Goal: Use online tool/utility: Use online tool/utility

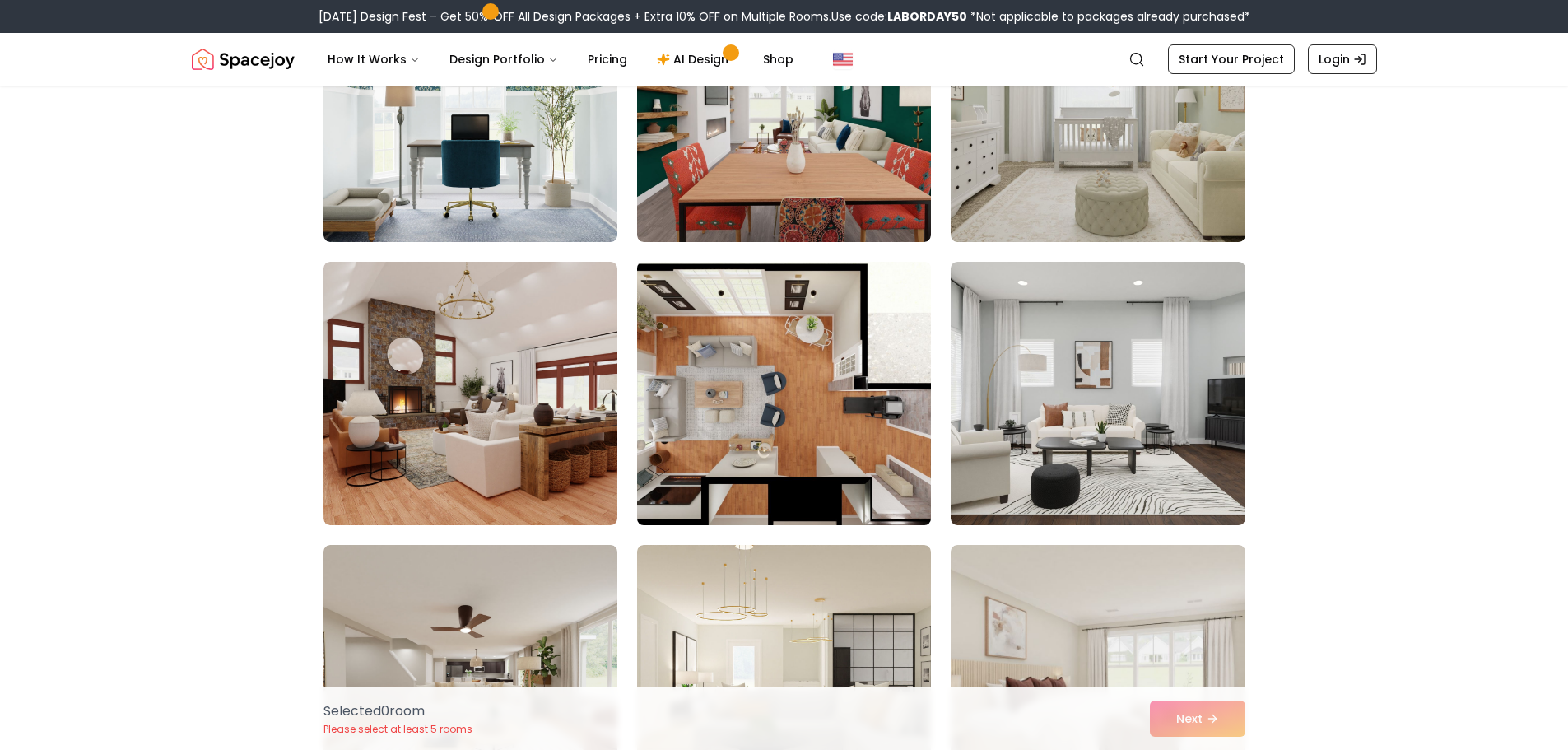
scroll to position [2304, 0]
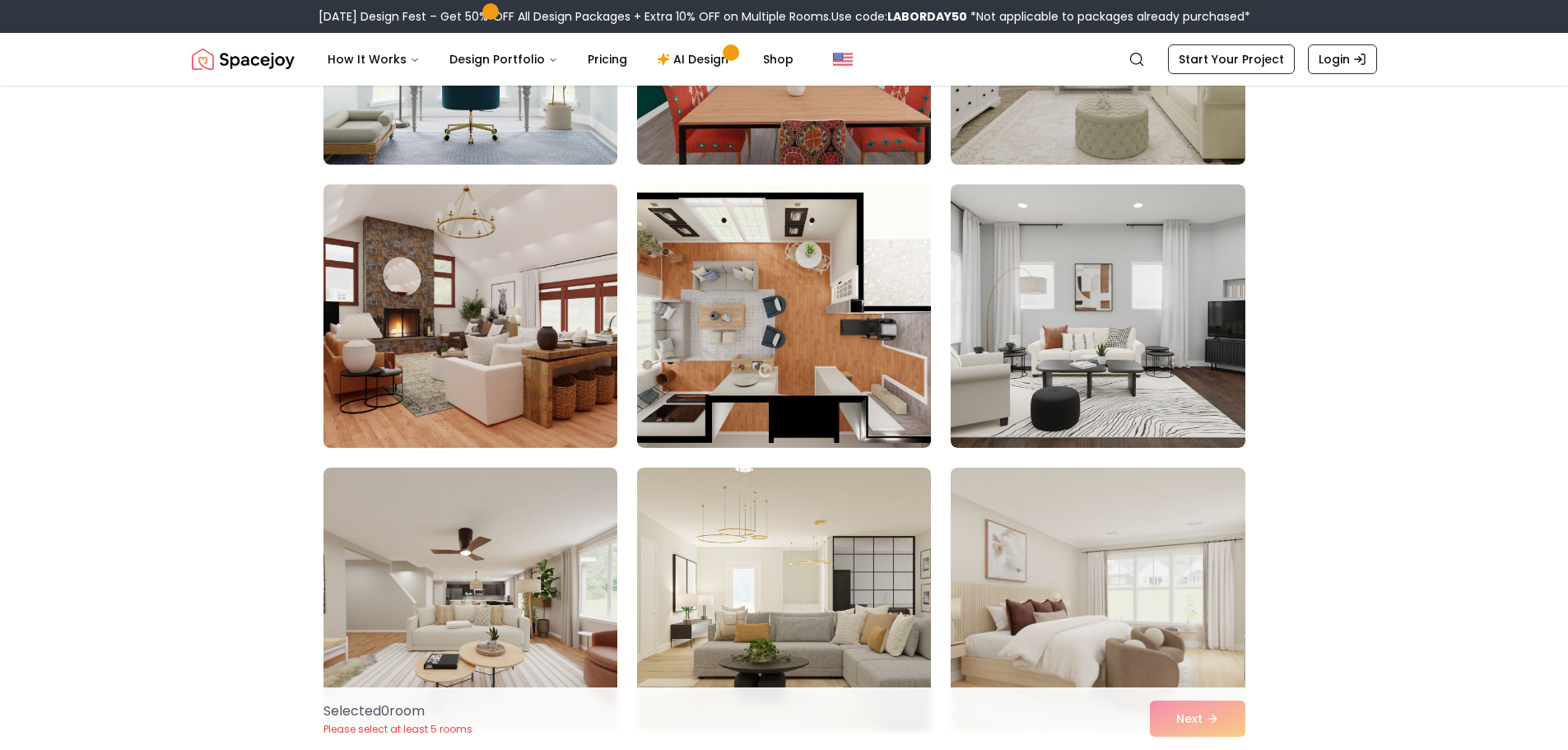
click at [599, 384] on img at bounding box center [471, 316] width 309 height 276
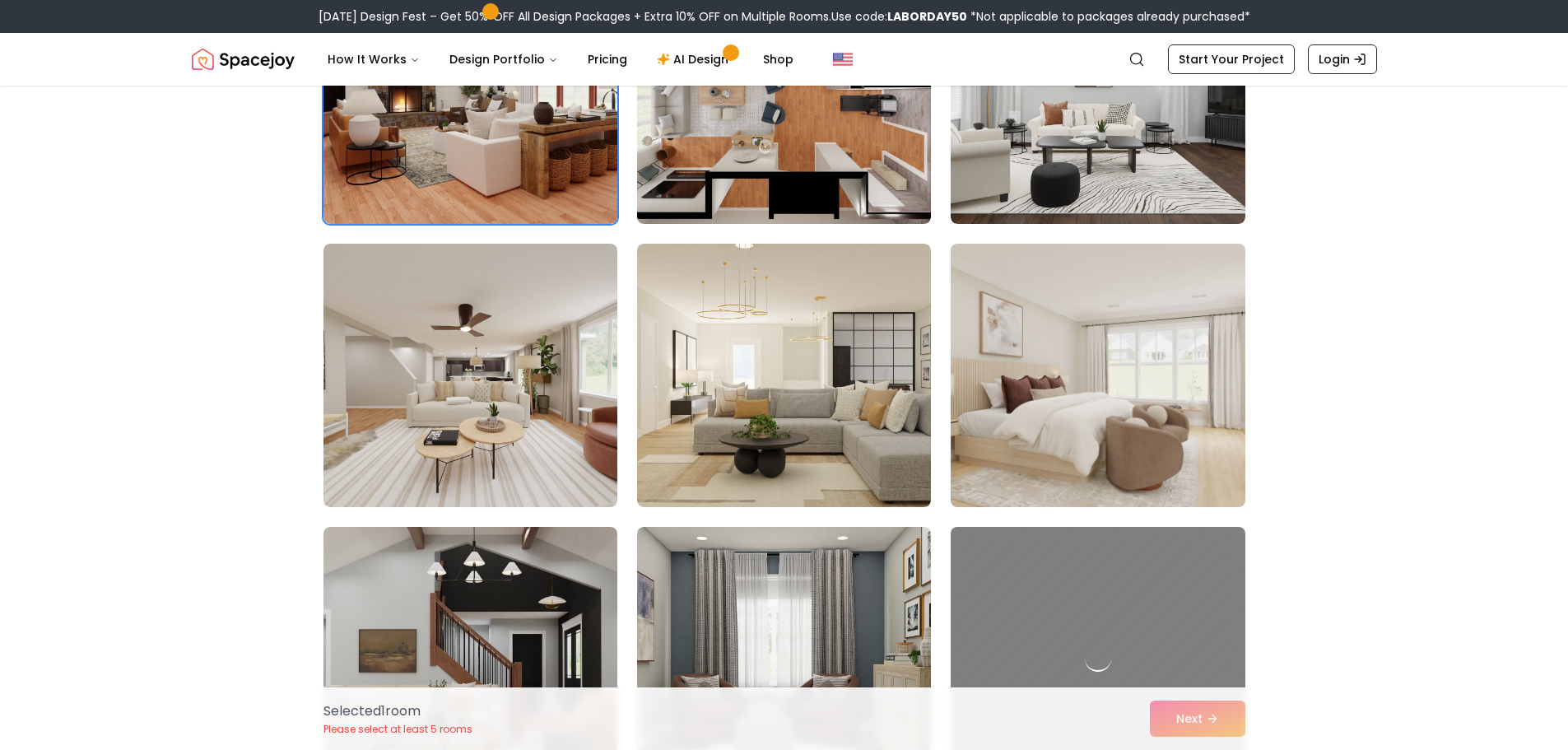
scroll to position [2551, 0]
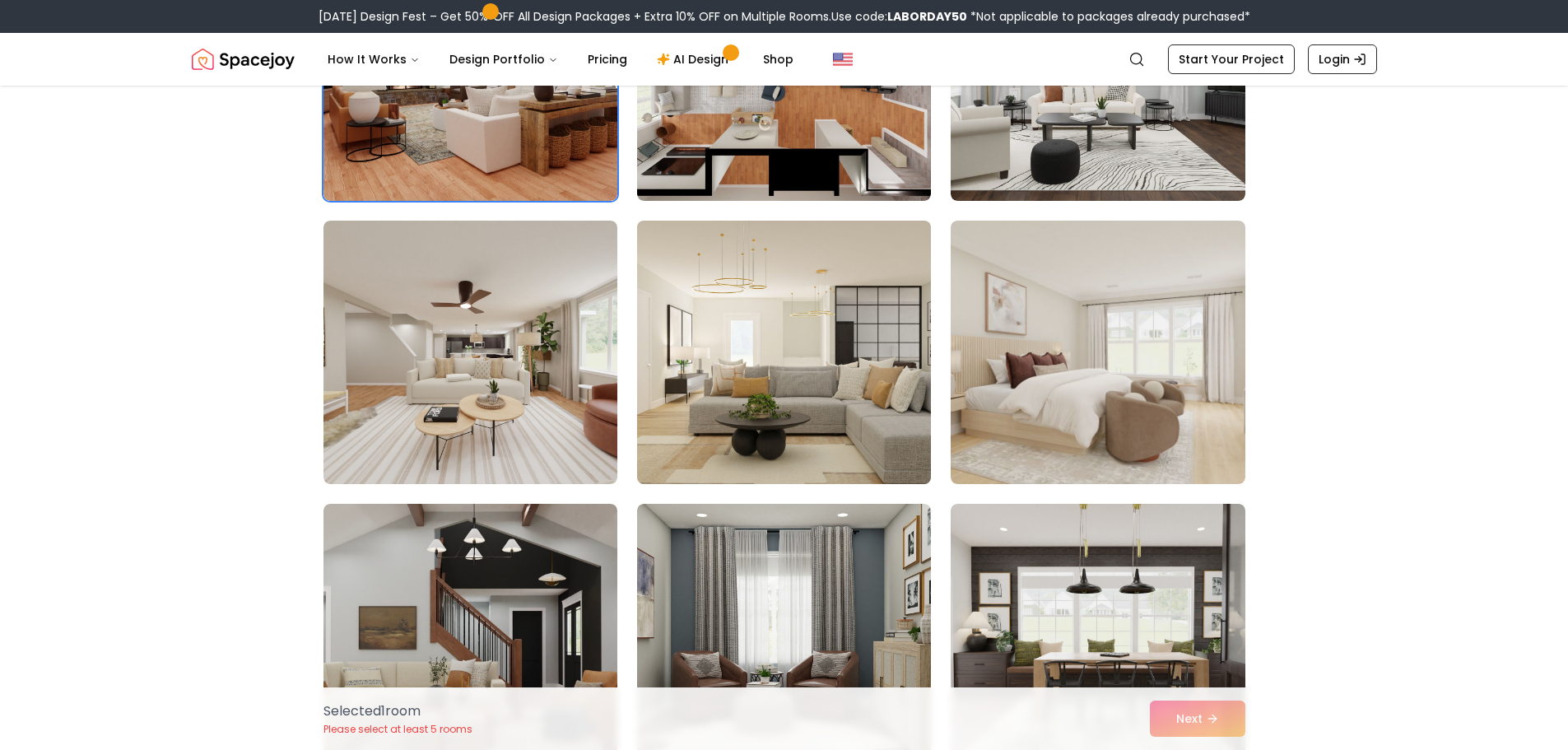
click at [918, 372] on img at bounding box center [784, 352] width 309 height 276
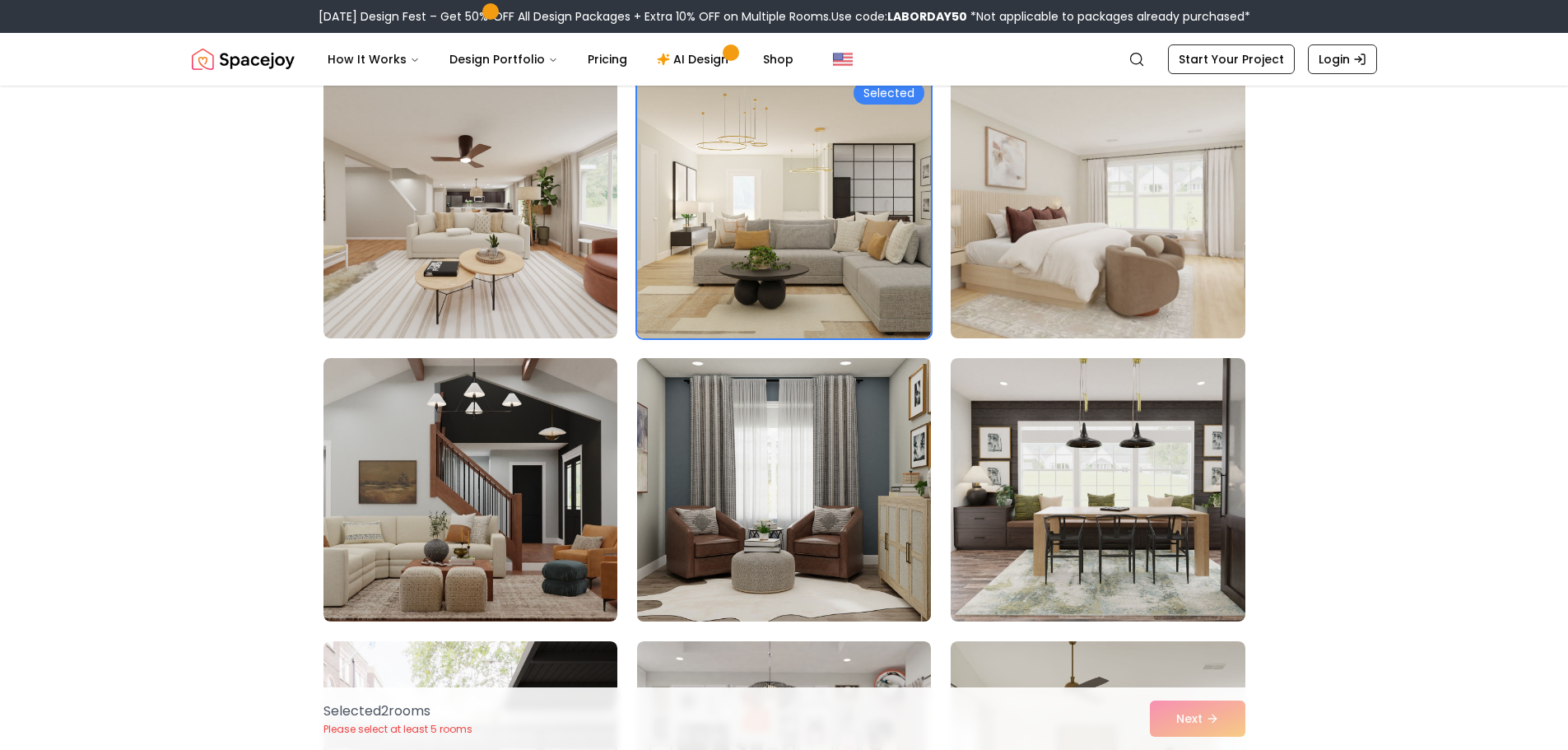
scroll to position [2715, 0]
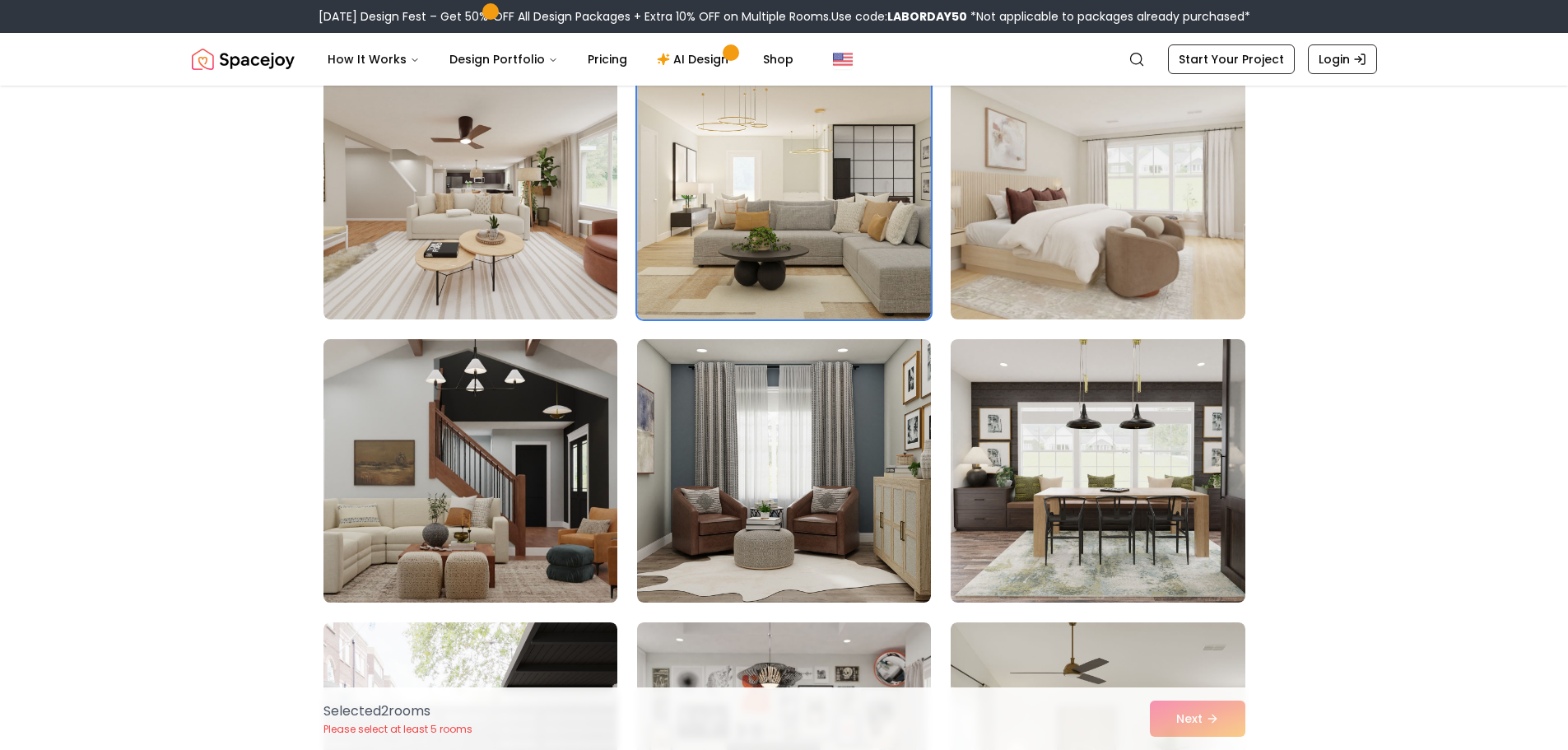
click at [555, 489] on img at bounding box center [471, 470] width 309 height 276
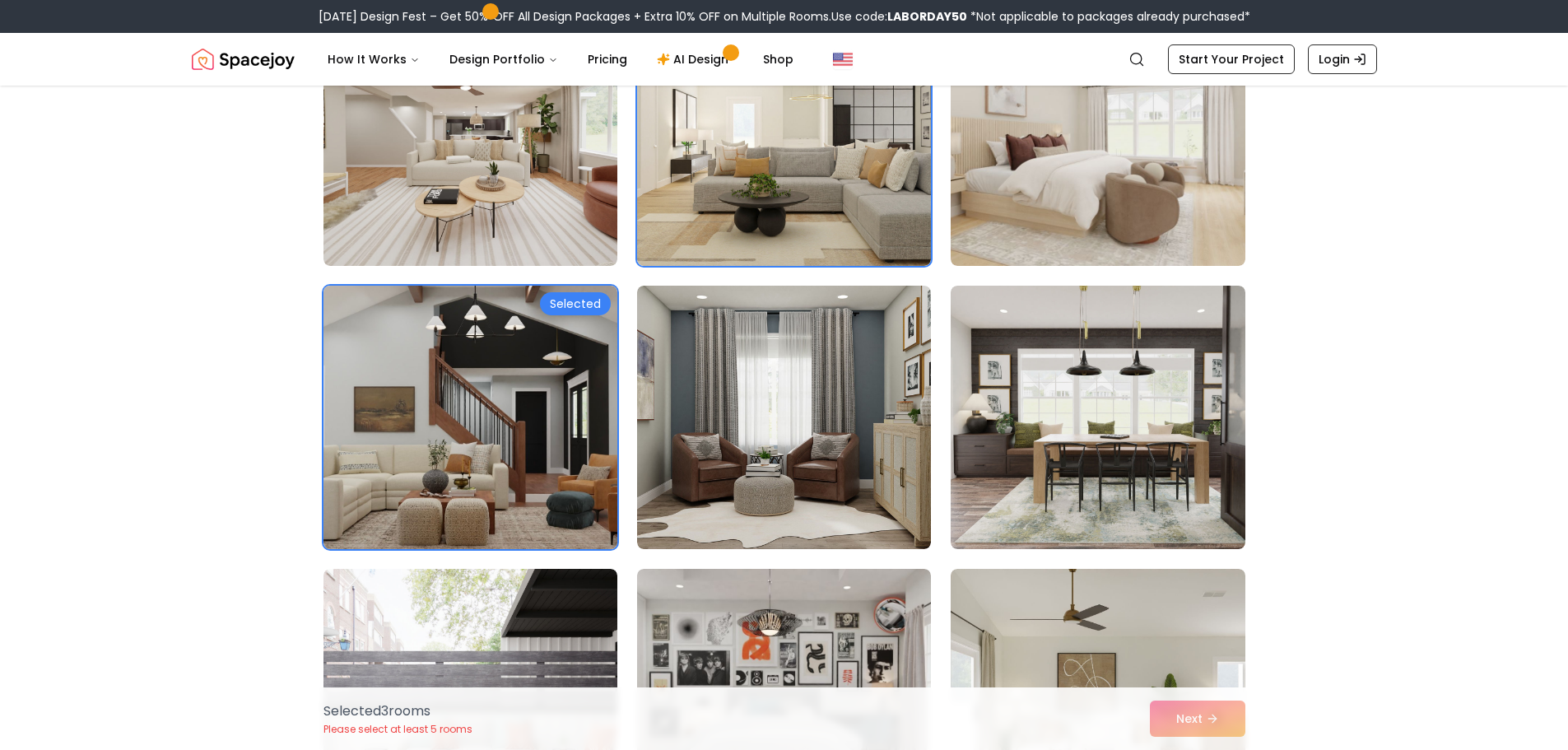
scroll to position [2798, 0]
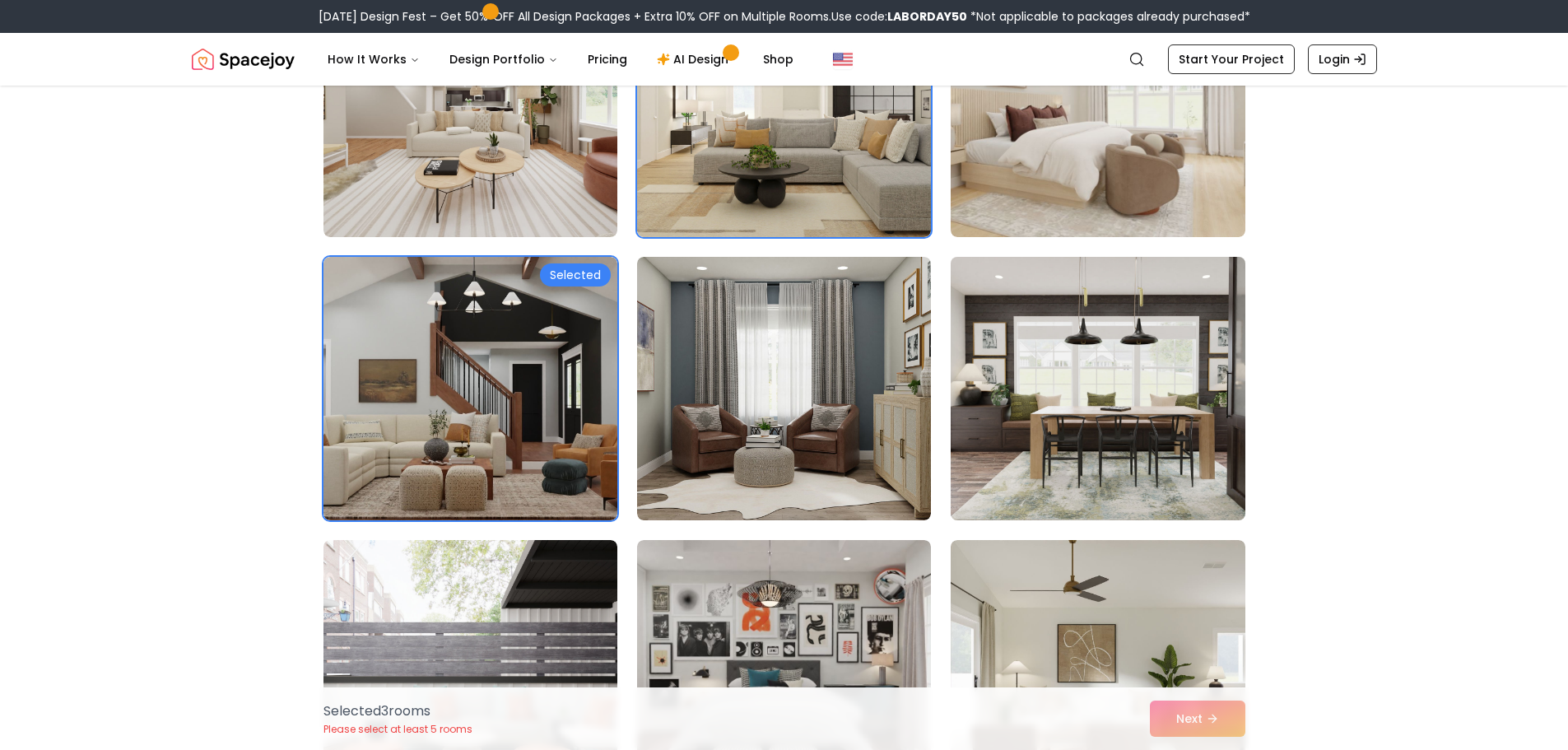
click at [1071, 376] on img at bounding box center [1097, 389] width 309 height 276
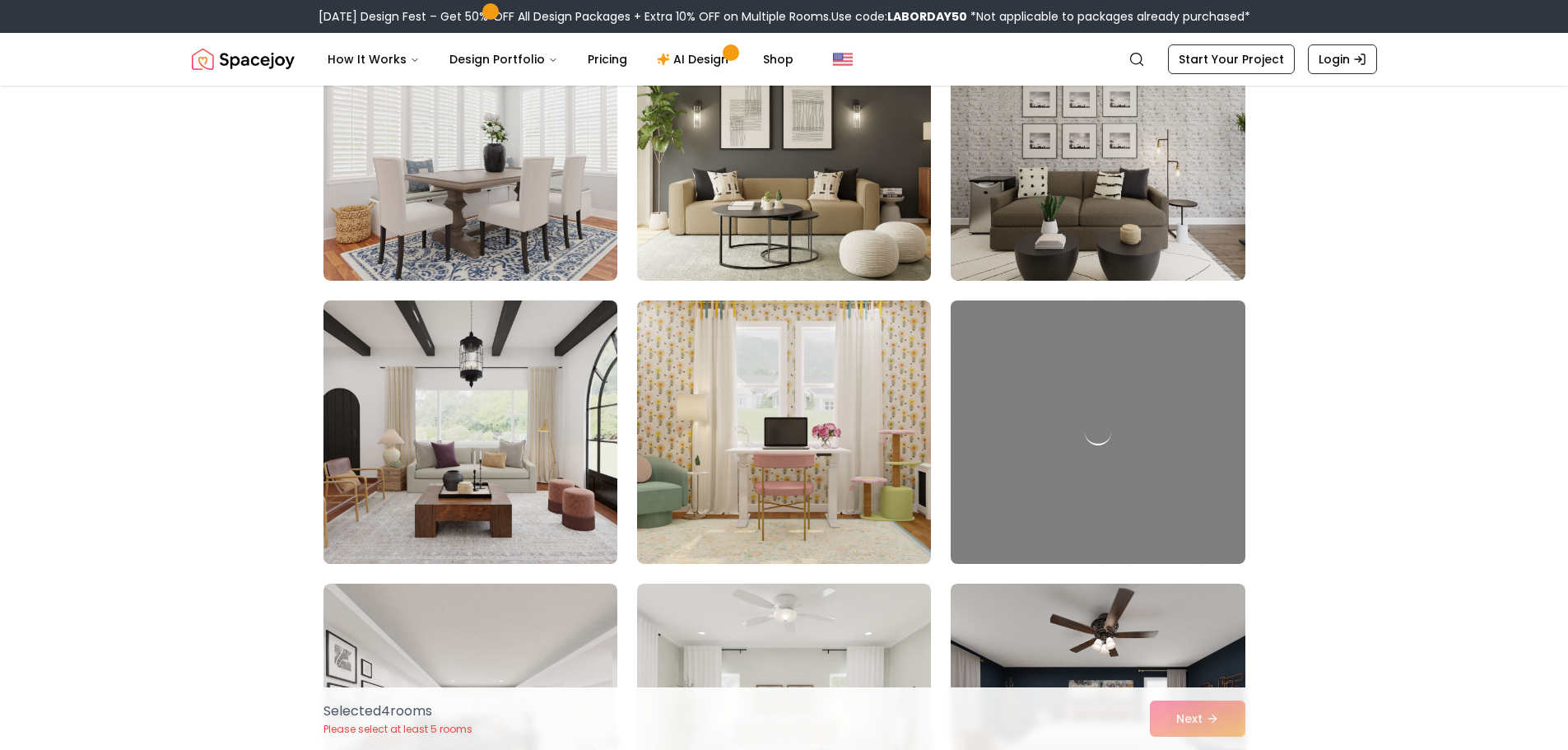
scroll to position [3620, 0]
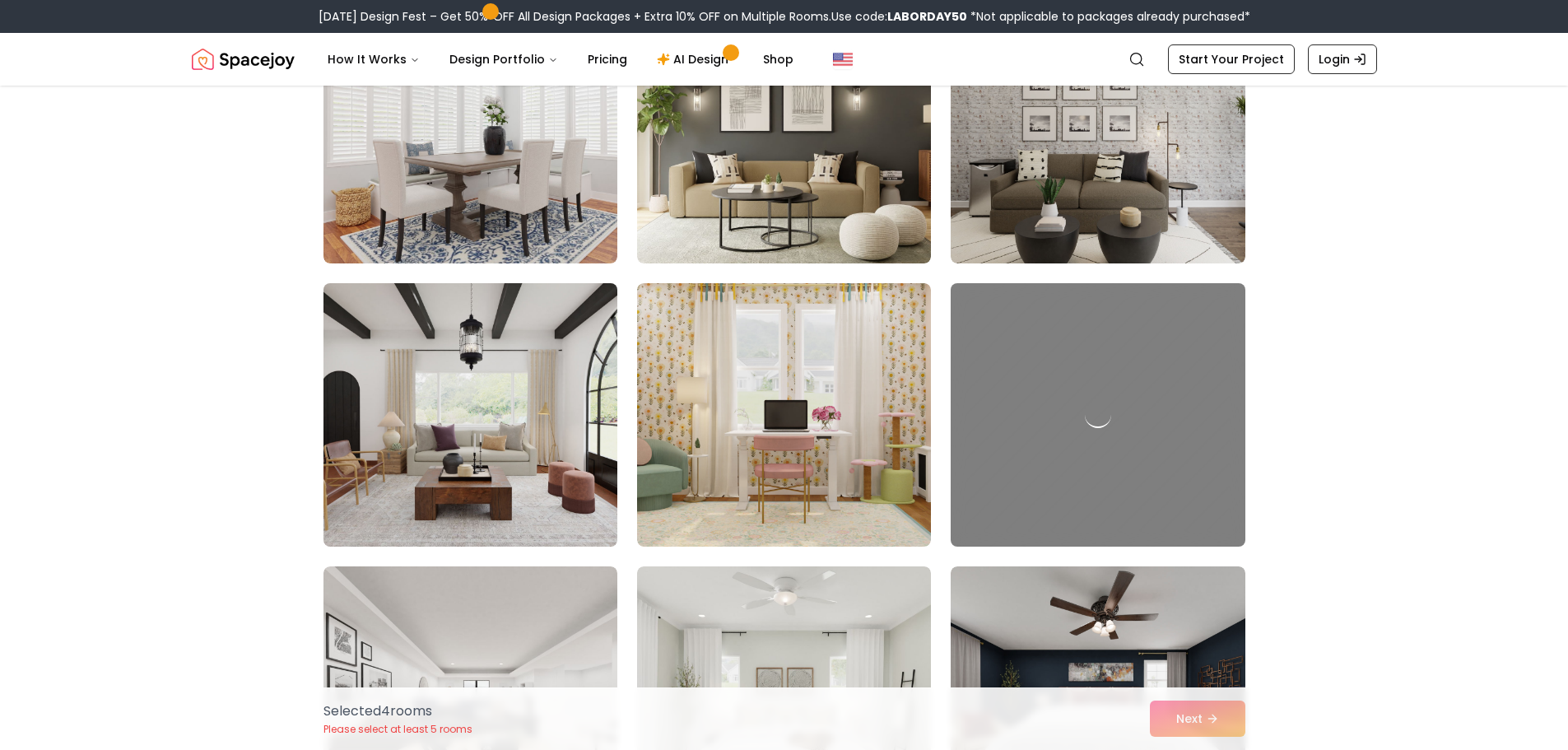
click at [534, 441] on img at bounding box center [471, 414] width 309 height 276
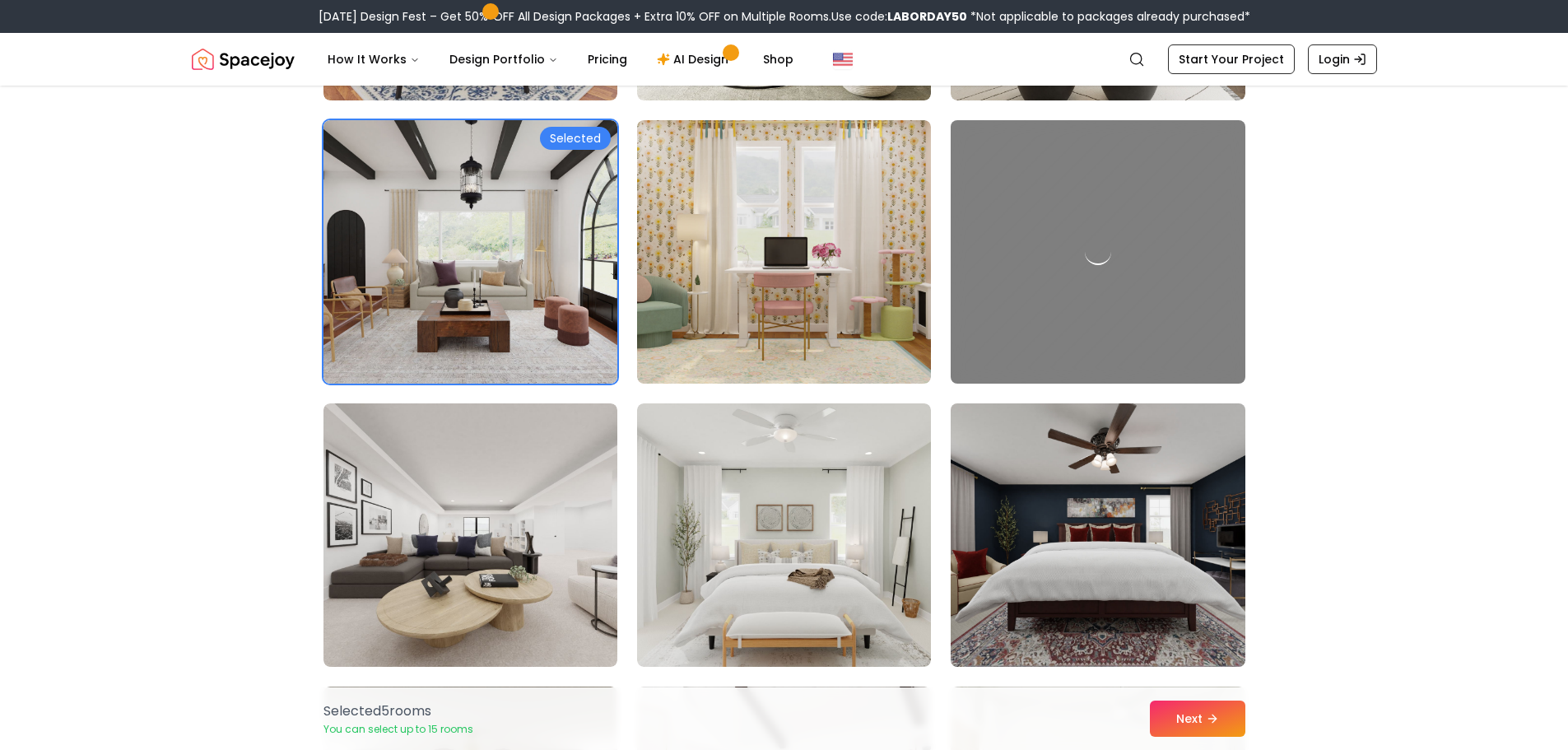
scroll to position [3868, 0]
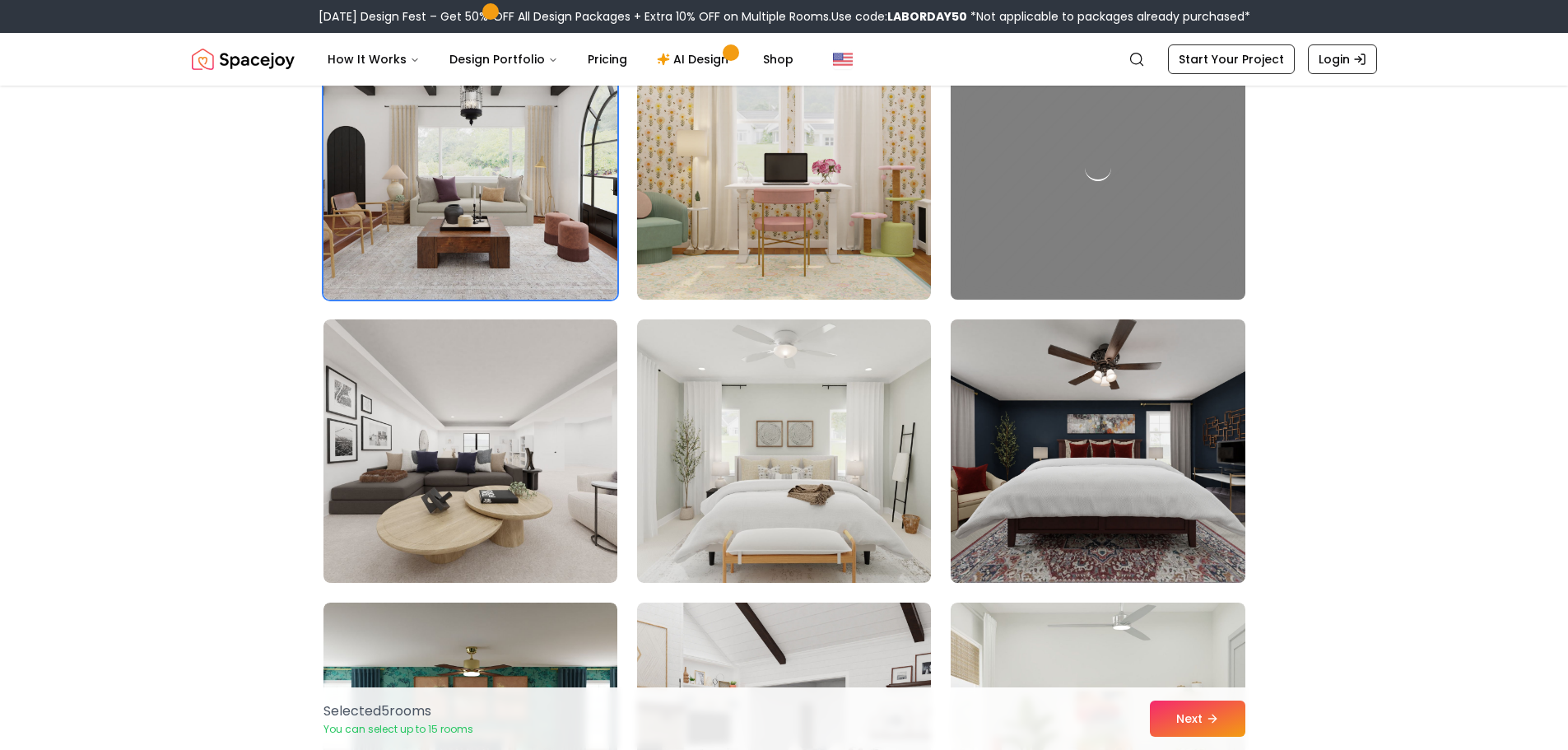
click at [1119, 382] on img at bounding box center [1097, 451] width 309 height 276
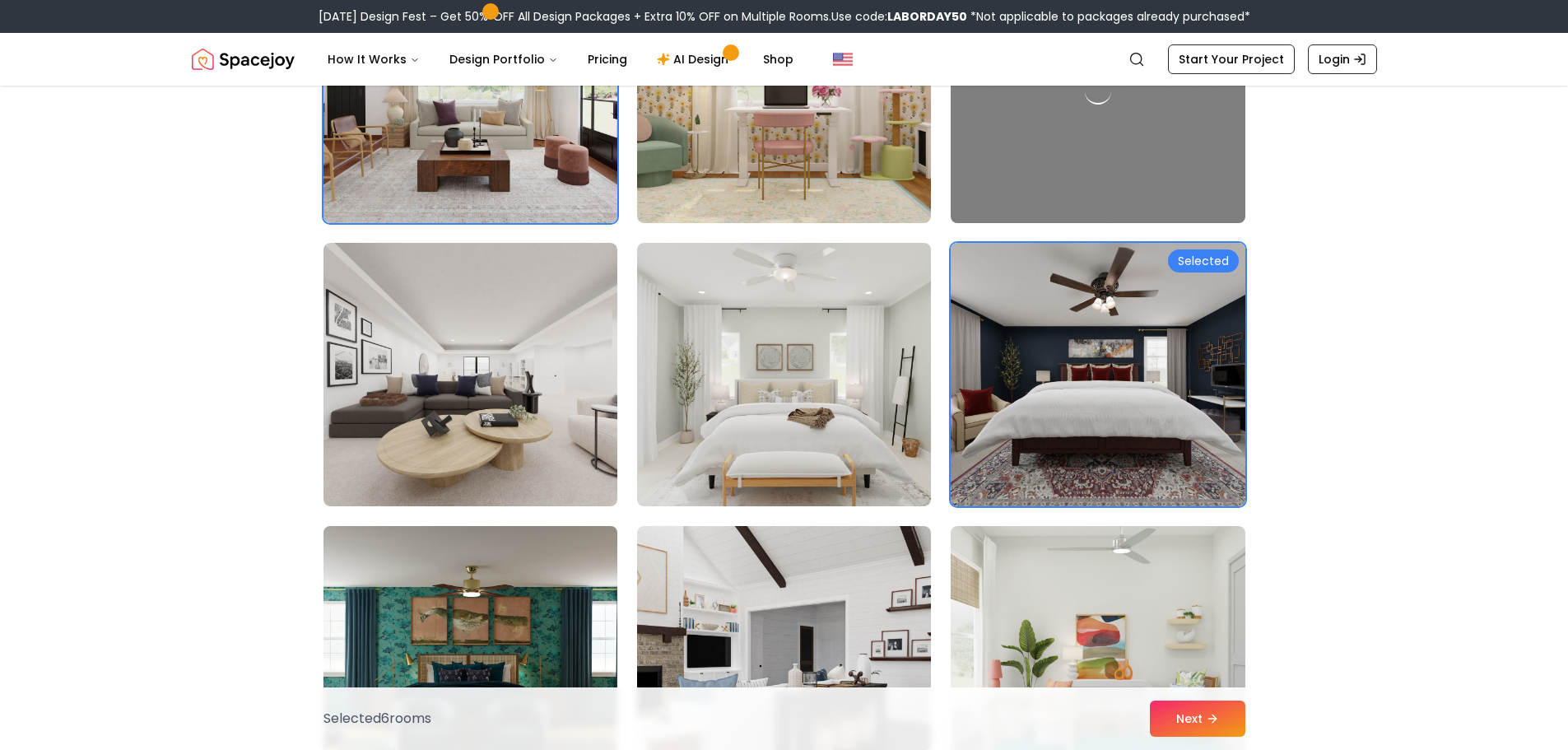
scroll to position [4197, 0]
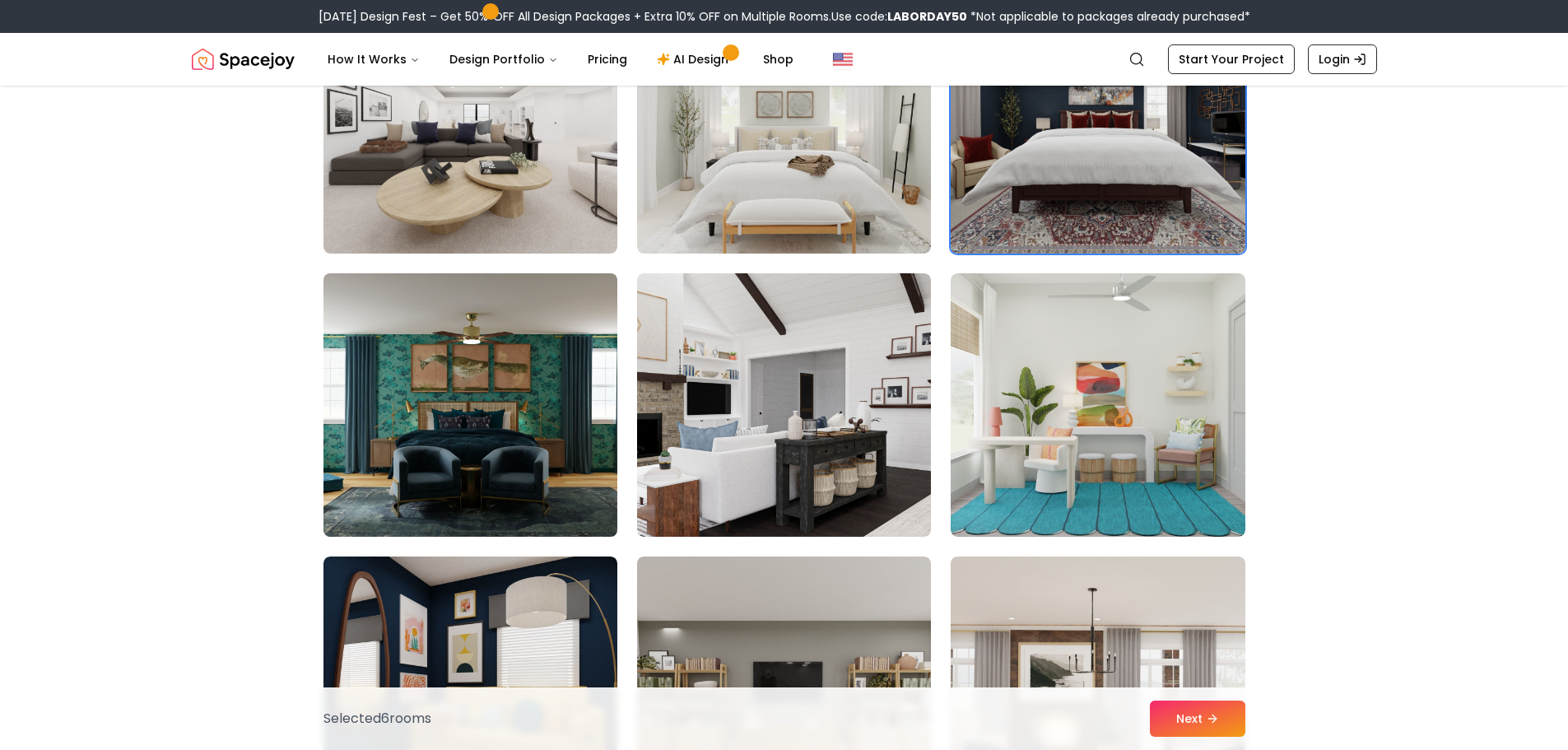
click at [558, 492] on img at bounding box center [471, 405] width 309 height 276
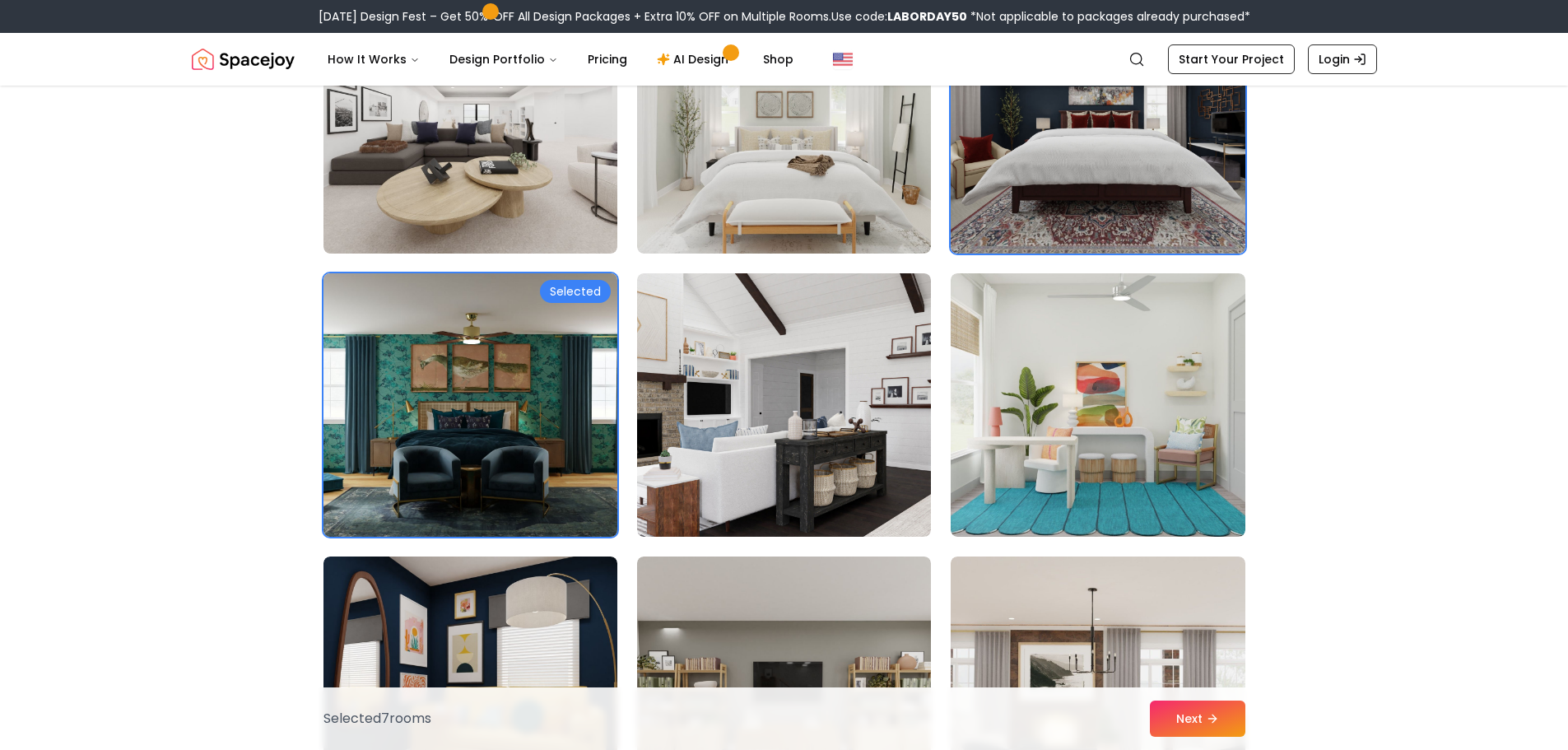
click at [558, 492] on img at bounding box center [471, 405] width 309 height 276
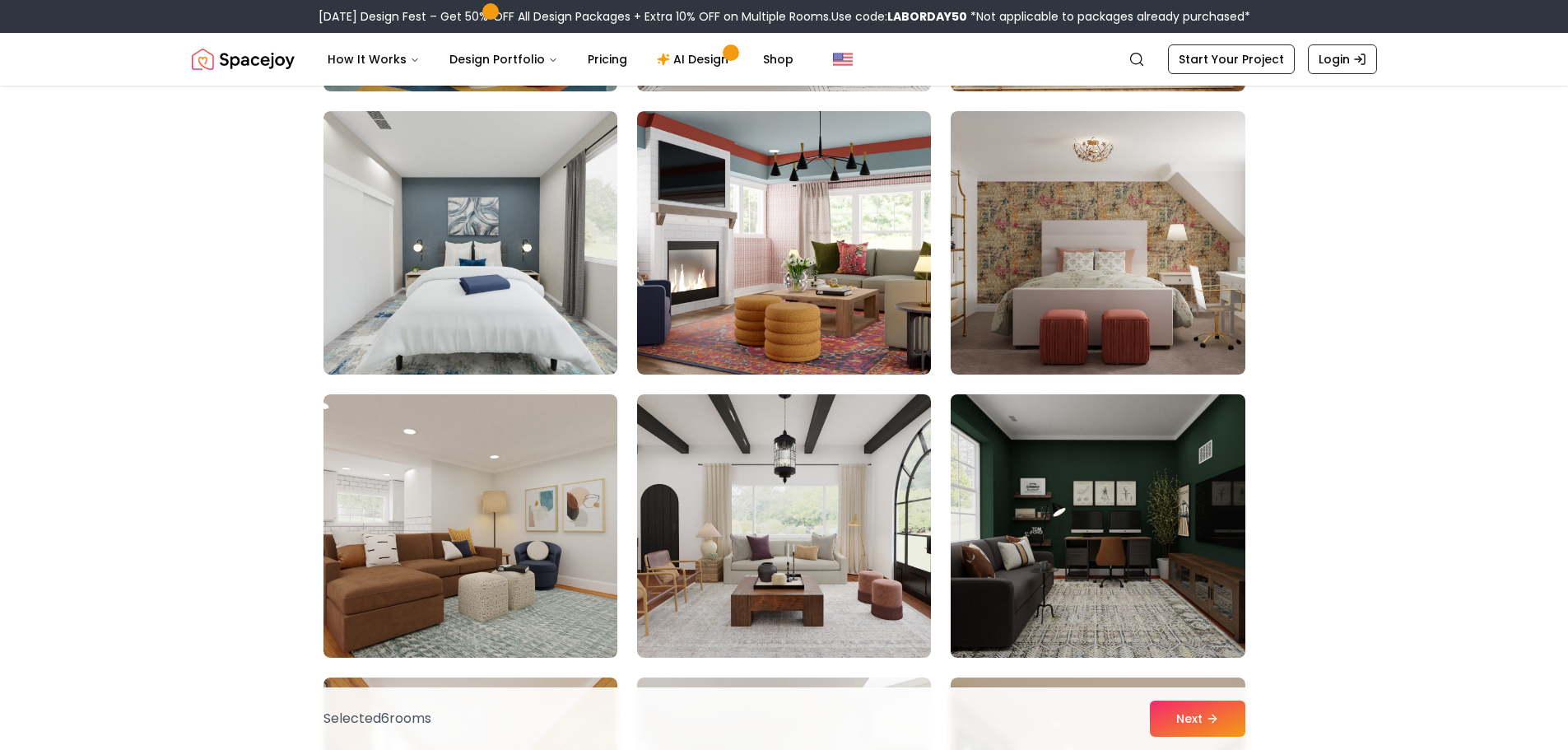
scroll to position [5020, 0]
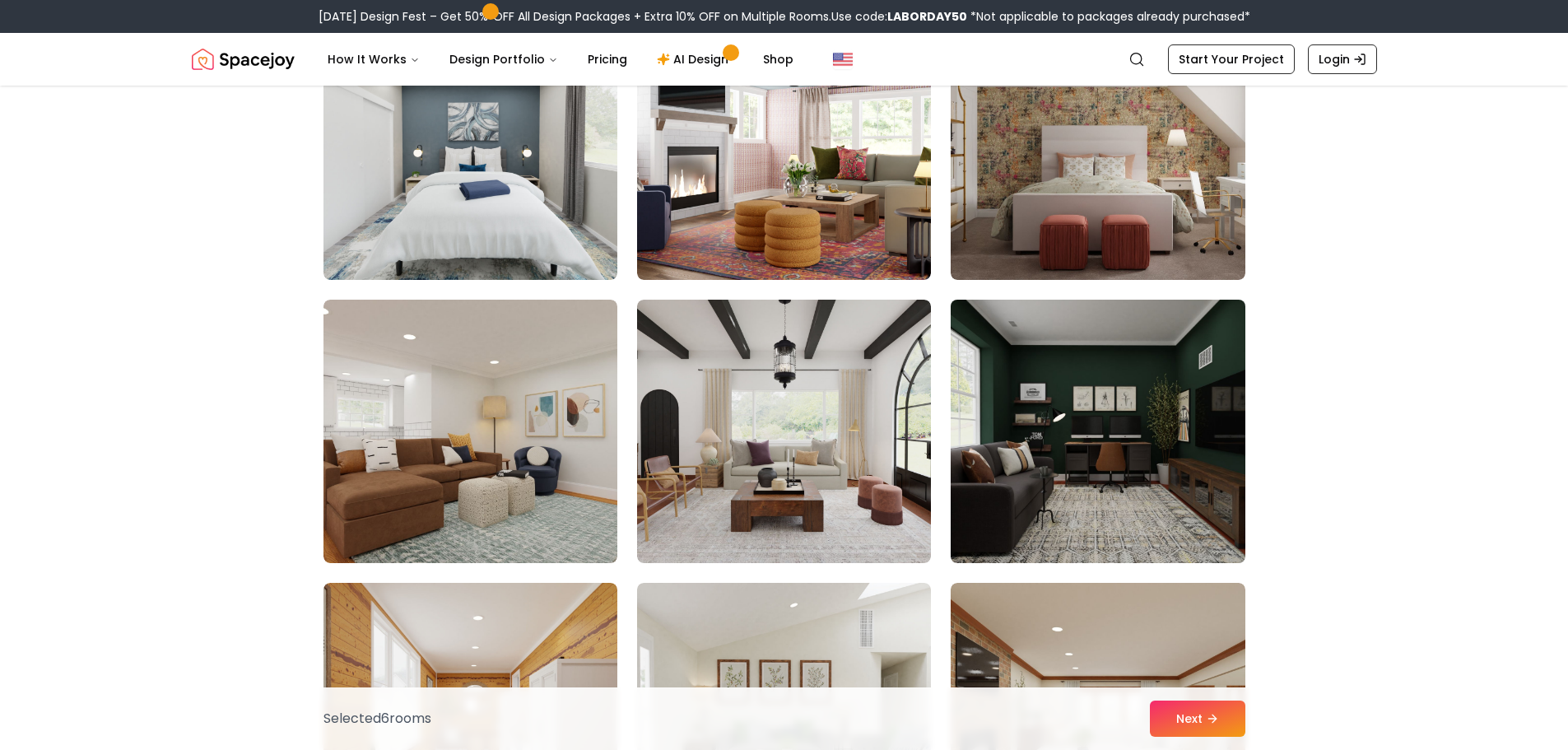
click at [1162, 389] on img at bounding box center [1097, 431] width 309 height 276
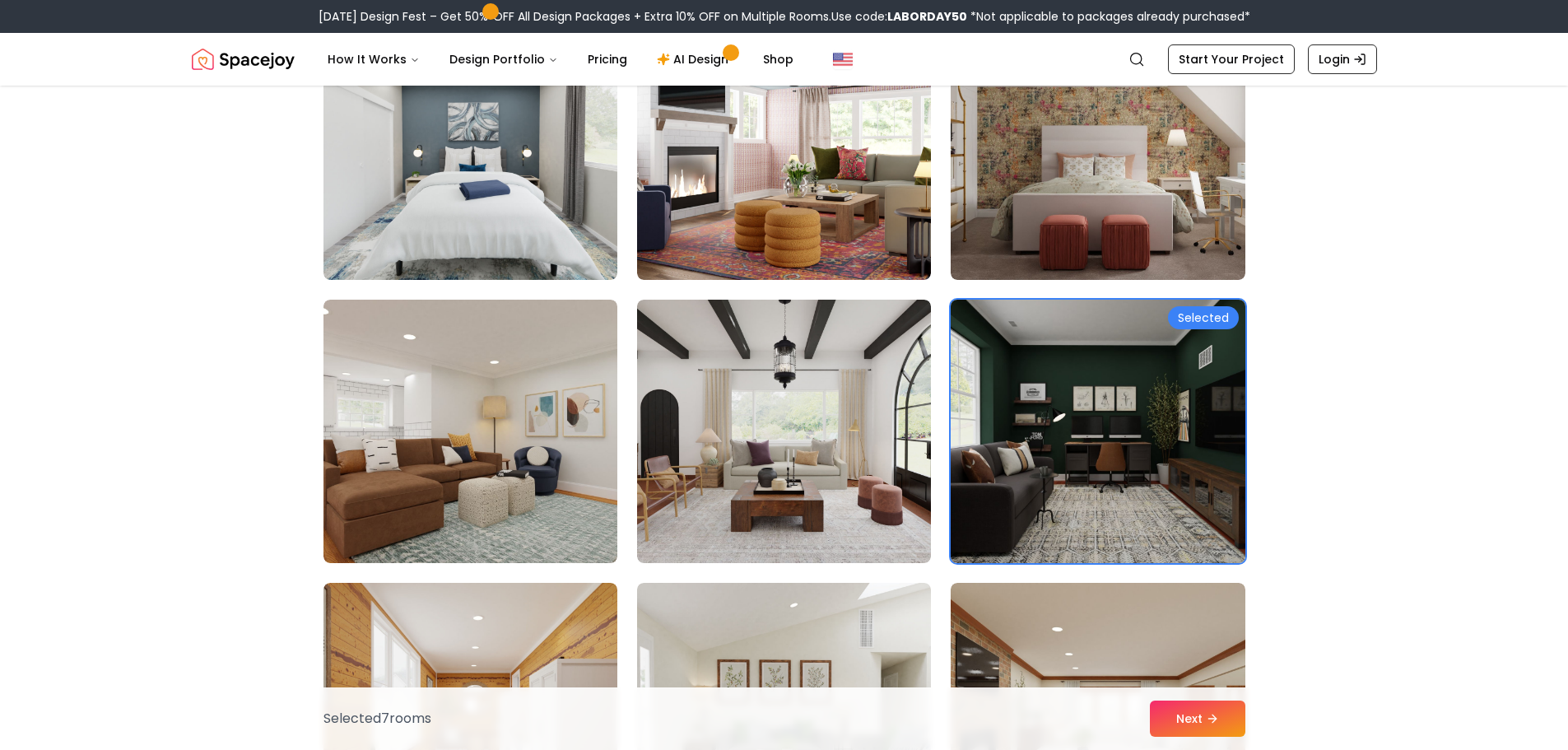
click at [1068, 412] on img at bounding box center [1097, 431] width 309 height 276
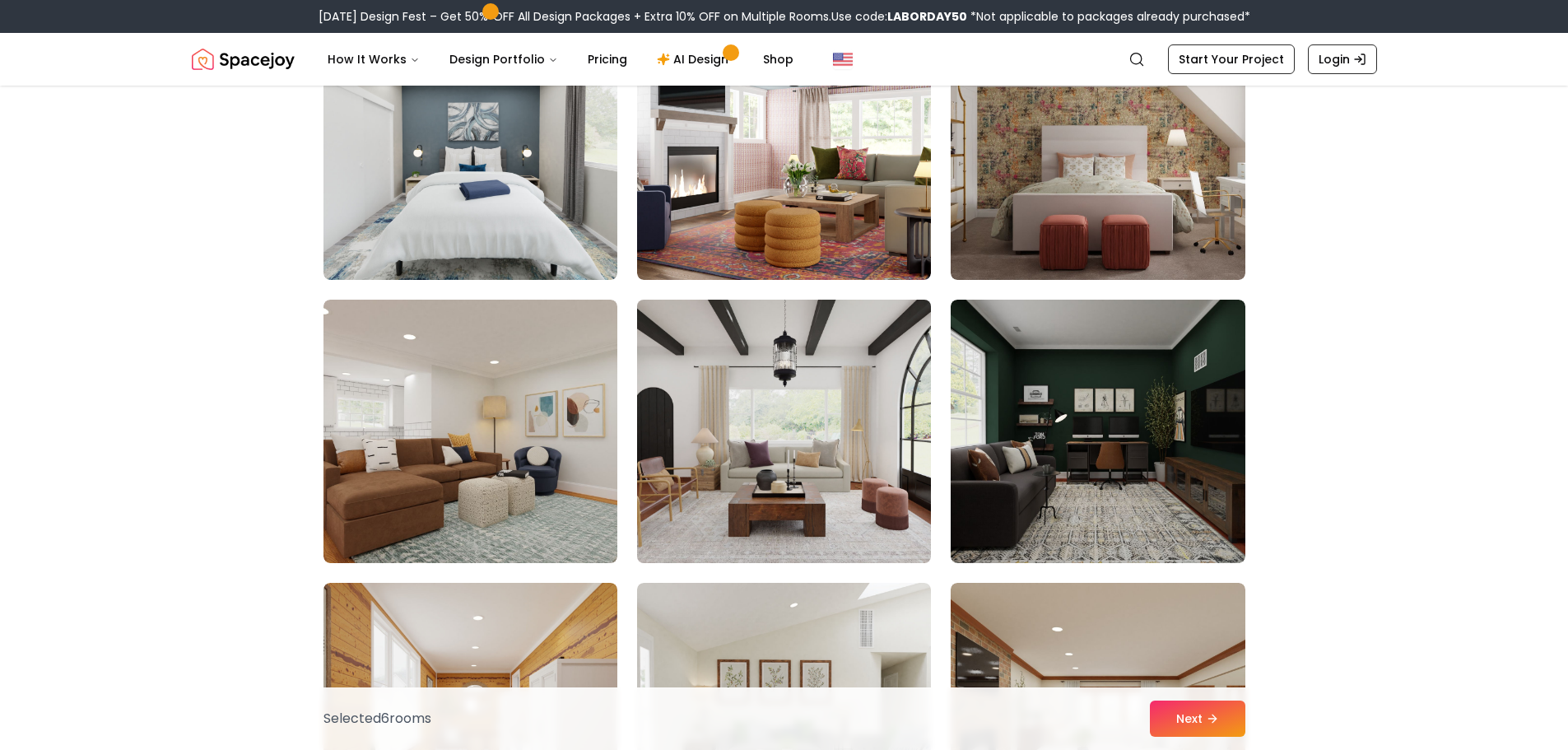
drag, startPoint x: 769, startPoint y: 466, endPoint x: 798, endPoint y: 467, distance: 29.0
click at [769, 467] on img at bounding box center [784, 431] width 309 height 276
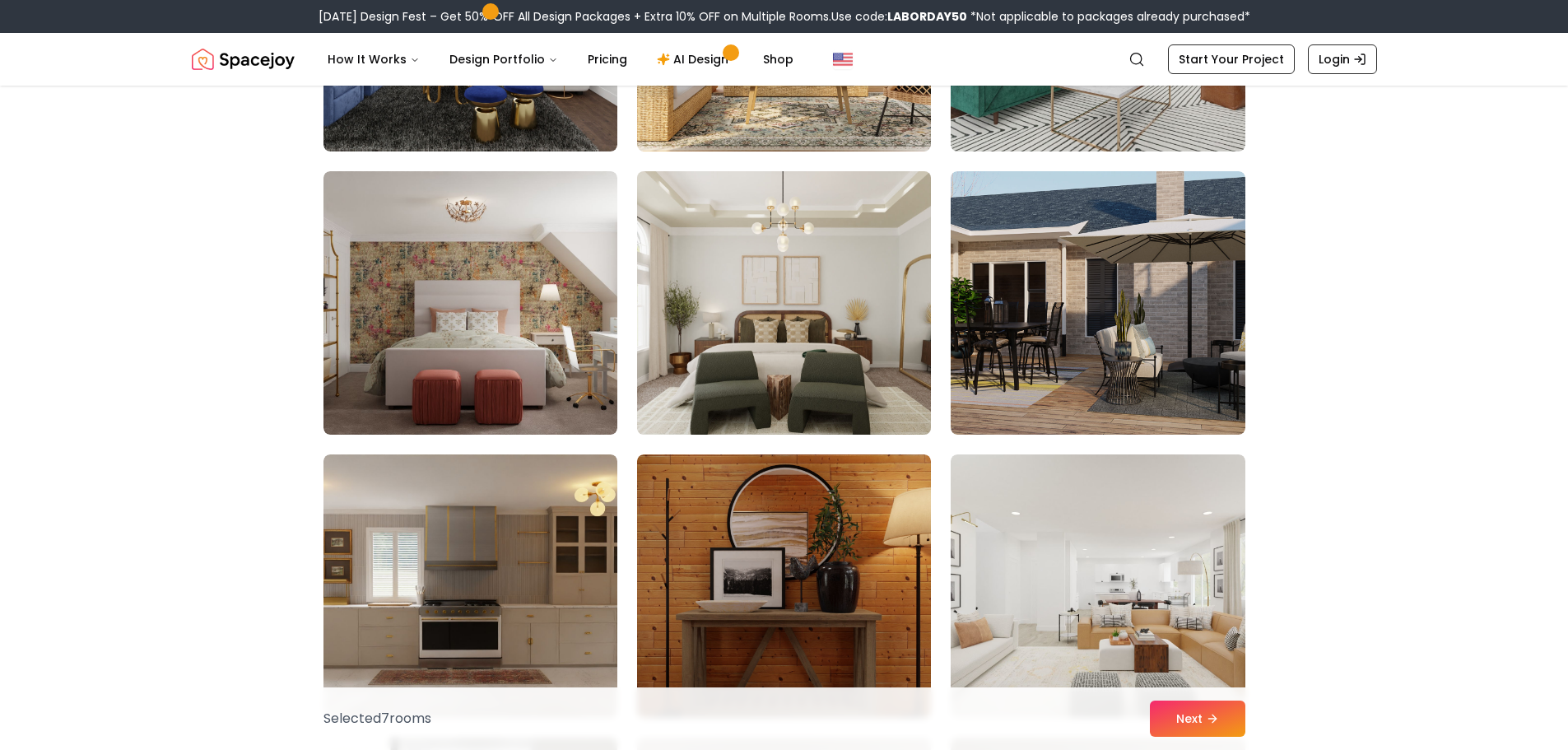
scroll to position [7406, 0]
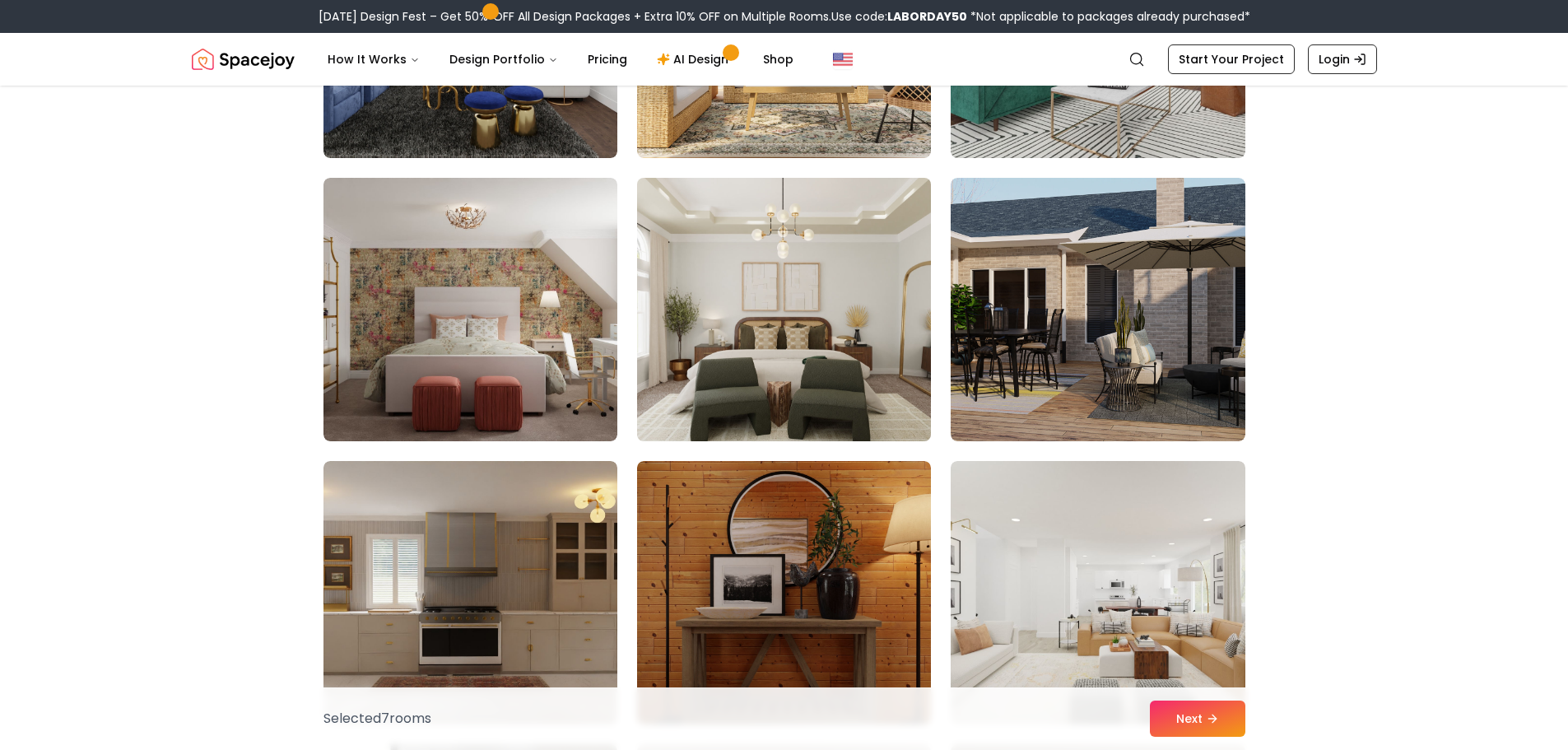
click at [849, 319] on img at bounding box center [784, 309] width 309 height 276
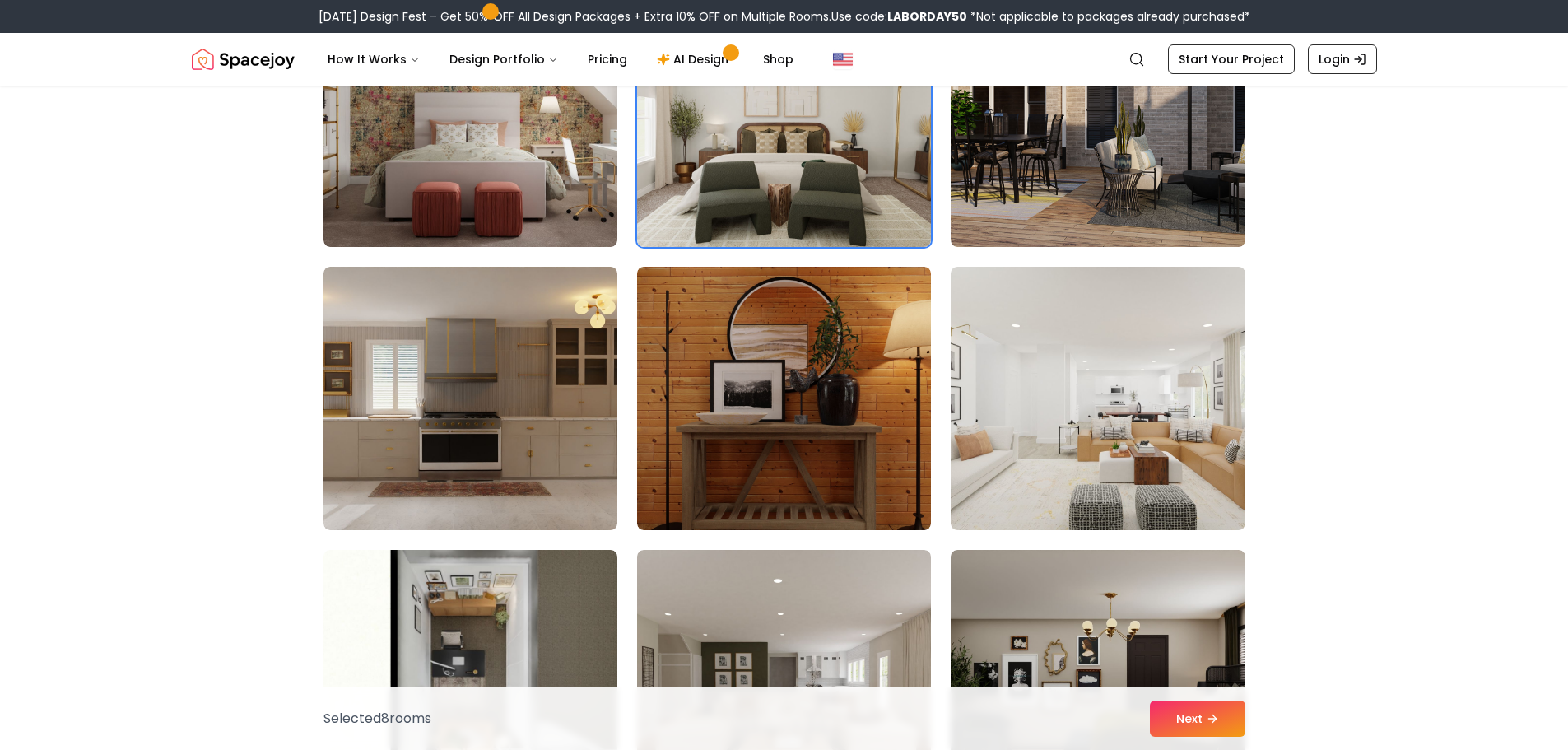
scroll to position [7653, 0]
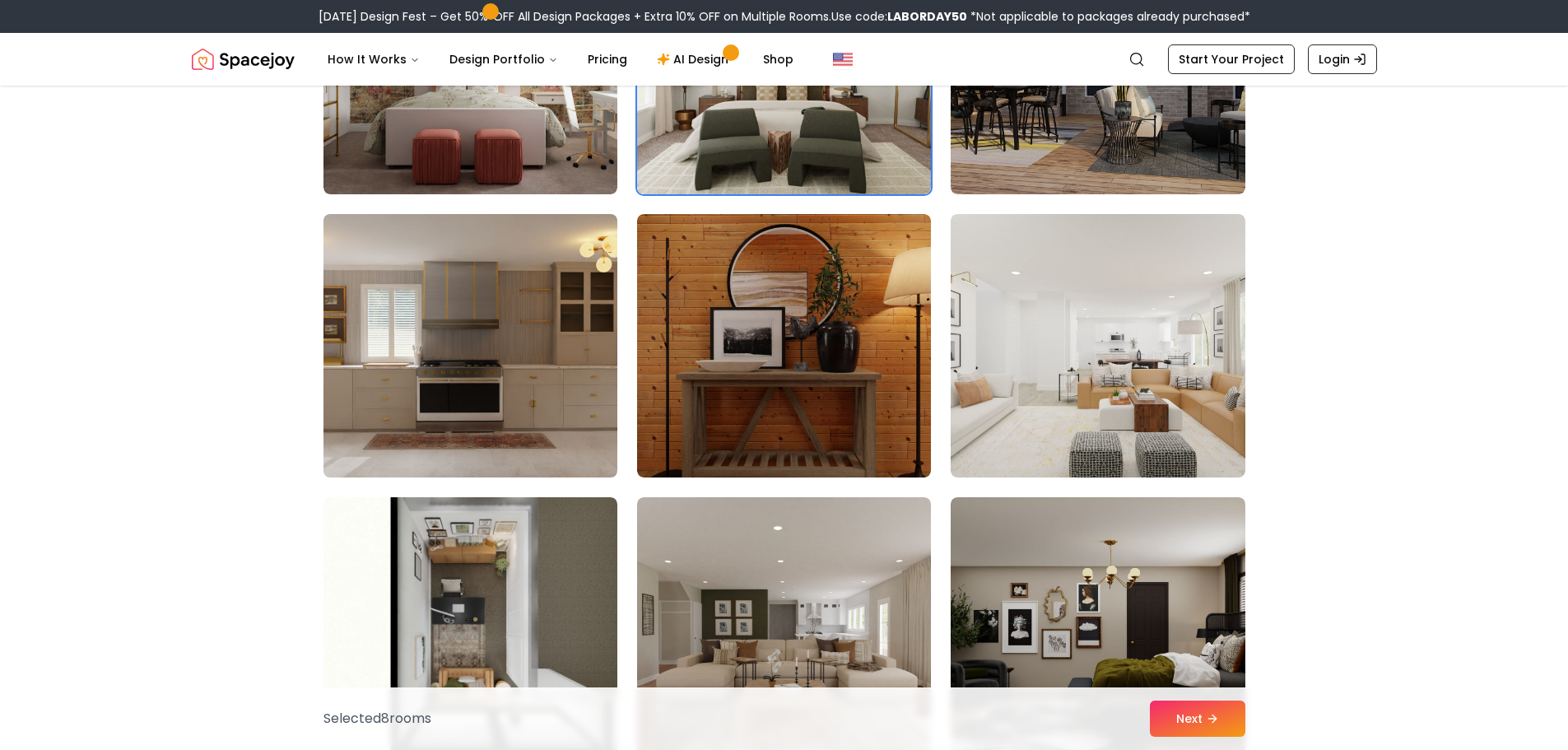
click at [581, 336] on img at bounding box center [471, 345] width 309 height 276
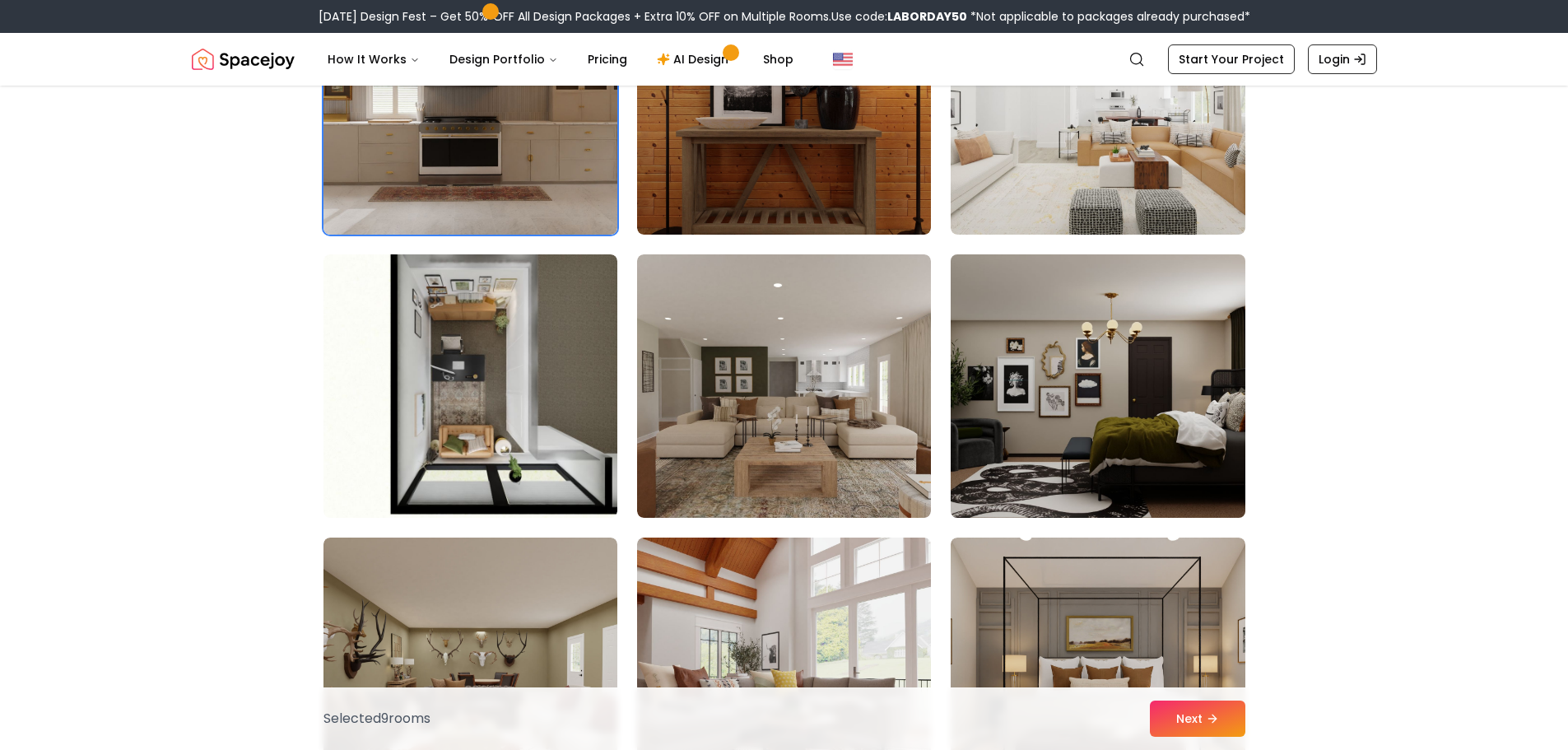
scroll to position [7900, 0]
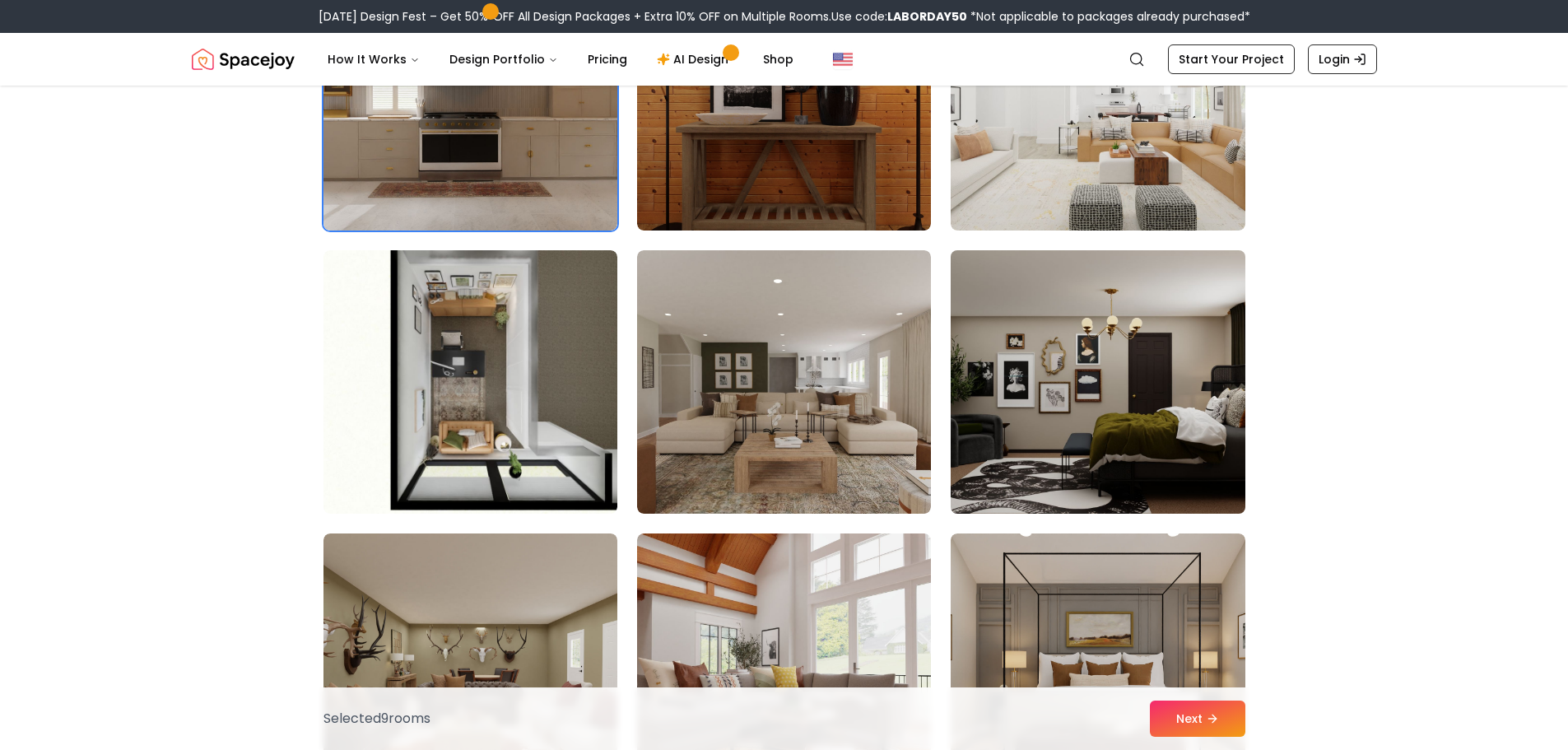
click at [1222, 384] on img at bounding box center [1097, 382] width 309 height 276
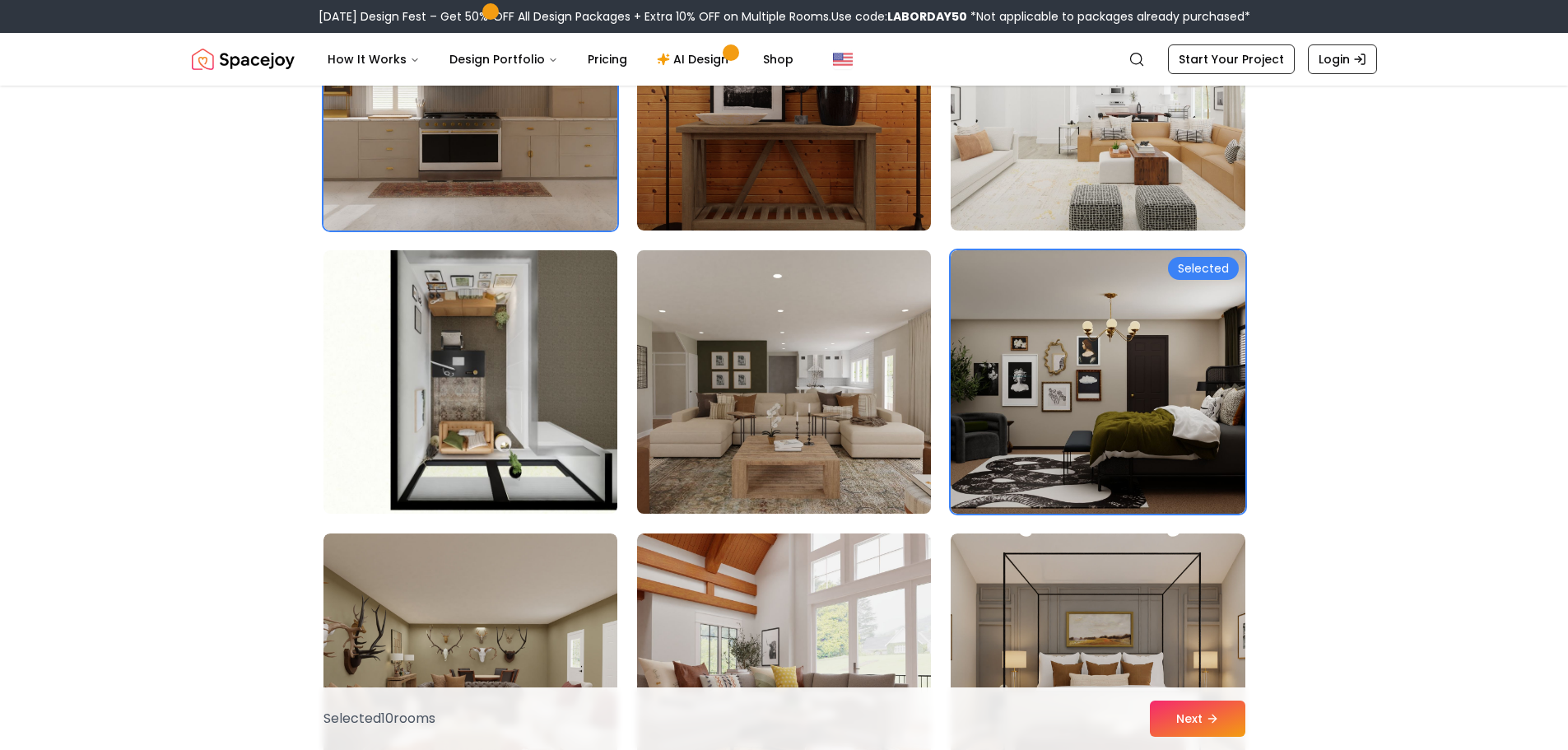
click at [832, 415] on img at bounding box center [784, 382] width 309 height 276
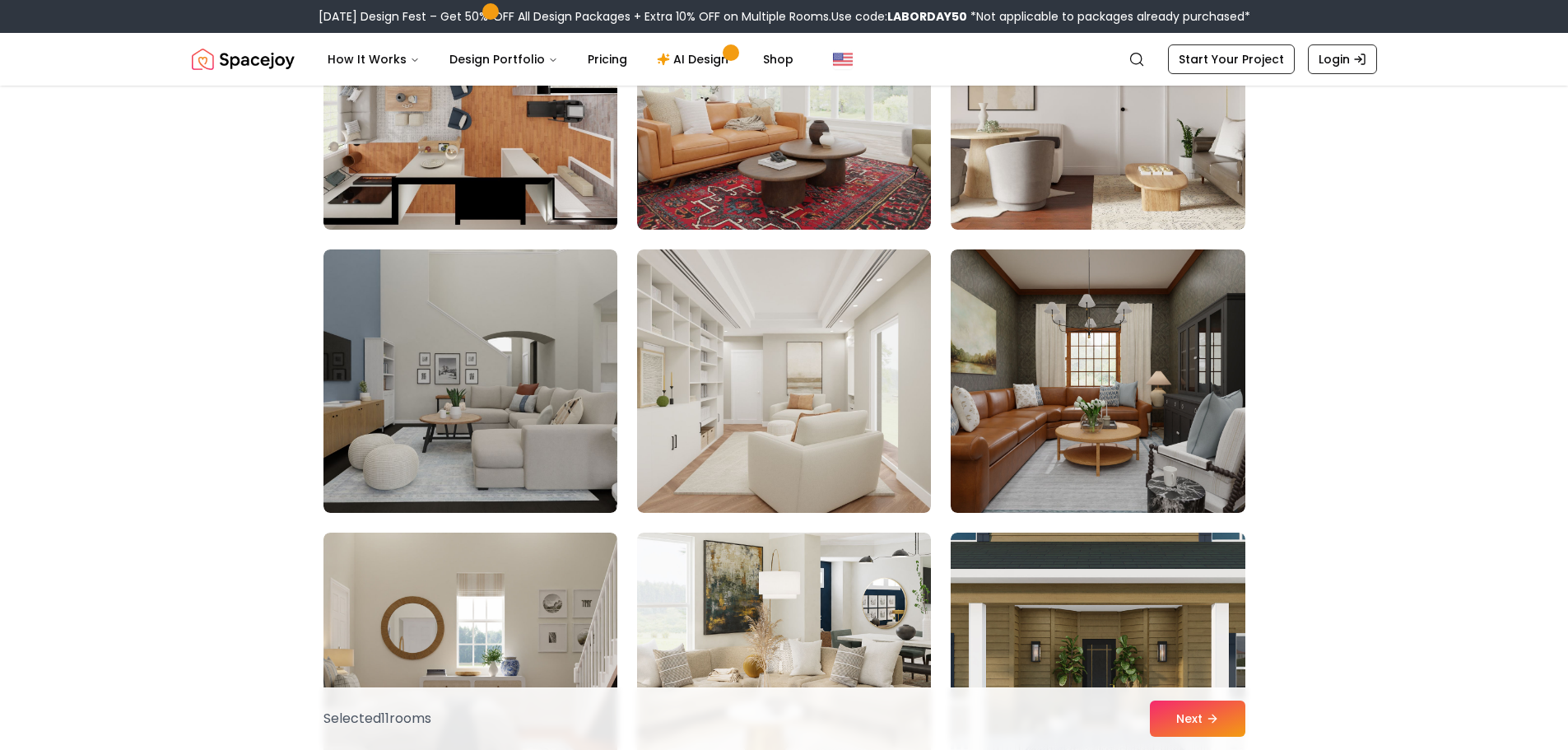
scroll to position [905, 0]
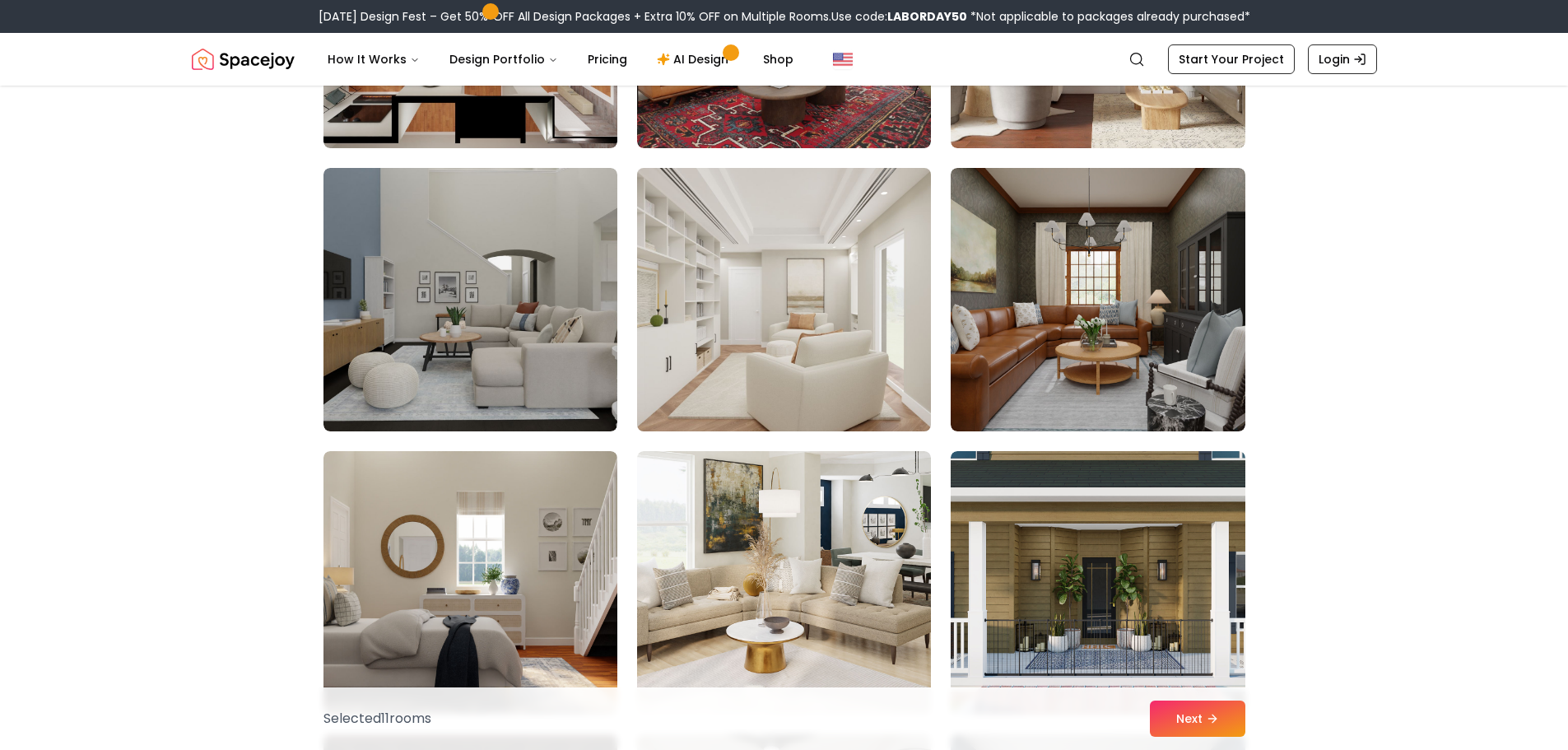
click at [792, 353] on img at bounding box center [784, 299] width 309 height 276
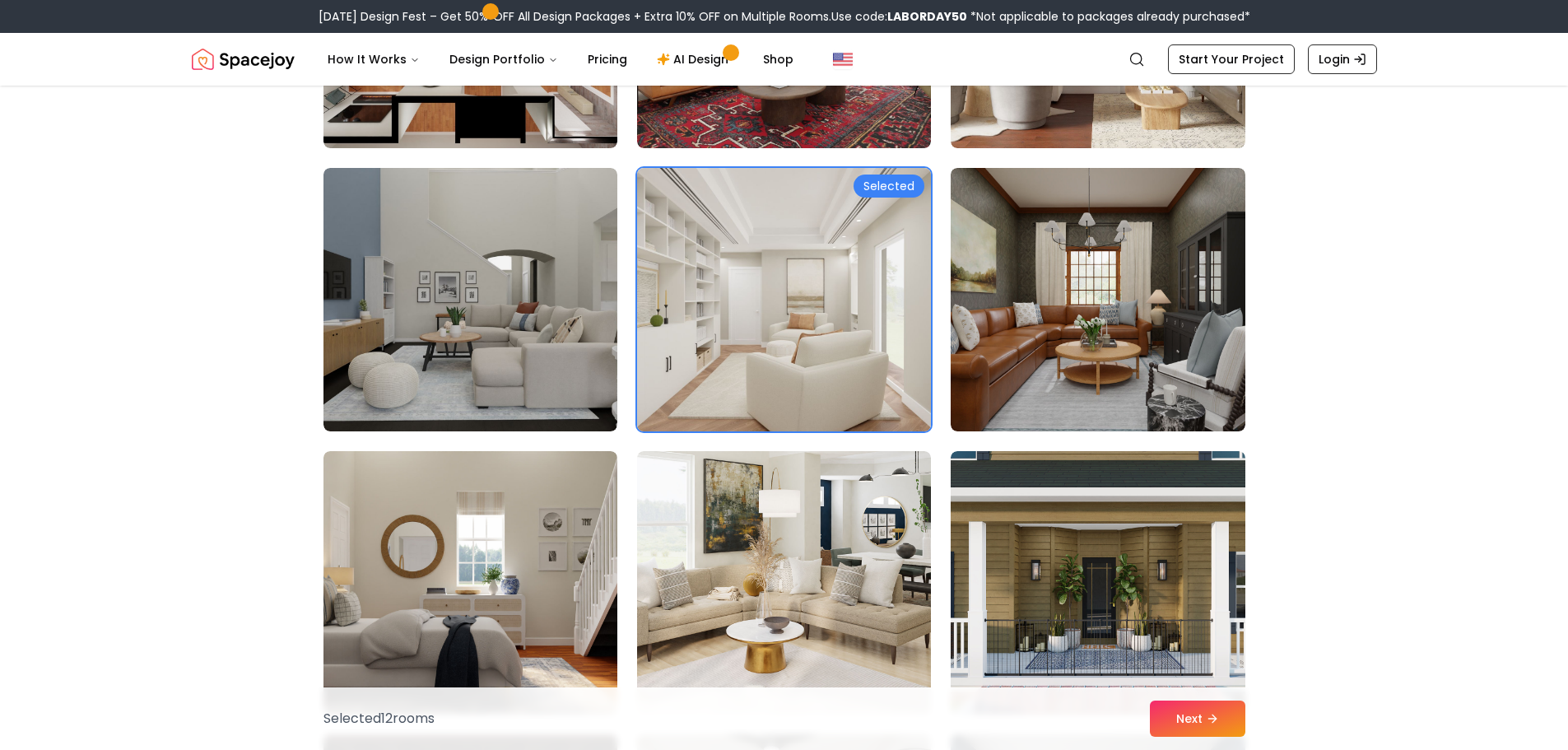
click at [793, 355] on img at bounding box center [784, 299] width 309 height 276
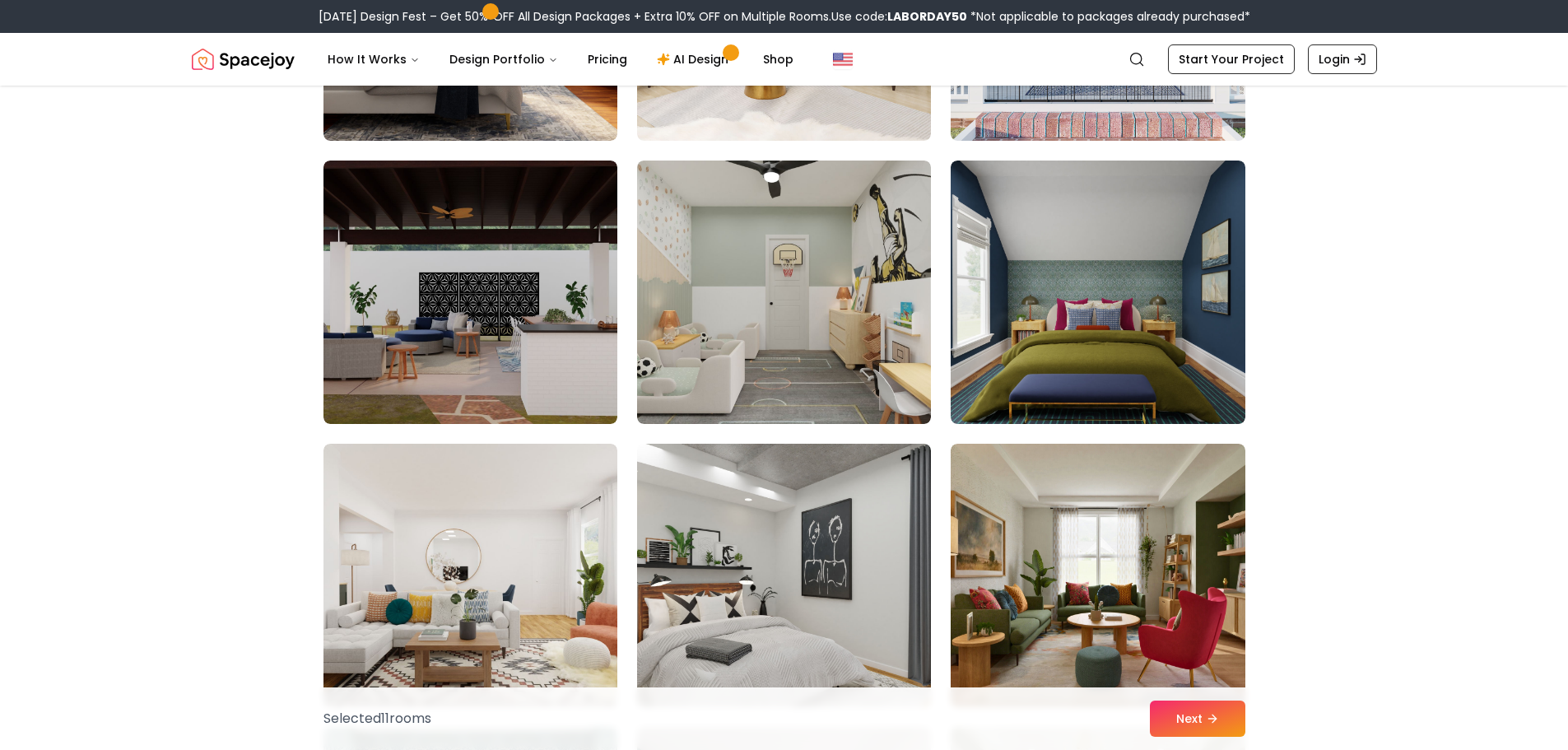
scroll to position [1481, 0]
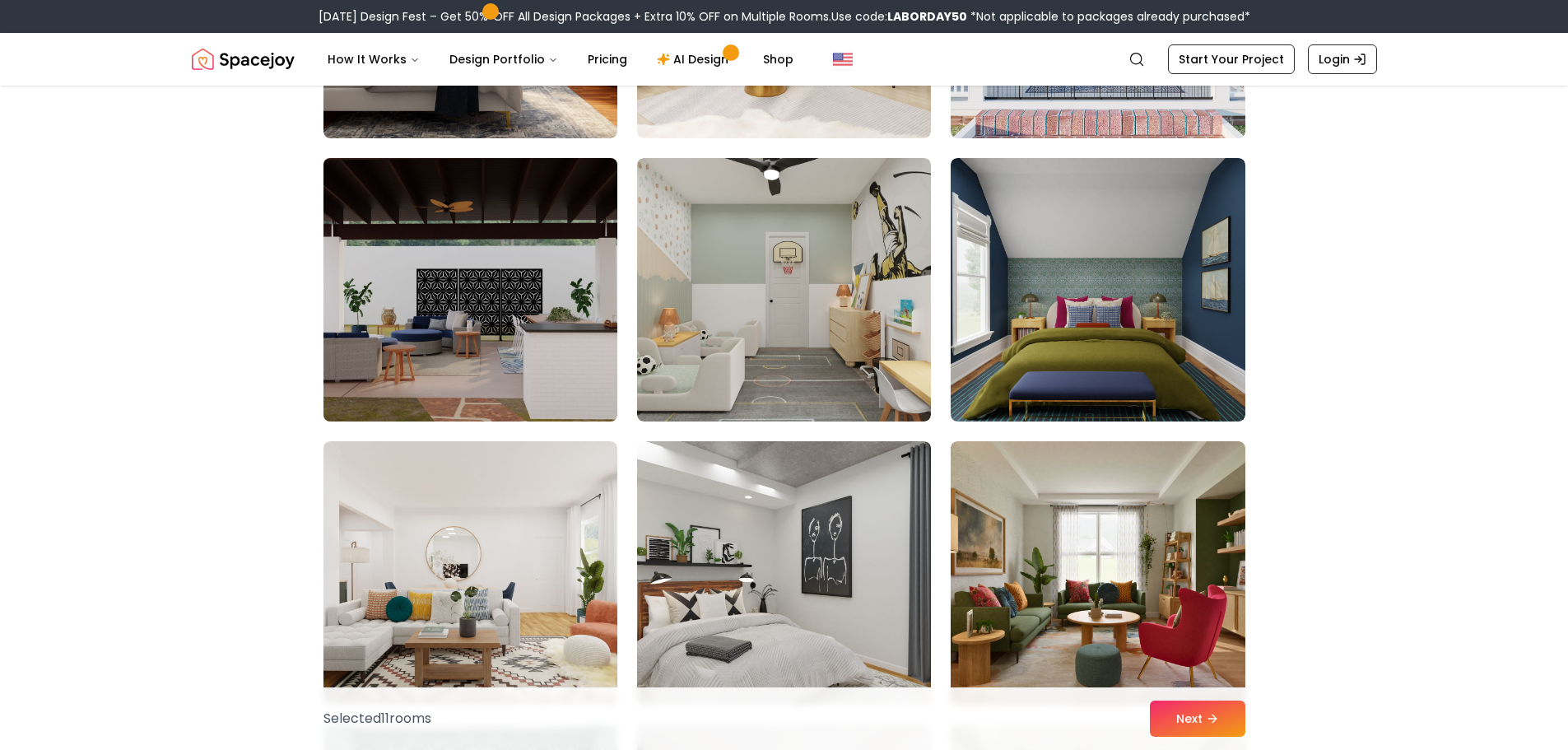
click at [495, 309] on img at bounding box center [471, 290] width 309 height 276
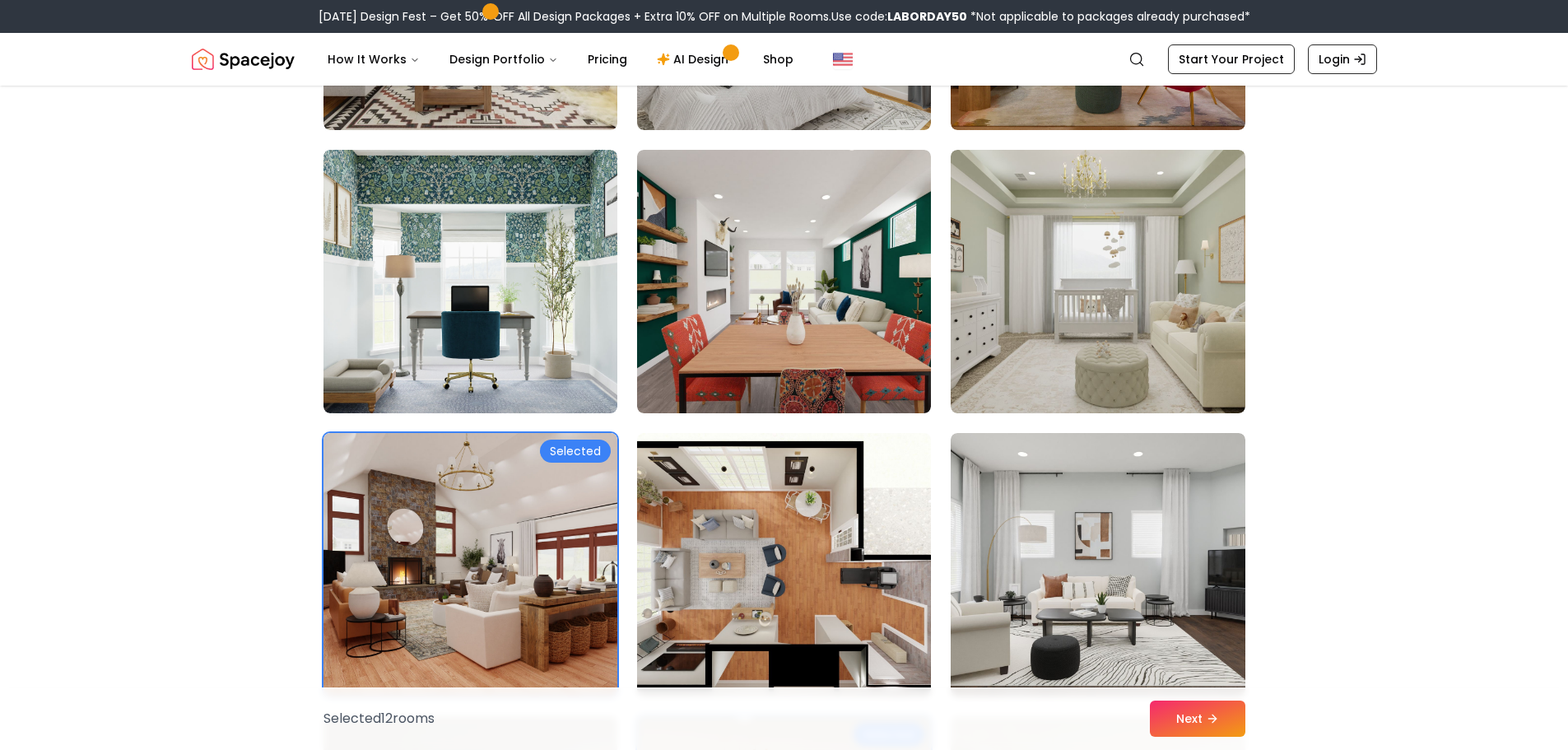
scroll to position [2057, 0]
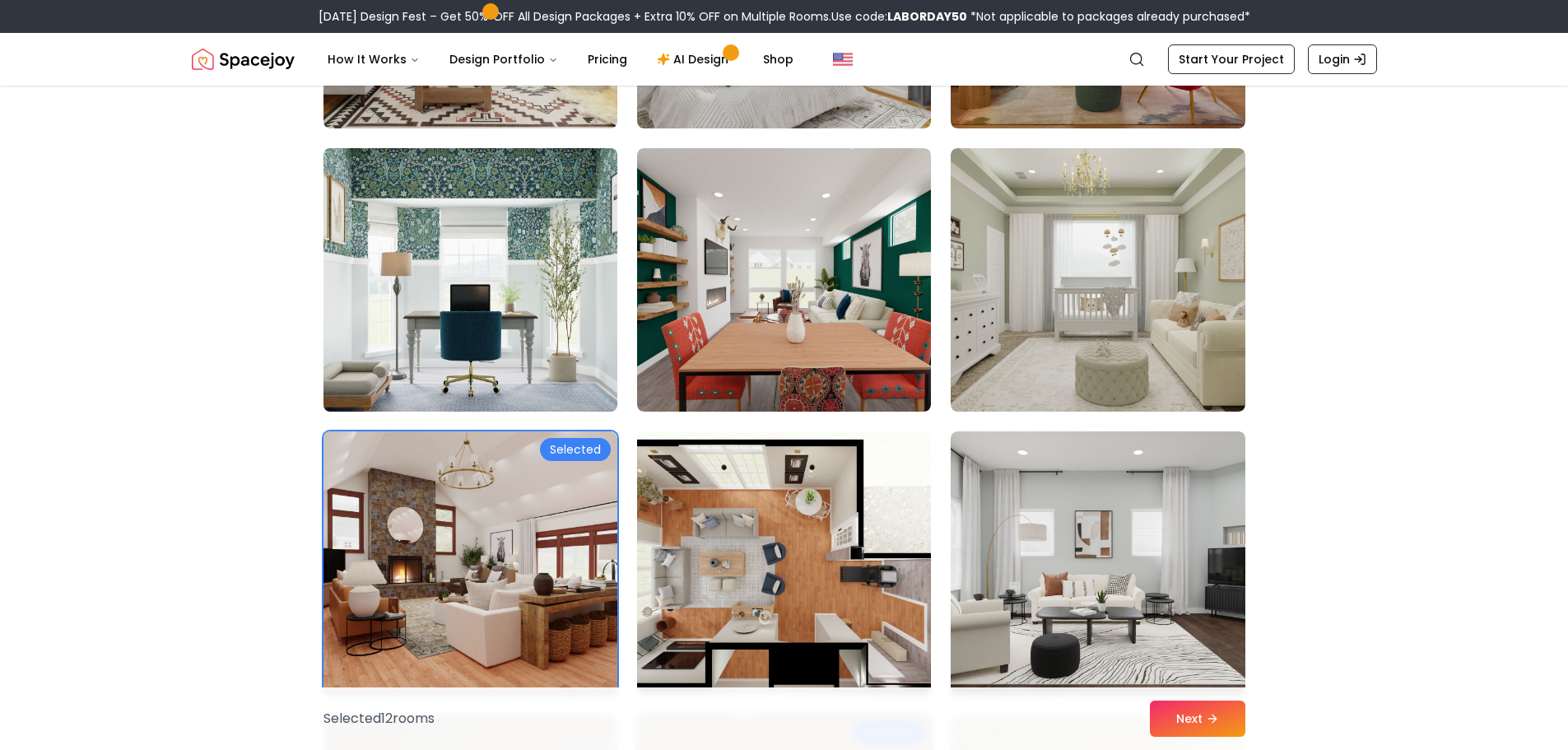
click at [419, 324] on img at bounding box center [471, 280] width 309 height 276
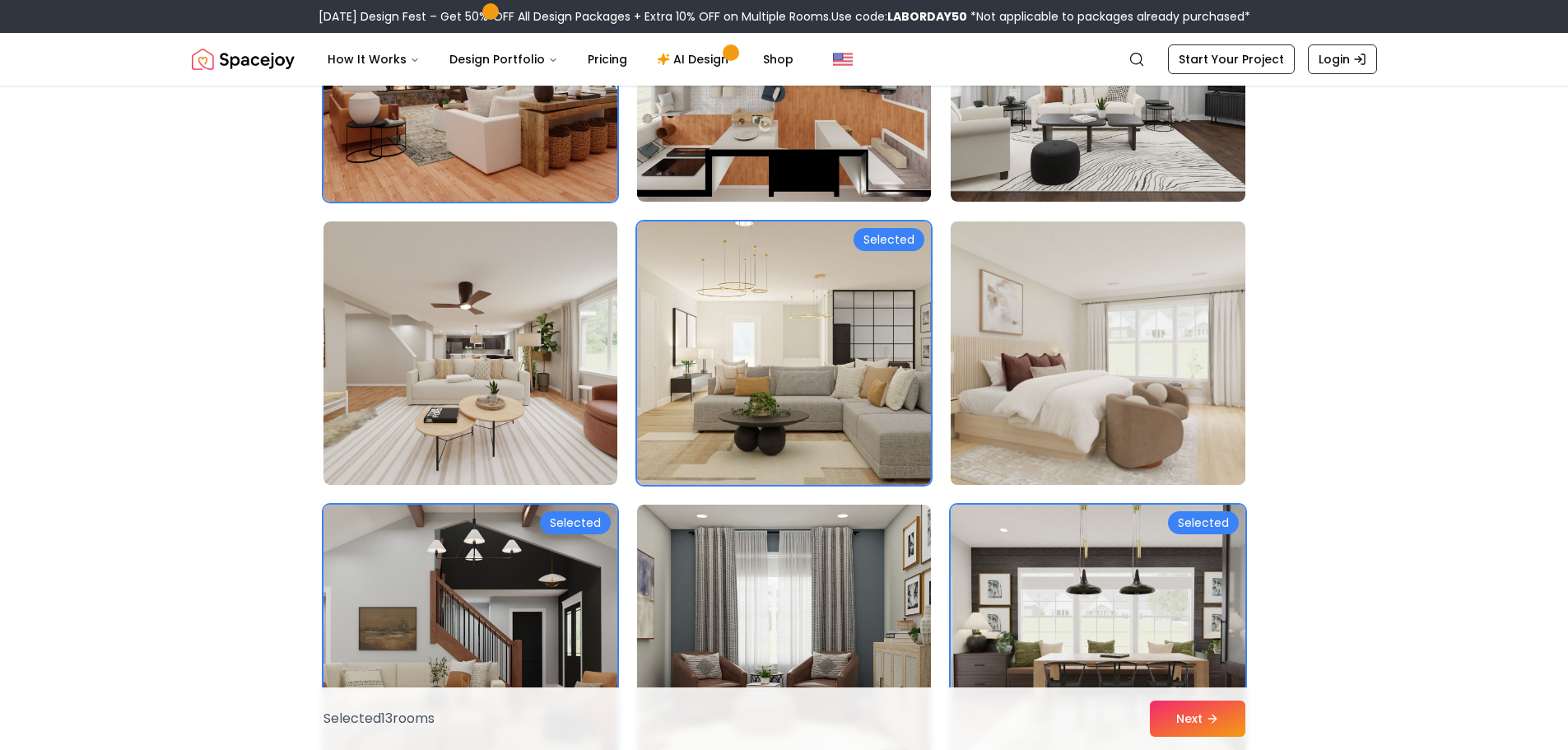
scroll to position [2551, 0]
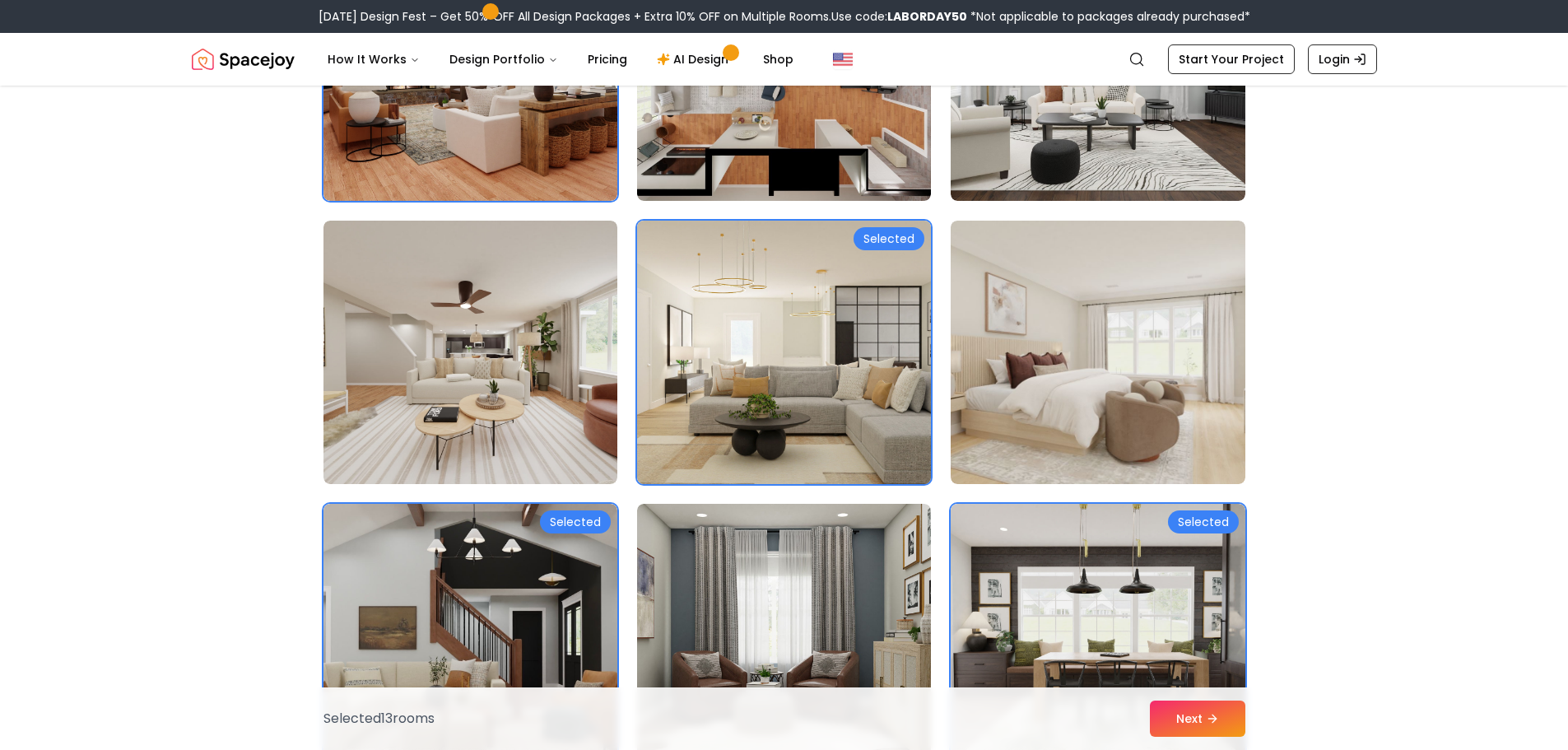
click at [902, 405] on img at bounding box center [784, 352] width 309 height 276
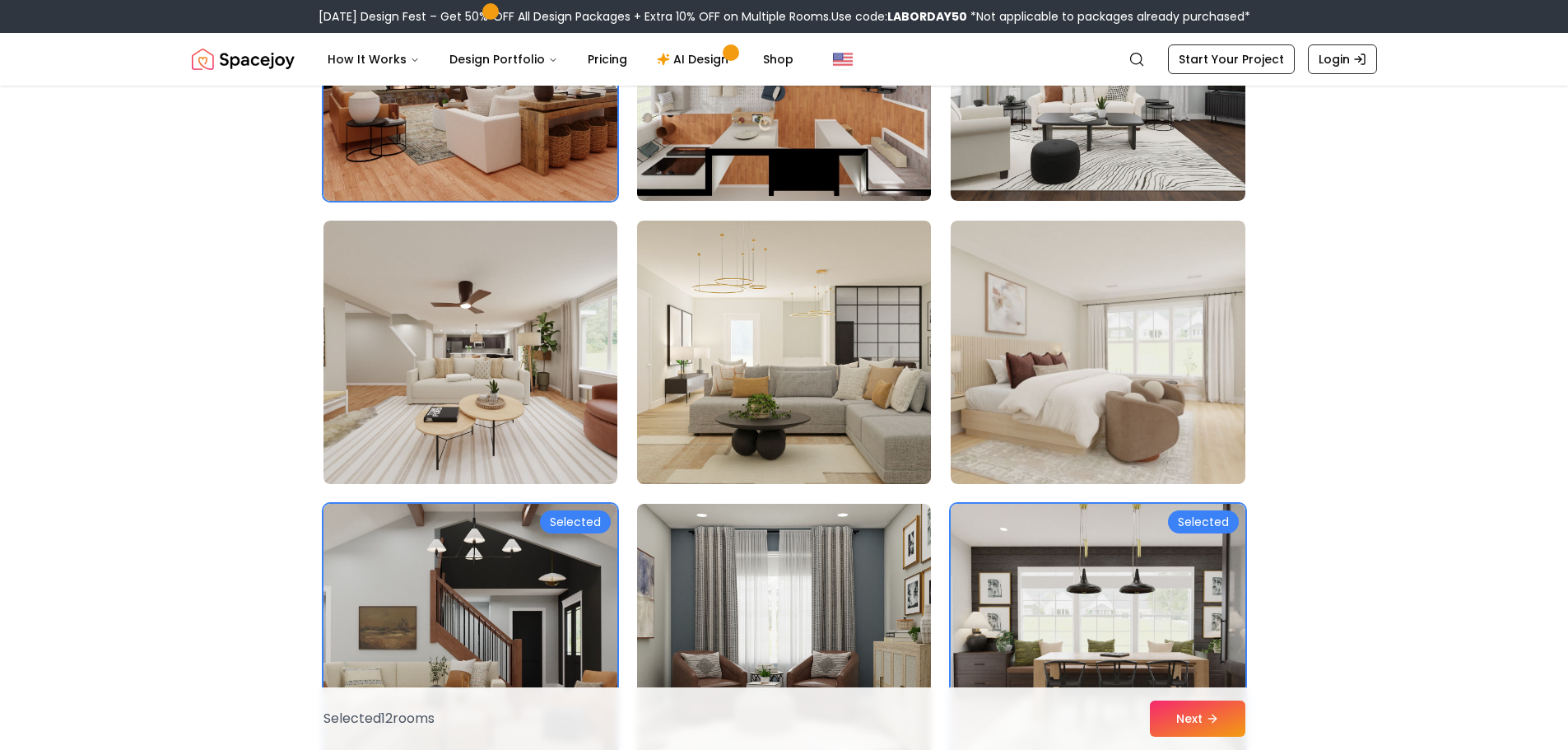
click at [910, 428] on img at bounding box center [784, 352] width 309 height 276
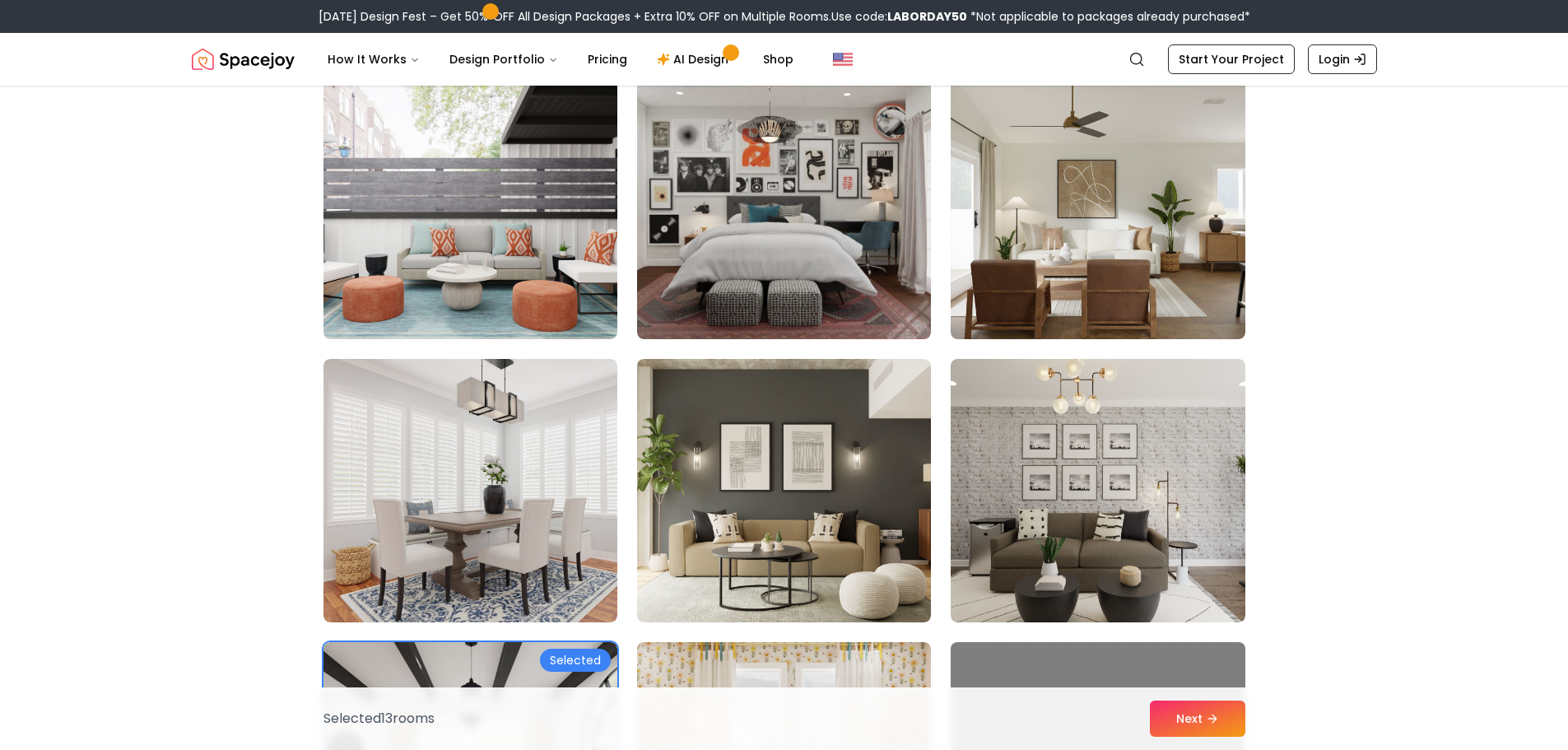
scroll to position [3291, 0]
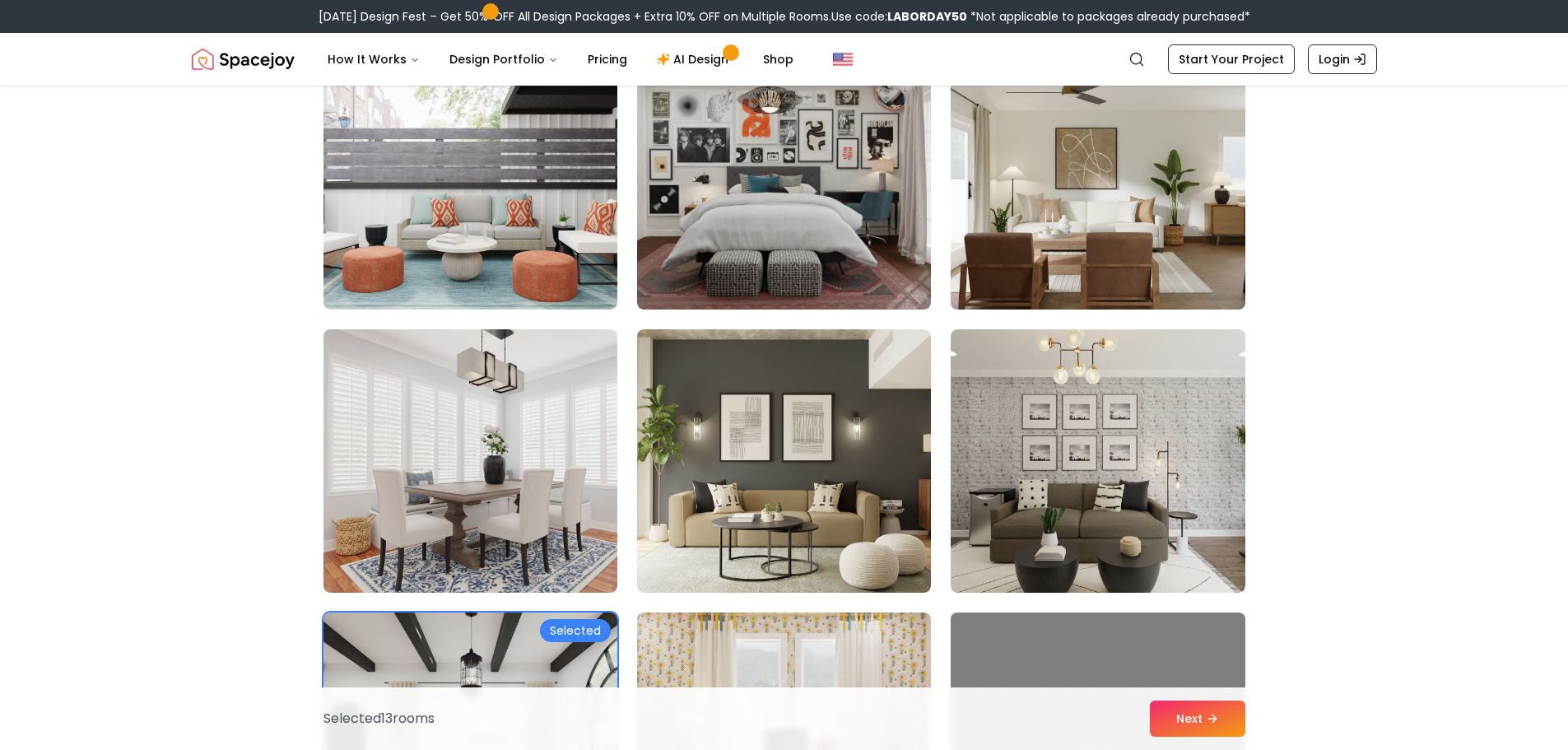
drag, startPoint x: 1189, startPoint y: 253, endPoint x: 1206, endPoint y: 253, distance: 17.0
click at [1190, 253] on img at bounding box center [1097, 177] width 309 height 276
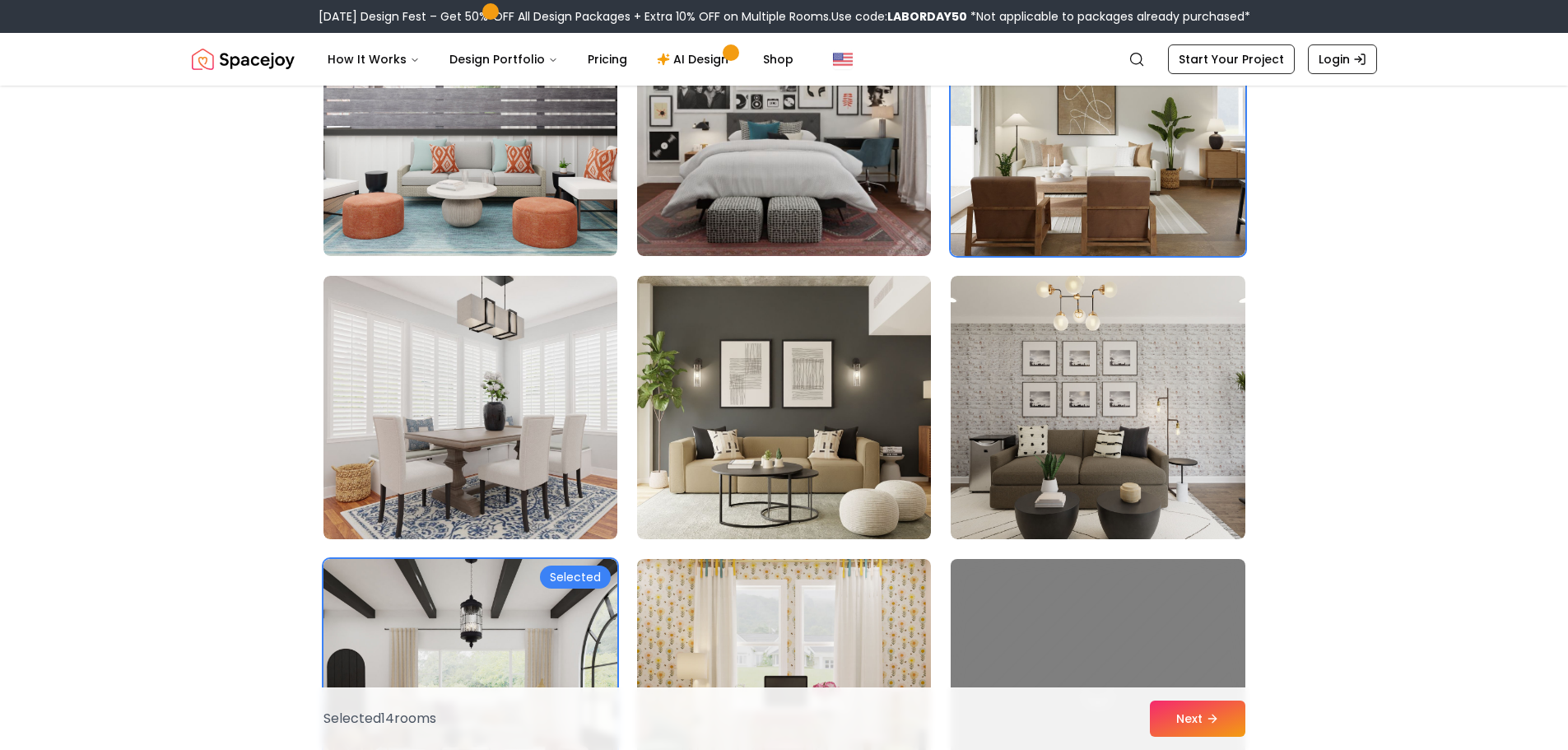
scroll to position [3374, 0]
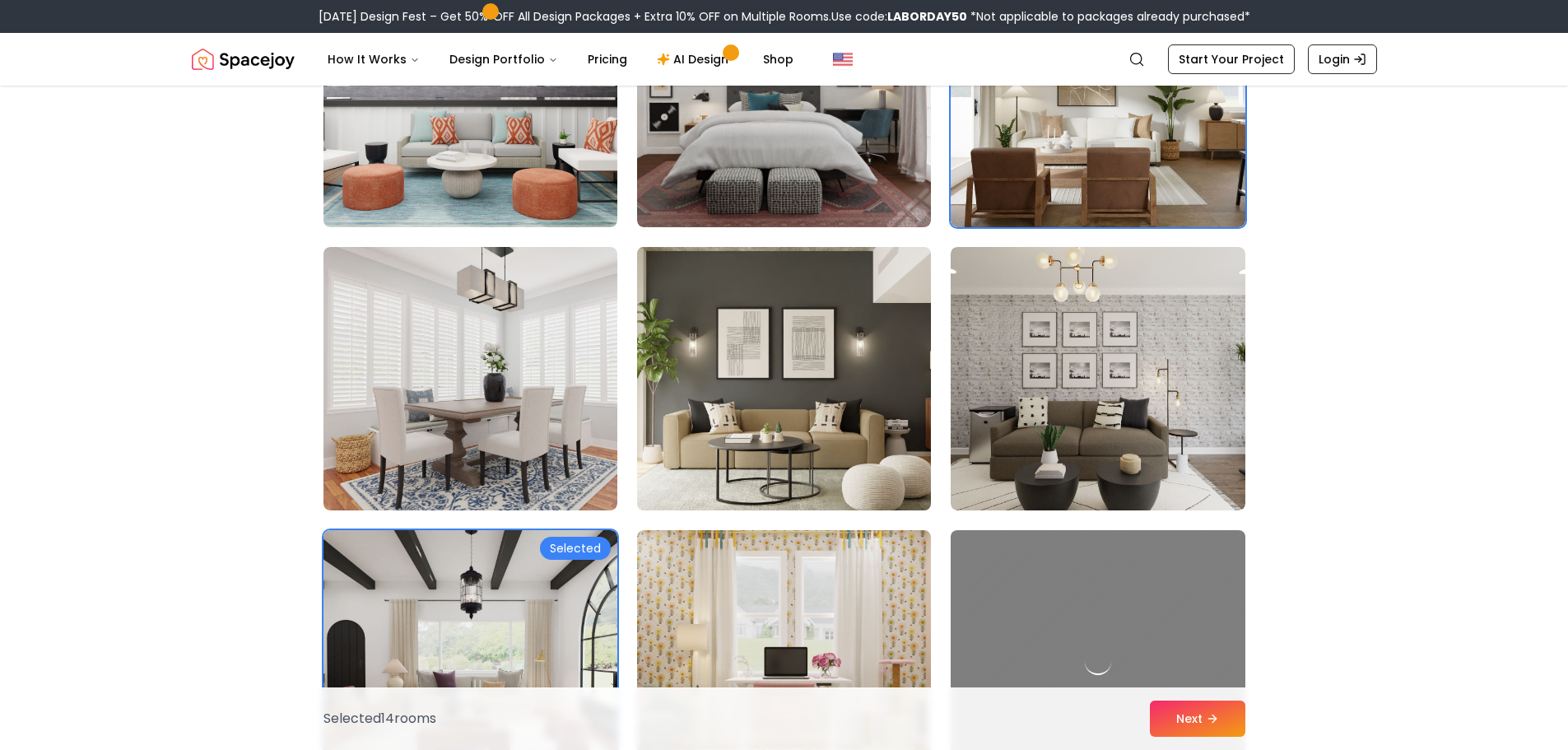
click at [870, 419] on img at bounding box center [784, 378] width 309 height 276
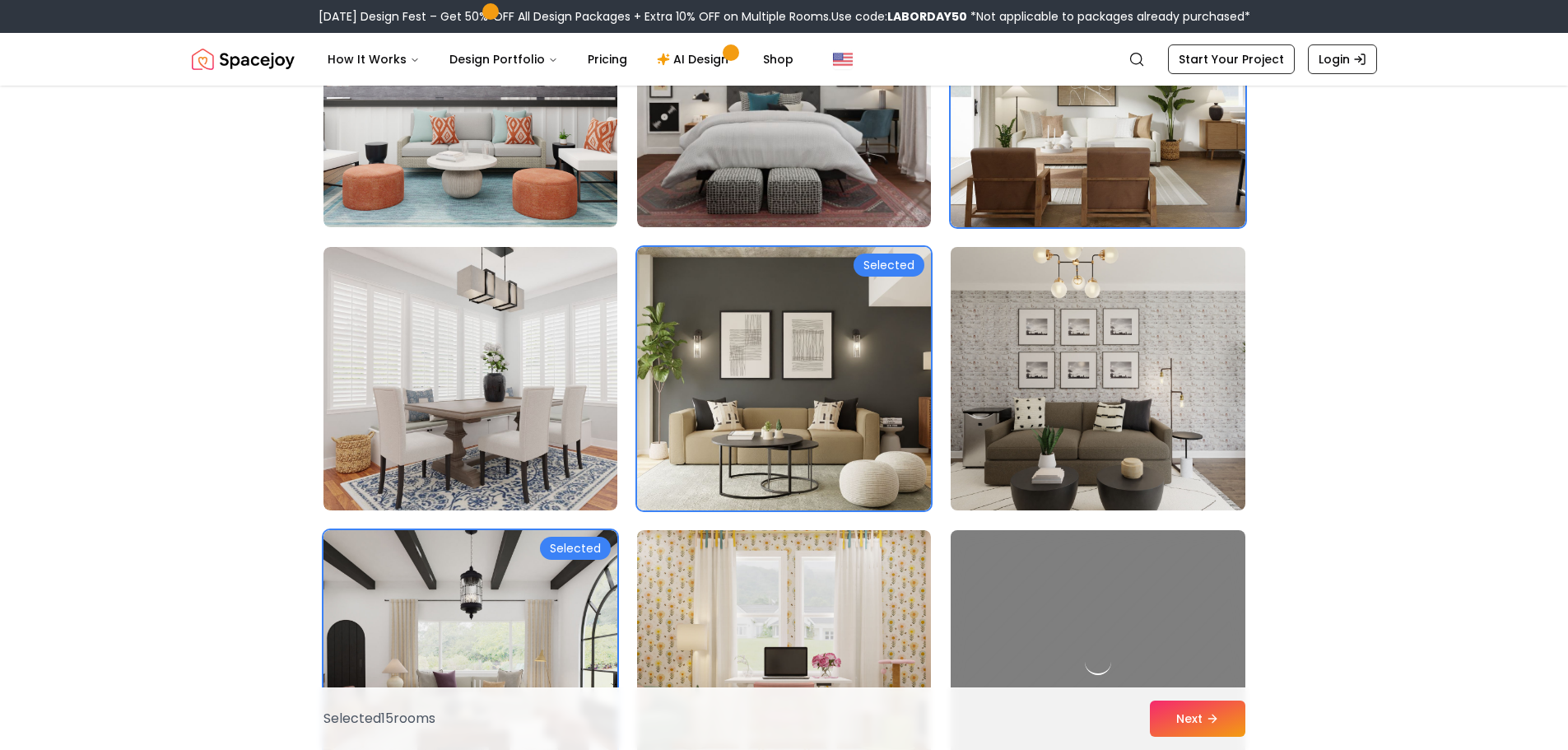
click at [1230, 435] on img at bounding box center [1097, 378] width 309 height 276
click at [1241, 436] on img at bounding box center [1097, 378] width 309 height 276
click at [1197, 436] on img at bounding box center [1097, 378] width 309 height 276
click at [1088, 403] on img at bounding box center [1097, 378] width 309 height 276
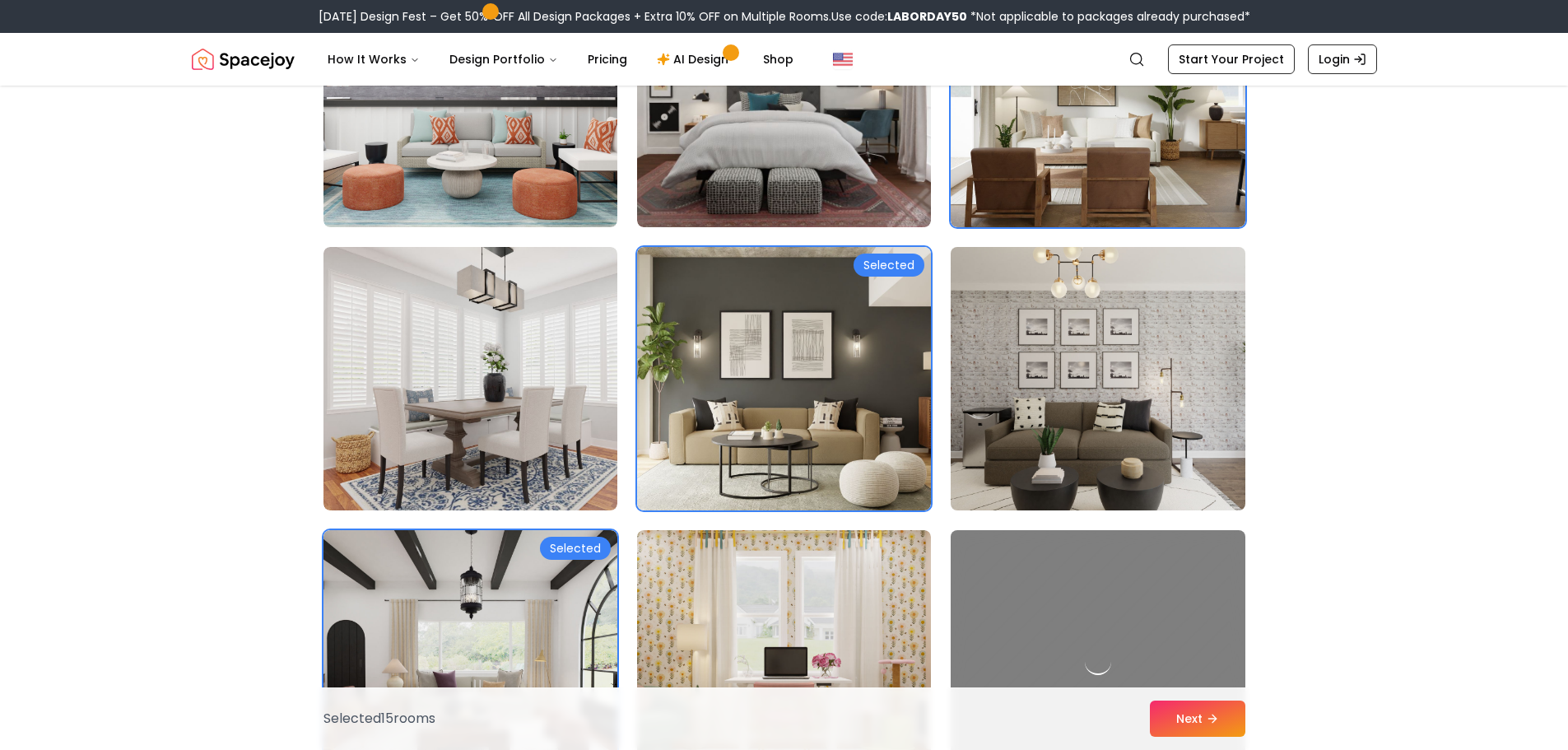
click at [1088, 403] on img at bounding box center [1097, 378] width 309 height 276
click at [1064, 408] on img at bounding box center [1097, 378] width 309 height 276
click at [1079, 410] on img at bounding box center [1097, 378] width 309 height 276
click at [1102, 410] on img at bounding box center [1097, 378] width 309 height 276
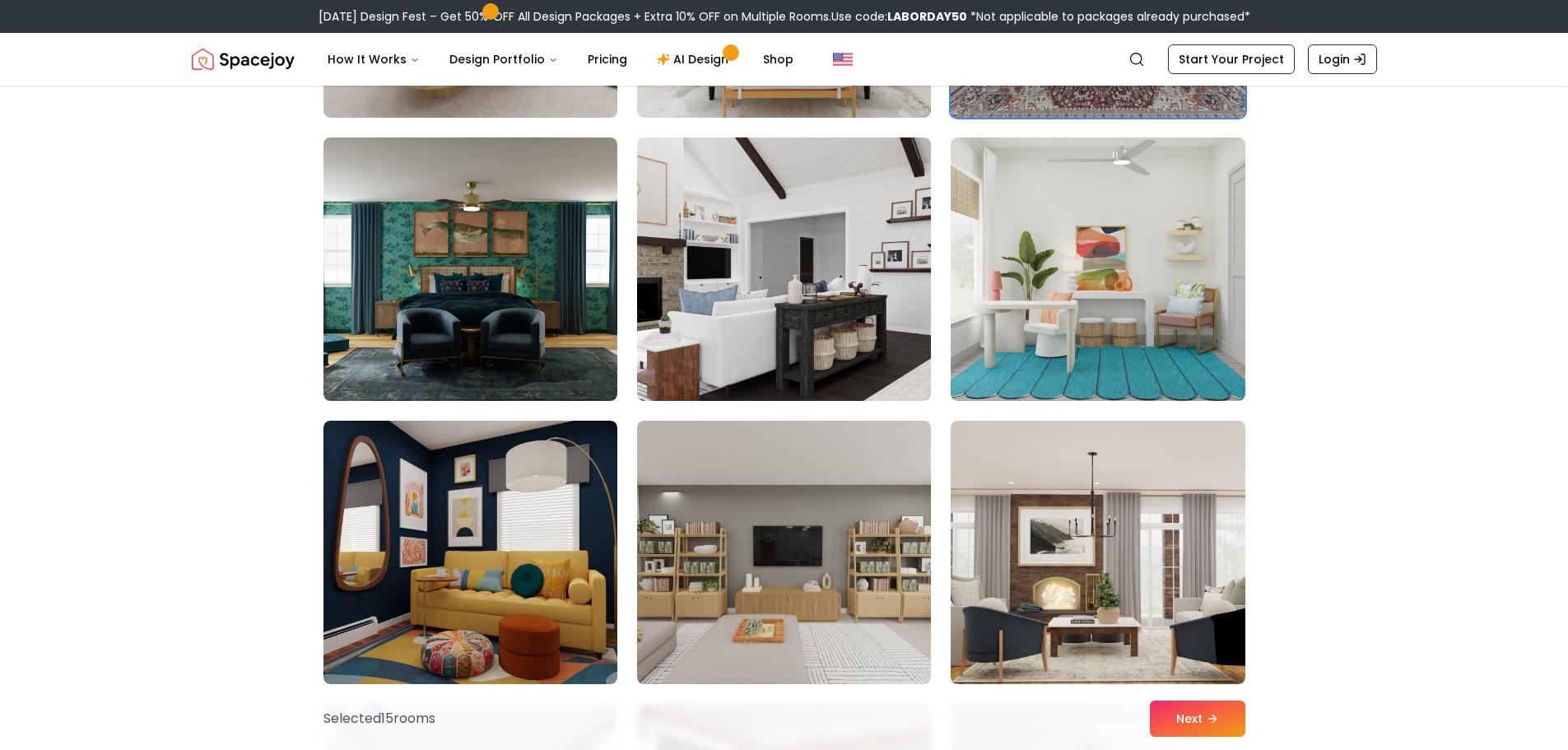
scroll to position [4361, 0]
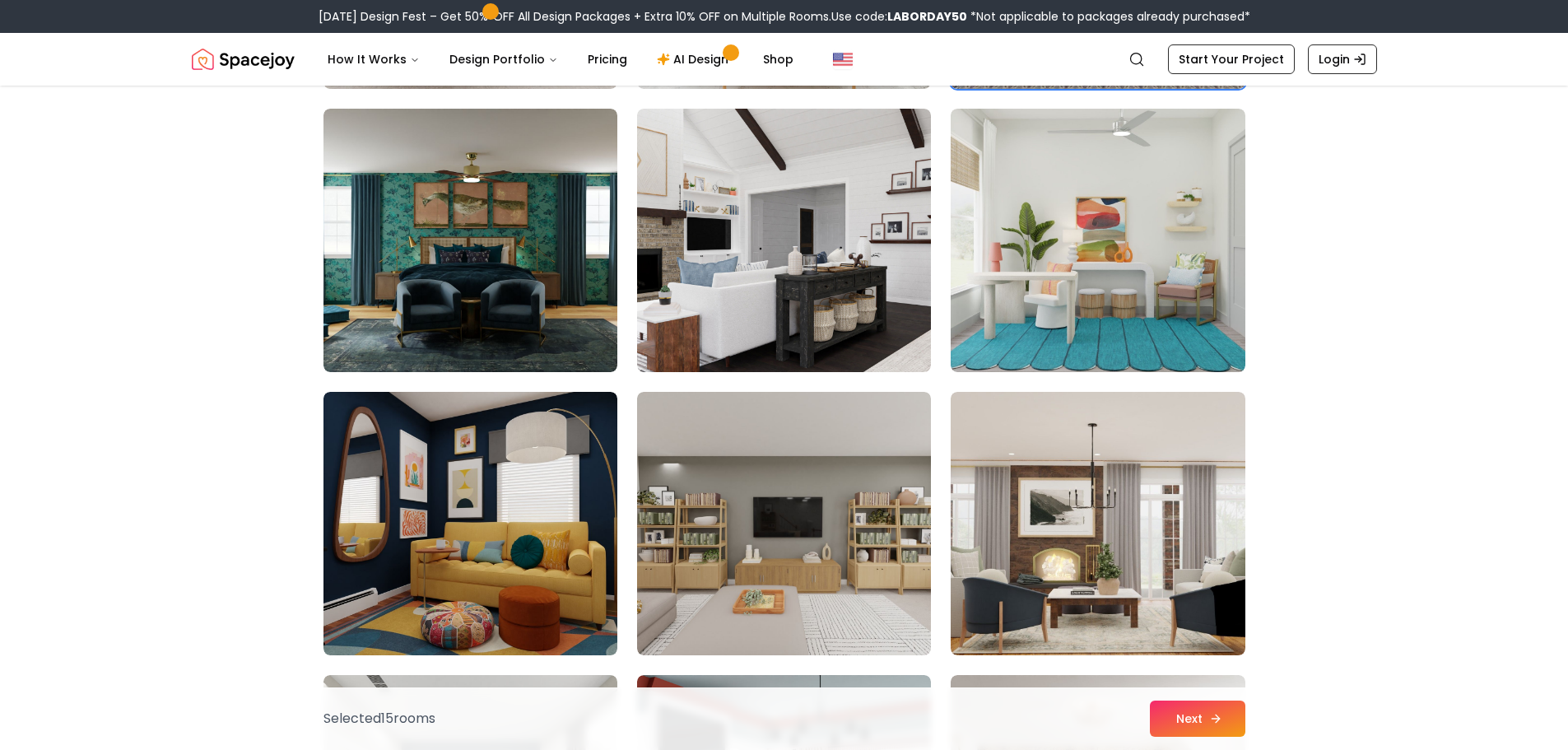
click at [1226, 718] on button "Next" at bounding box center [1198, 718] width 95 height 36
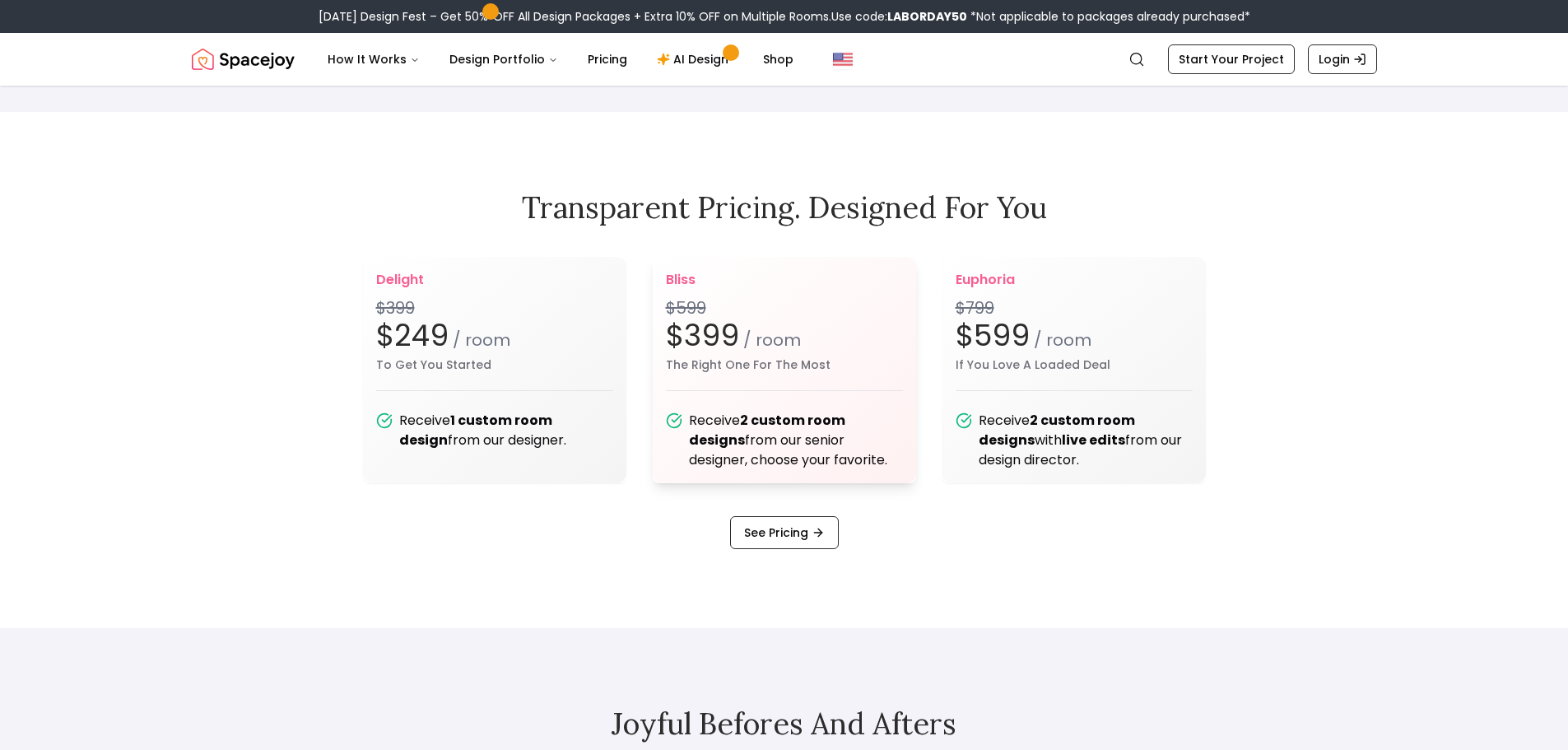
scroll to position [2057, 0]
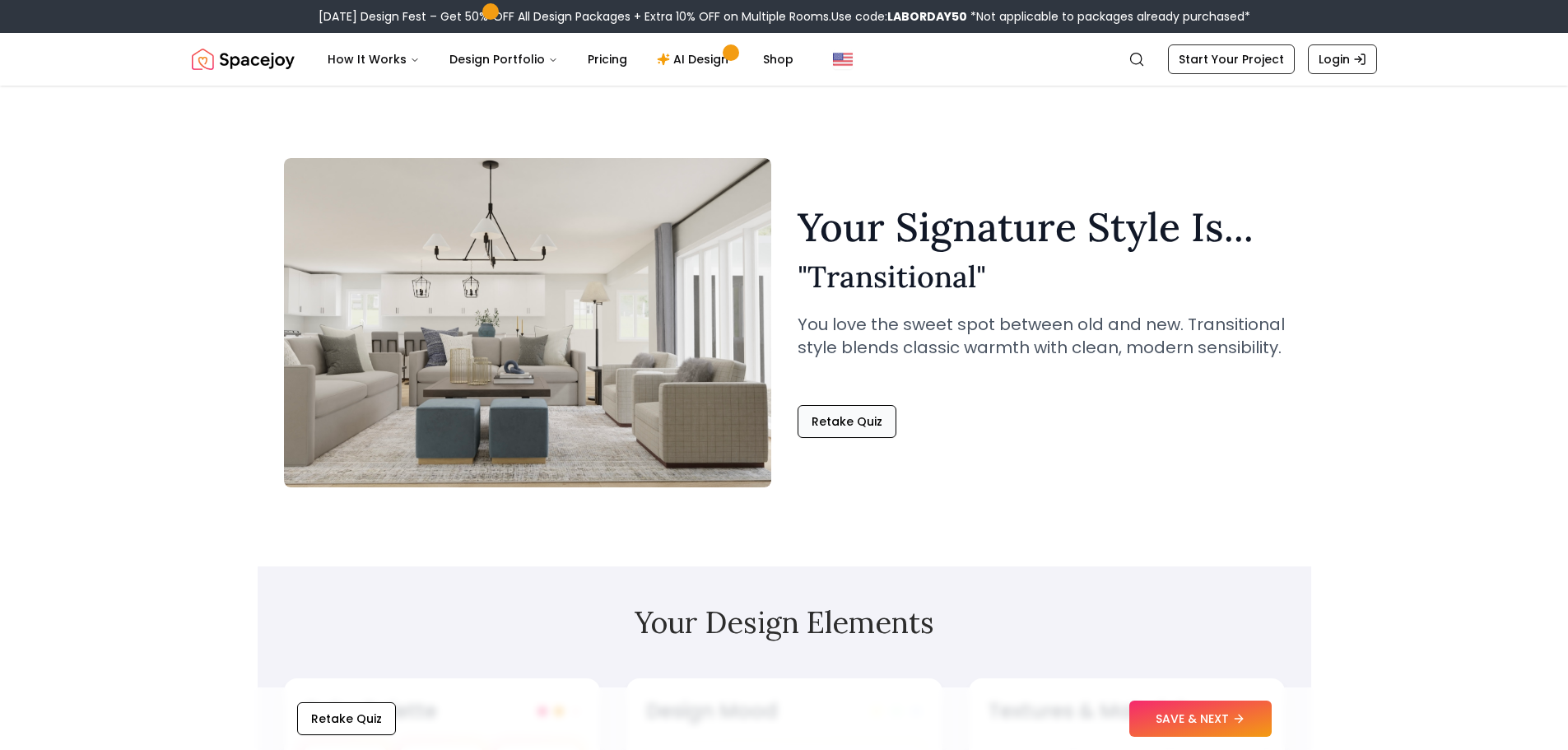
click at [825, 431] on button "Retake Quiz" at bounding box center [848, 421] width 99 height 33
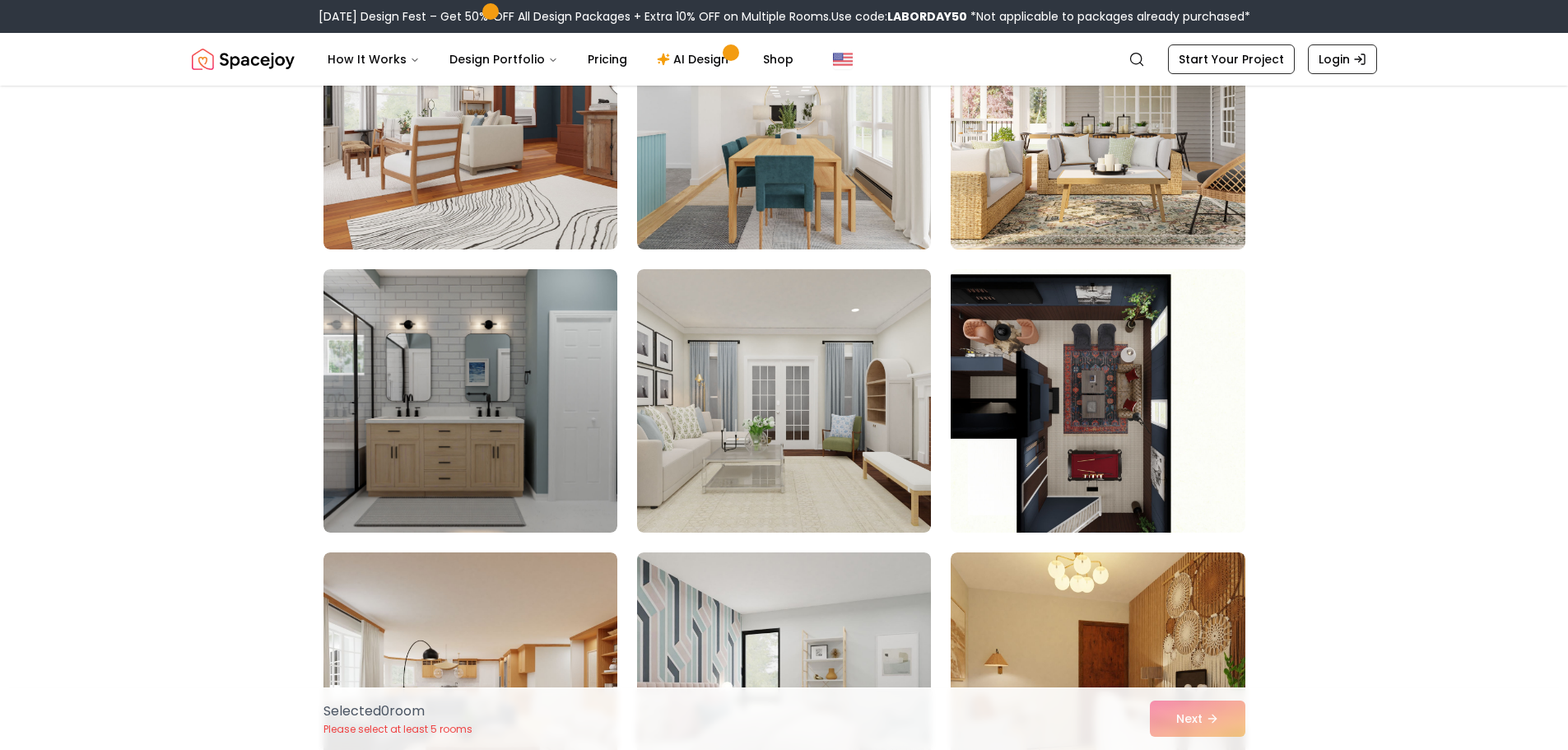
scroll to position [247, 0]
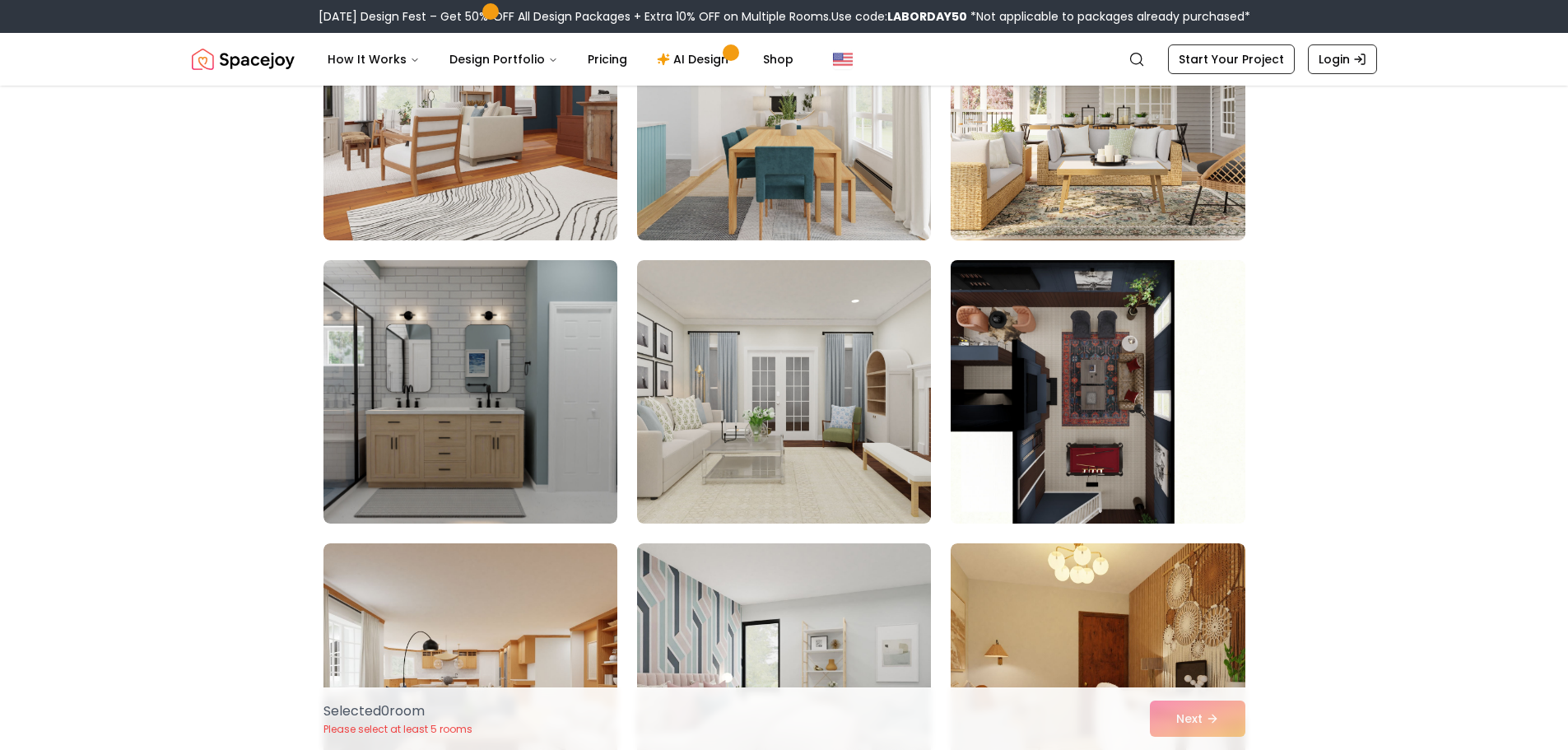
click at [1147, 424] on img at bounding box center [1097, 391] width 309 height 276
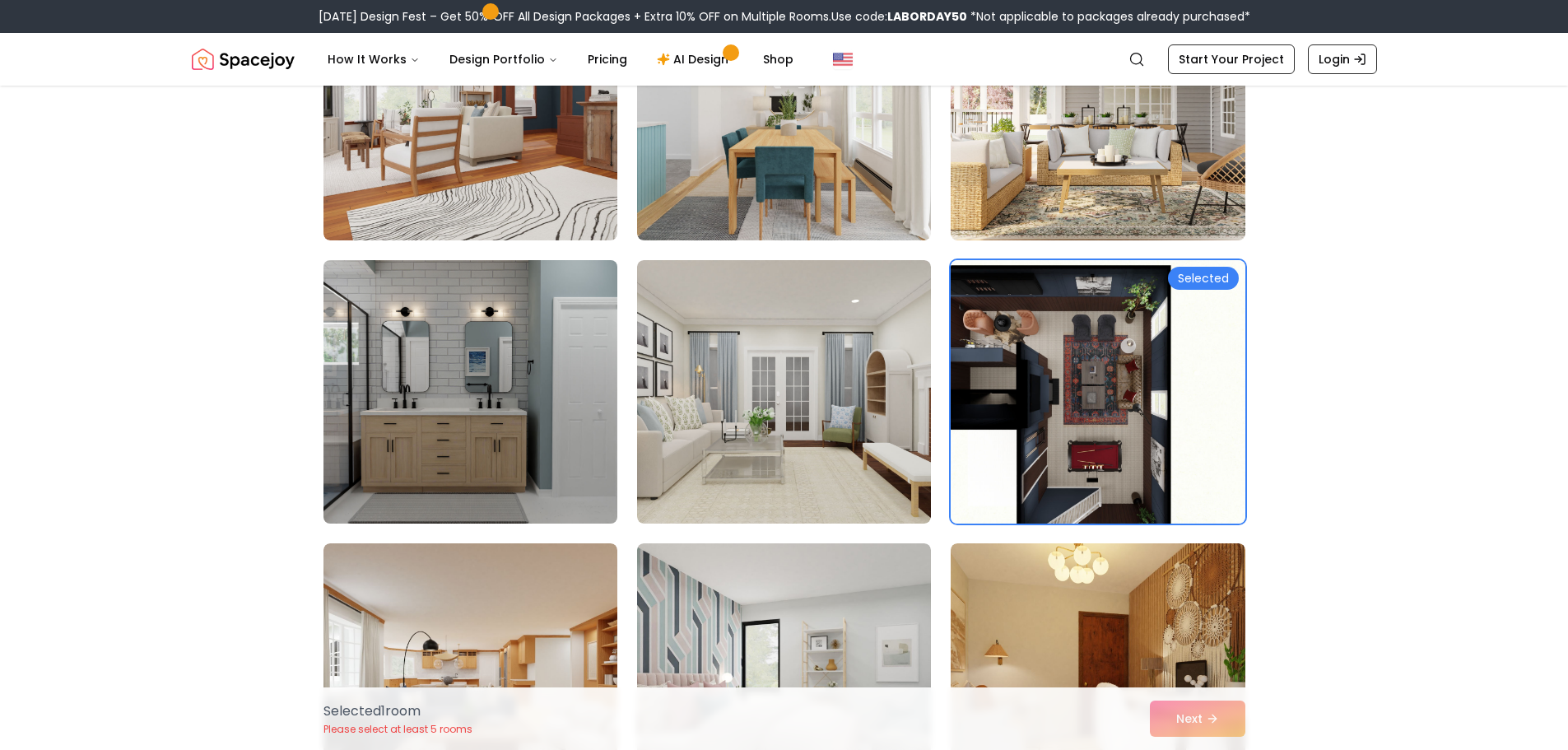
click at [530, 471] on img at bounding box center [471, 391] width 309 height 276
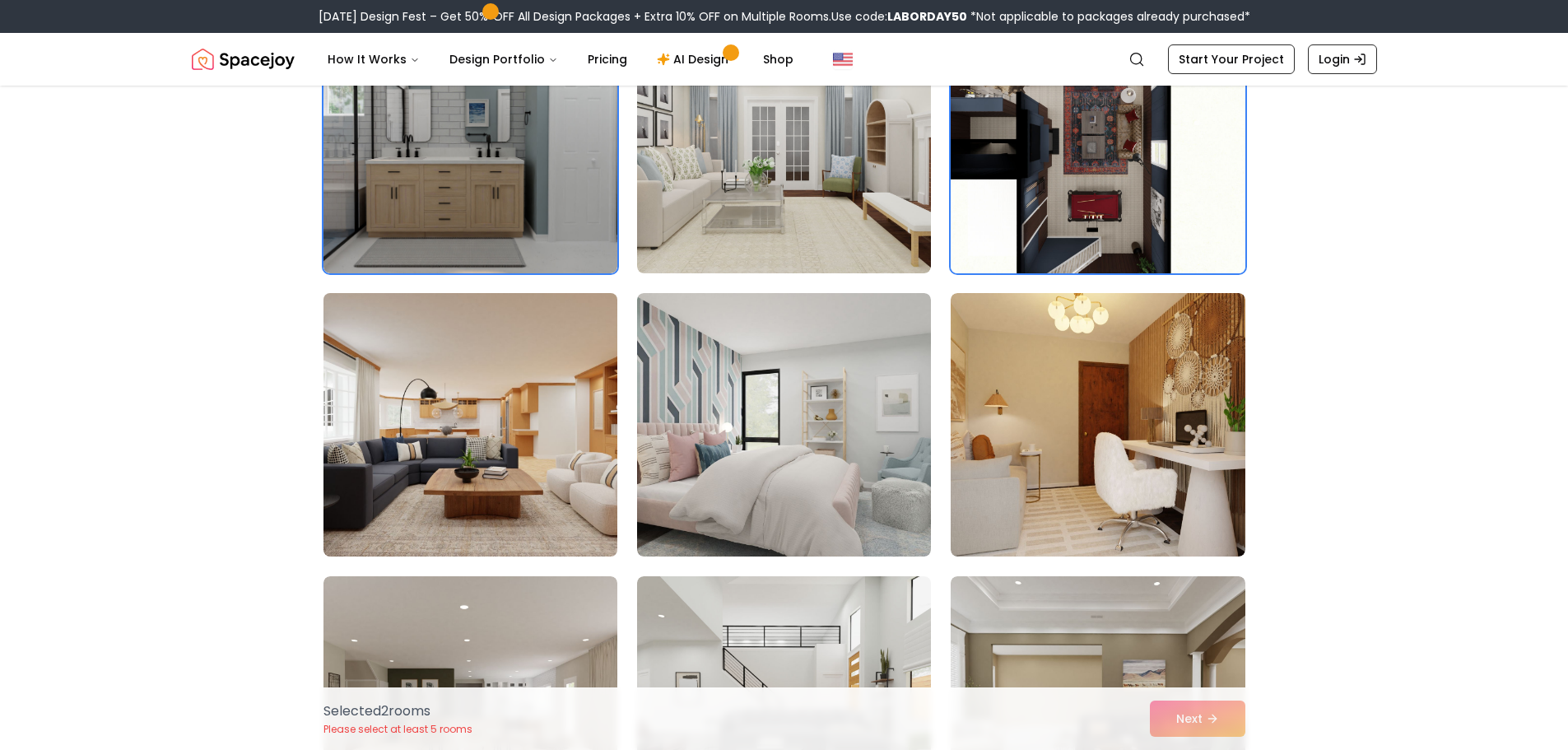
scroll to position [412, 0]
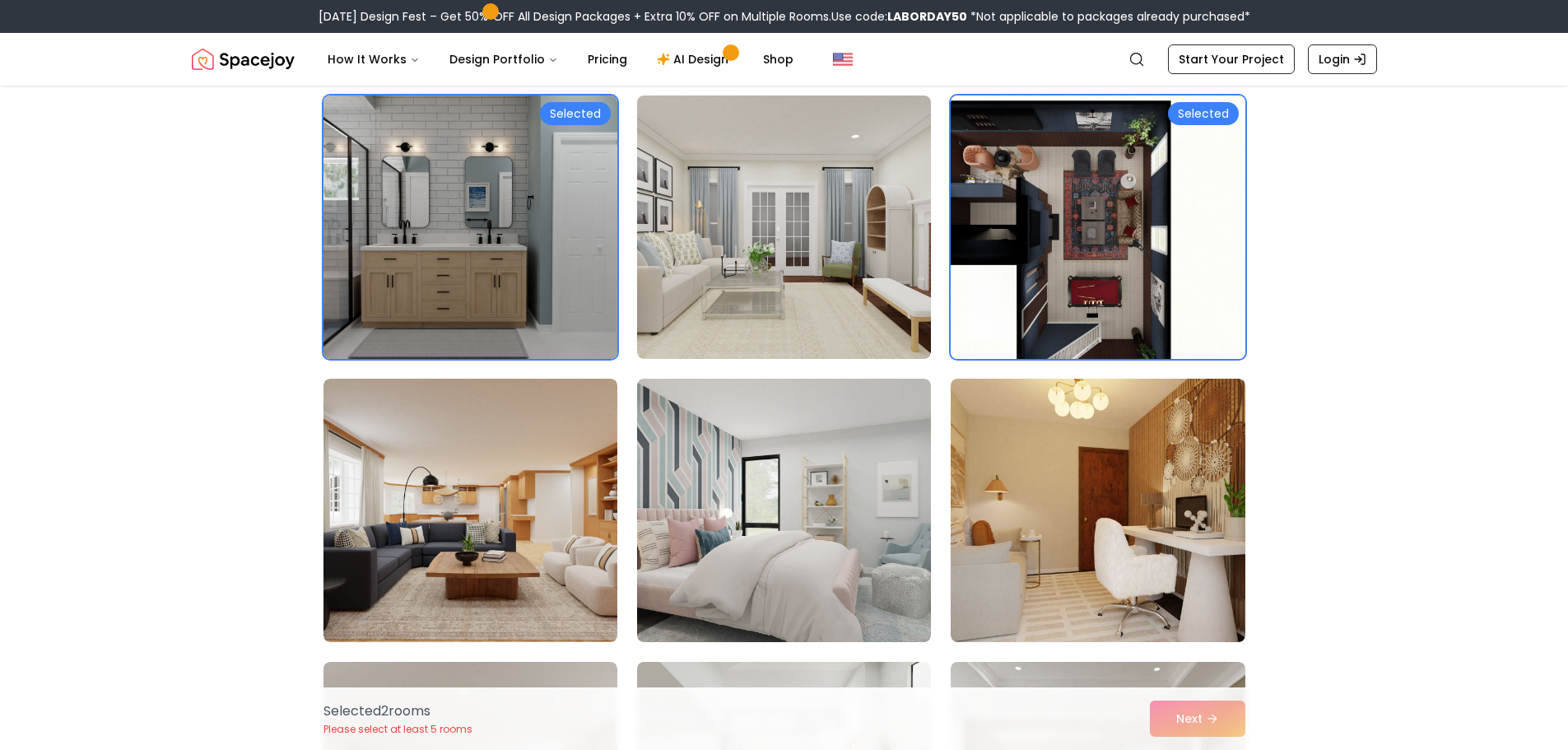
click at [524, 323] on img at bounding box center [471, 227] width 309 height 276
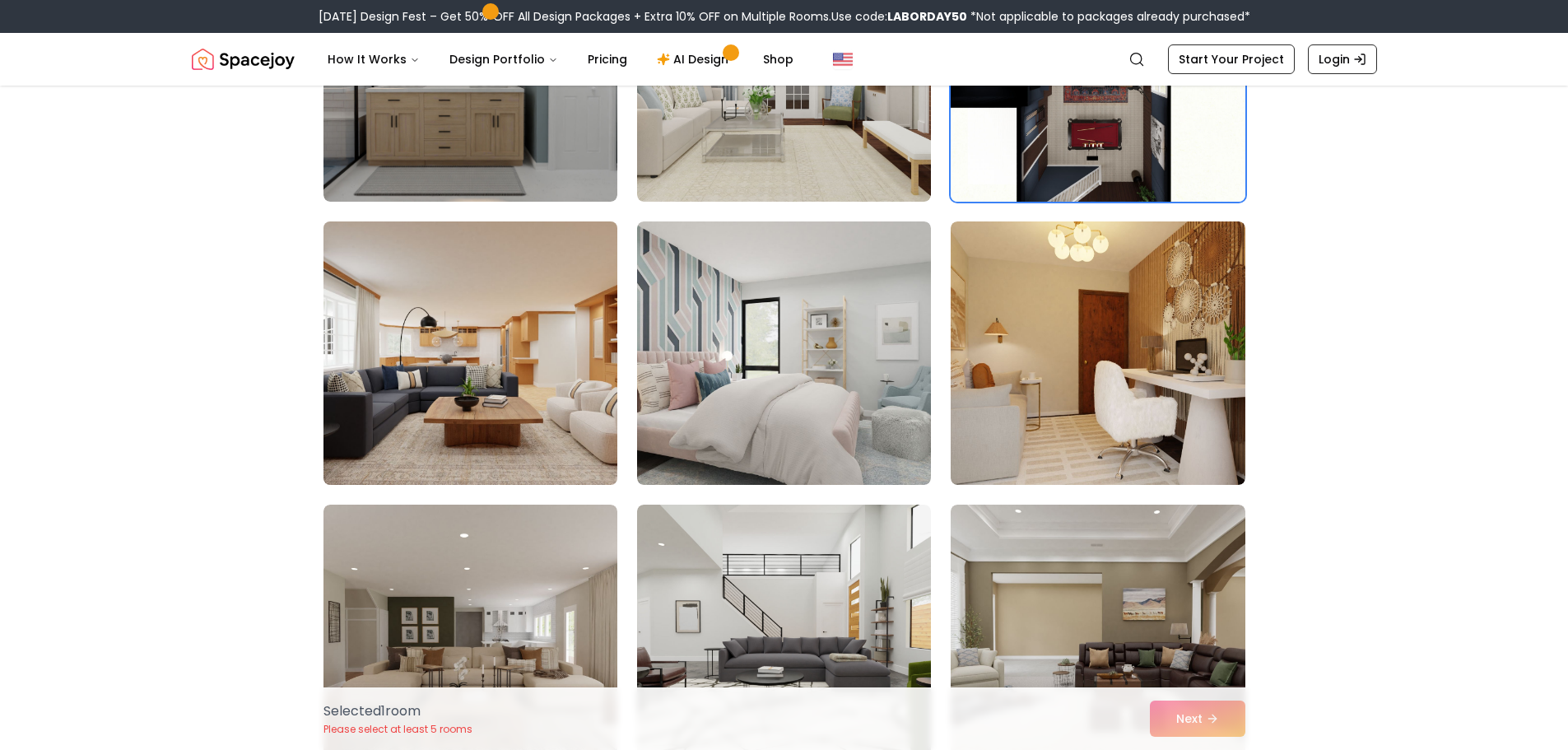
scroll to position [576, 0]
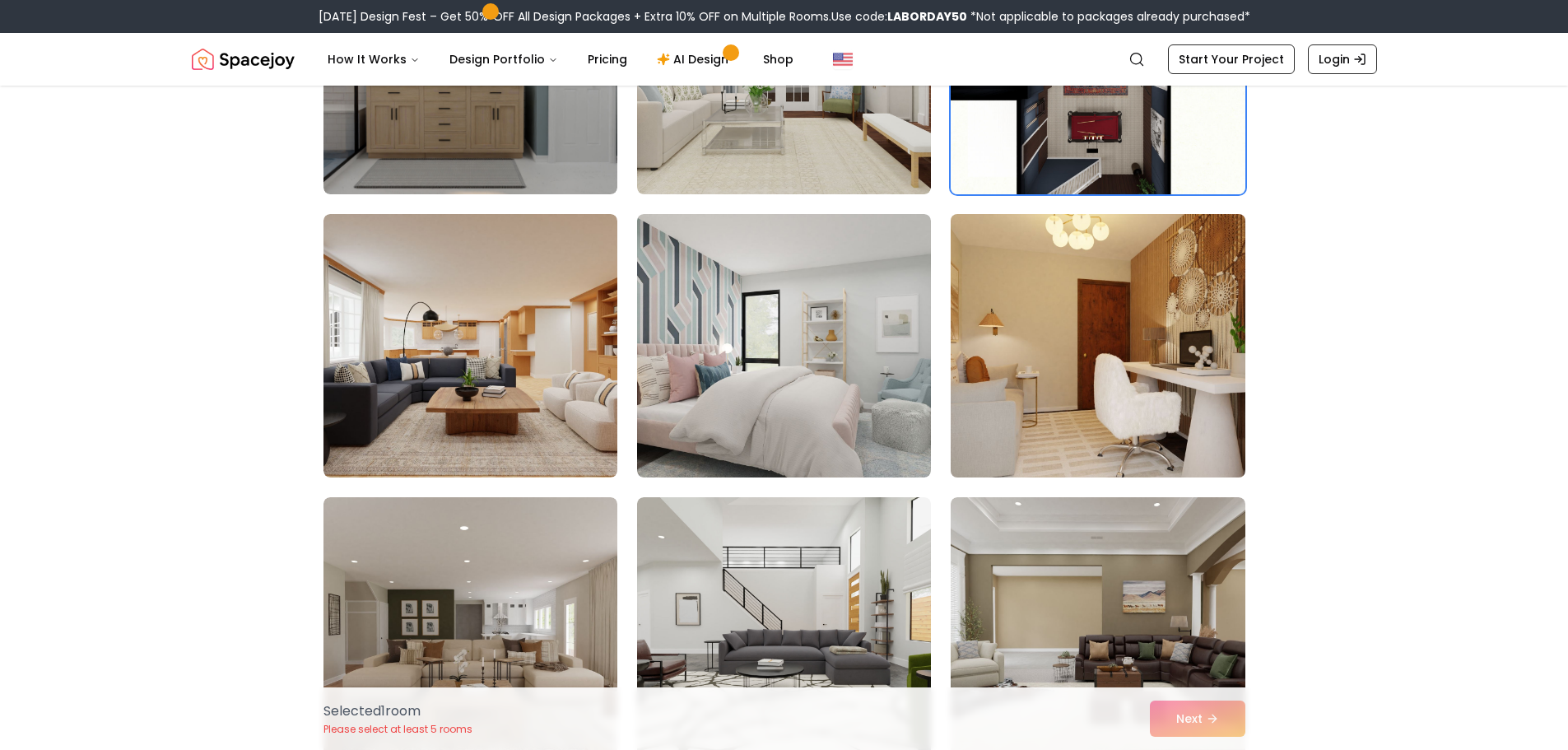
click at [1131, 390] on img at bounding box center [1097, 345] width 309 height 276
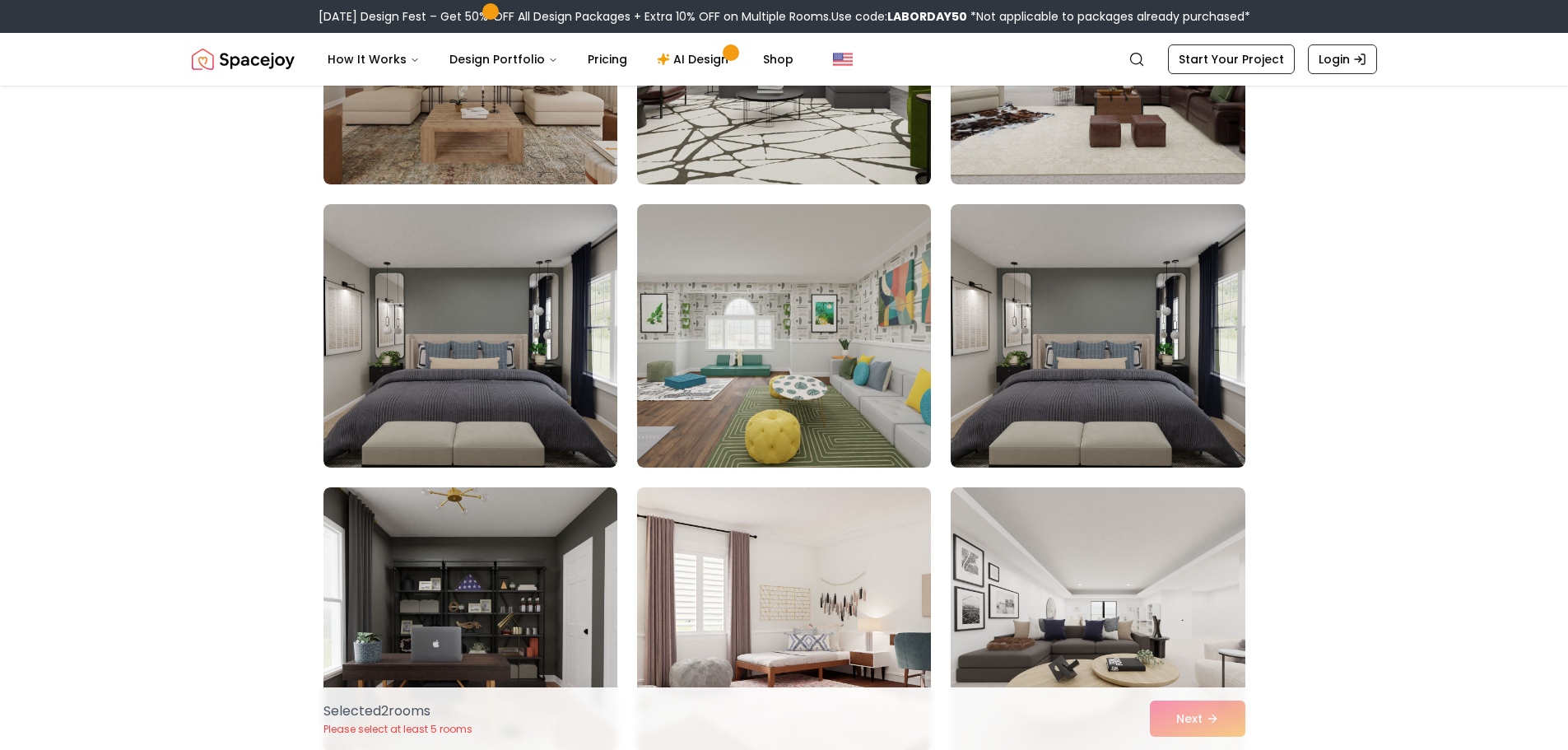
scroll to position [1234, 0]
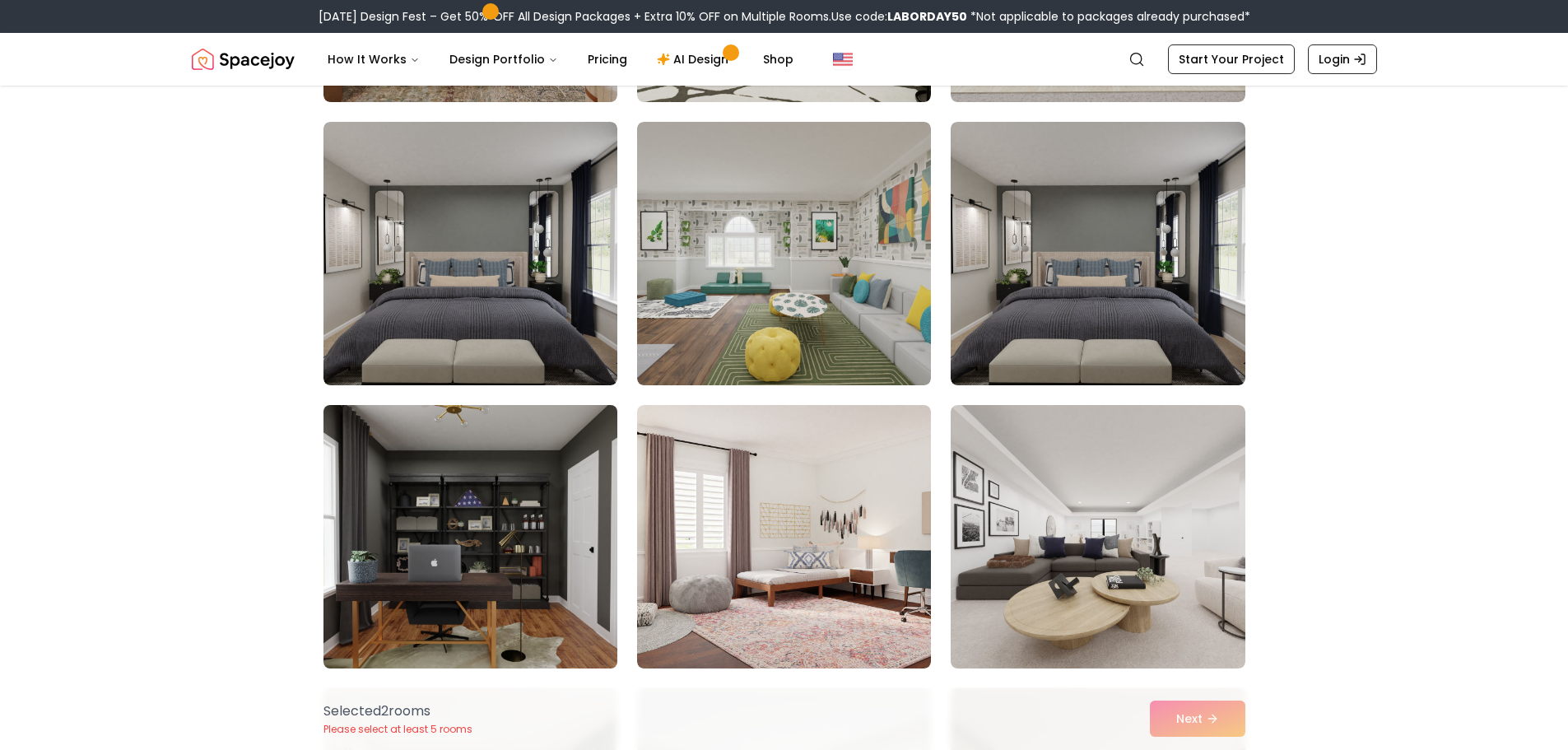
click at [495, 575] on img at bounding box center [471, 536] width 309 height 276
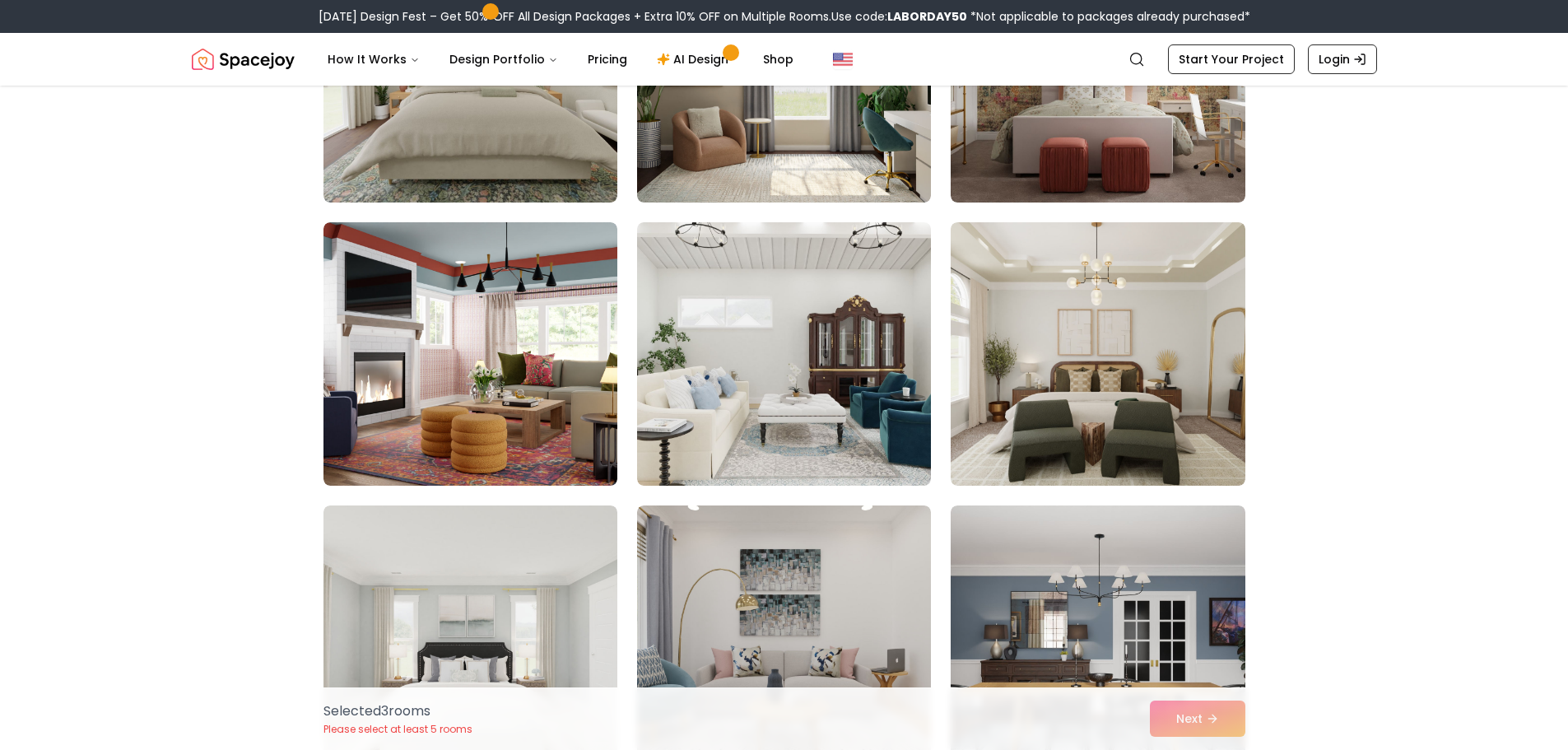
scroll to position [2551, 0]
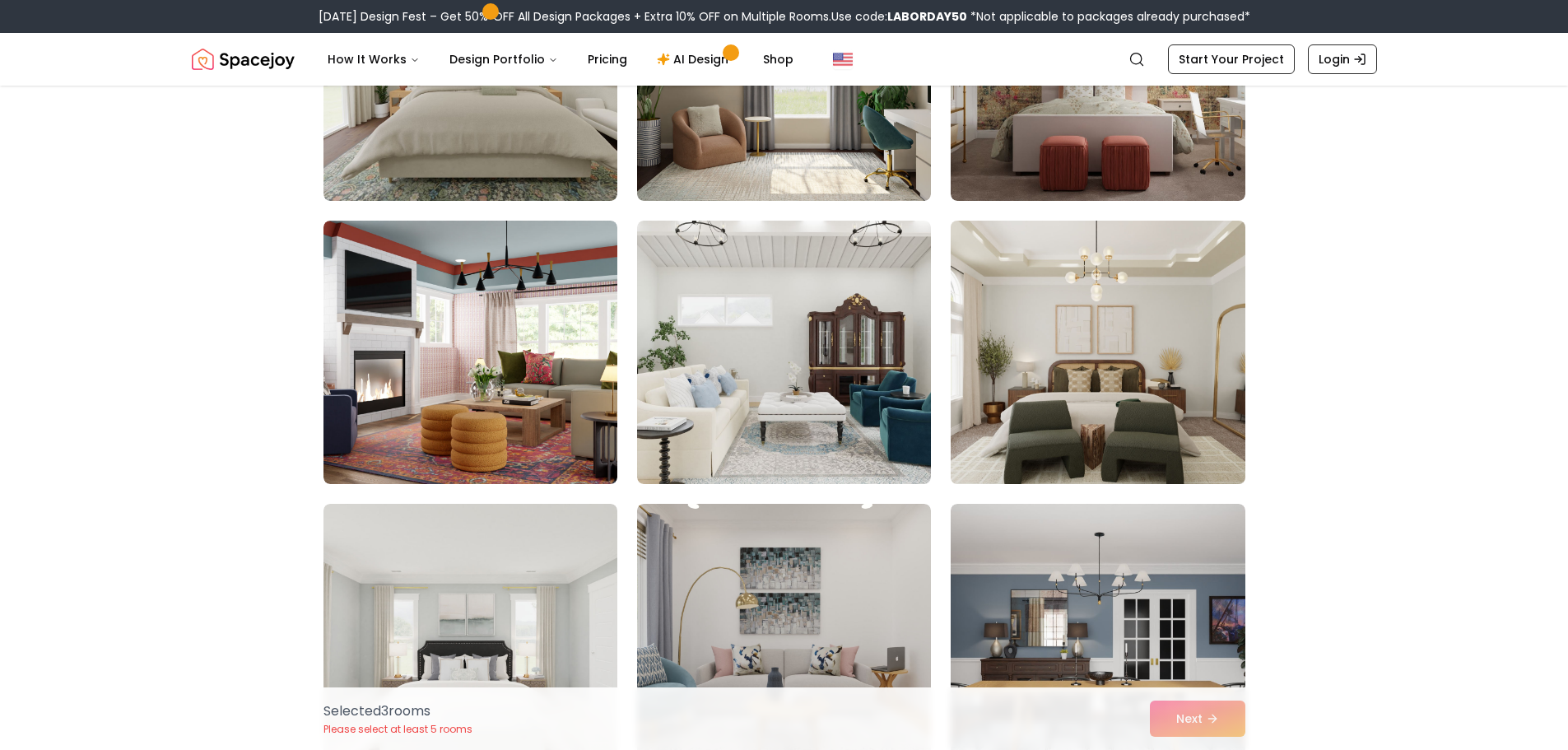
click at [1235, 409] on img at bounding box center [1097, 352] width 309 height 276
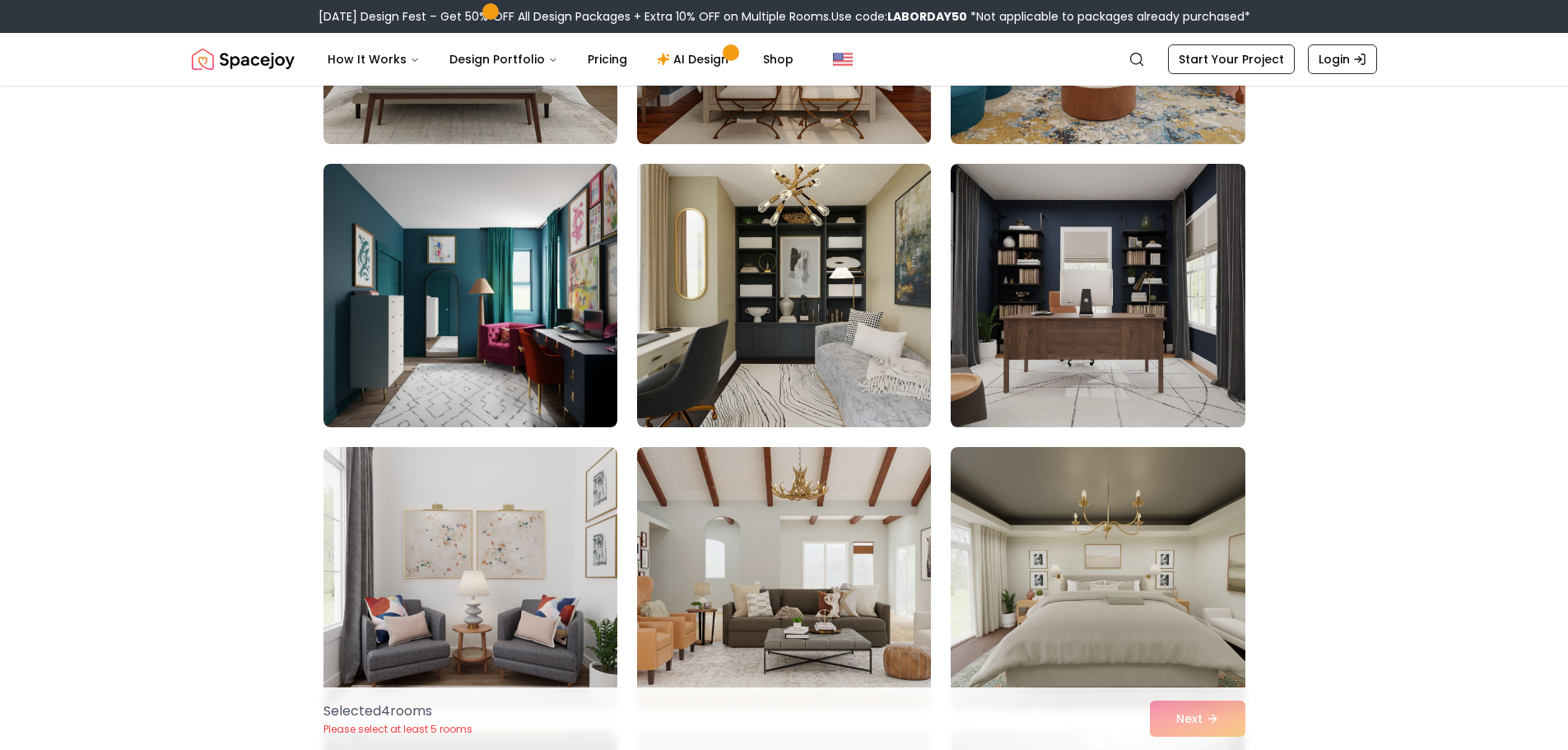
scroll to position [3785, 0]
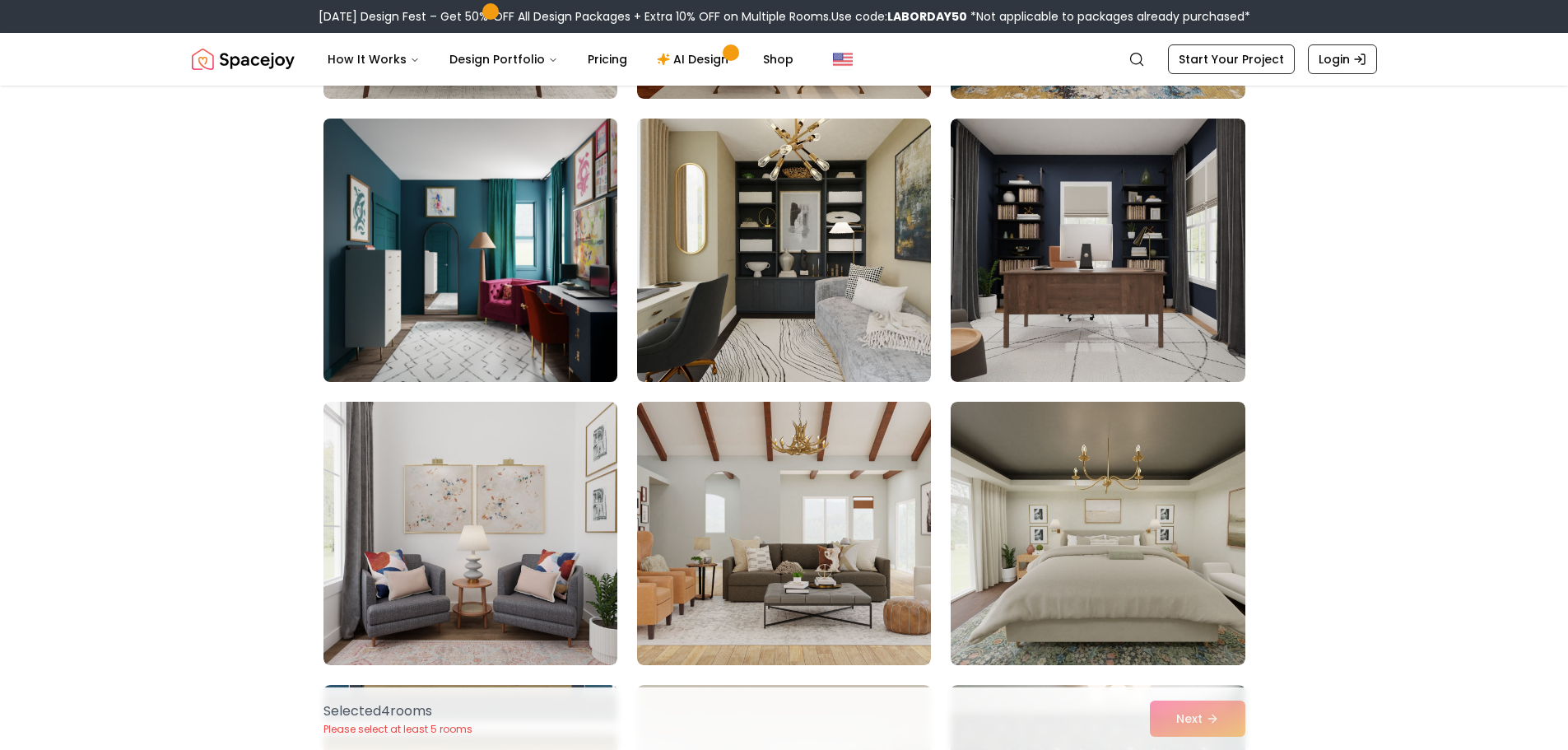
click at [503, 315] on img at bounding box center [471, 250] width 309 height 276
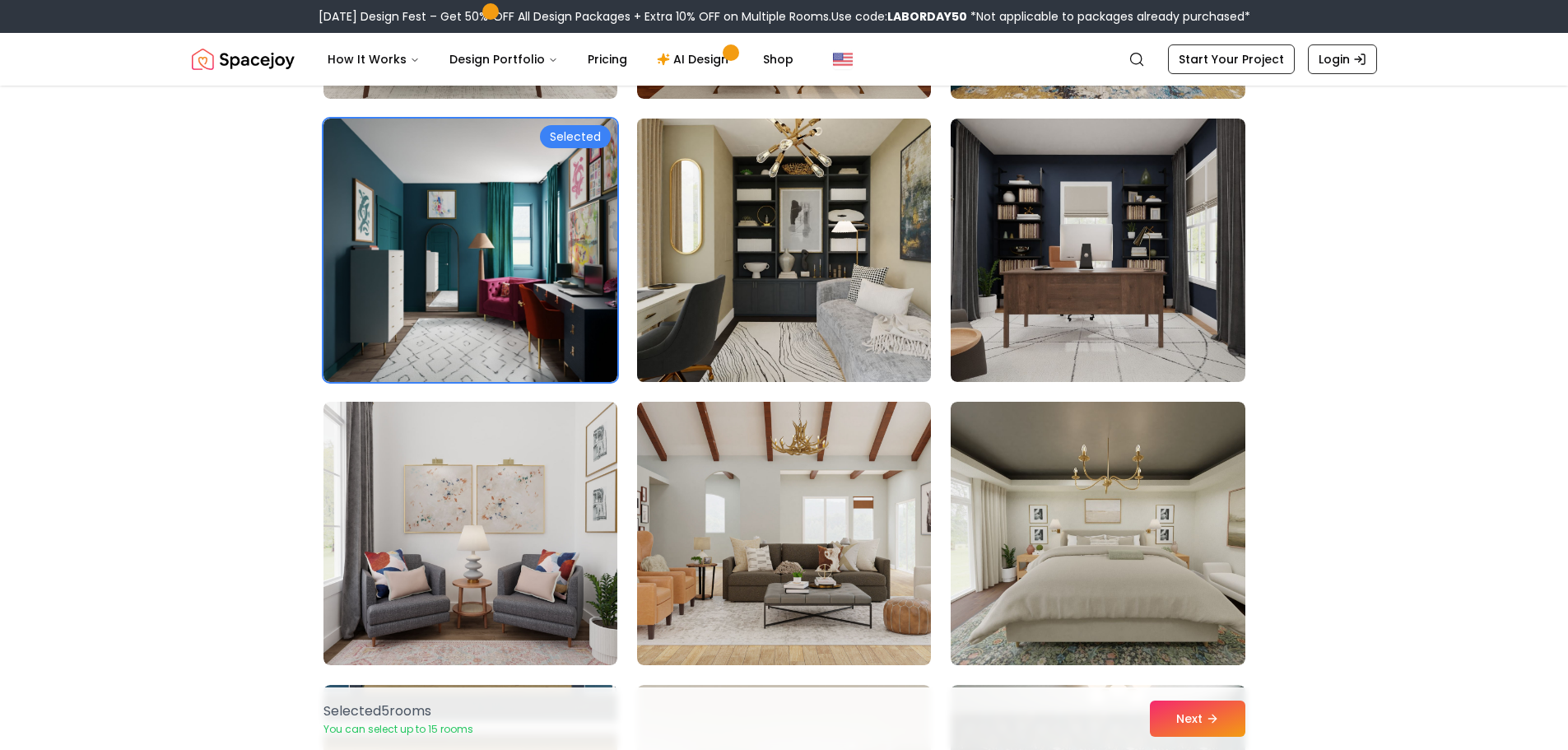
click at [906, 346] on img at bounding box center [784, 250] width 309 height 276
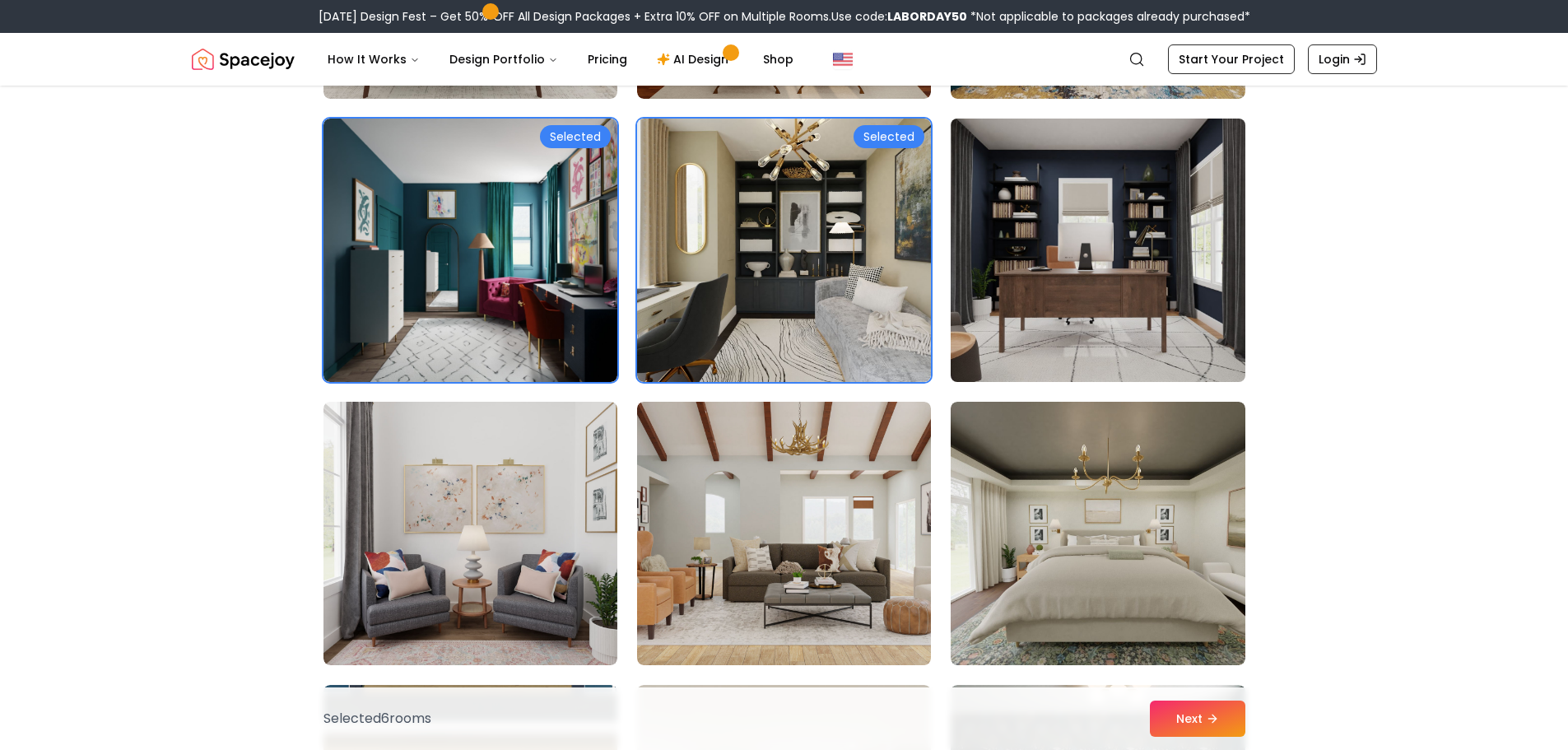
click at [1095, 356] on img at bounding box center [1097, 250] width 309 height 276
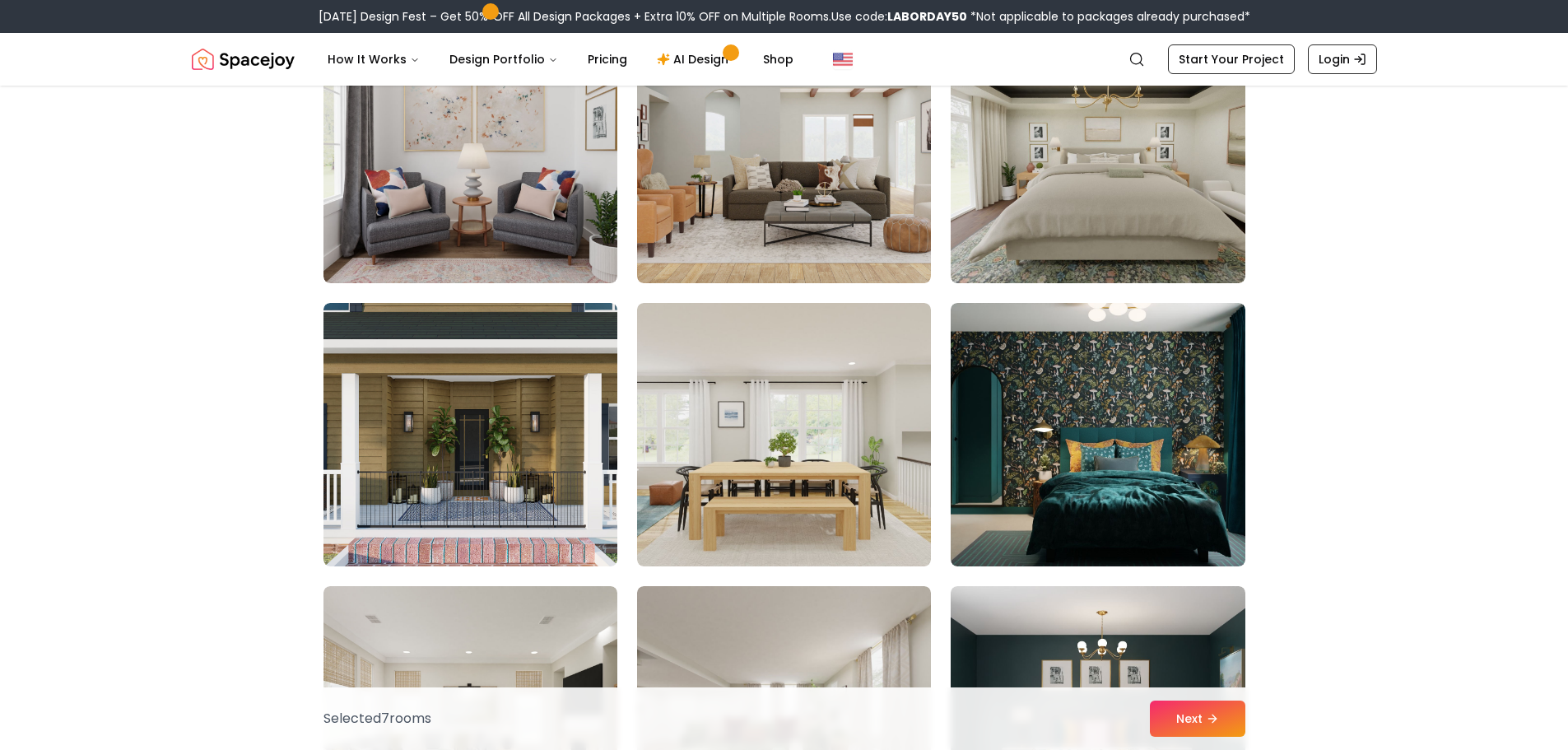
scroll to position [4197, 0]
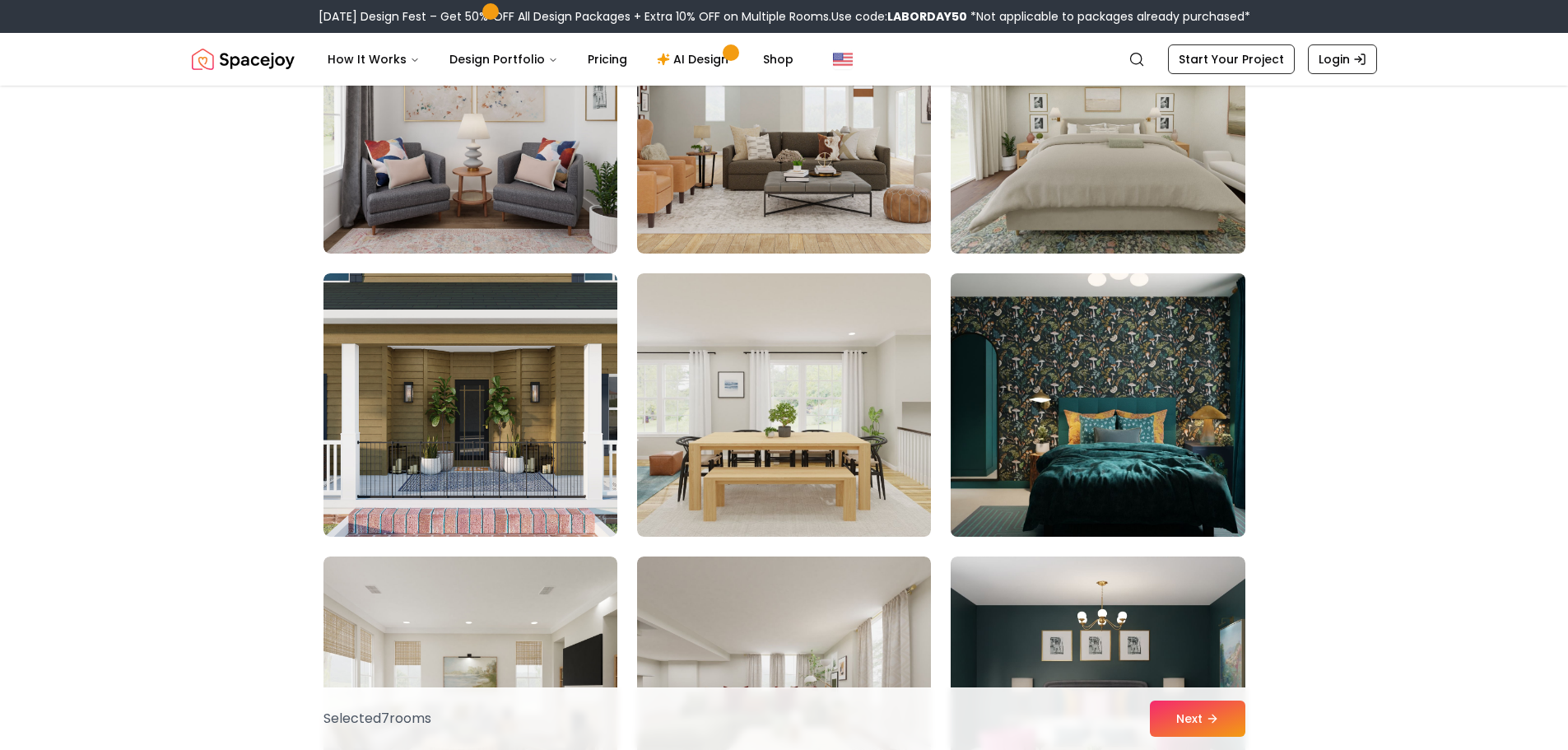
click at [1185, 417] on img at bounding box center [1097, 405] width 309 height 276
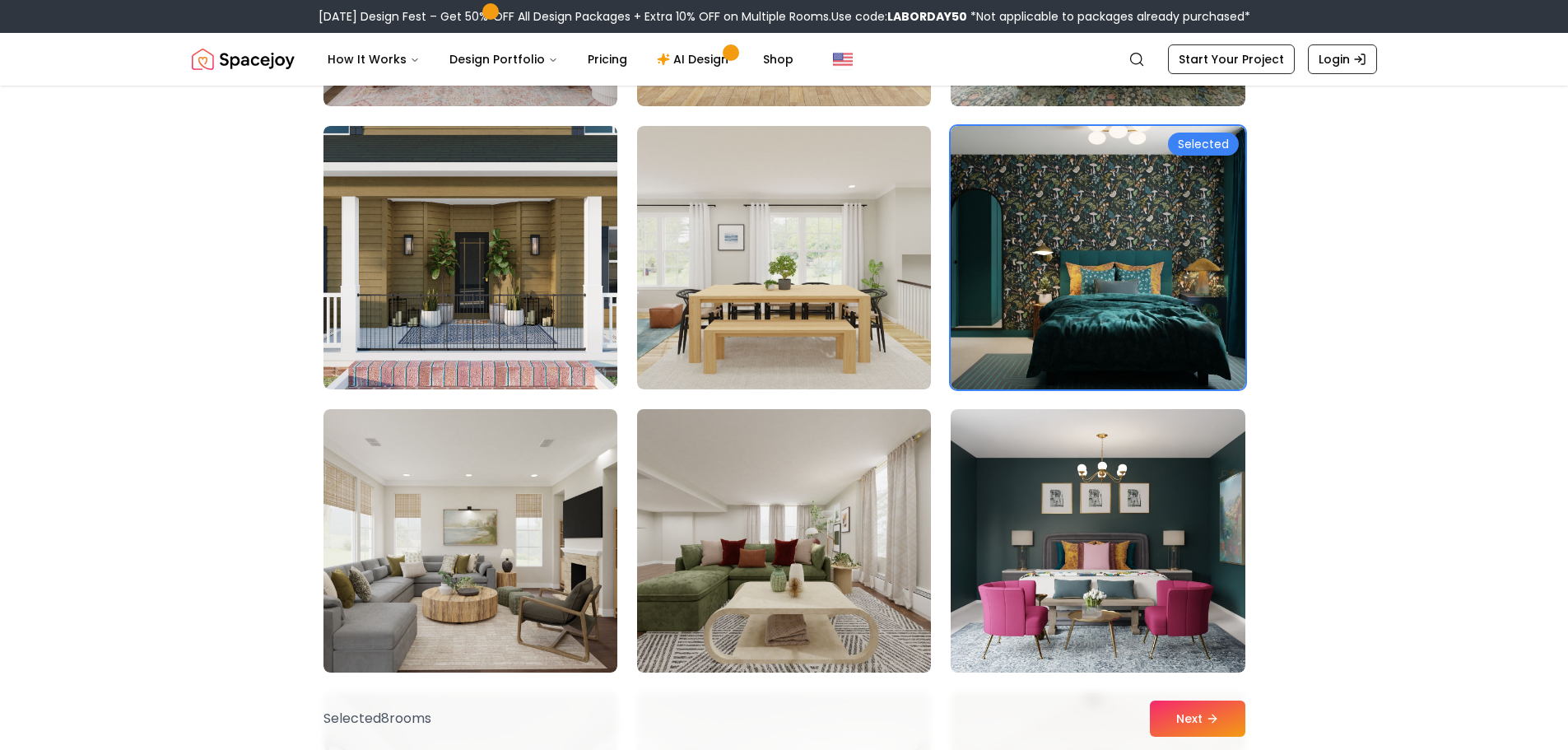
scroll to position [4526, 0]
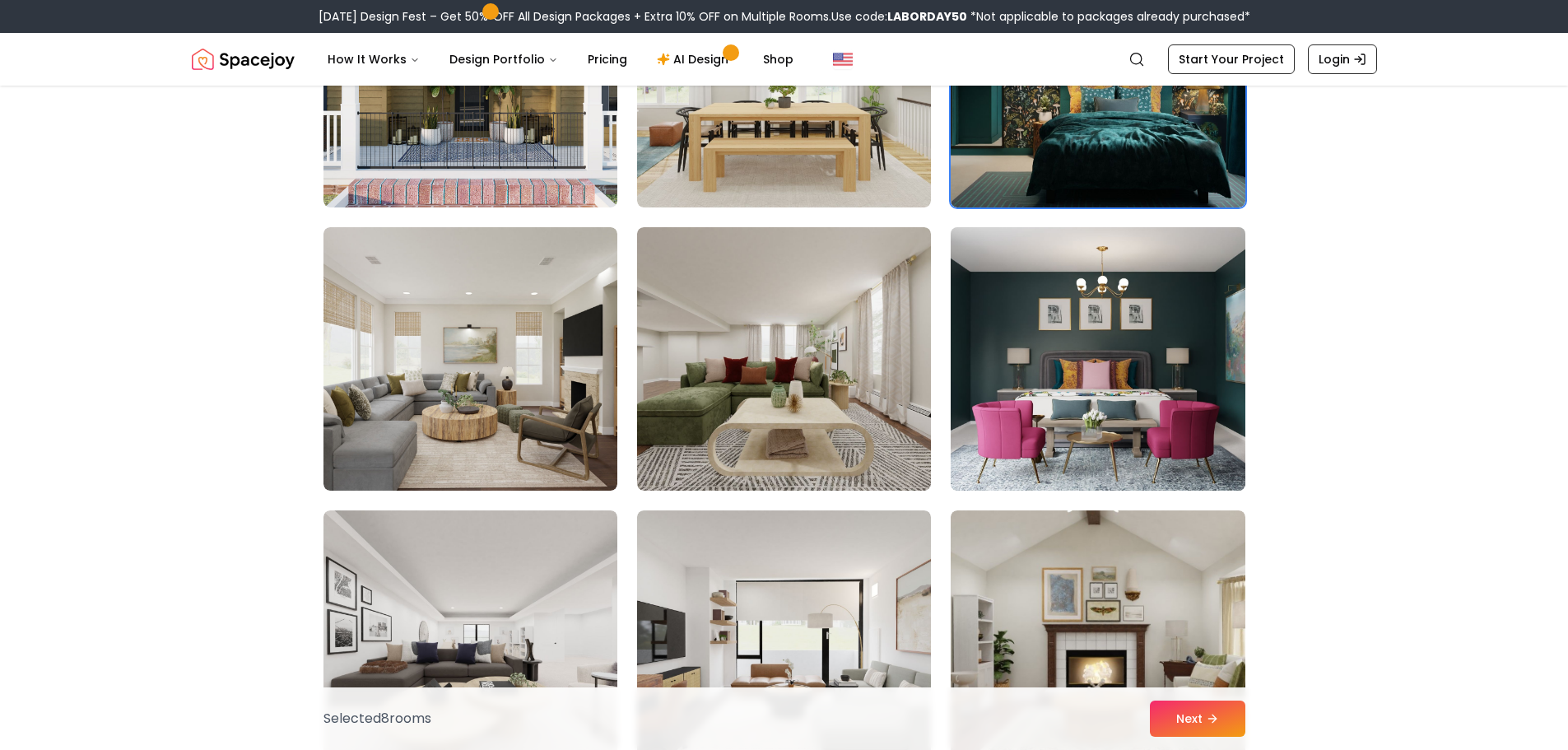
click at [1159, 454] on img at bounding box center [1097, 359] width 309 height 276
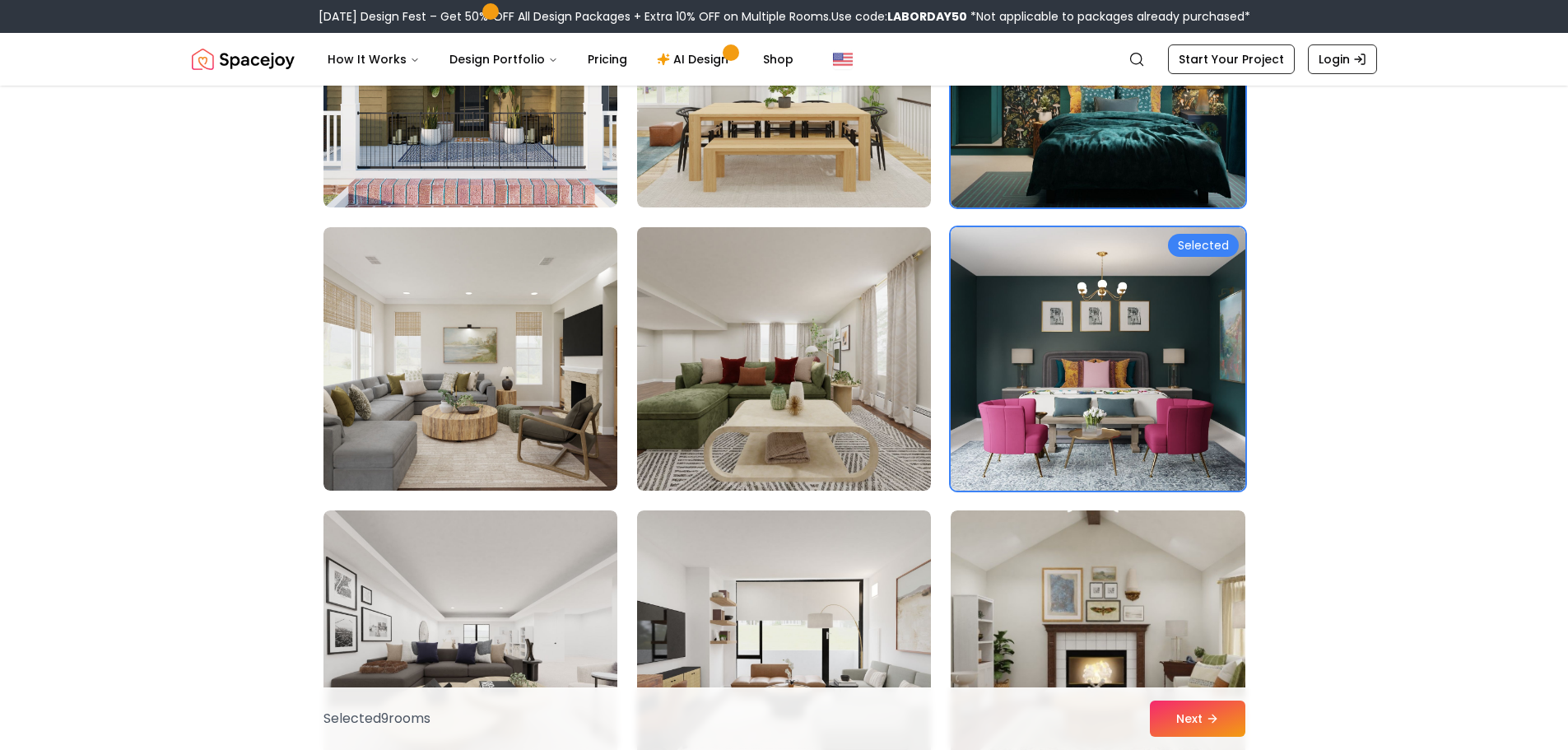
click at [785, 447] on img at bounding box center [784, 359] width 309 height 276
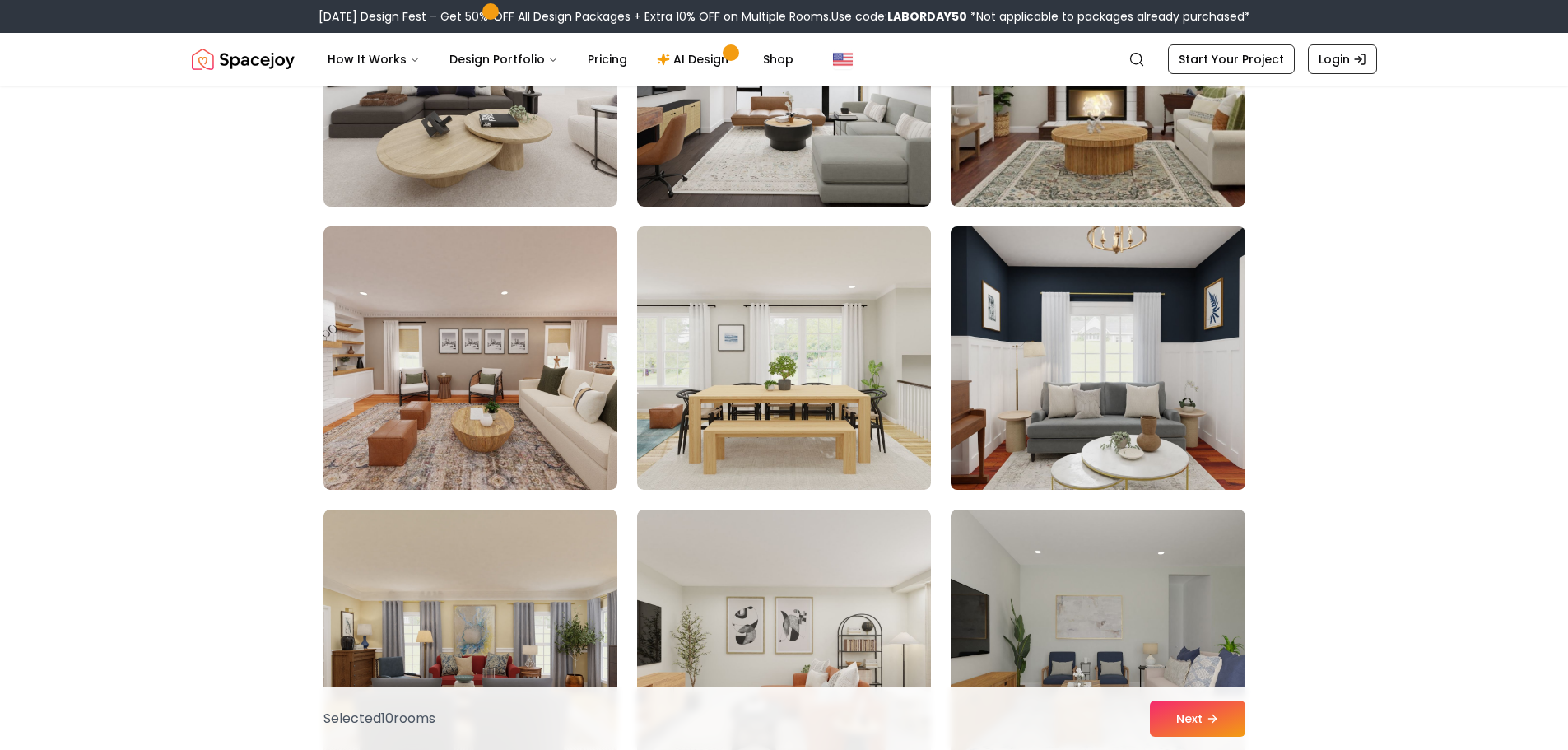
scroll to position [5102, 0]
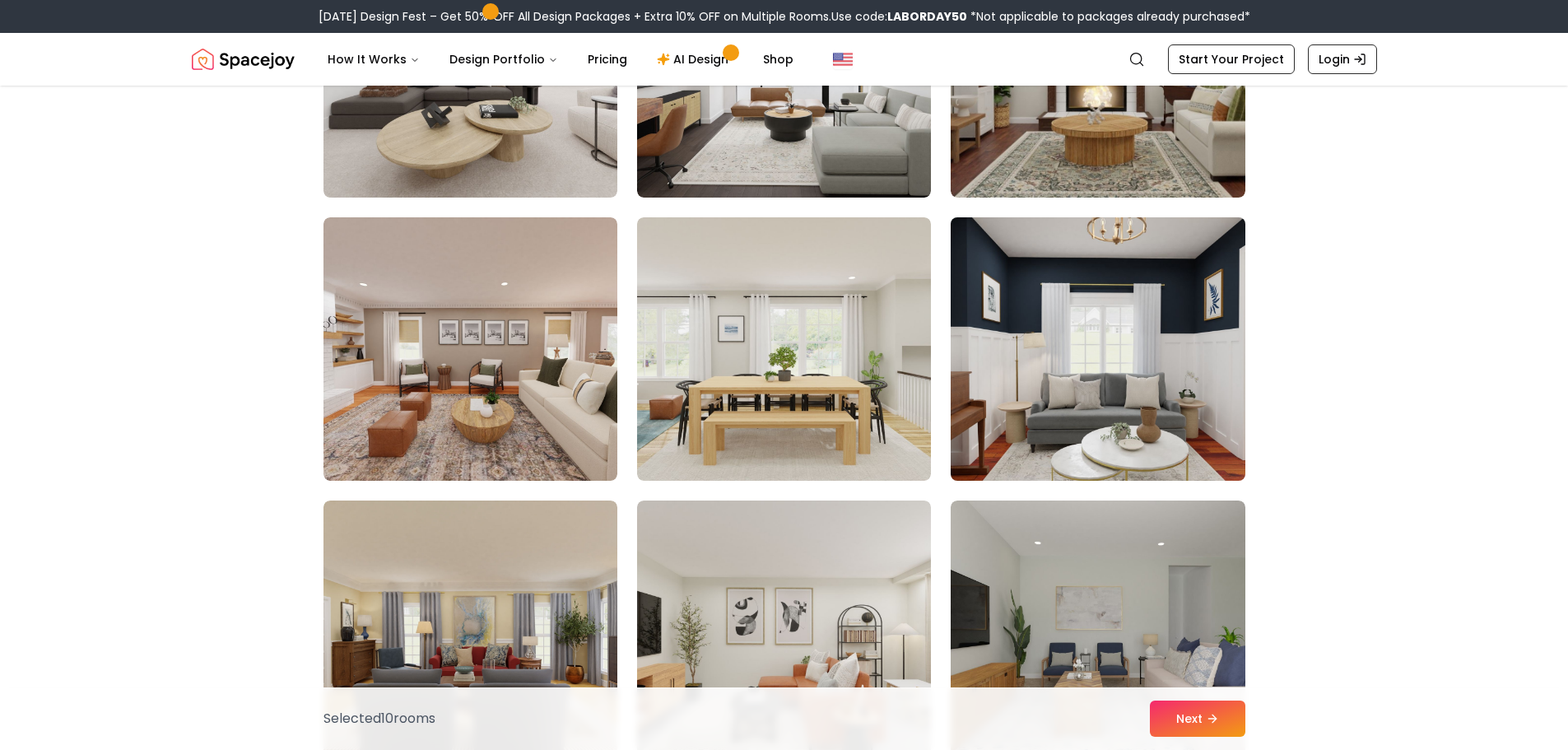
click at [1136, 401] on img at bounding box center [1097, 349] width 309 height 276
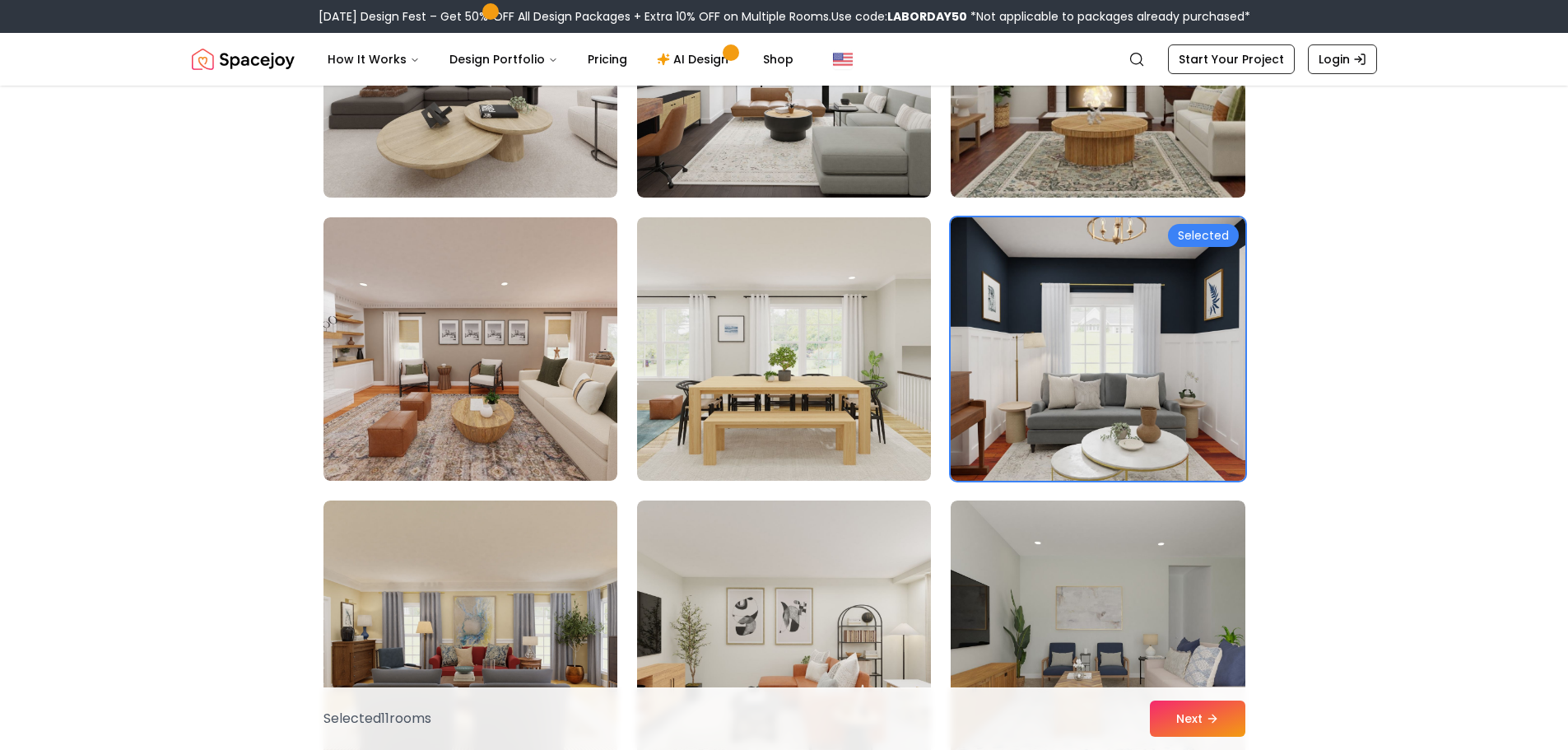
click at [1206, 411] on img at bounding box center [1097, 349] width 309 height 276
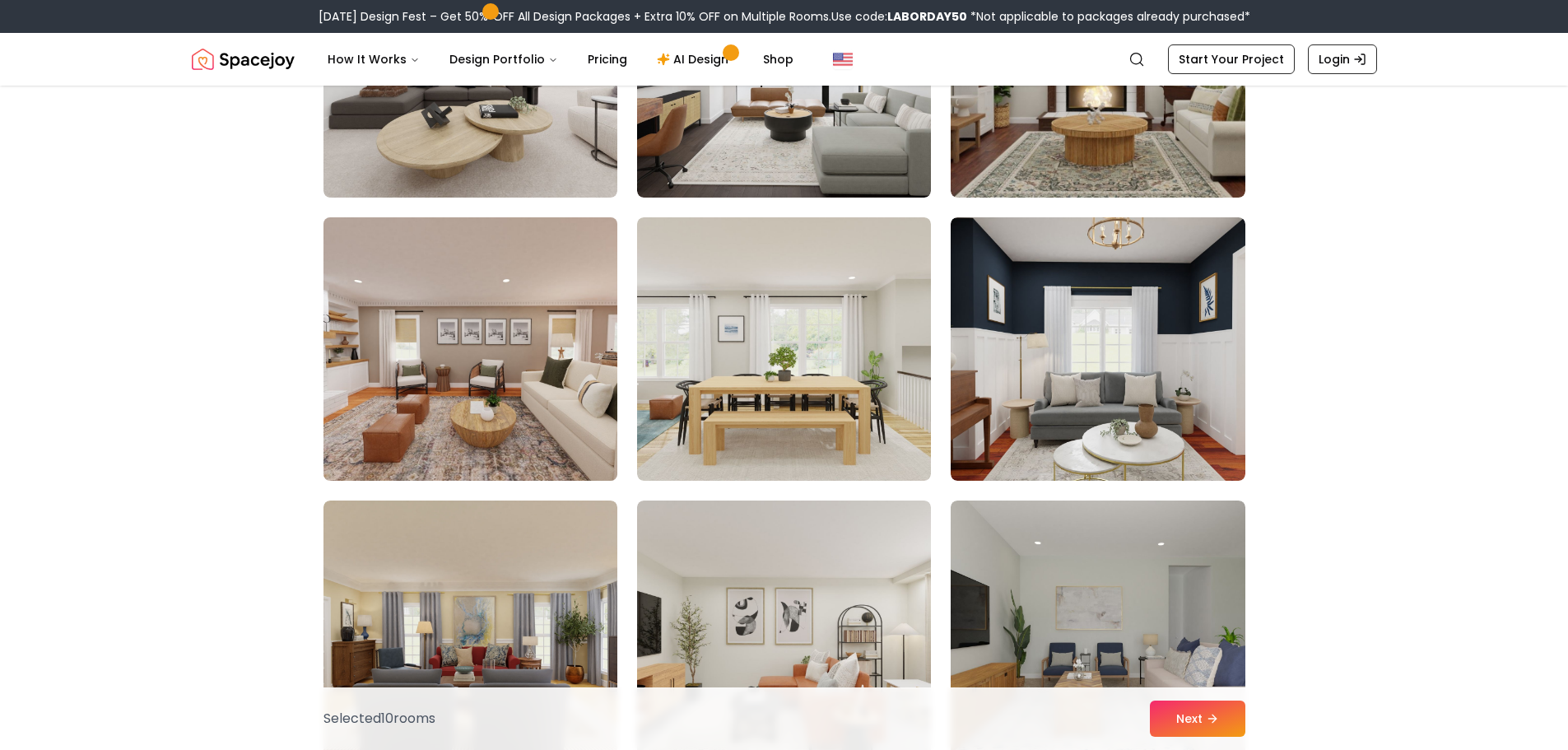
click at [563, 420] on img at bounding box center [471, 349] width 309 height 276
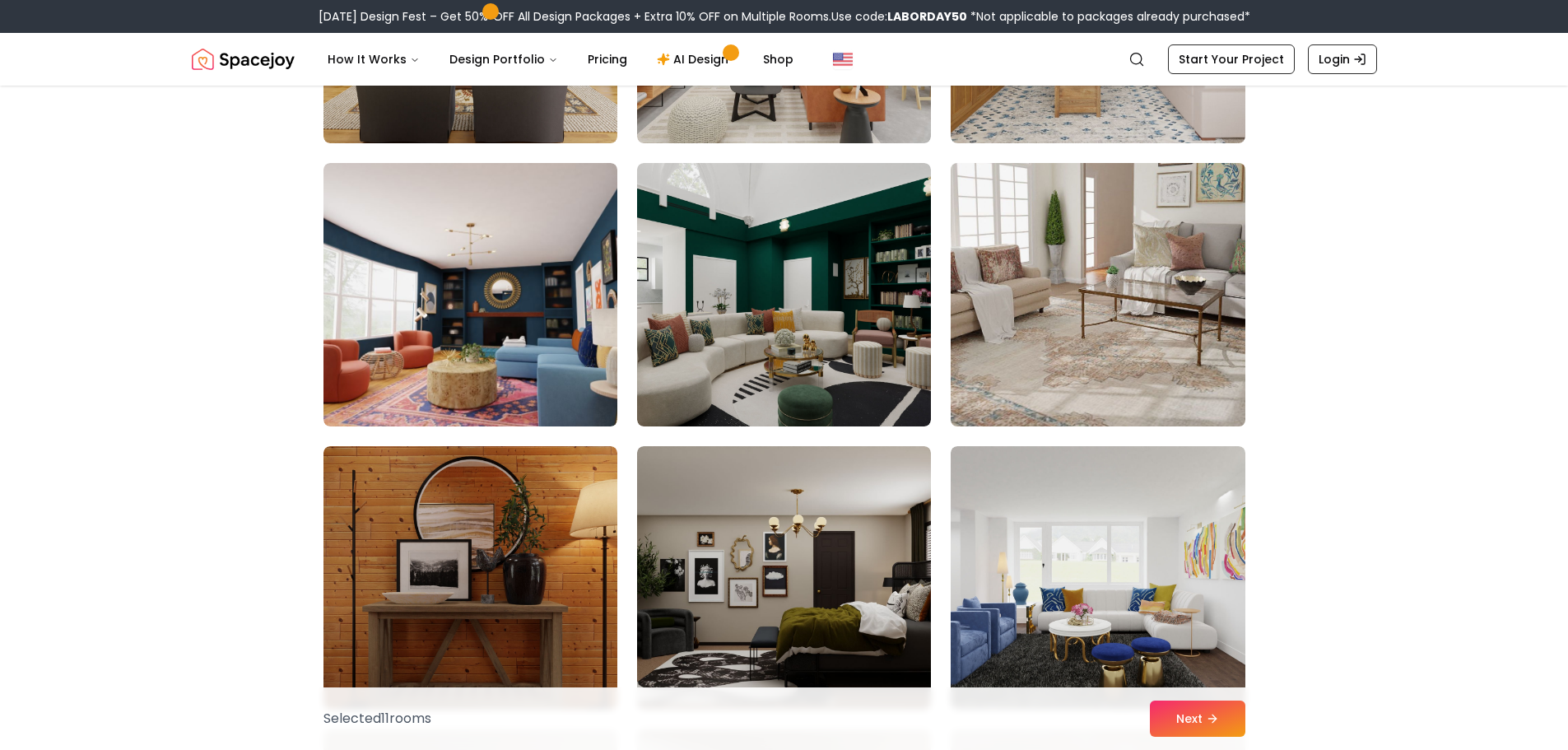
scroll to position [5761, 0]
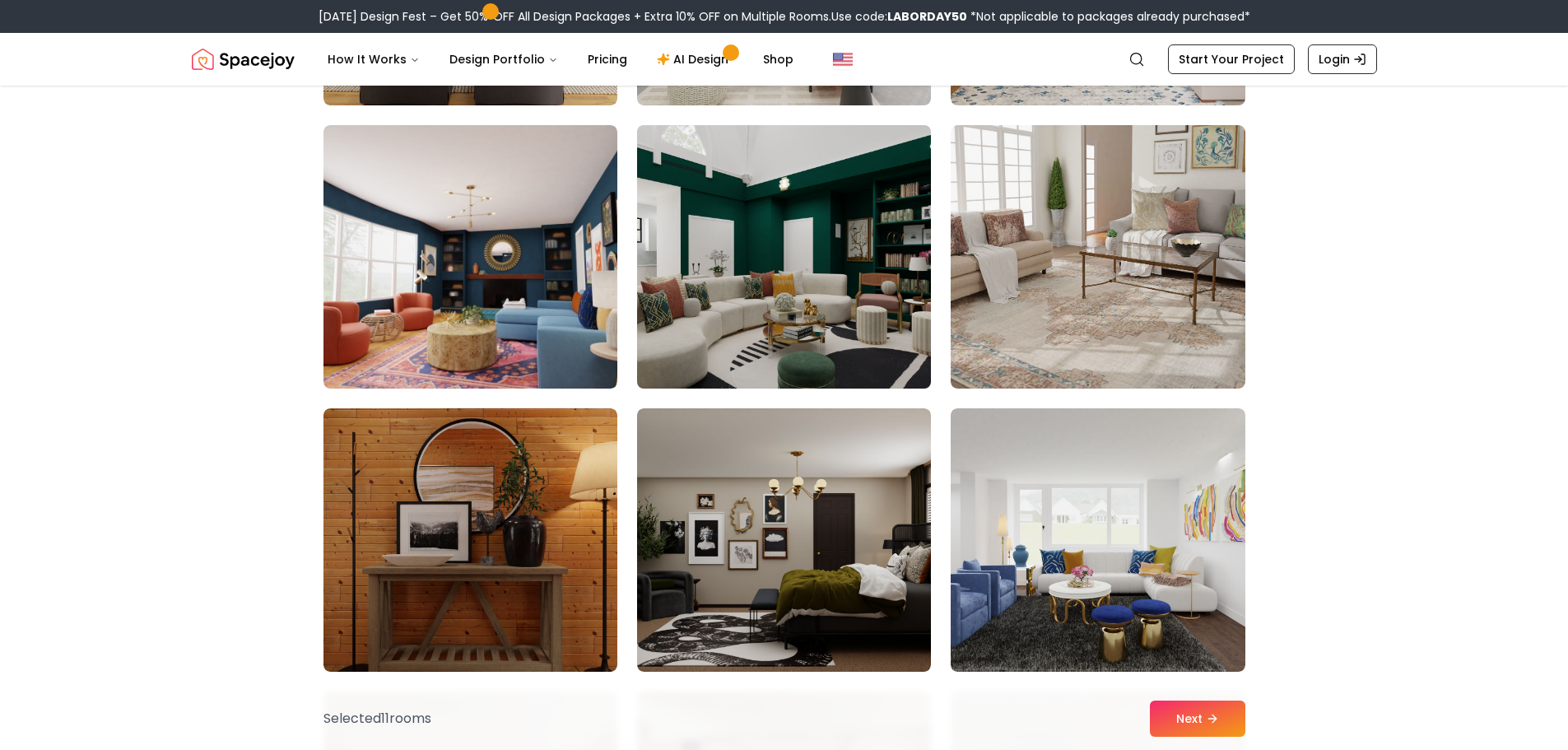
click at [844, 297] on img at bounding box center [784, 257] width 309 height 276
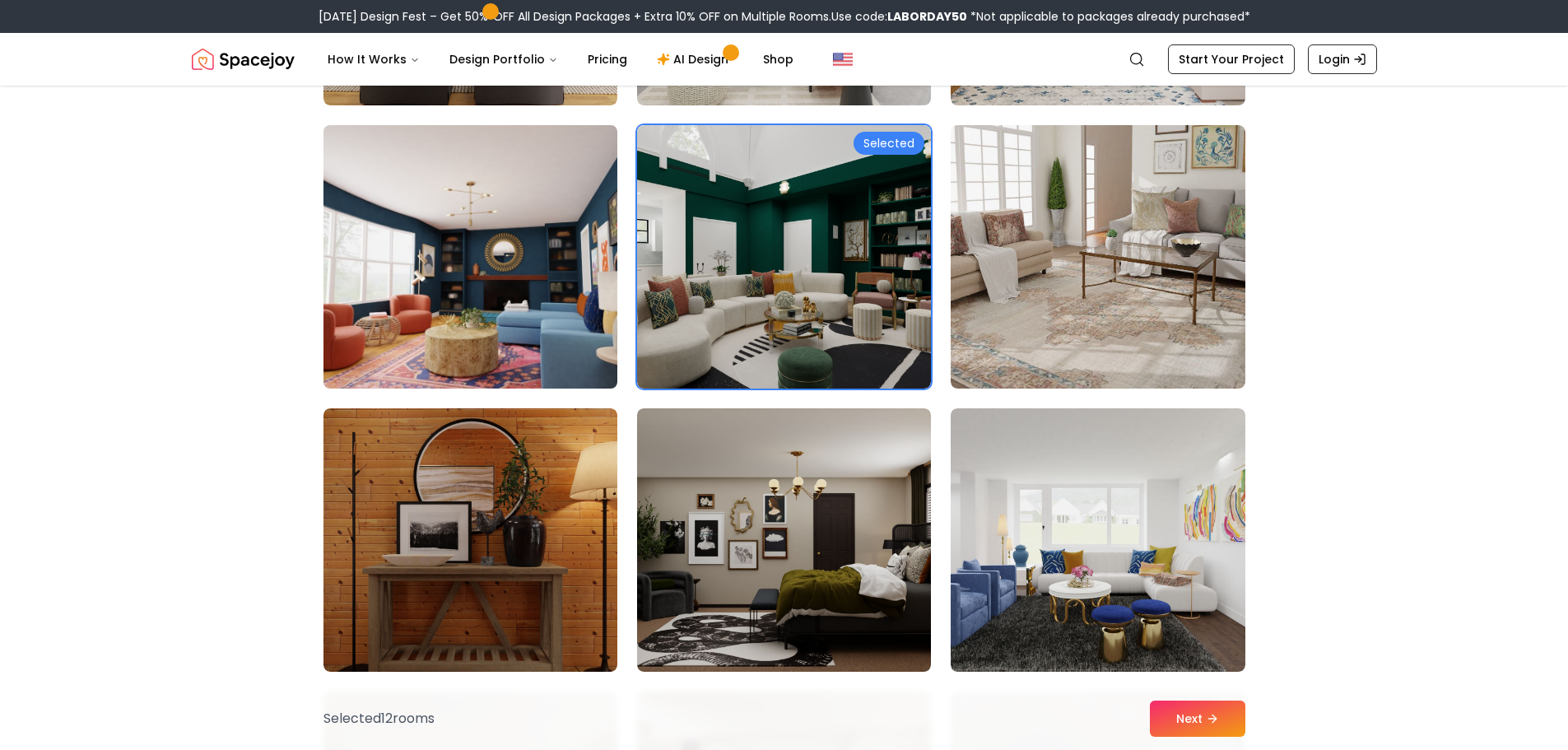
click at [555, 306] on img at bounding box center [471, 257] width 309 height 276
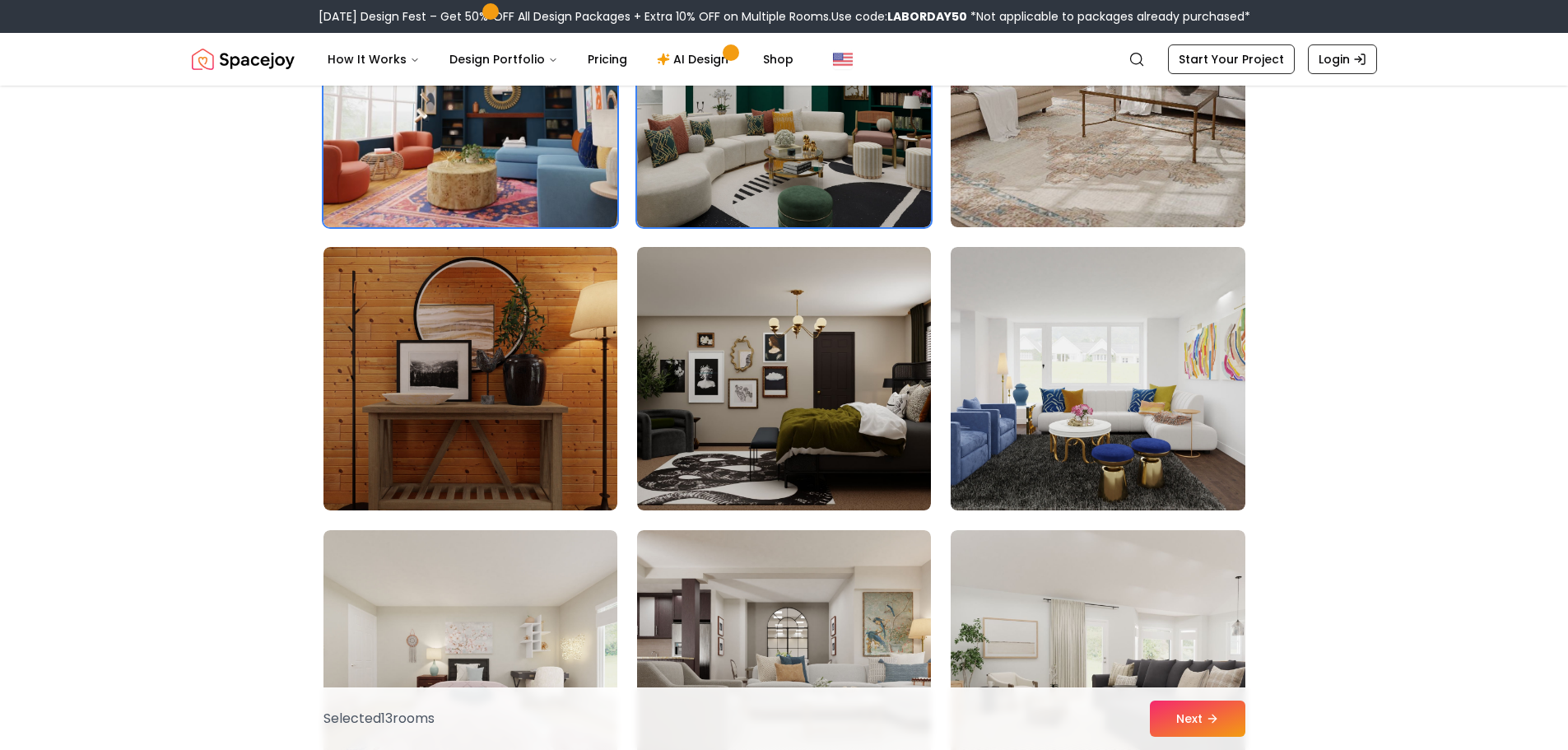
scroll to position [5925, 0]
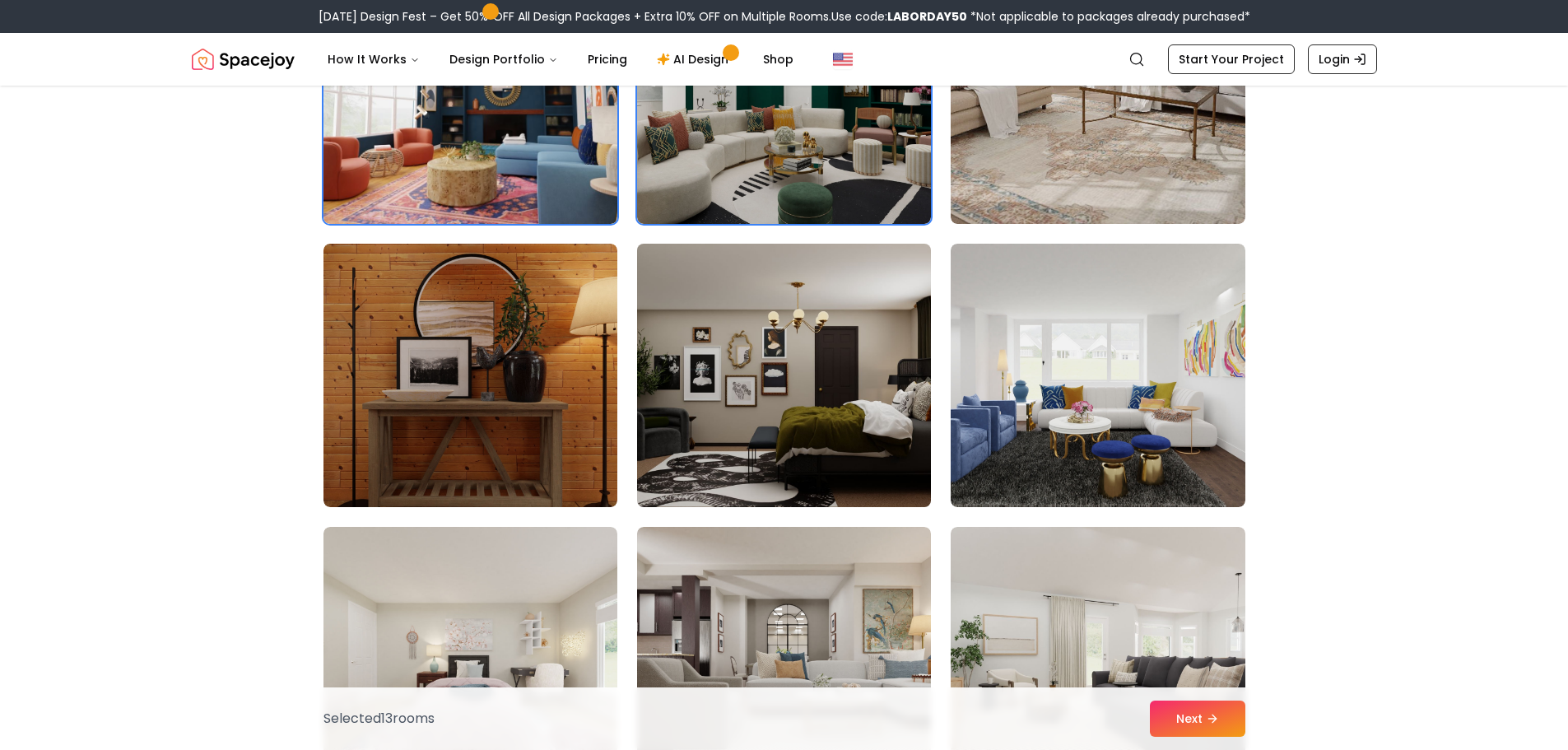
click at [887, 372] on img at bounding box center [784, 375] width 309 height 276
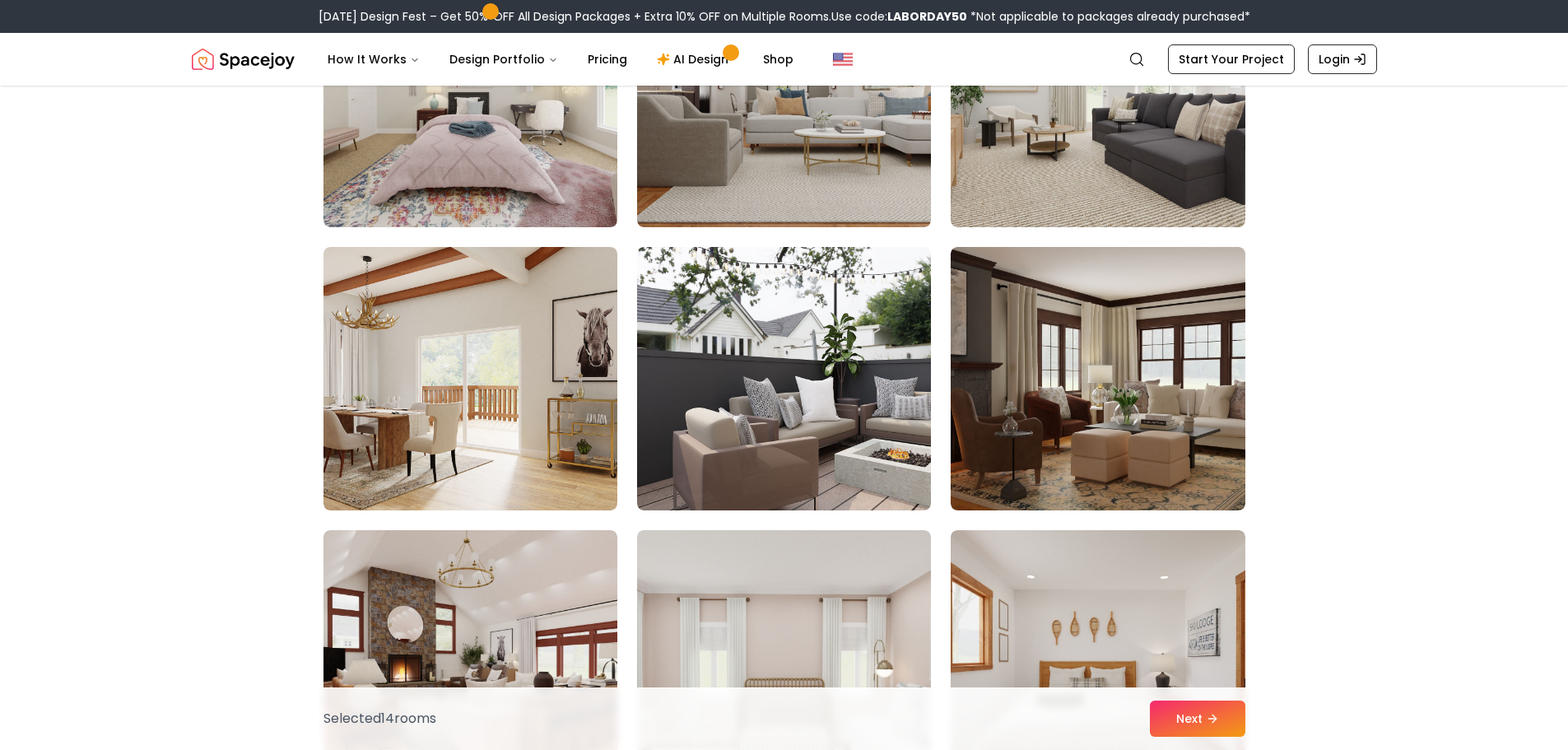
scroll to position [6501, 0]
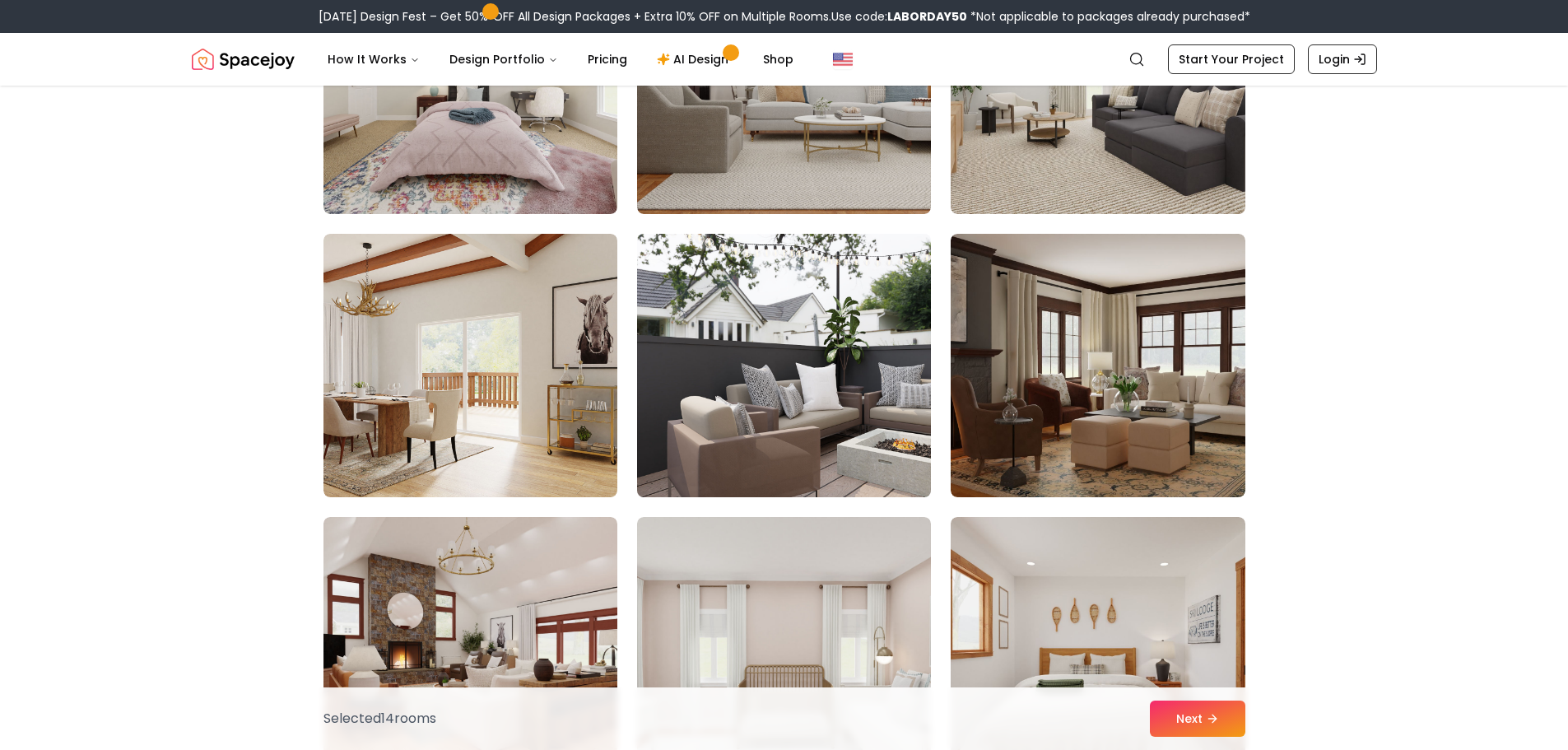
click at [880, 422] on img at bounding box center [784, 365] width 309 height 276
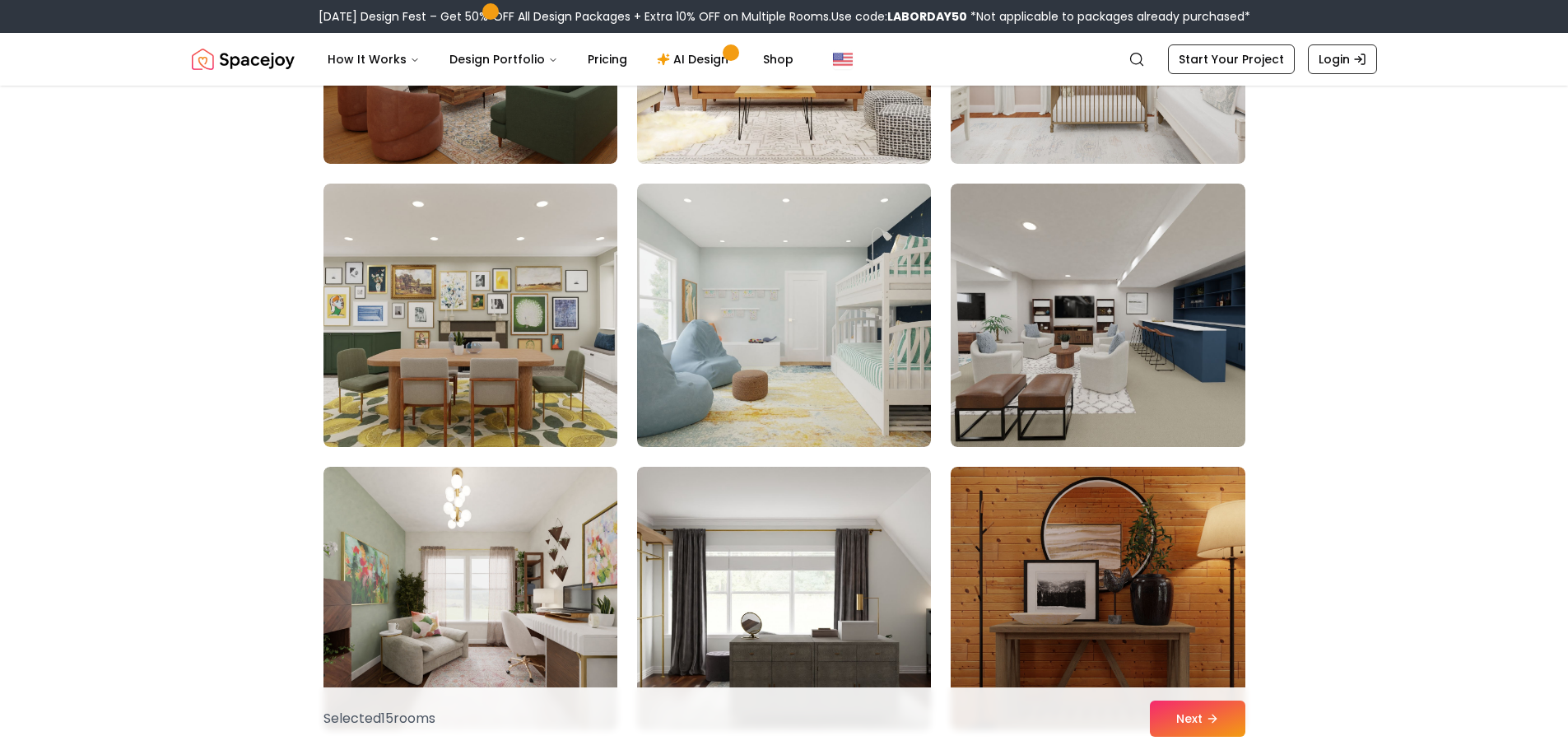
scroll to position [7406, 0]
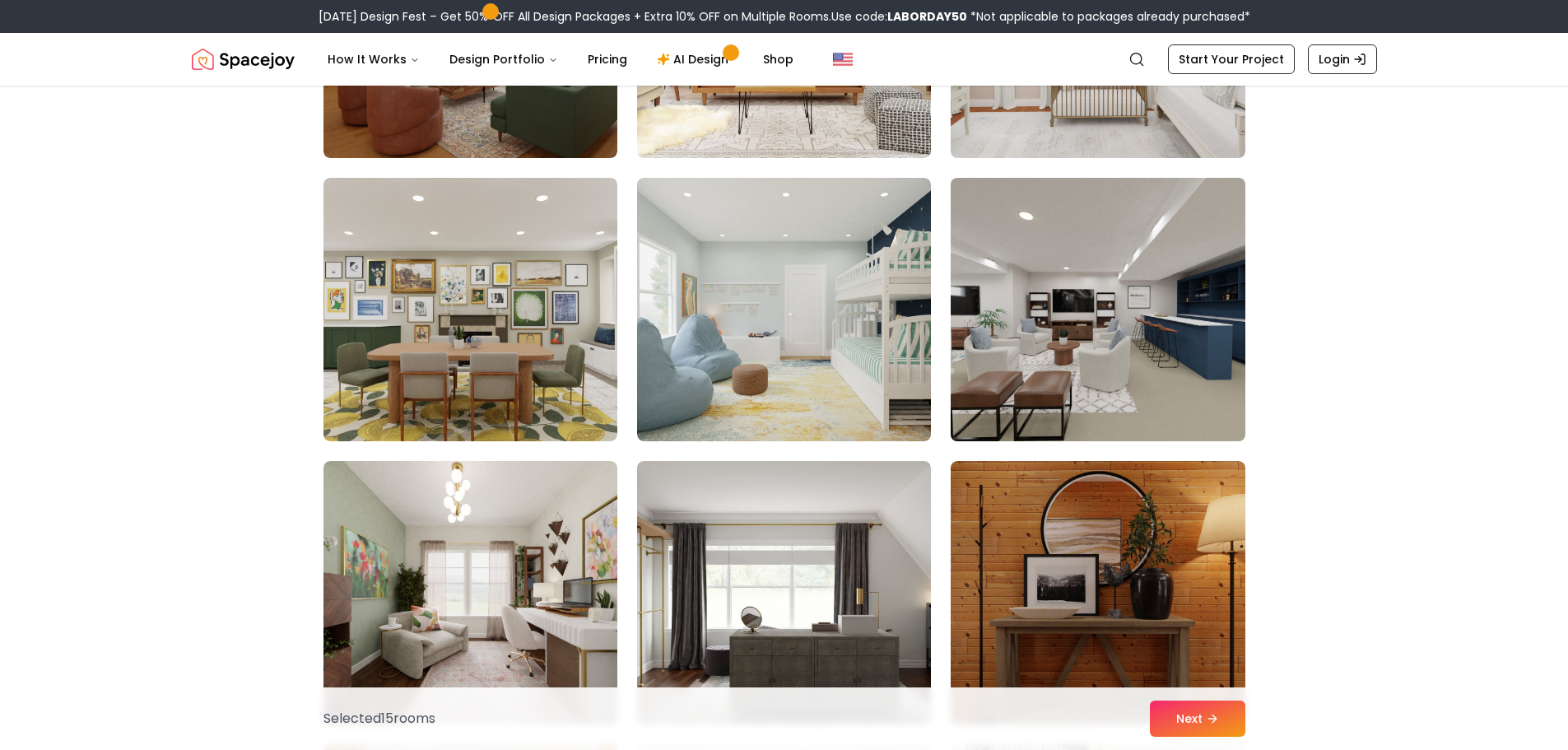
click at [1115, 370] on img at bounding box center [1097, 309] width 309 height 276
click at [1206, 380] on img at bounding box center [1097, 309] width 309 height 276
click at [1206, 384] on img at bounding box center [1097, 309] width 309 height 276
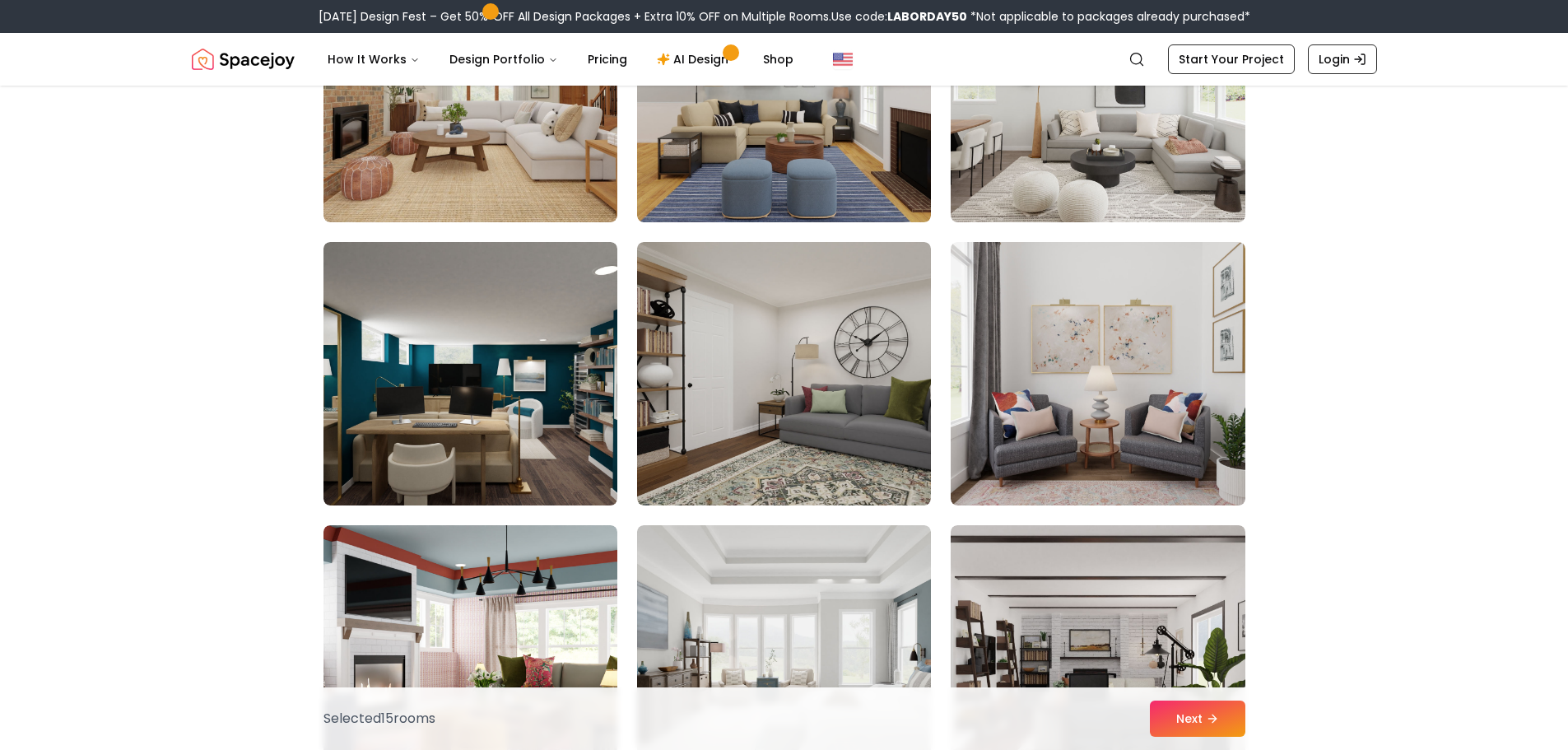
scroll to position [8805, 0]
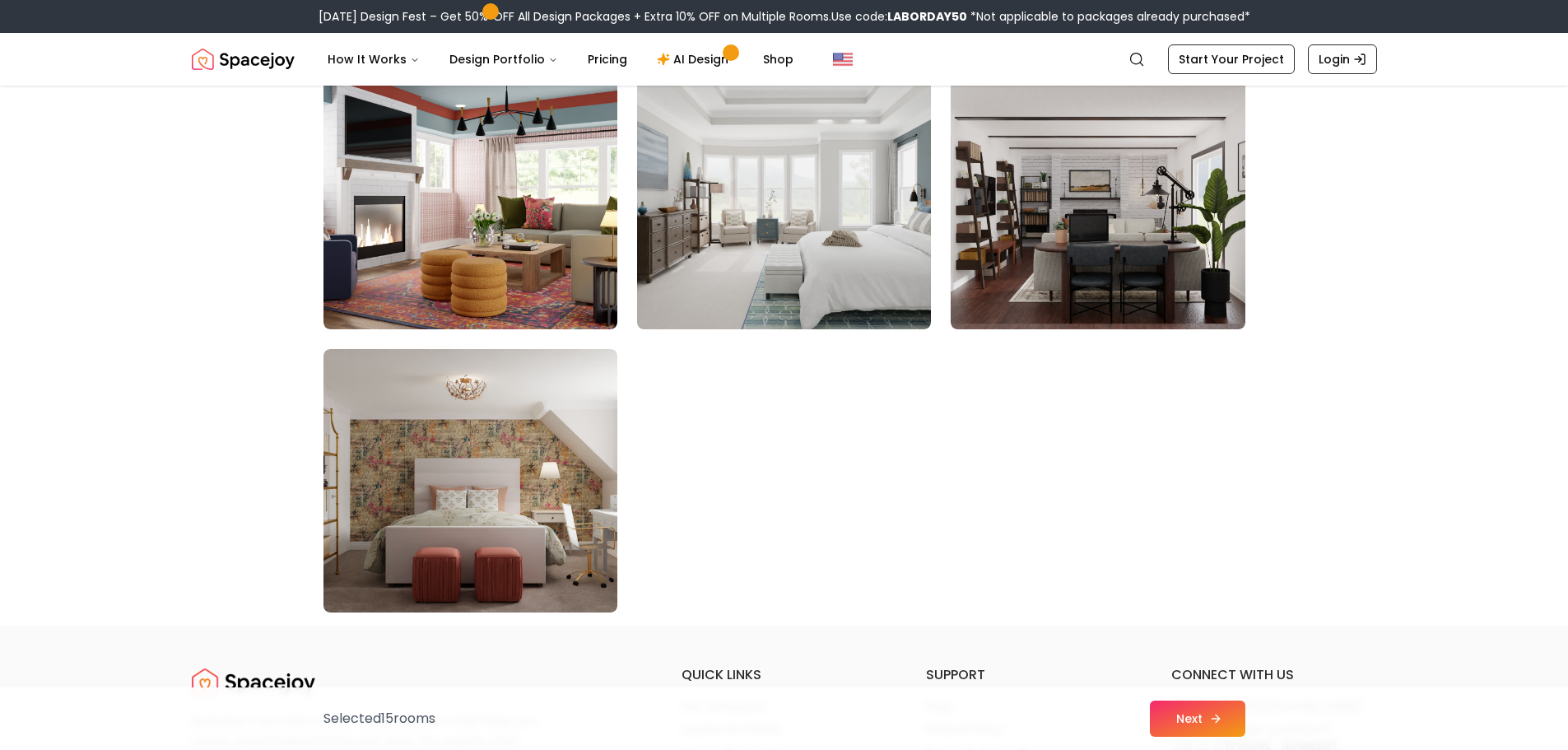
click at [1202, 715] on button "Next" at bounding box center [1198, 718] width 95 height 36
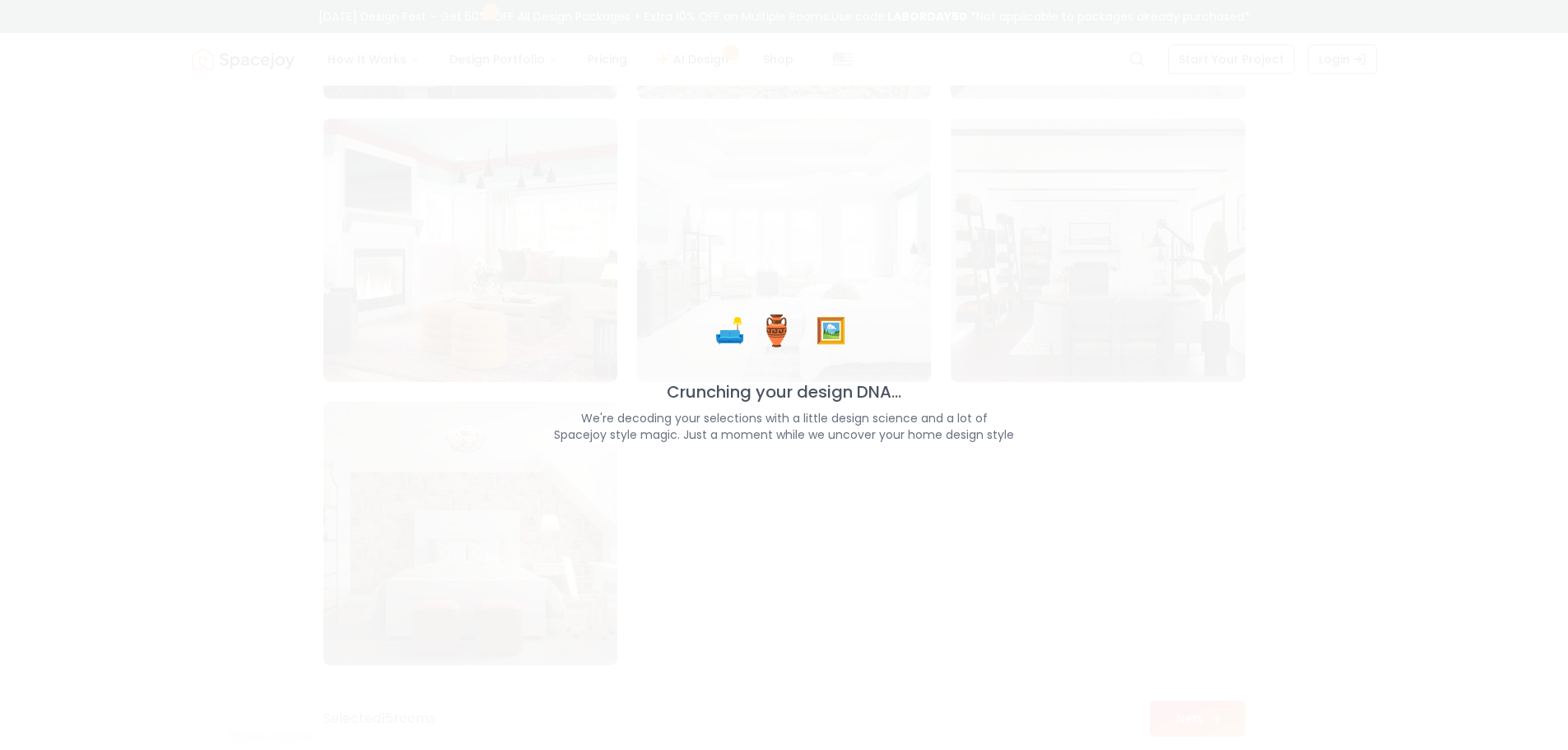
scroll to position [9269, 0]
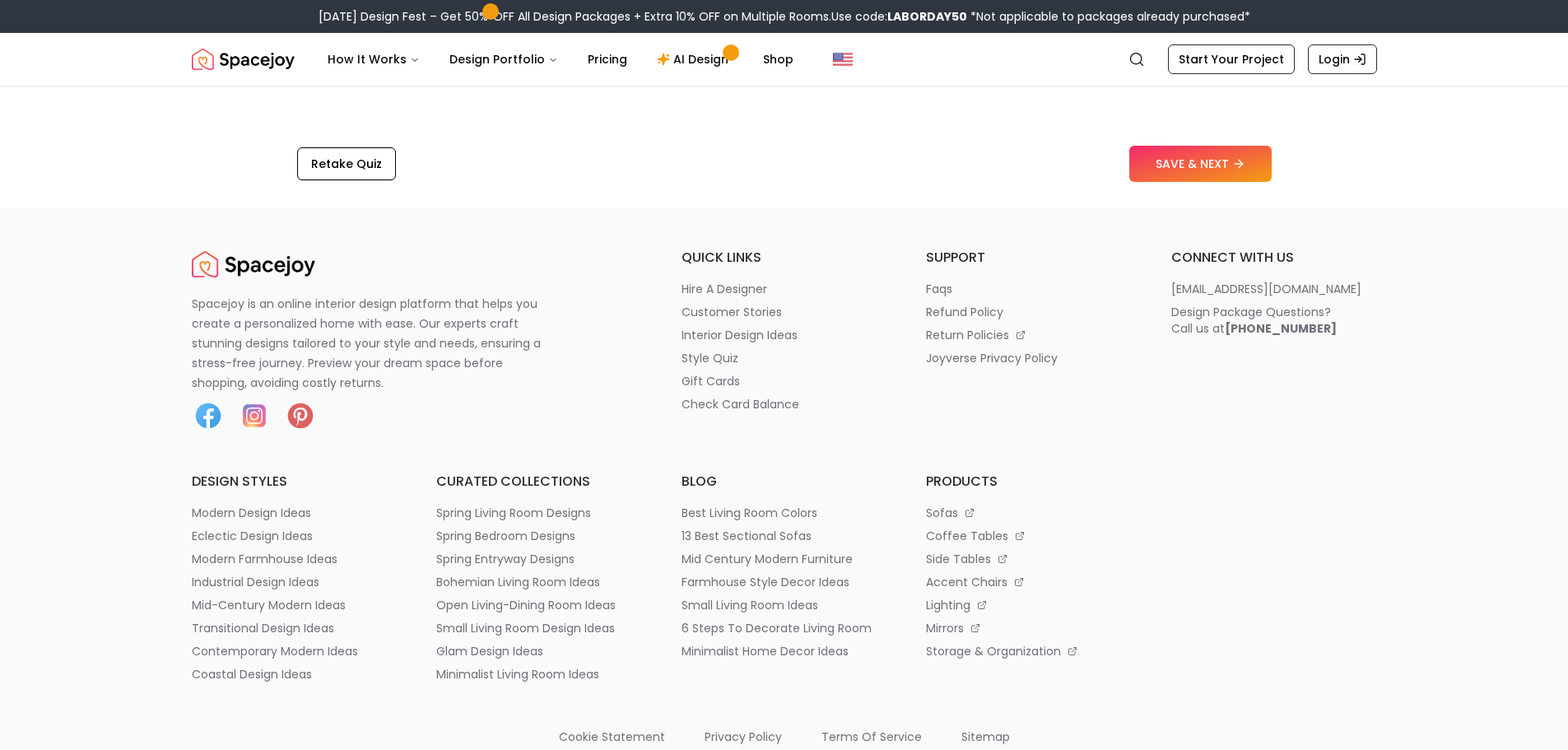
scroll to position [2634, 0]
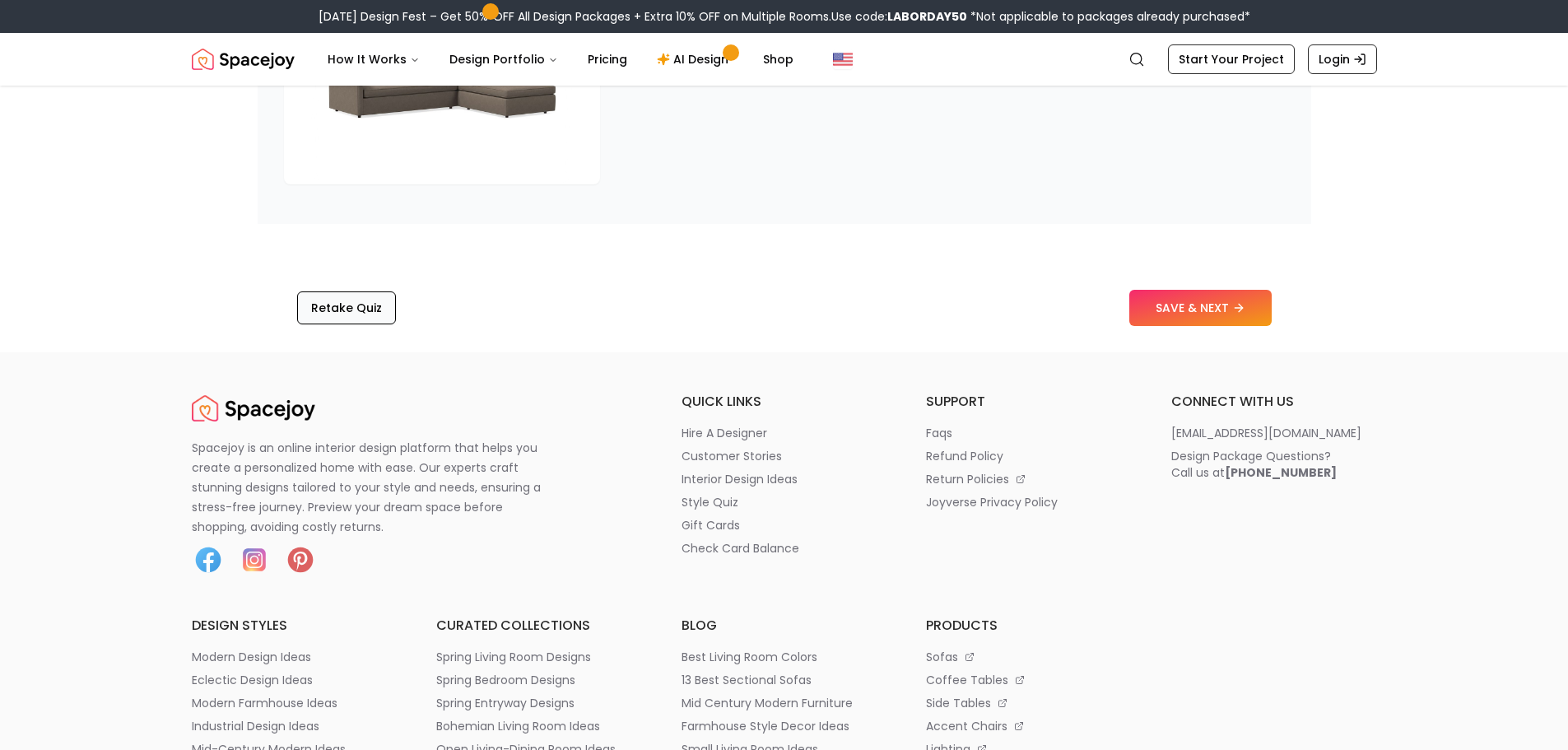
click at [342, 320] on button "Retake Quiz" at bounding box center [347, 308] width 99 height 33
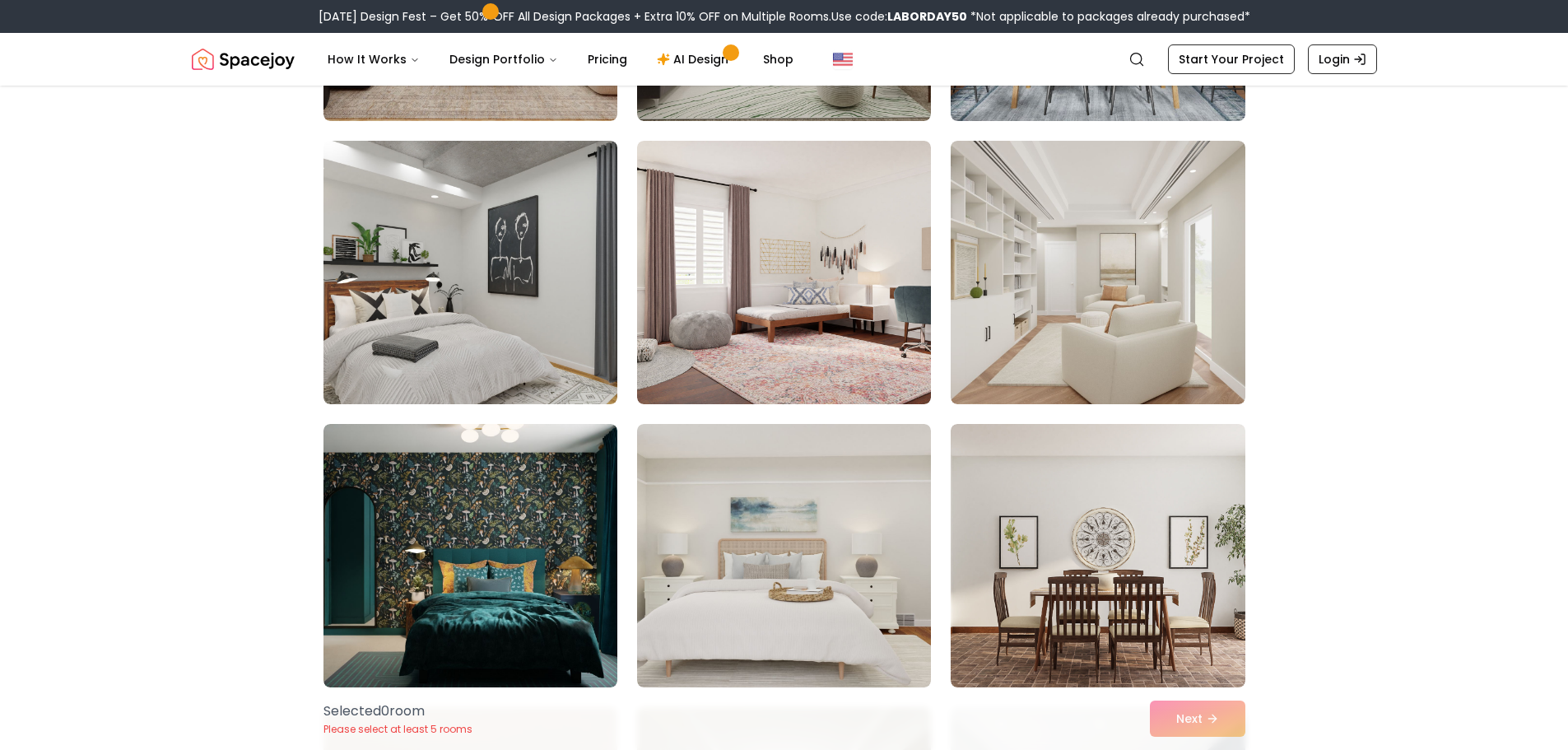
scroll to position [1810, 0]
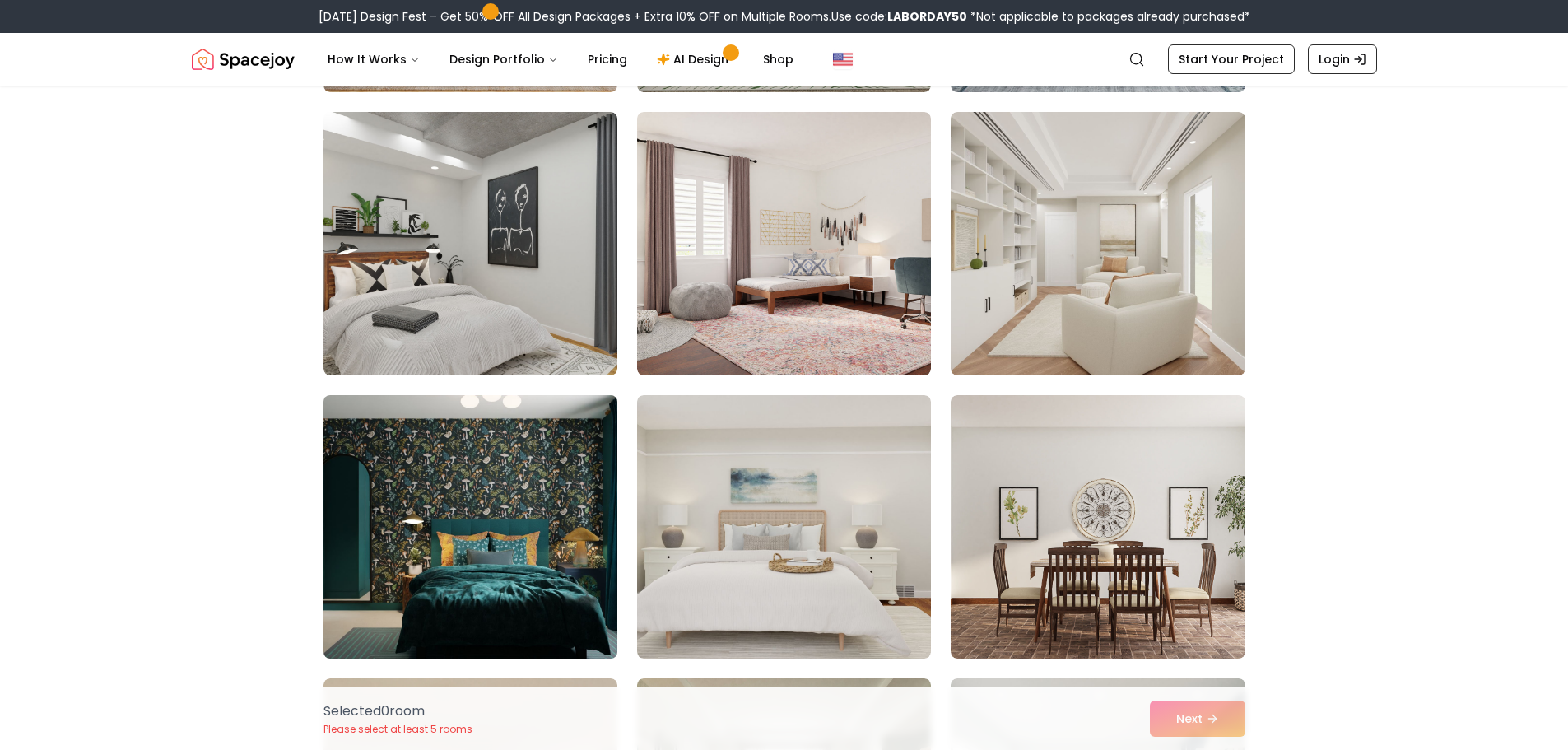
click at [491, 564] on img at bounding box center [471, 527] width 309 height 276
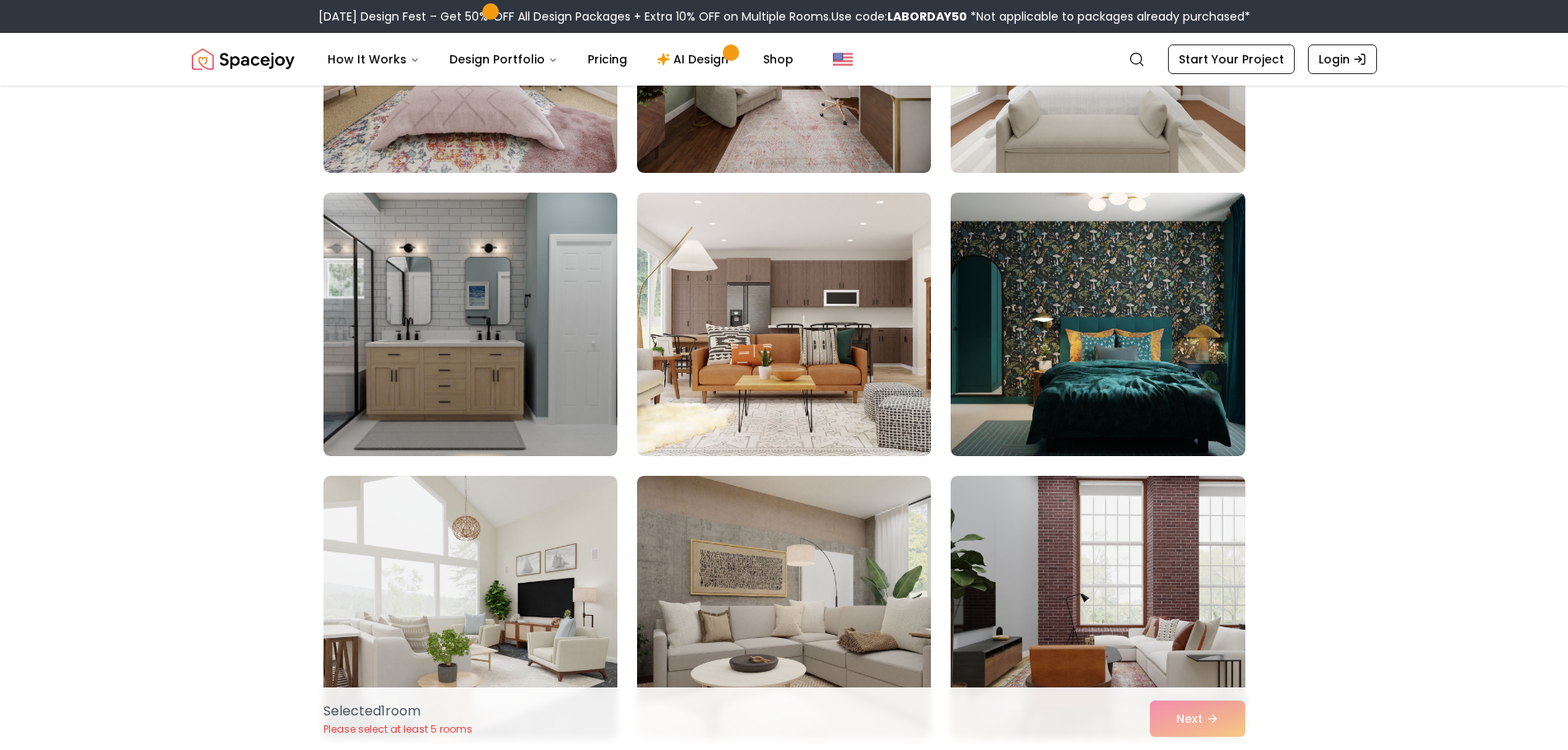
scroll to position [2962, 0]
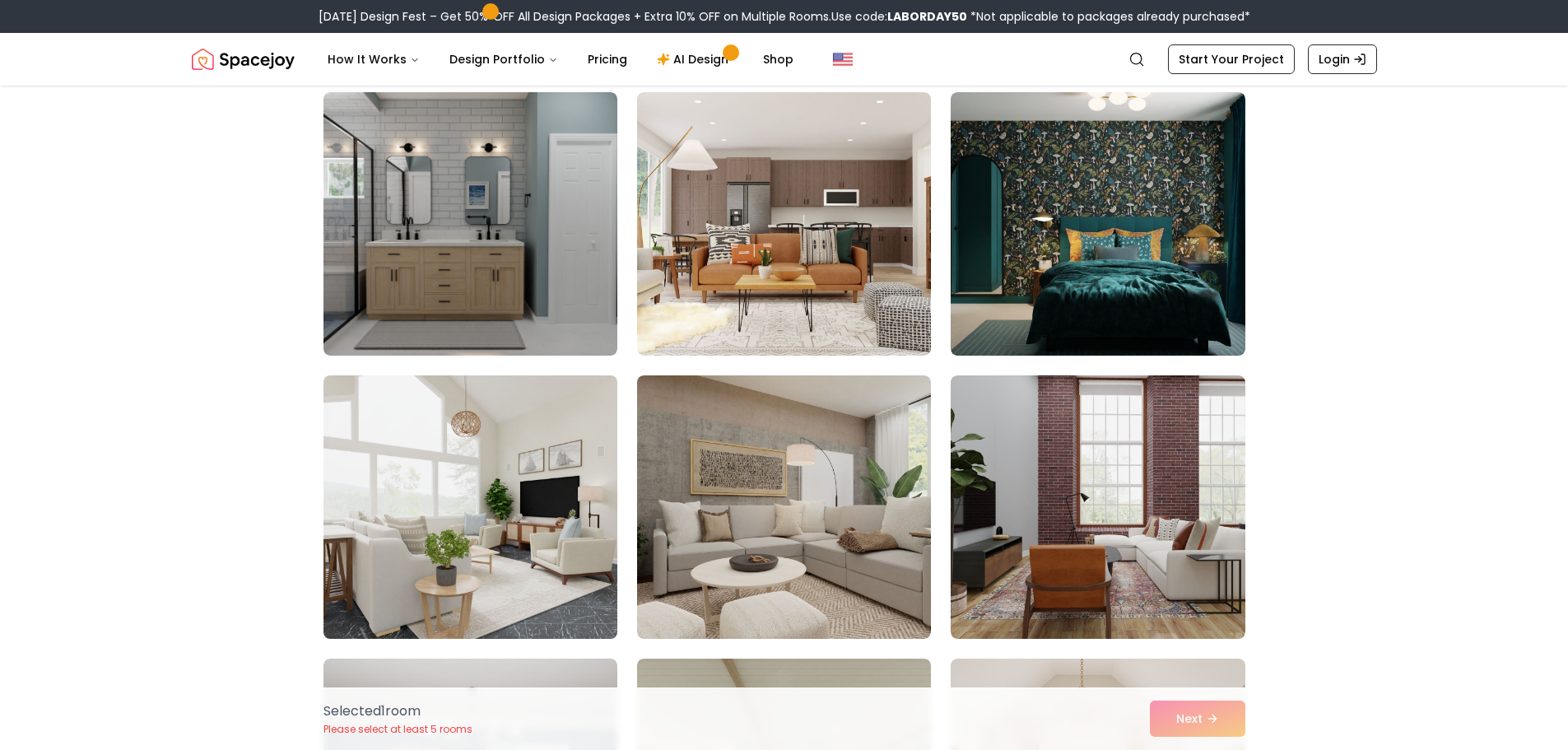
click at [544, 590] on img at bounding box center [471, 507] width 309 height 276
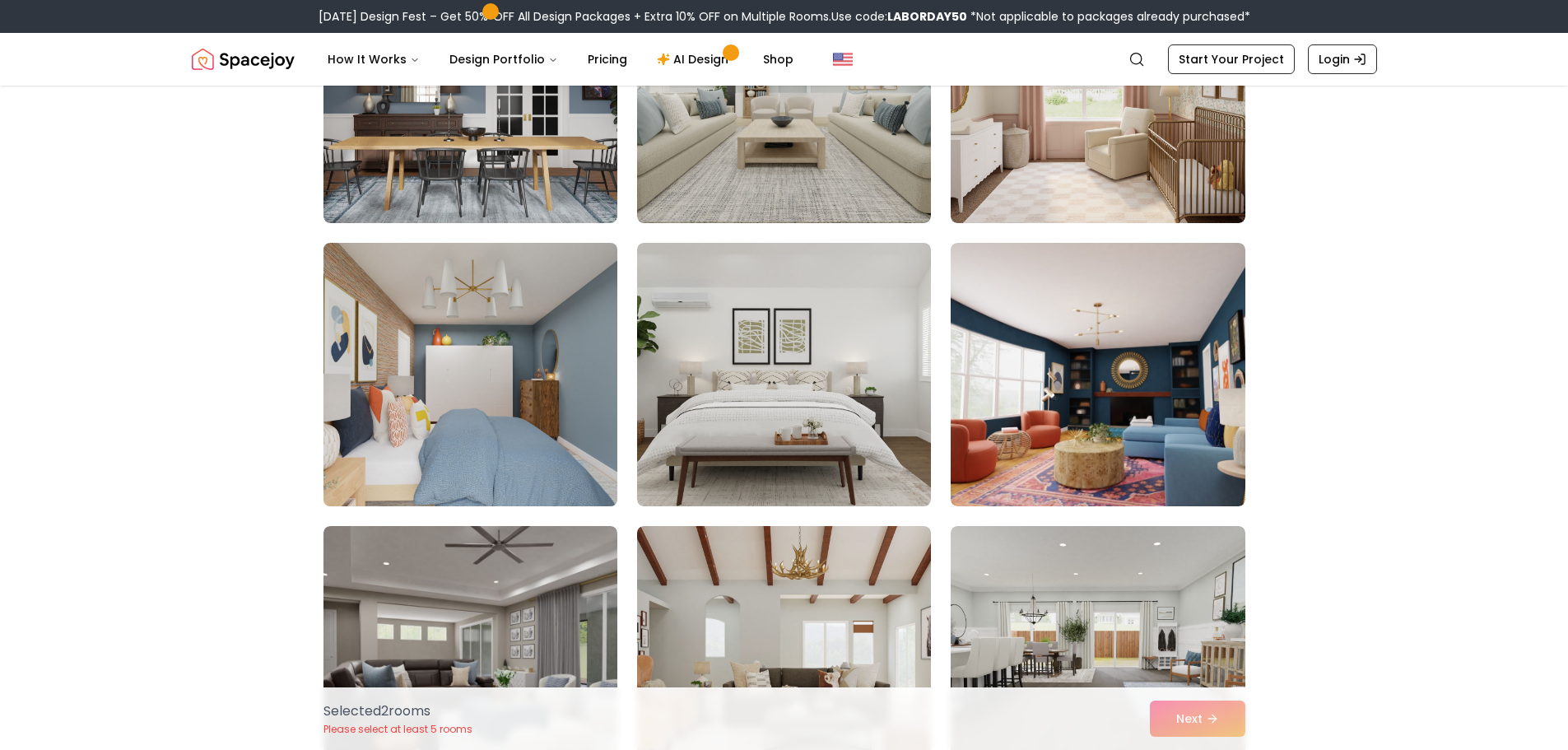
scroll to position [3703, 0]
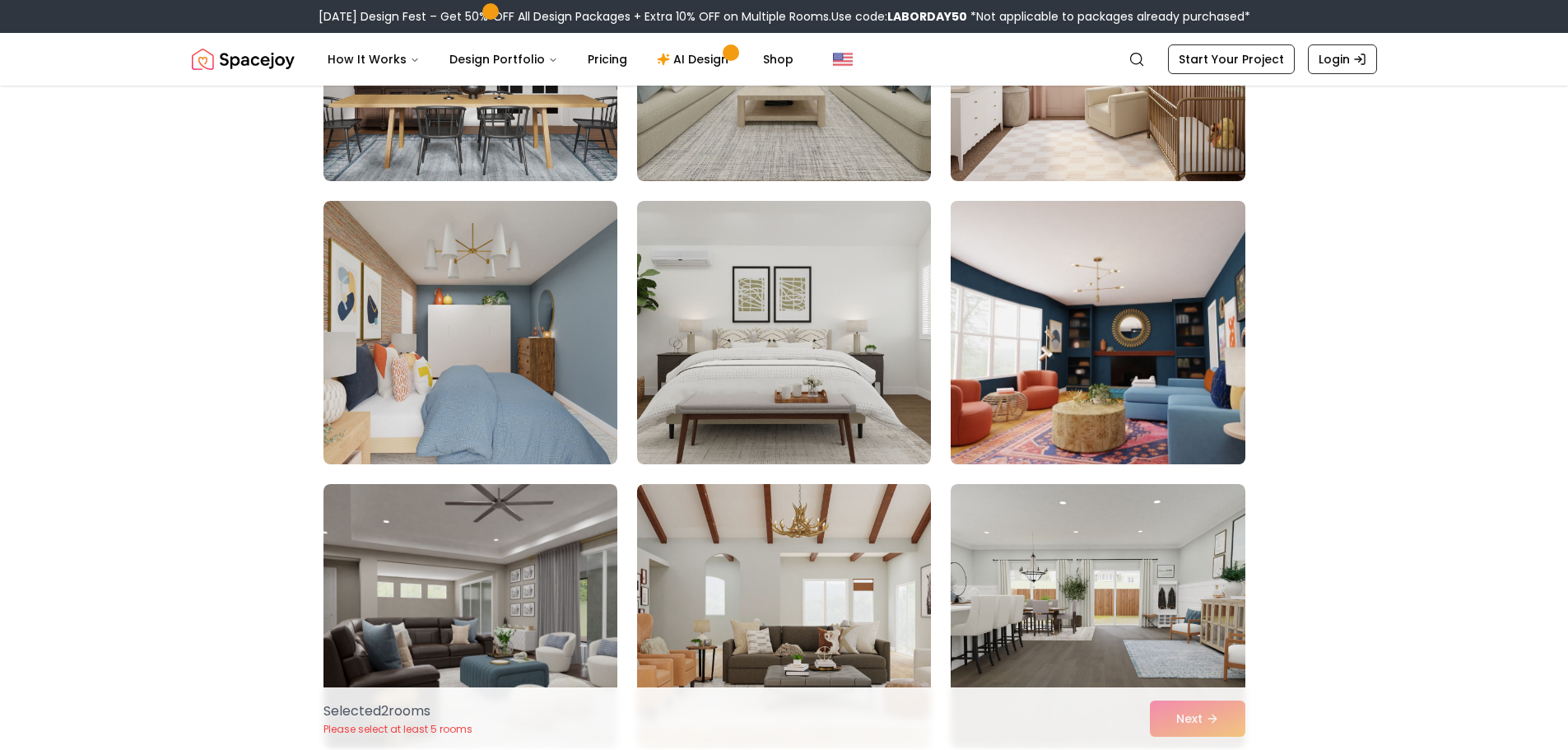
click at [1089, 439] on img at bounding box center [1097, 332] width 309 height 276
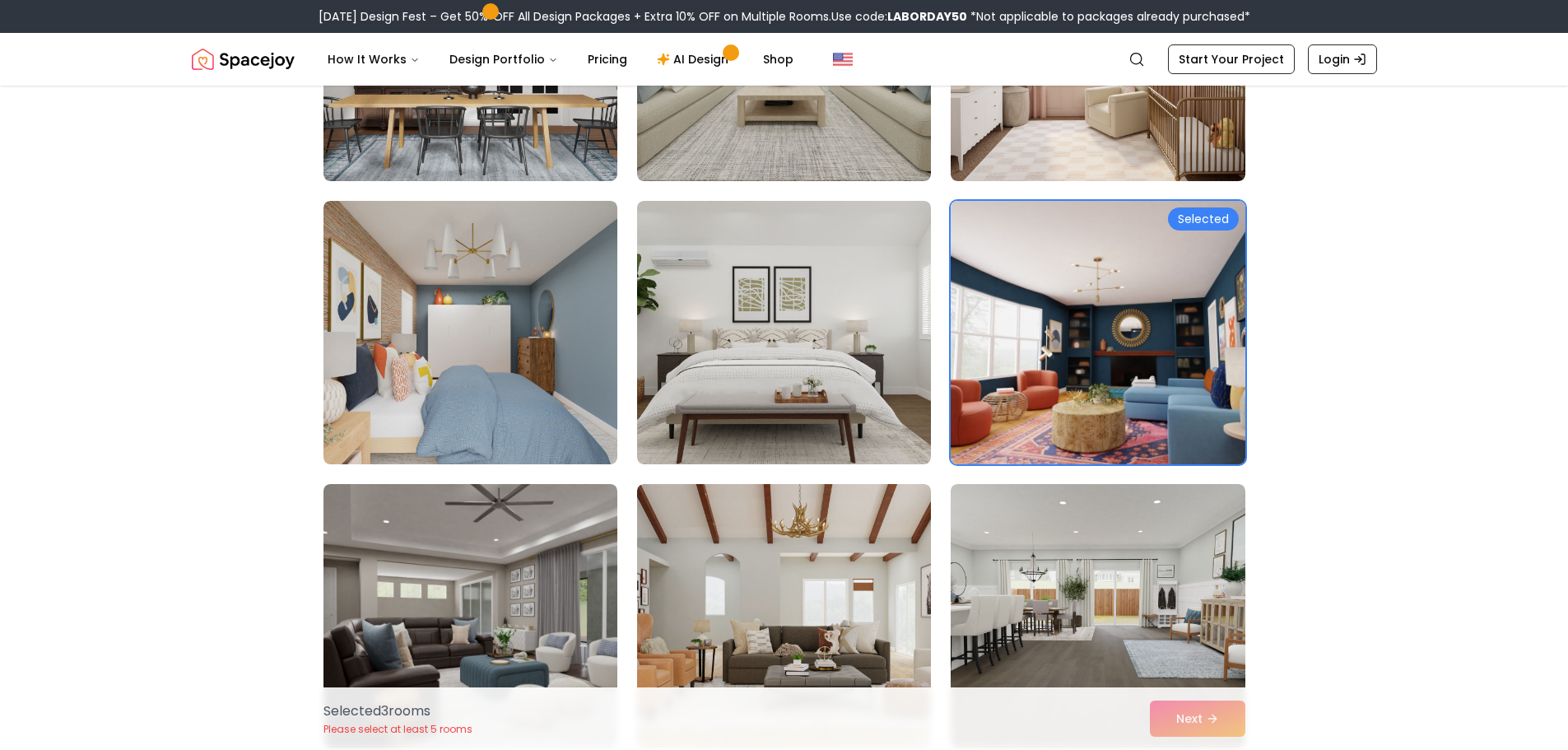
click at [1147, 424] on img at bounding box center [1097, 332] width 309 height 276
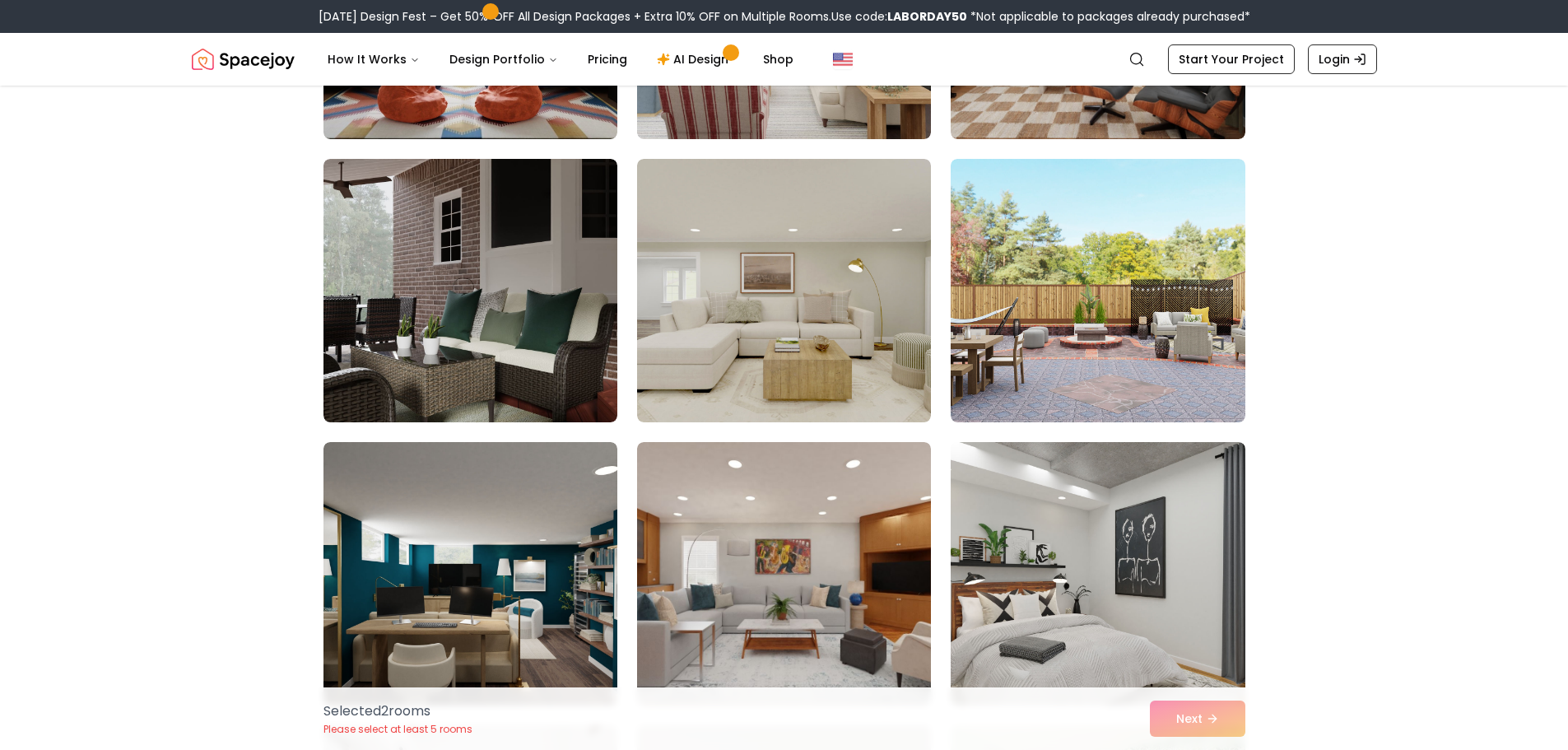
scroll to position [4608, 0]
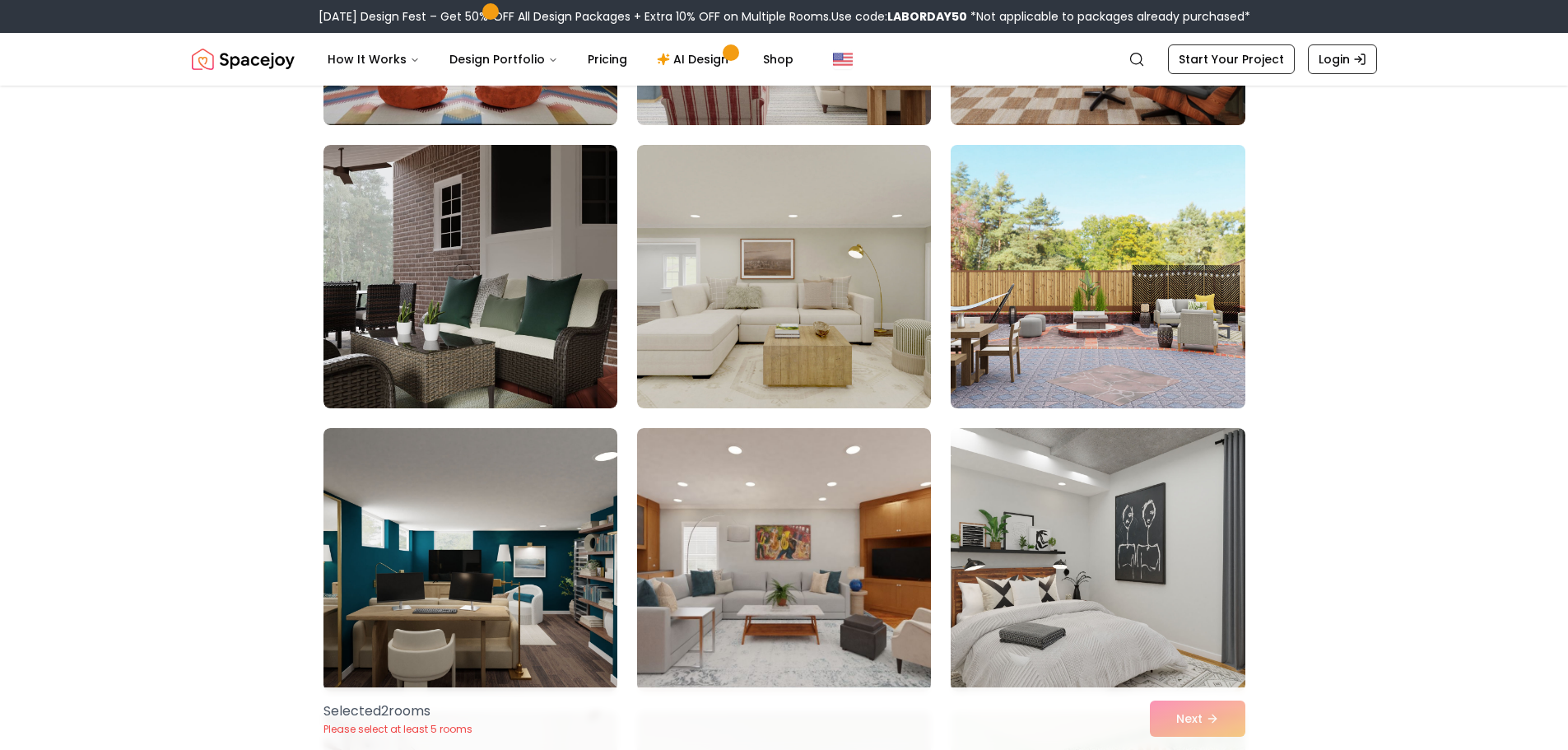
click at [1222, 379] on img at bounding box center [1097, 276] width 309 height 276
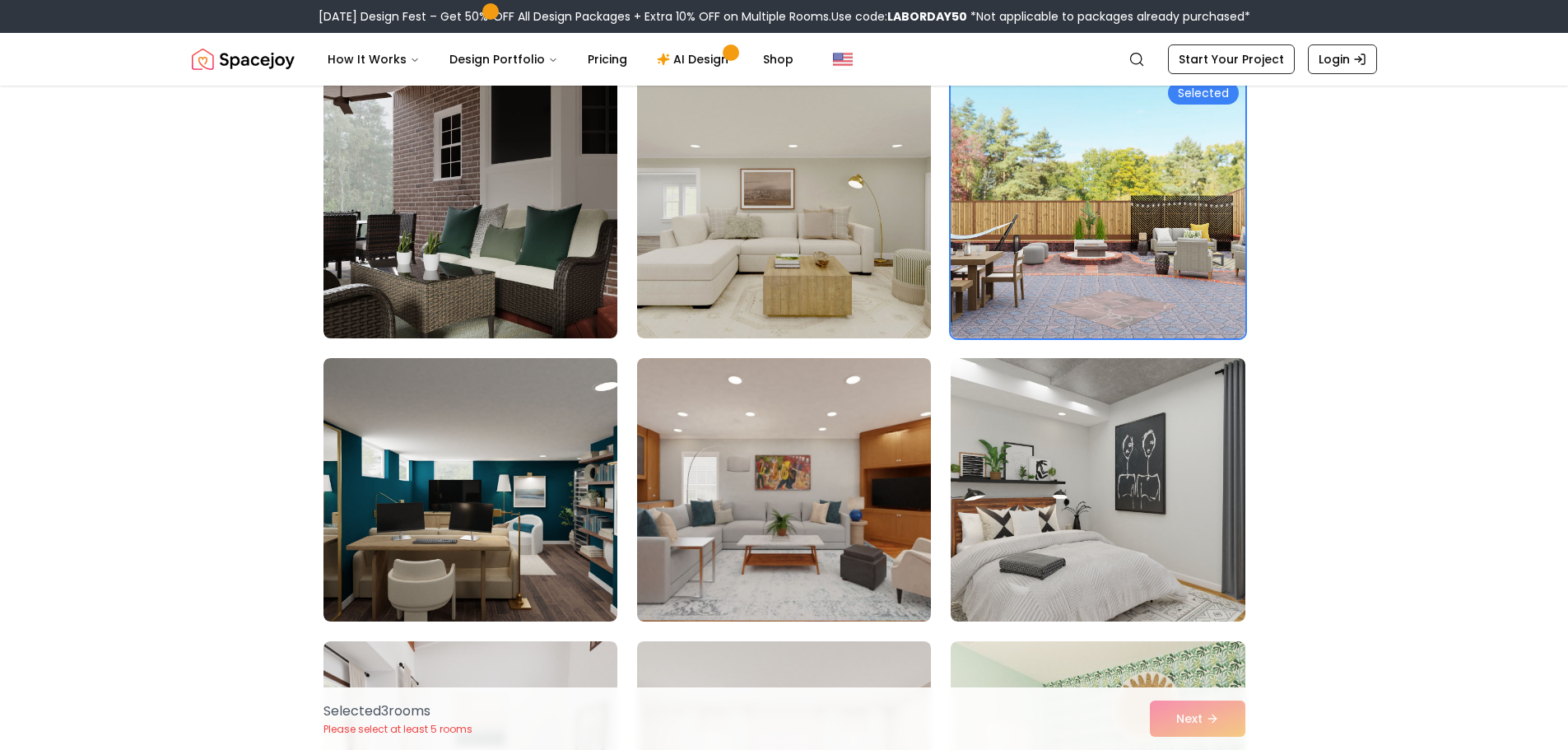
scroll to position [4773, 0]
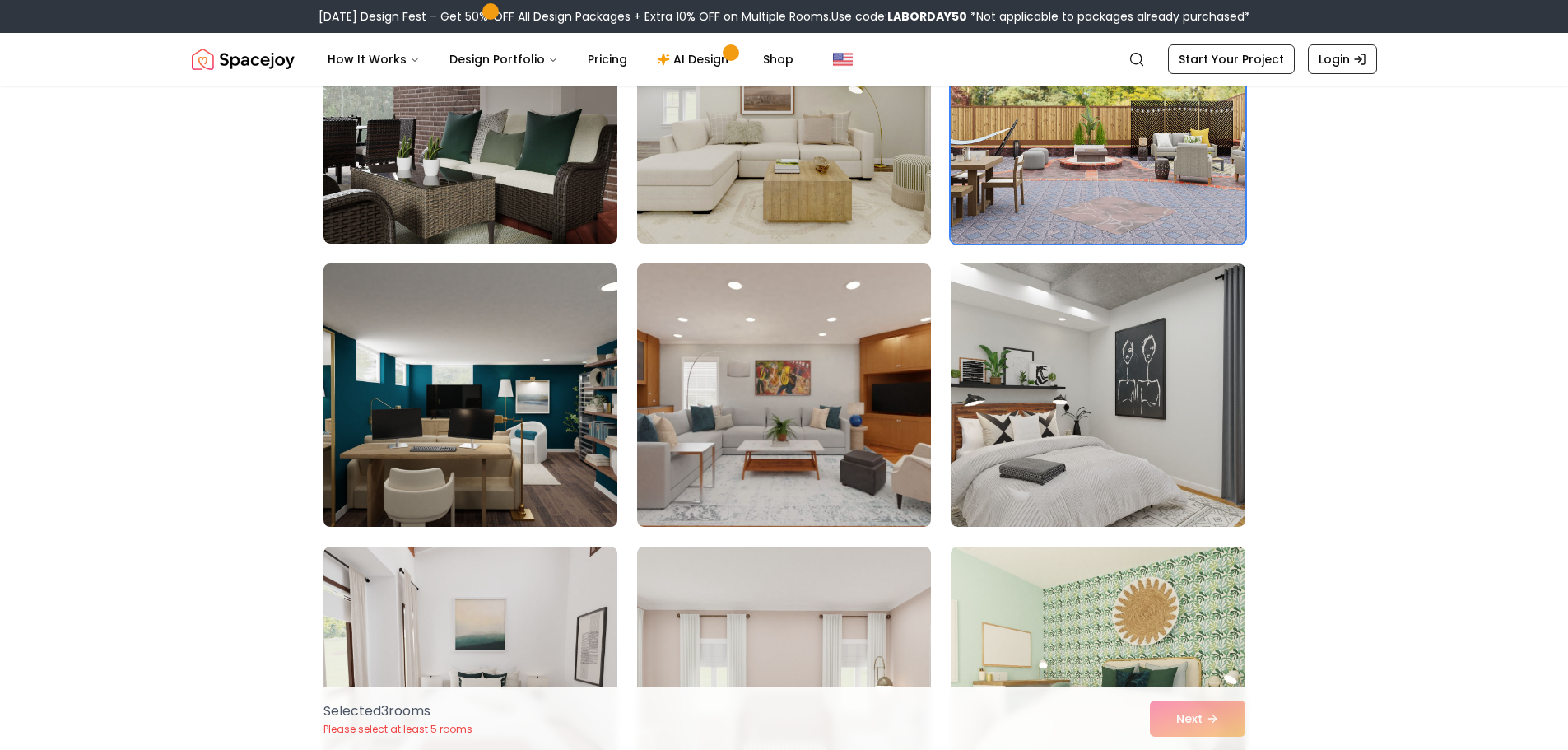
click at [451, 413] on img at bounding box center [471, 395] width 309 height 276
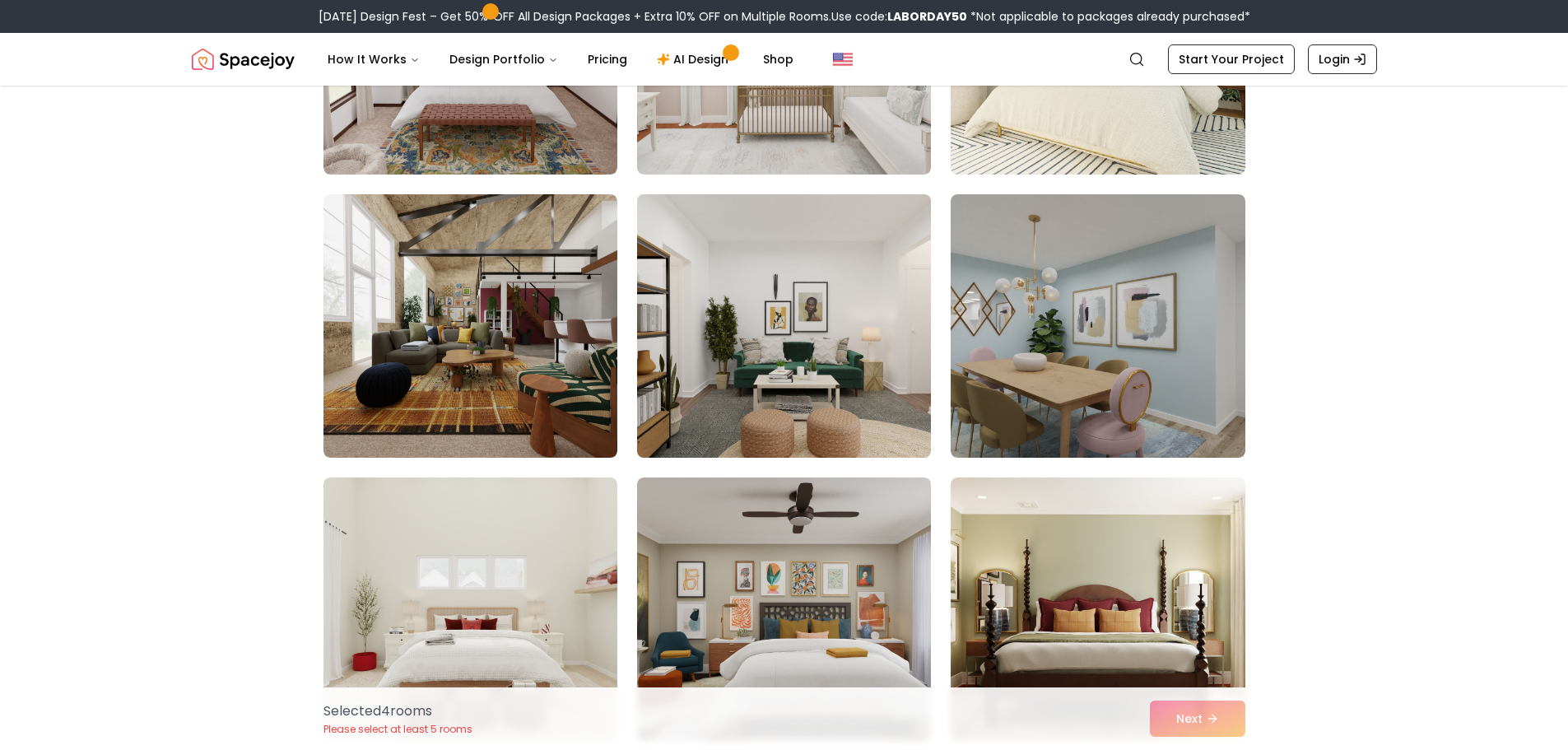
scroll to position [5431, 0]
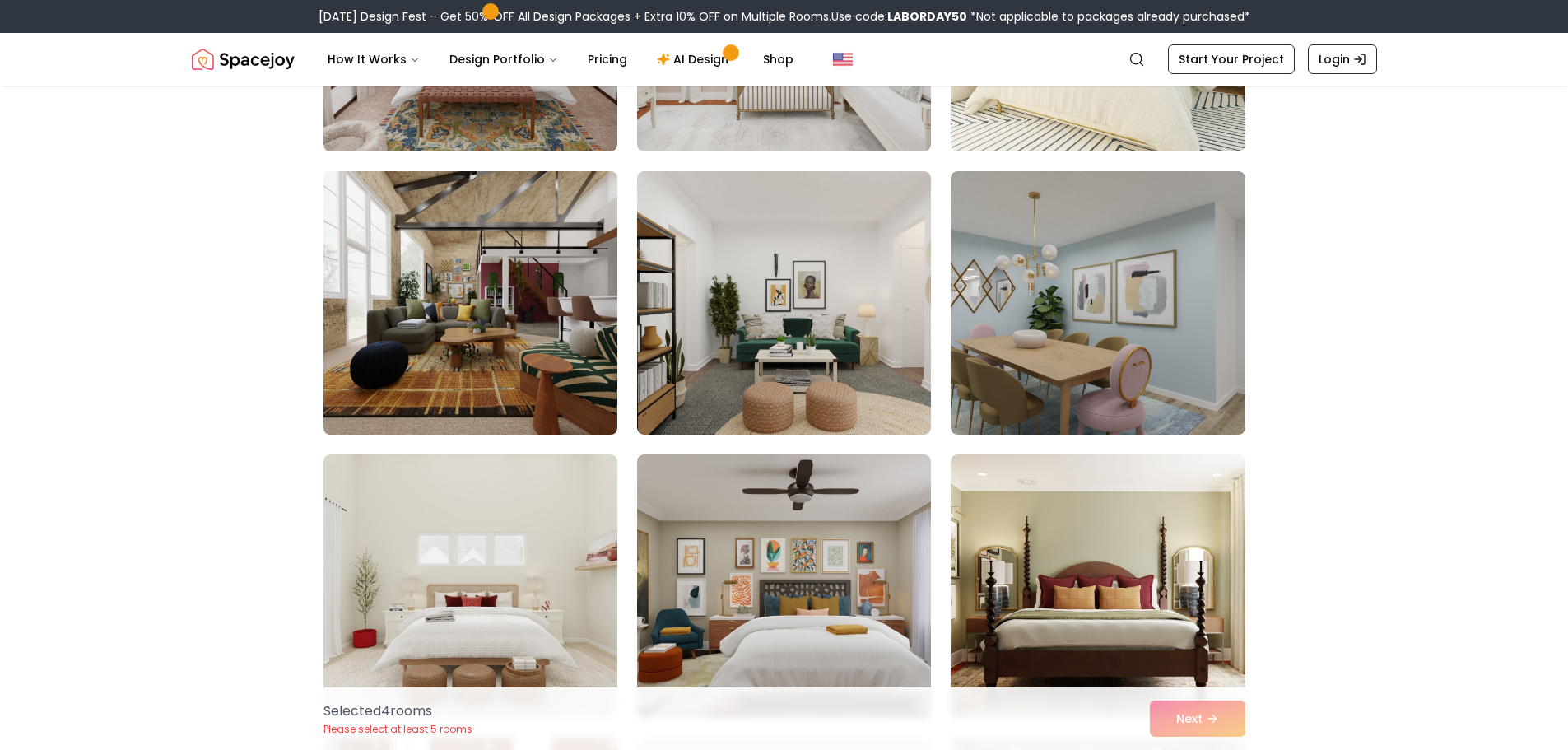
click at [554, 366] on img at bounding box center [471, 303] width 309 height 276
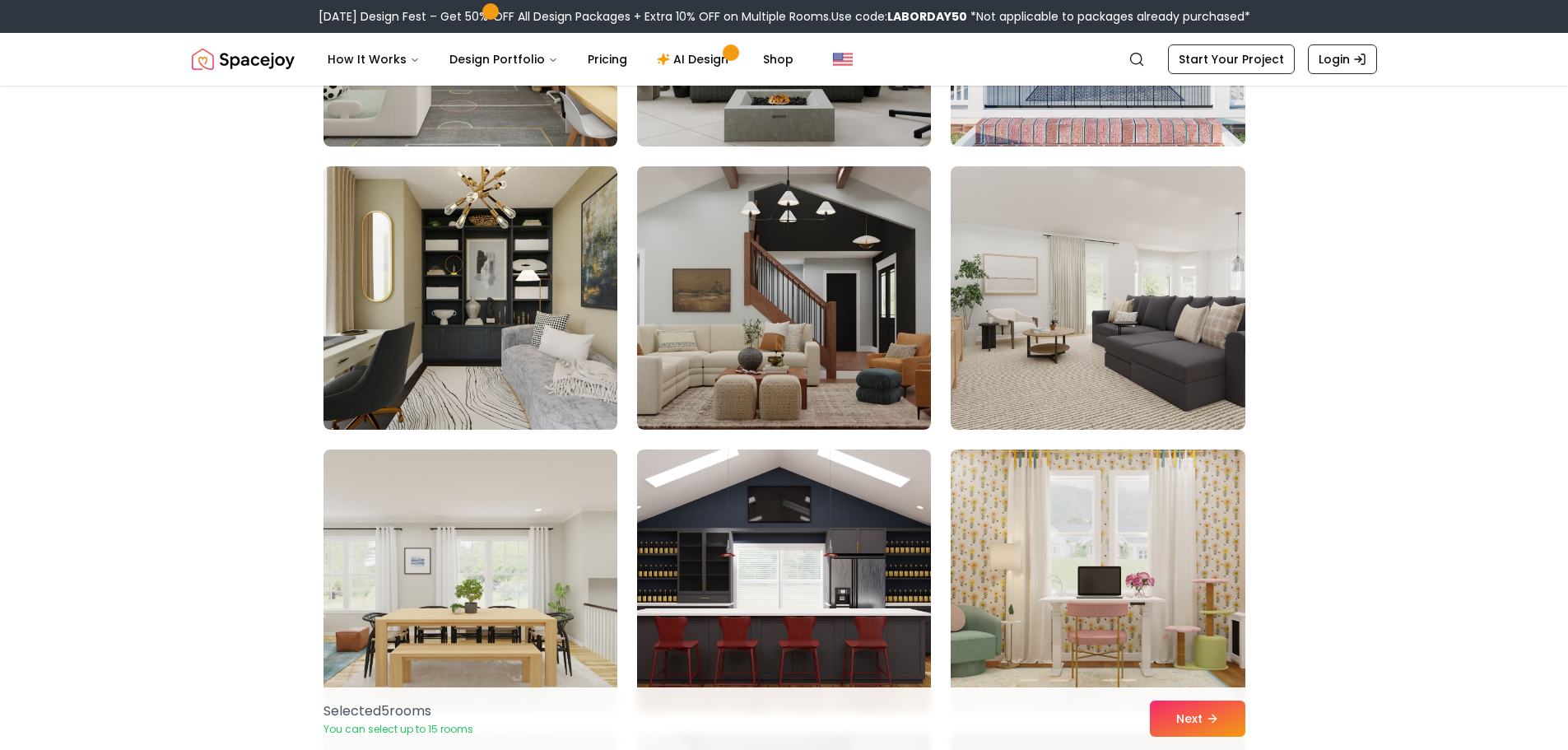
scroll to position [7159, 0]
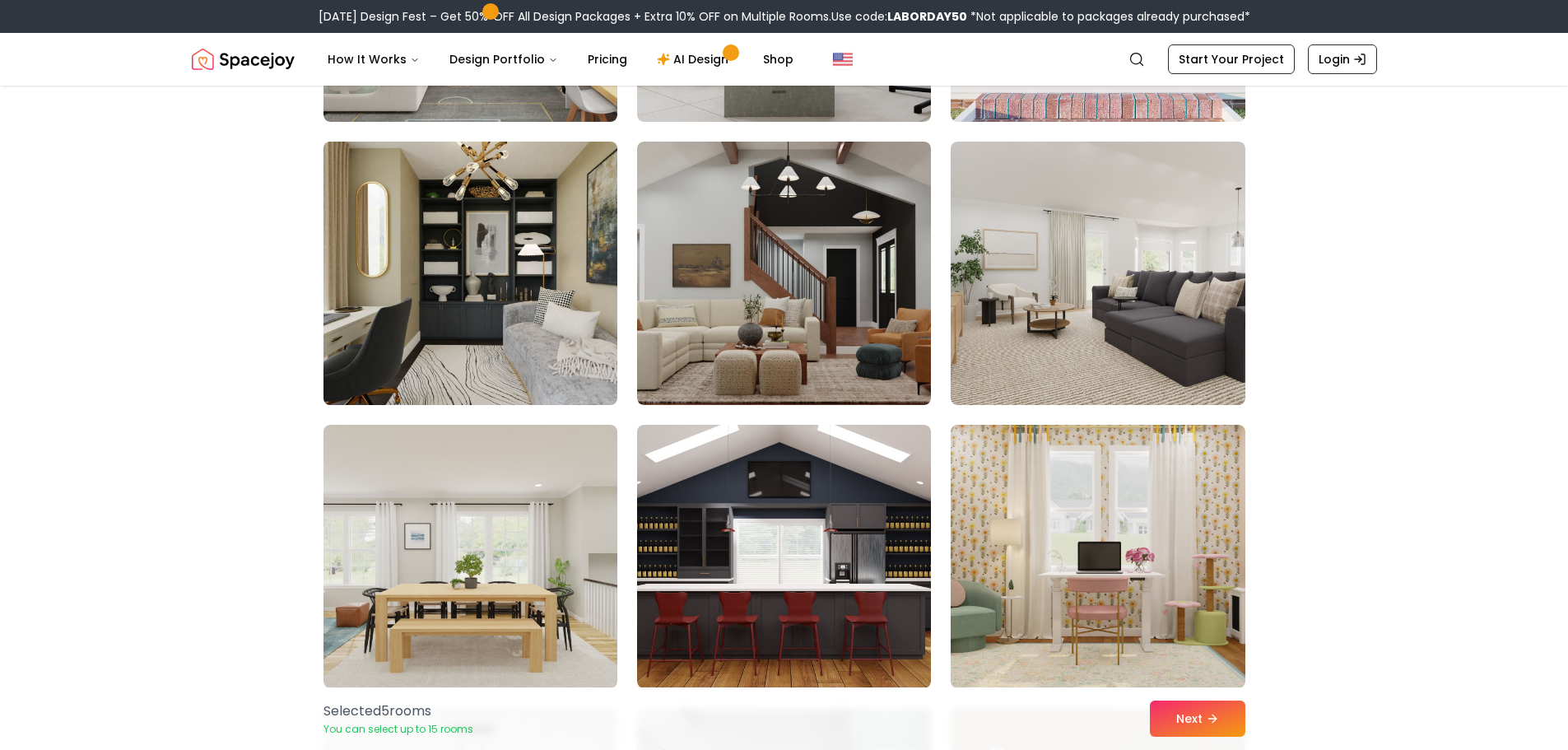
click at [547, 347] on img at bounding box center [471, 273] width 309 height 276
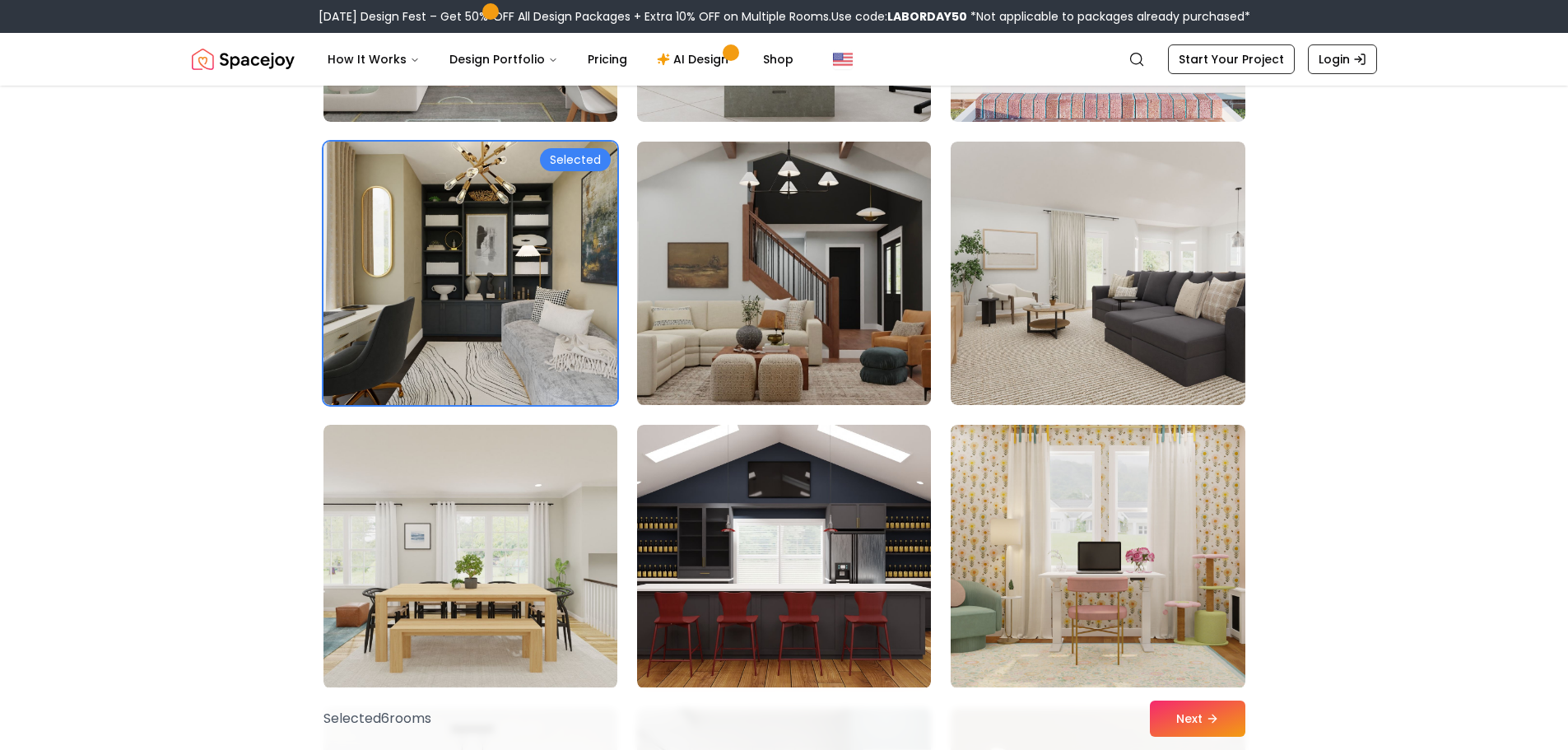
click at [849, 358] on img at bounding box center [784, 273] width 309 height 276
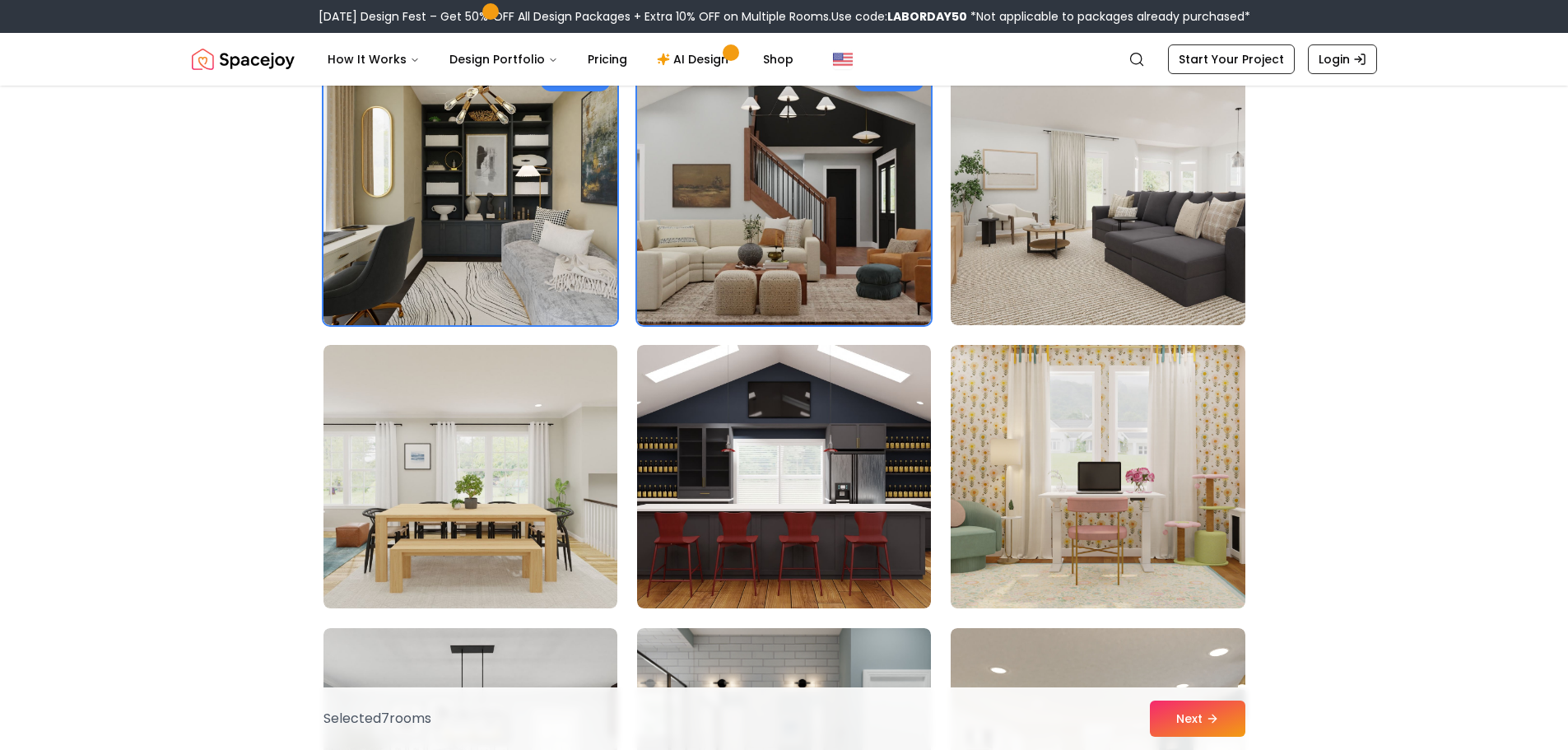
scroll to position [7406, 0]
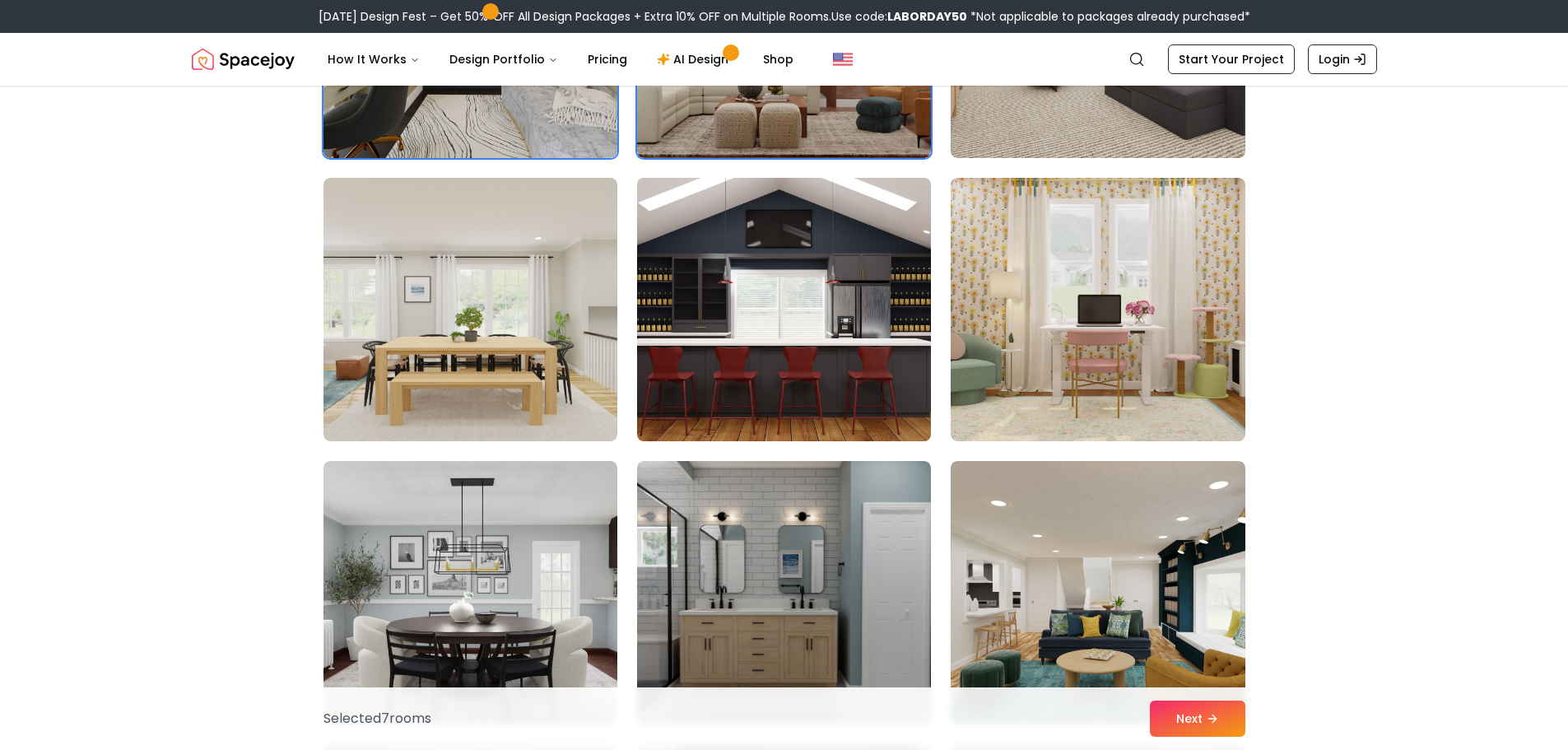
click at [761, 355] on img at bounding box center [784, 309] width 309 height 276
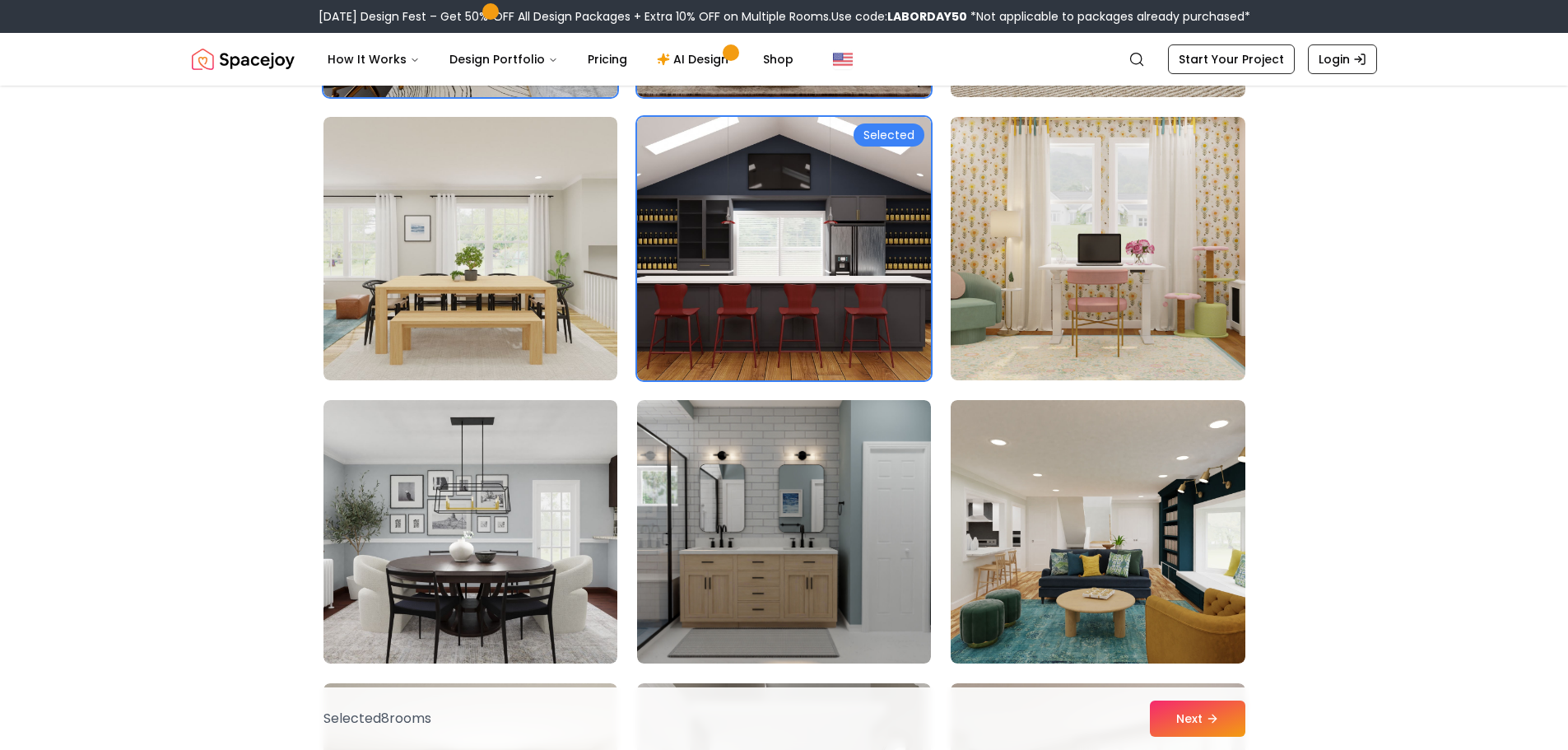
scroll to position [7735, 0]
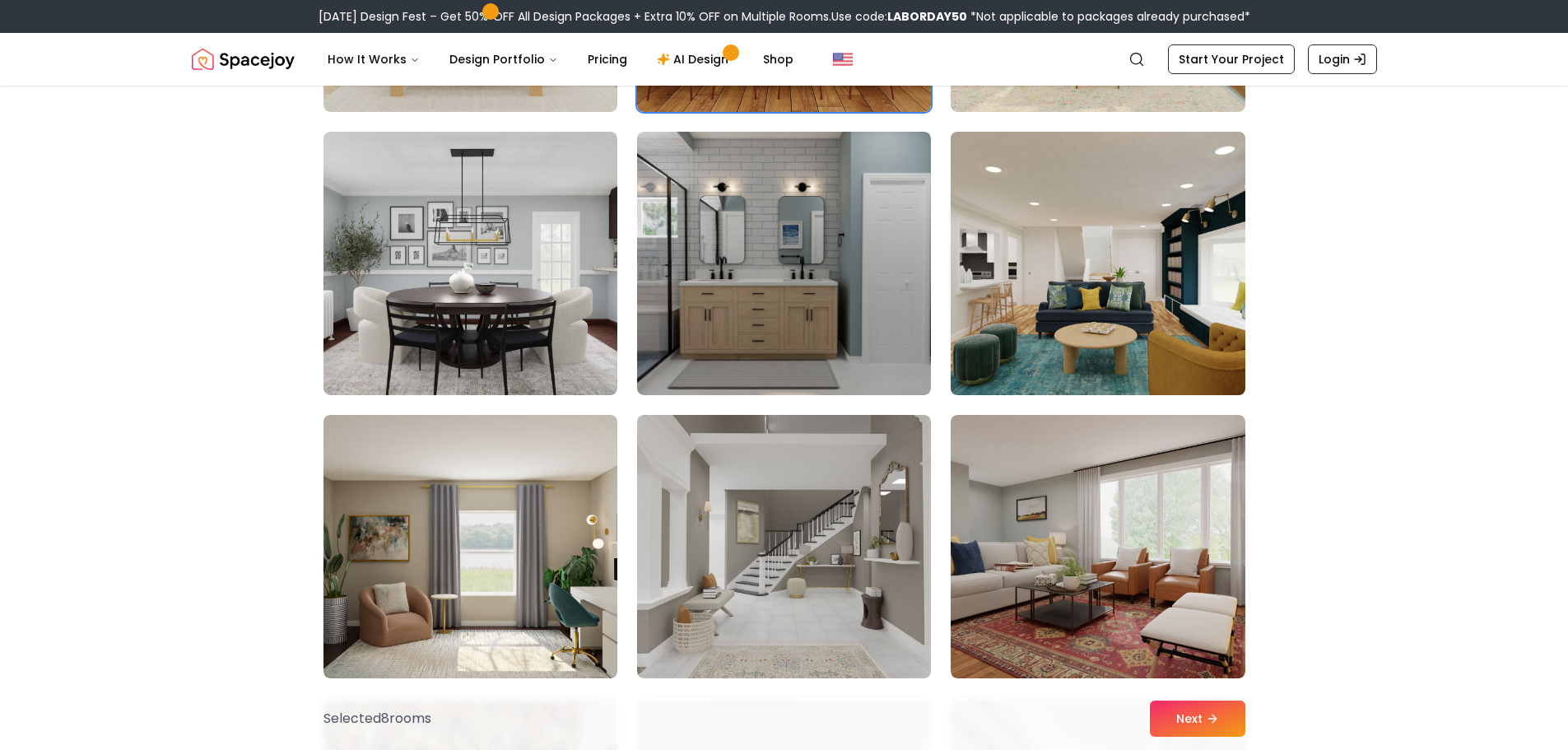
click at [1228, 348] on img at bounding box center [1097, 263] width 309 height 276
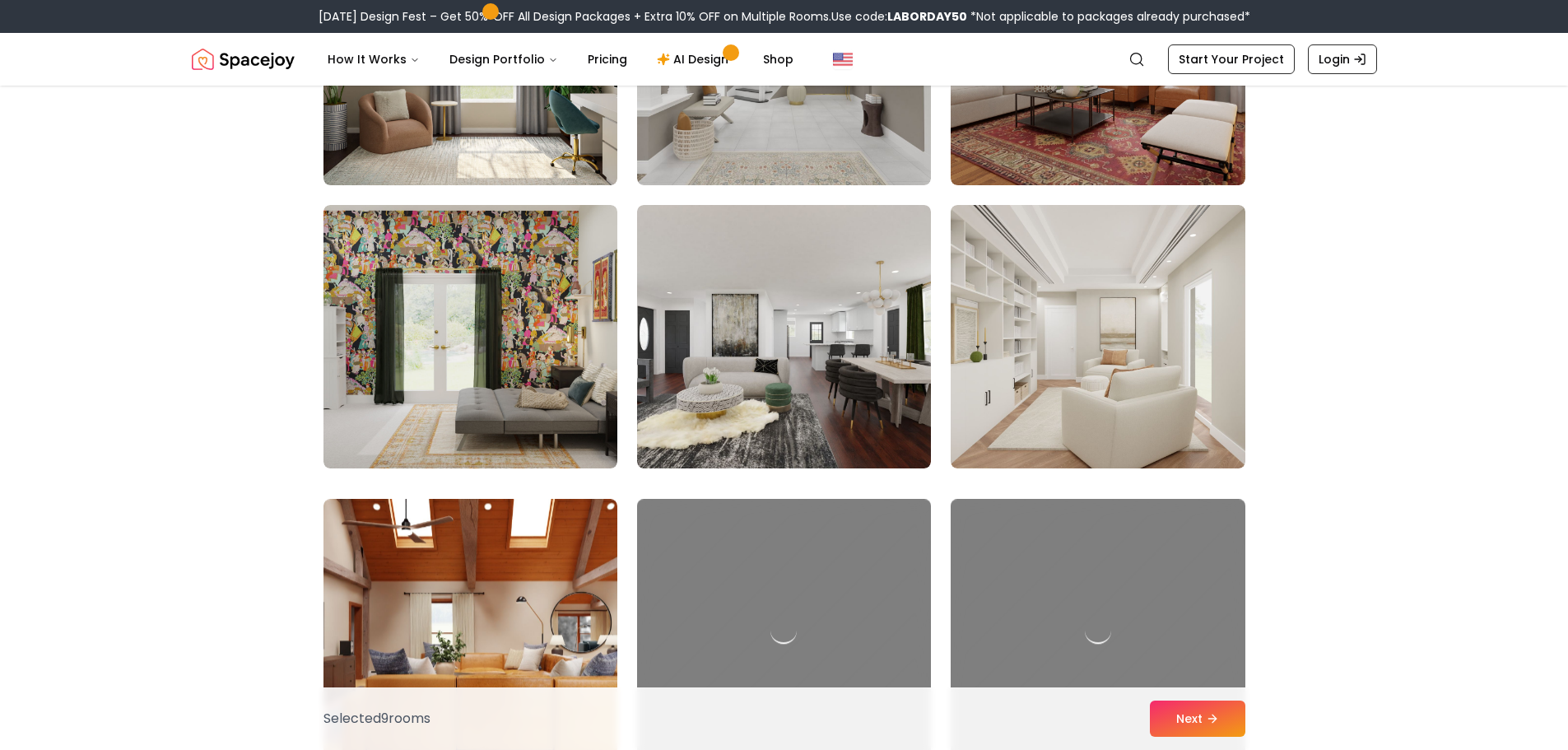
scroll to position [8229, 0]
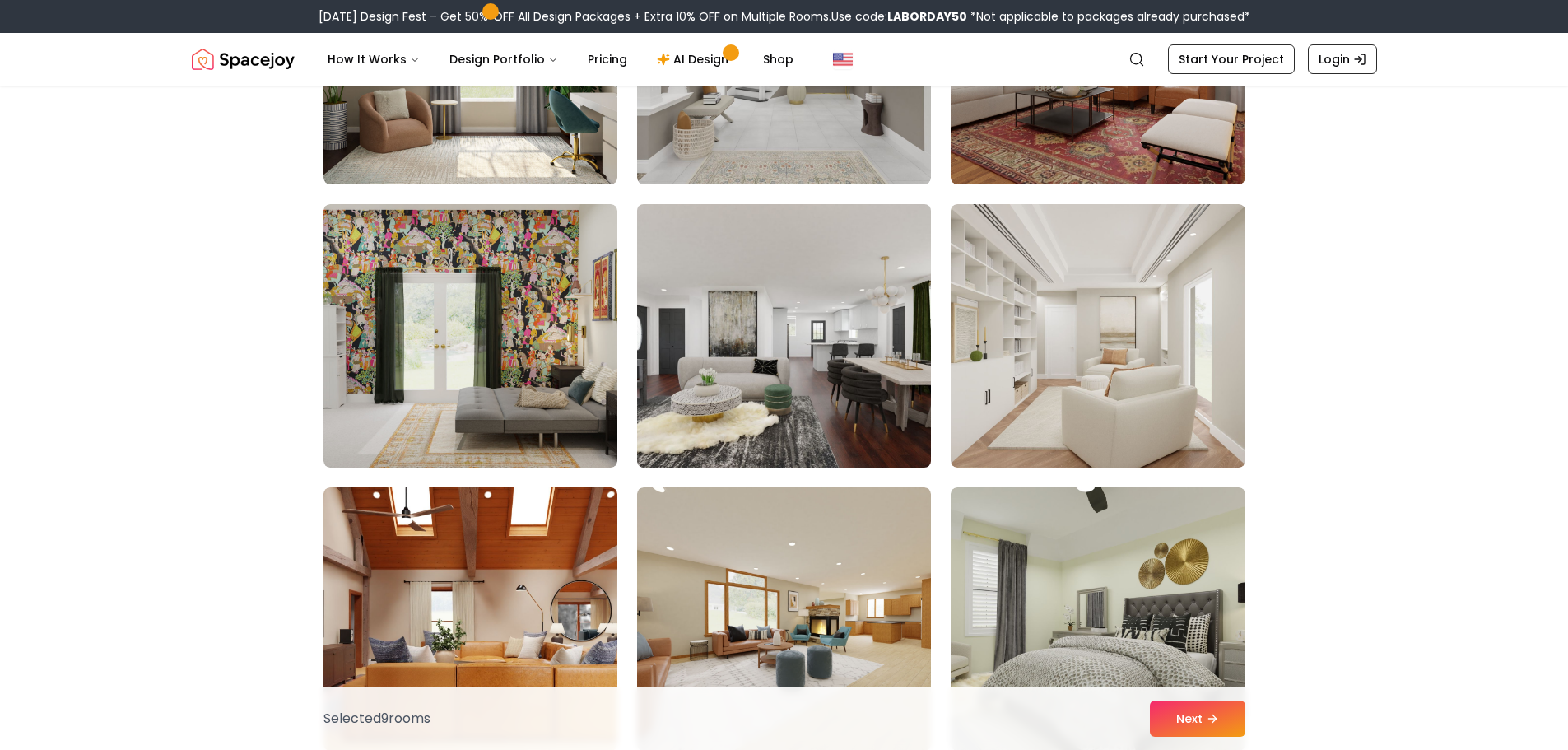
click at [813, 384] on img at bounding box center [784, 336] width 309 height 276
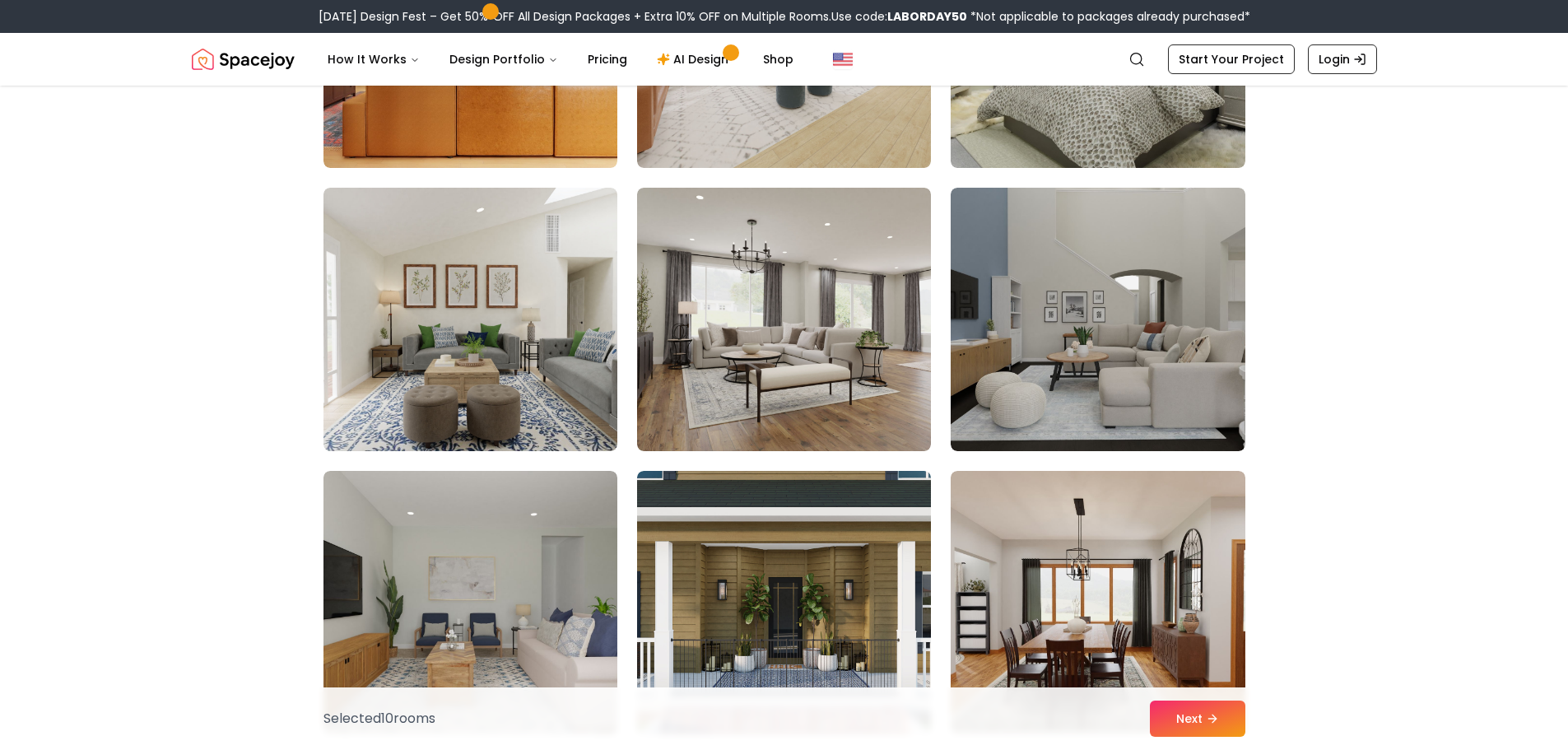
scroll to position [8888, 0]
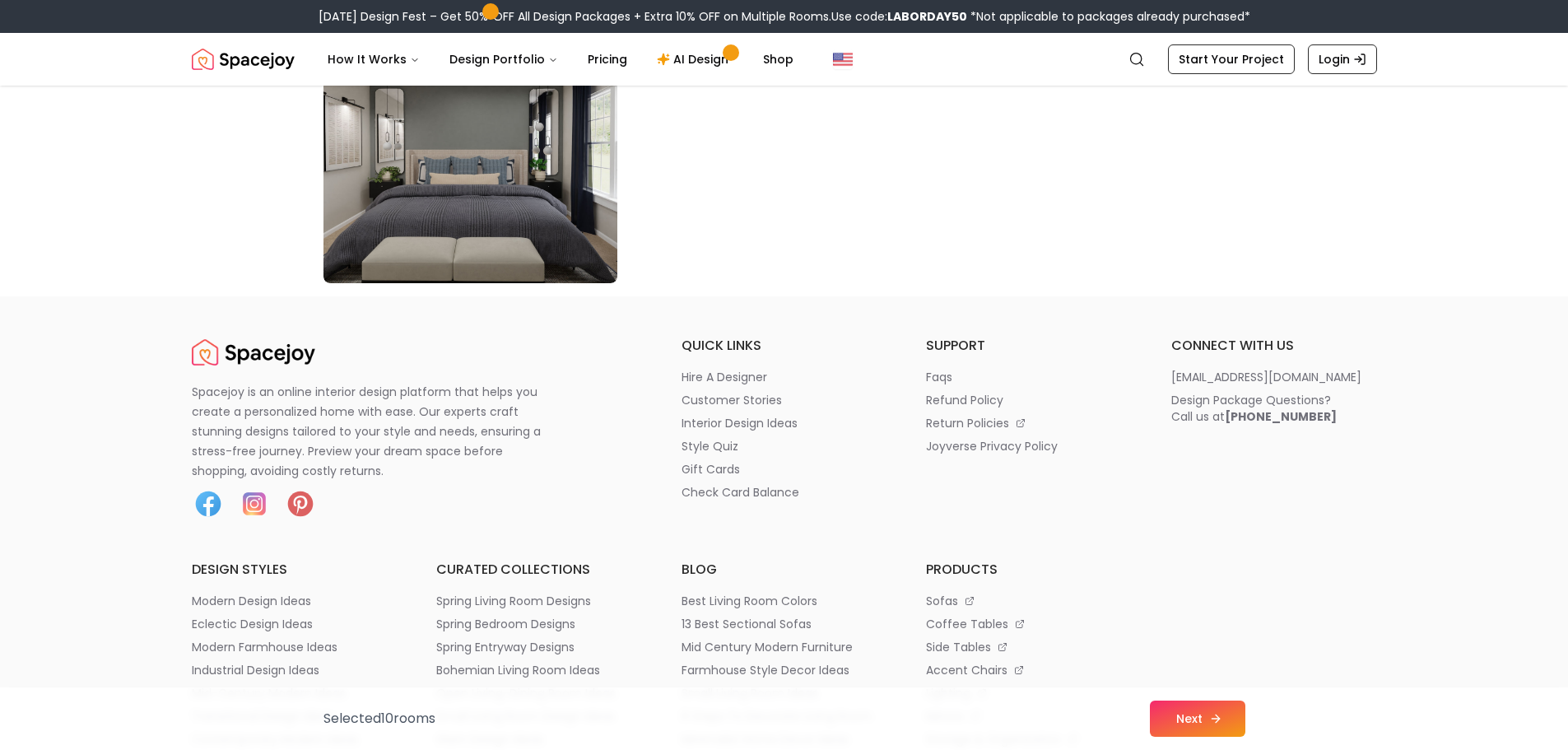
click at [1222, 718] on button "Next" at bounding box center [1198, 718] width 95 height 36
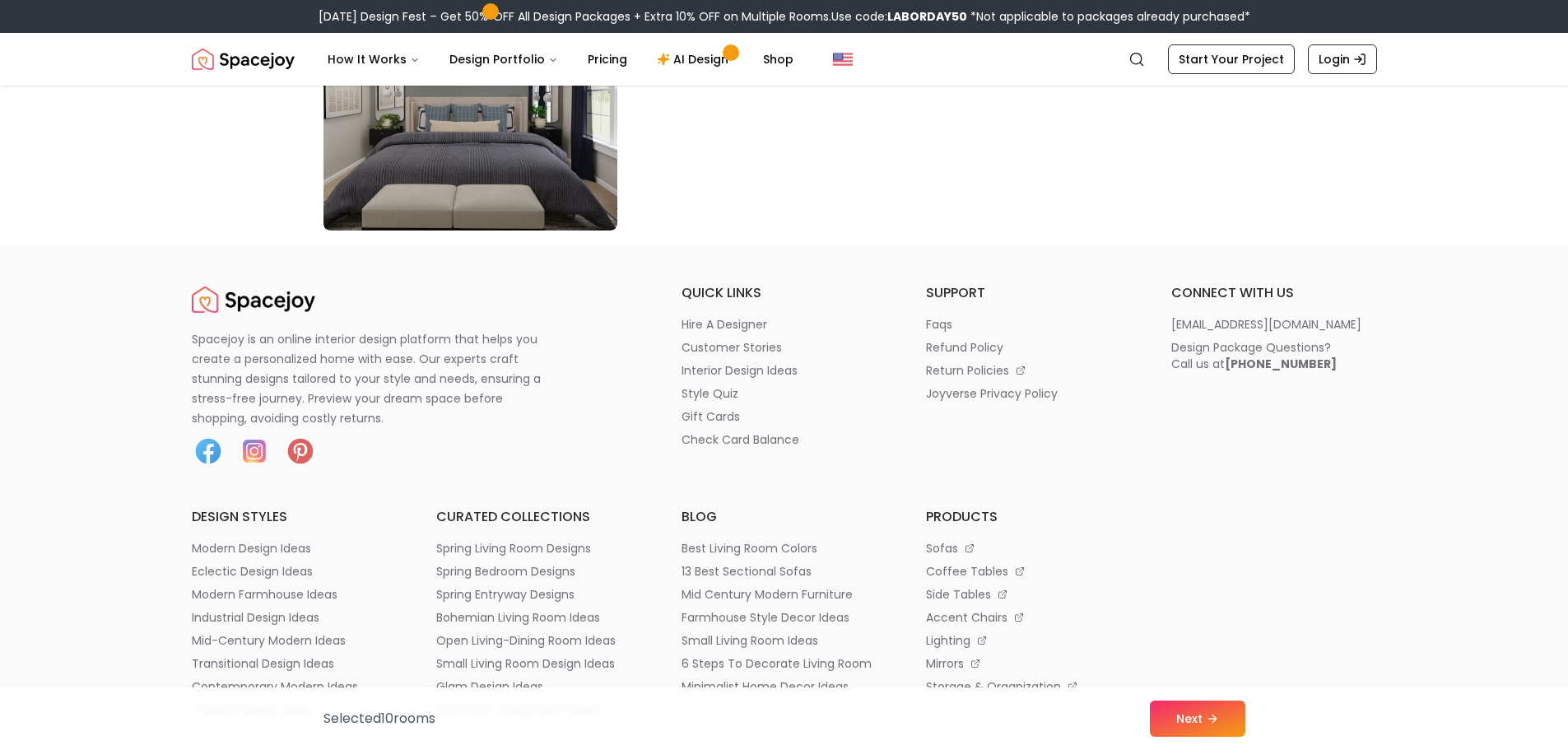
scroll to position [9545, 0]
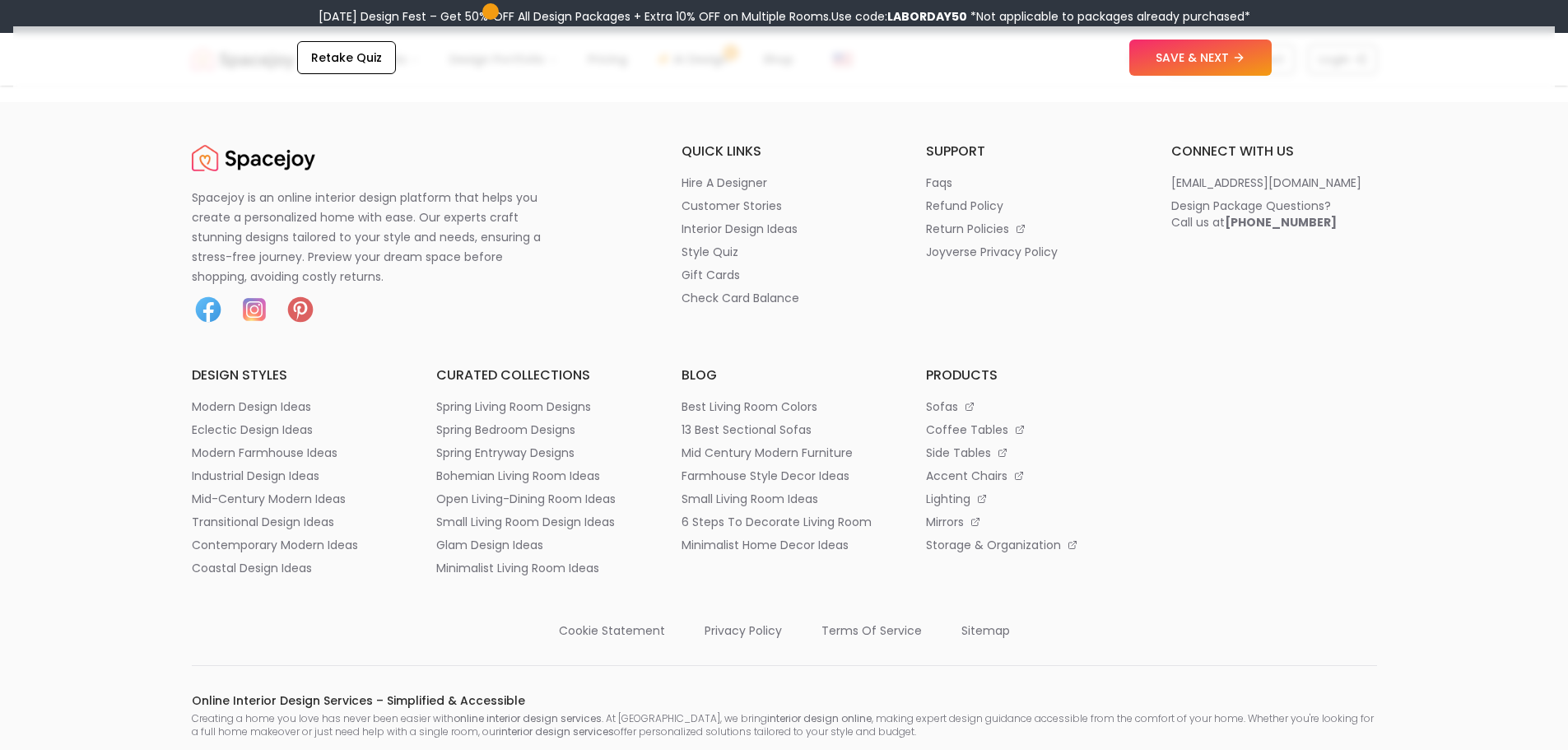
scroll to position [2715, 0]
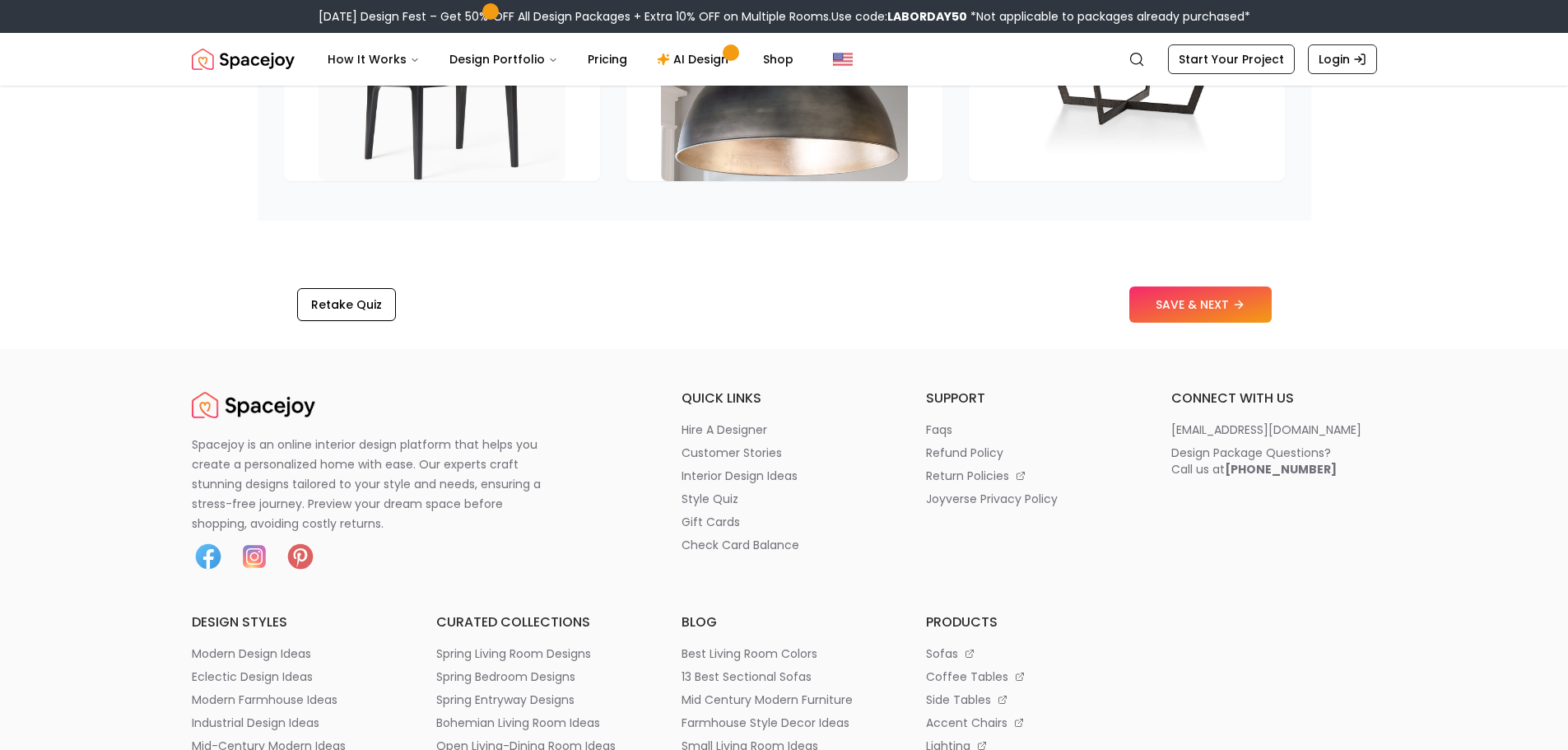
click at [1214, 323] on div "Retake Quiz SAVE & NEXT" at bounding box center [784, 304] width 1054 height 62
click at [1214, 308] on button "SAVE & NEXT" at bounding box center [1201, 304] width 142 height 36
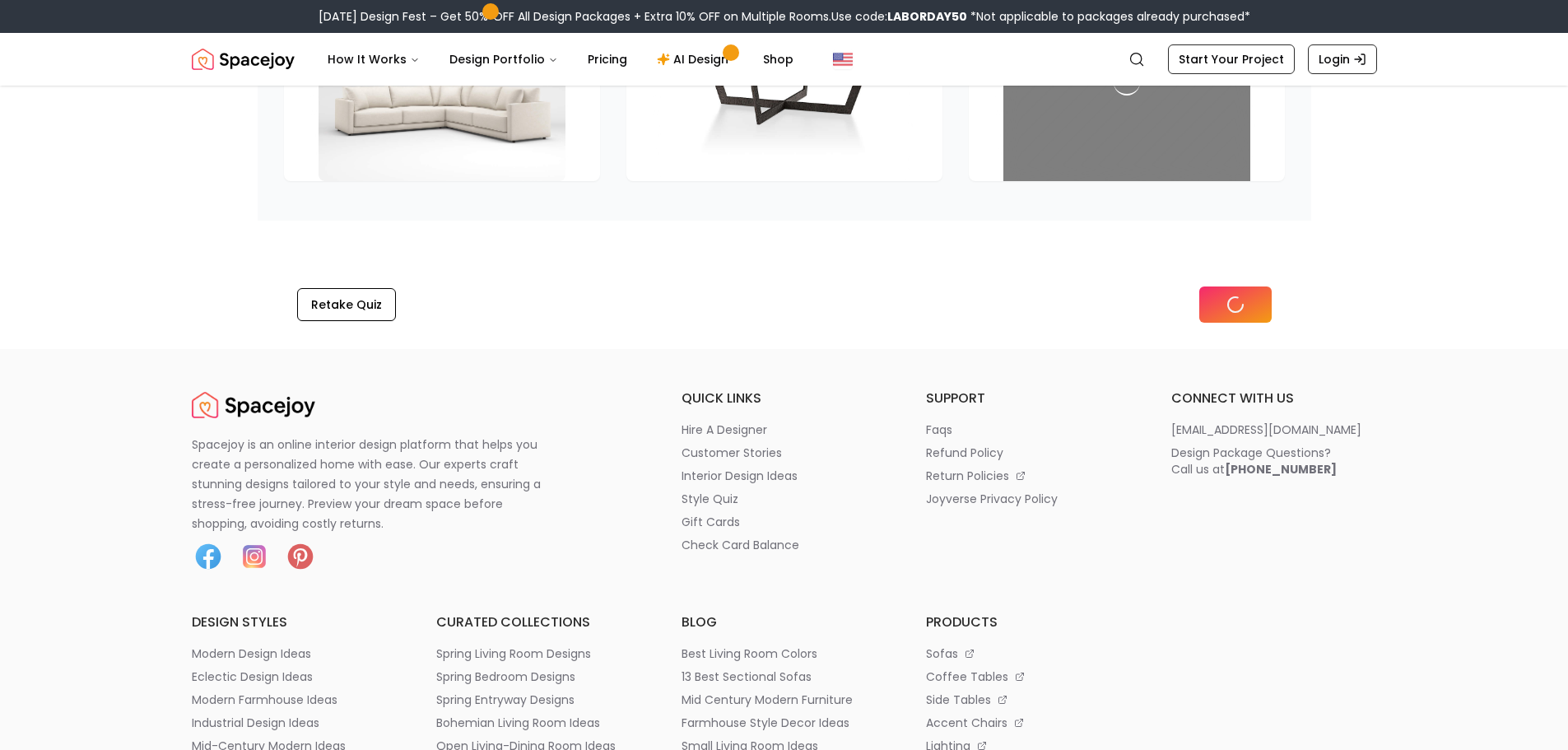
scroll to position [2492, 0]
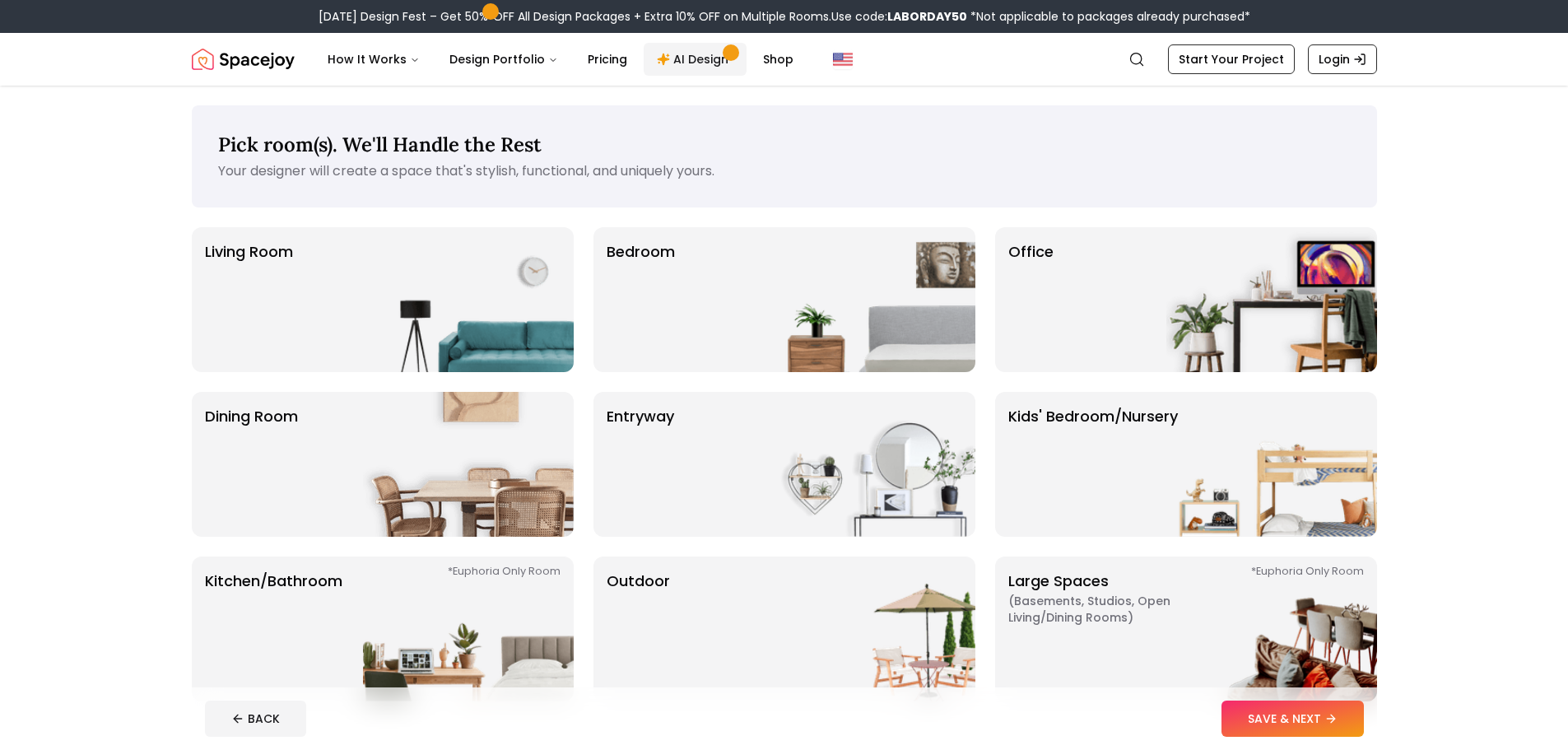
click at [703, 68] on link "AI Design" at bounding box center [695, 59] width 103 height 33
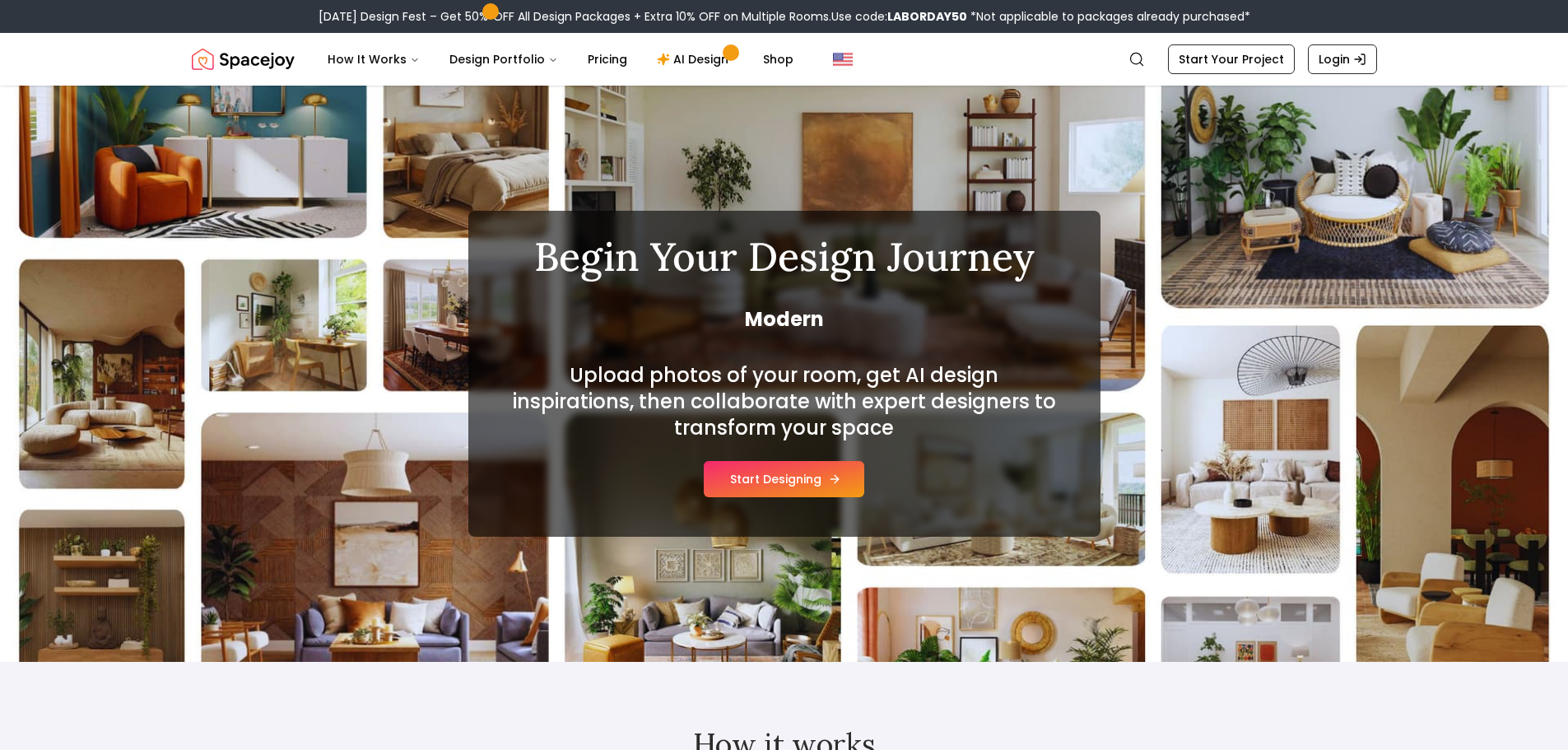
click at [807, 480] on button "Start Designing" at bounding box center [784, 479] width 160 height 36
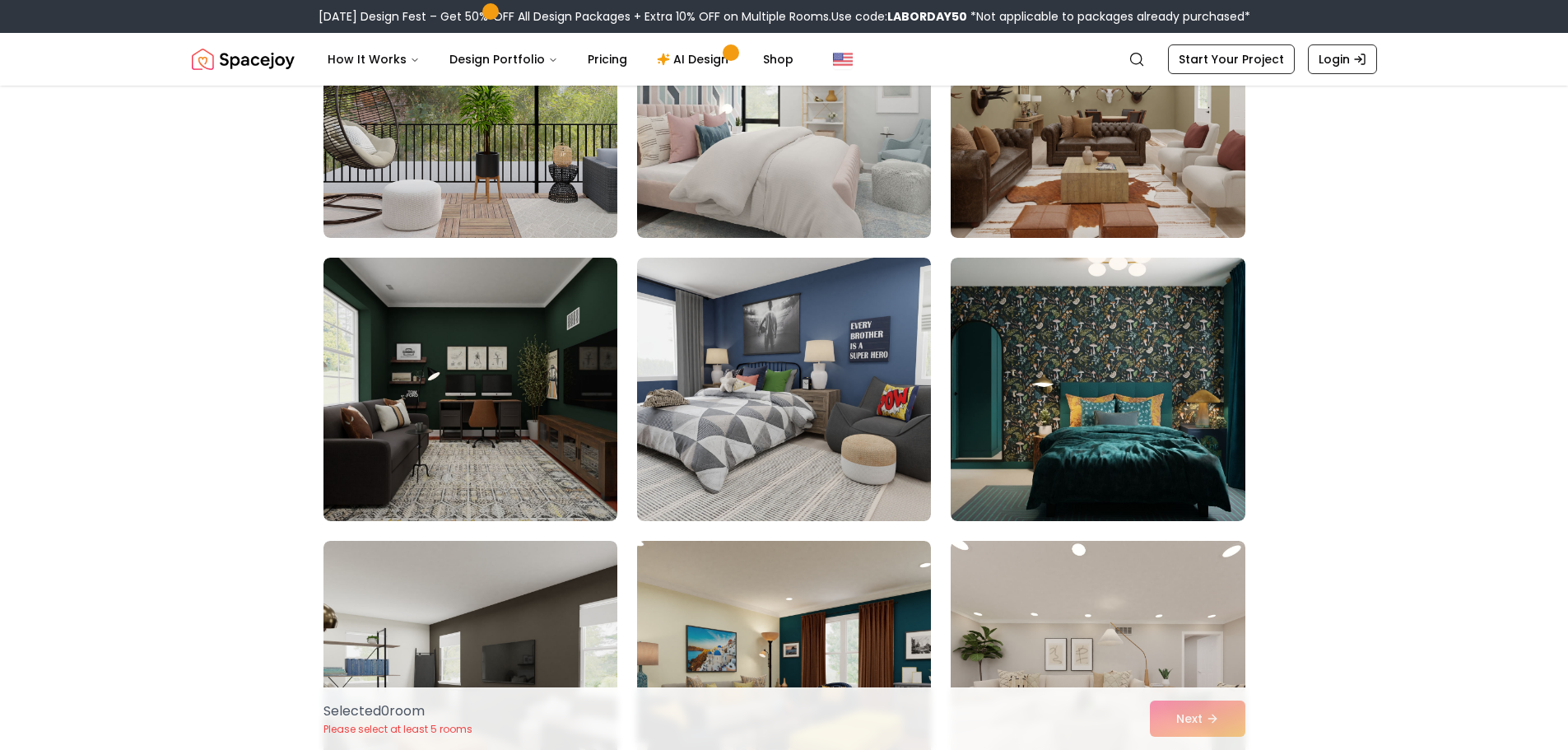
scroll to position [4204, 0]
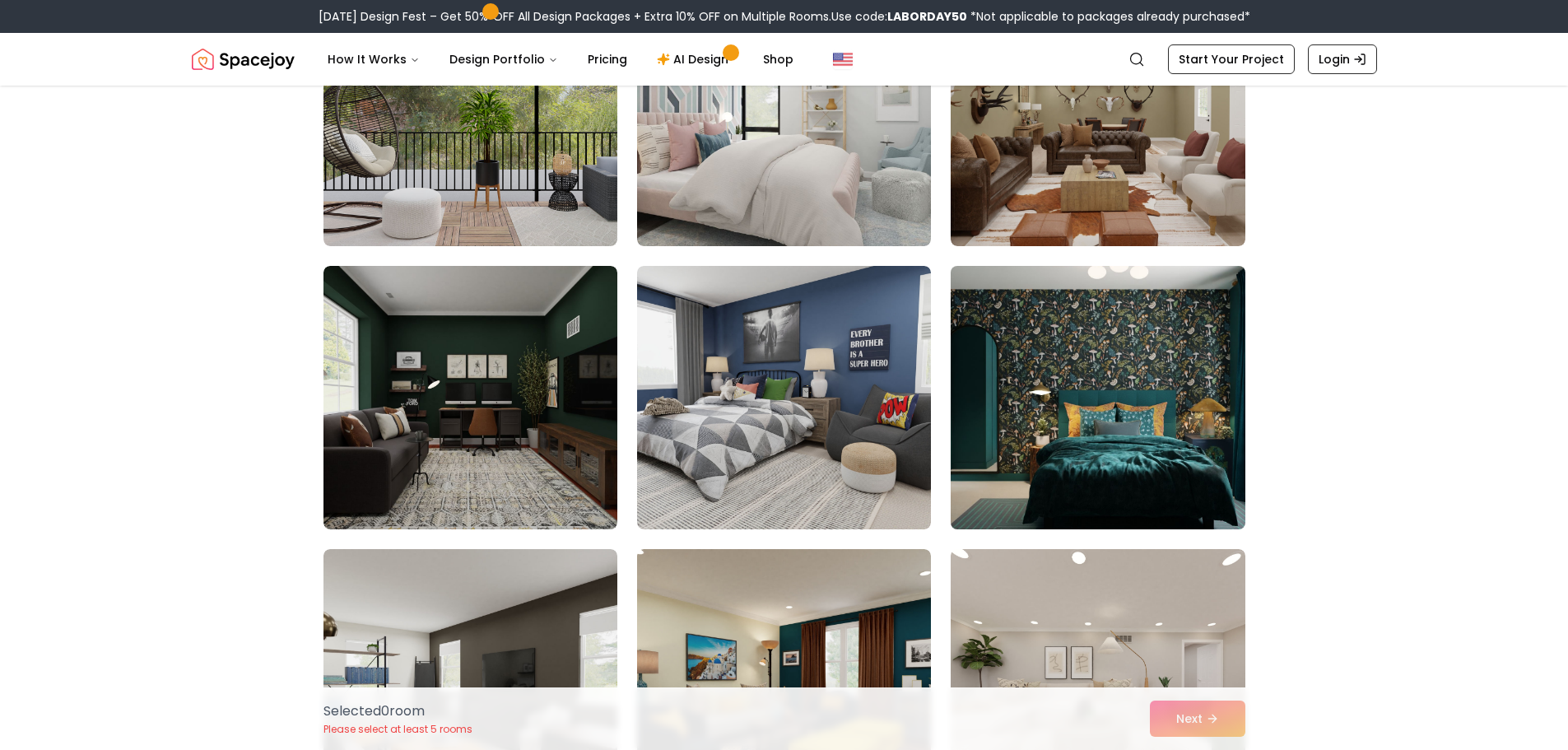
click at [1227, 495] on img at bounding box center [1097, 397] width 309 height 276
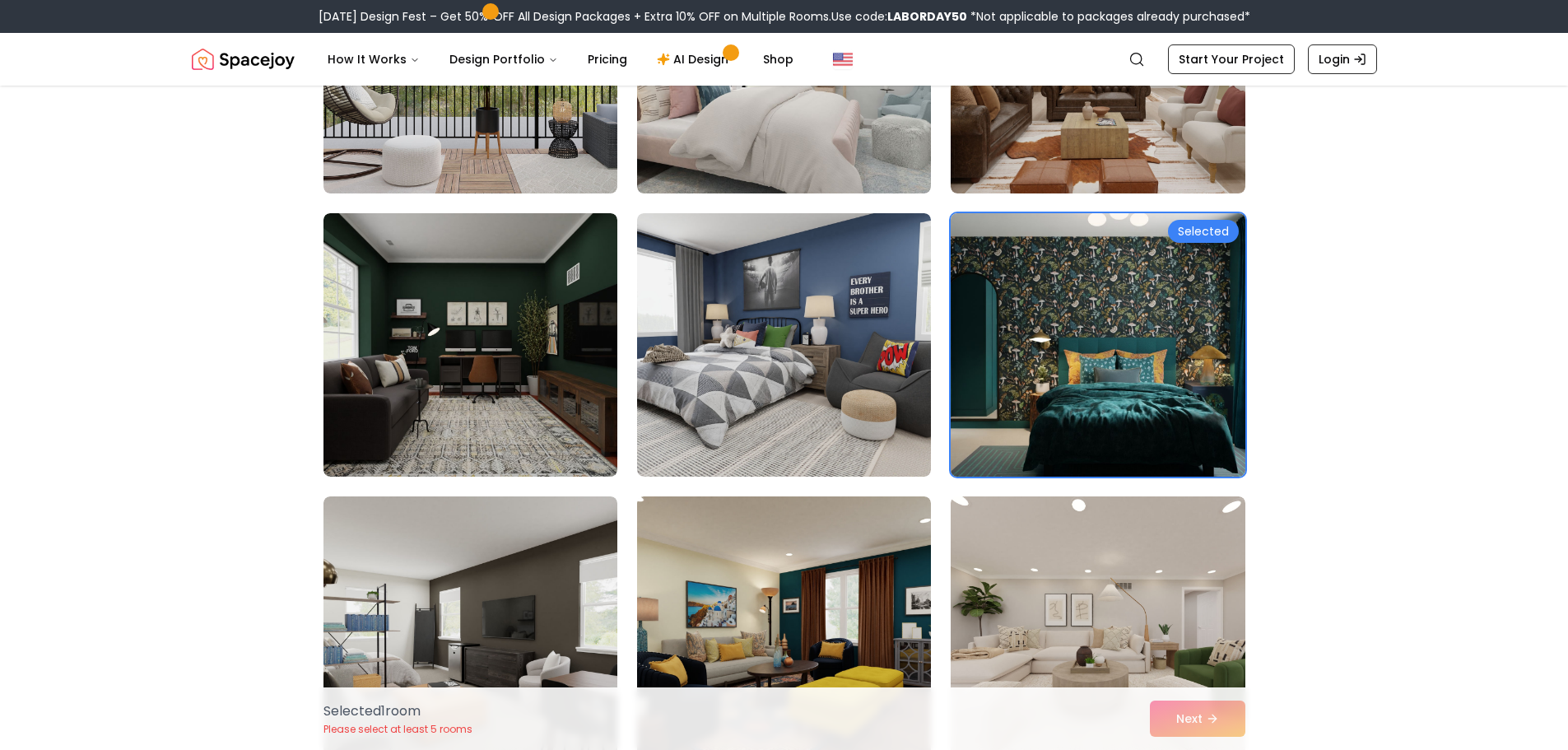
scroll to position [4286, 0]
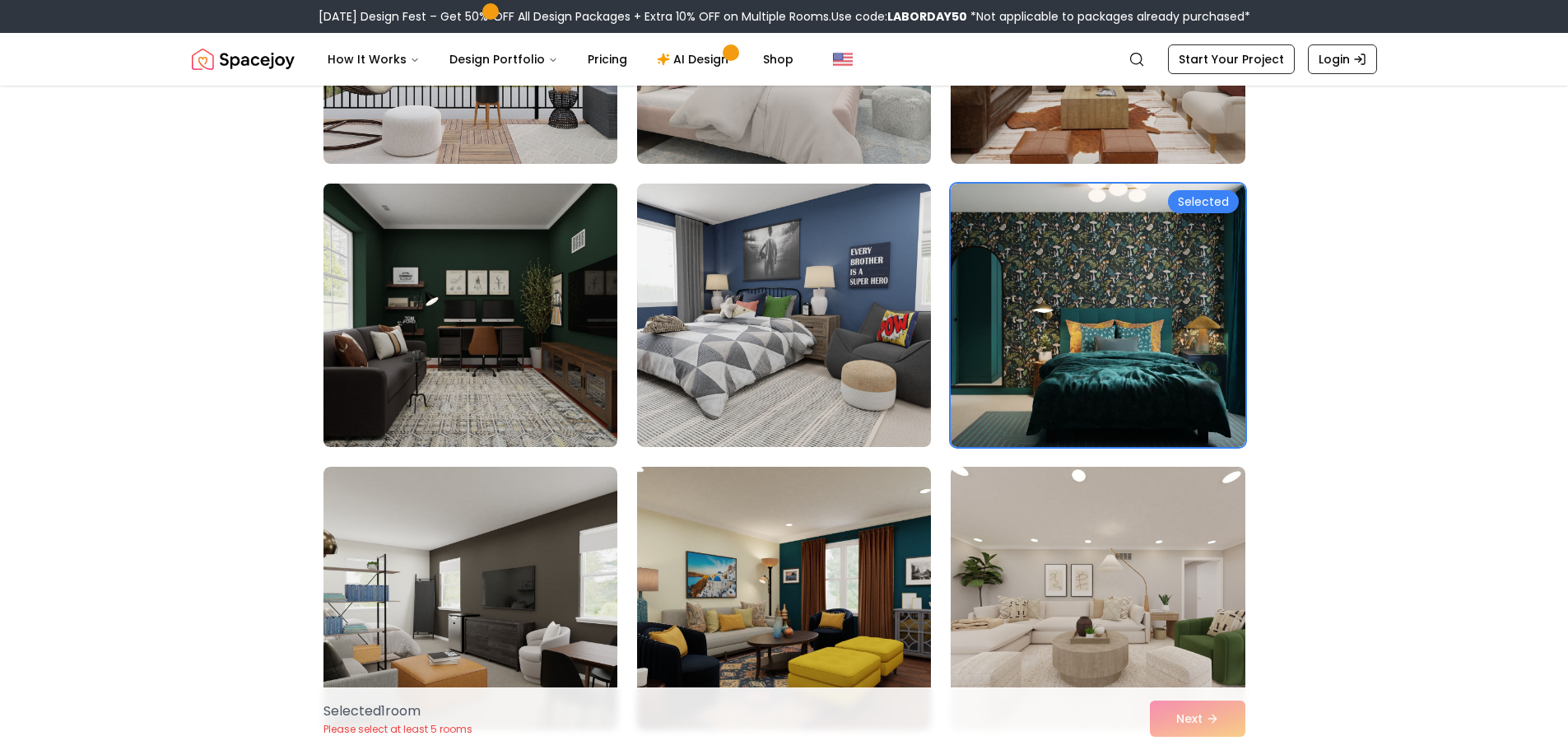
click at [541, 394] on img at bounding box center [471, 315] width 309 height 276
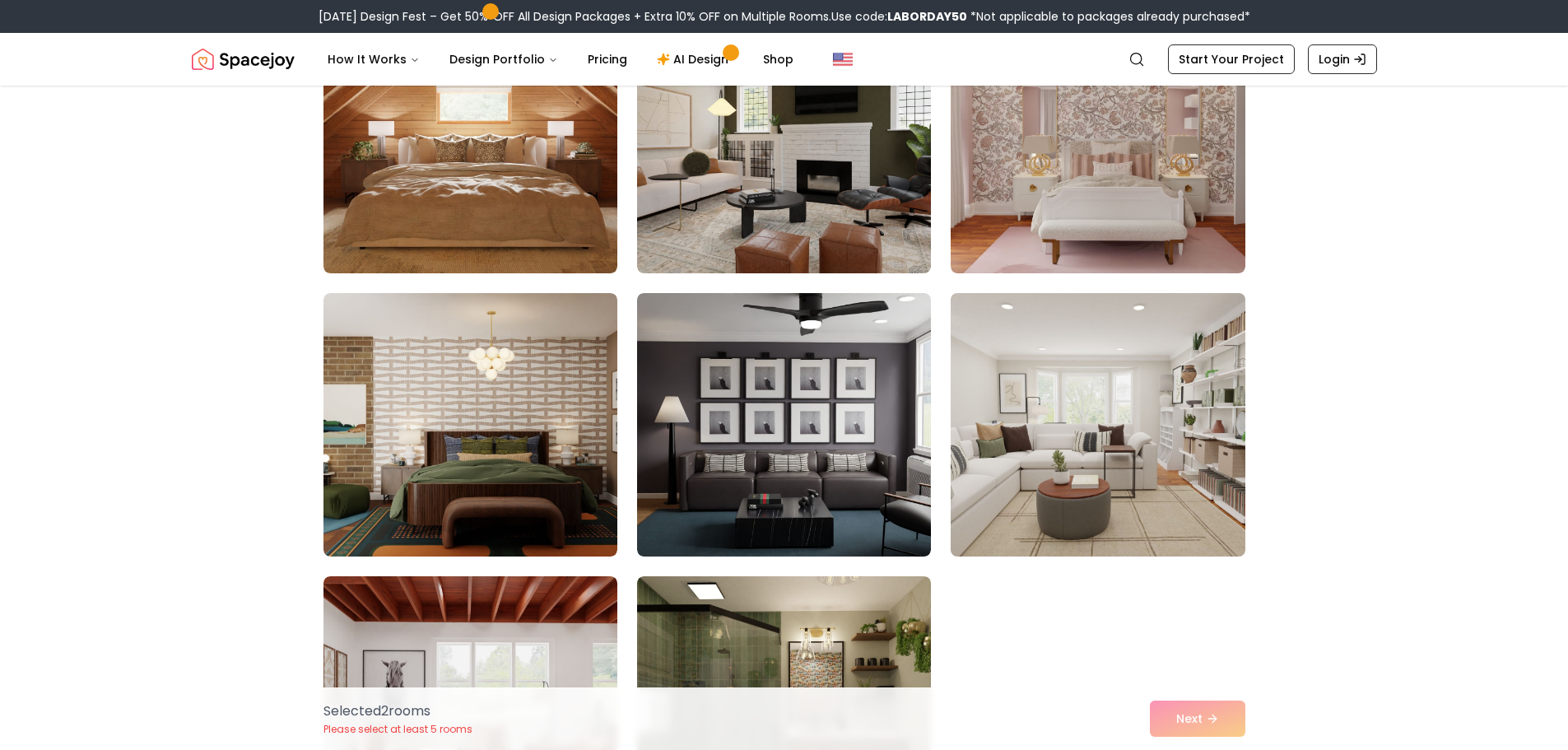
scroll to position [7084, 0]
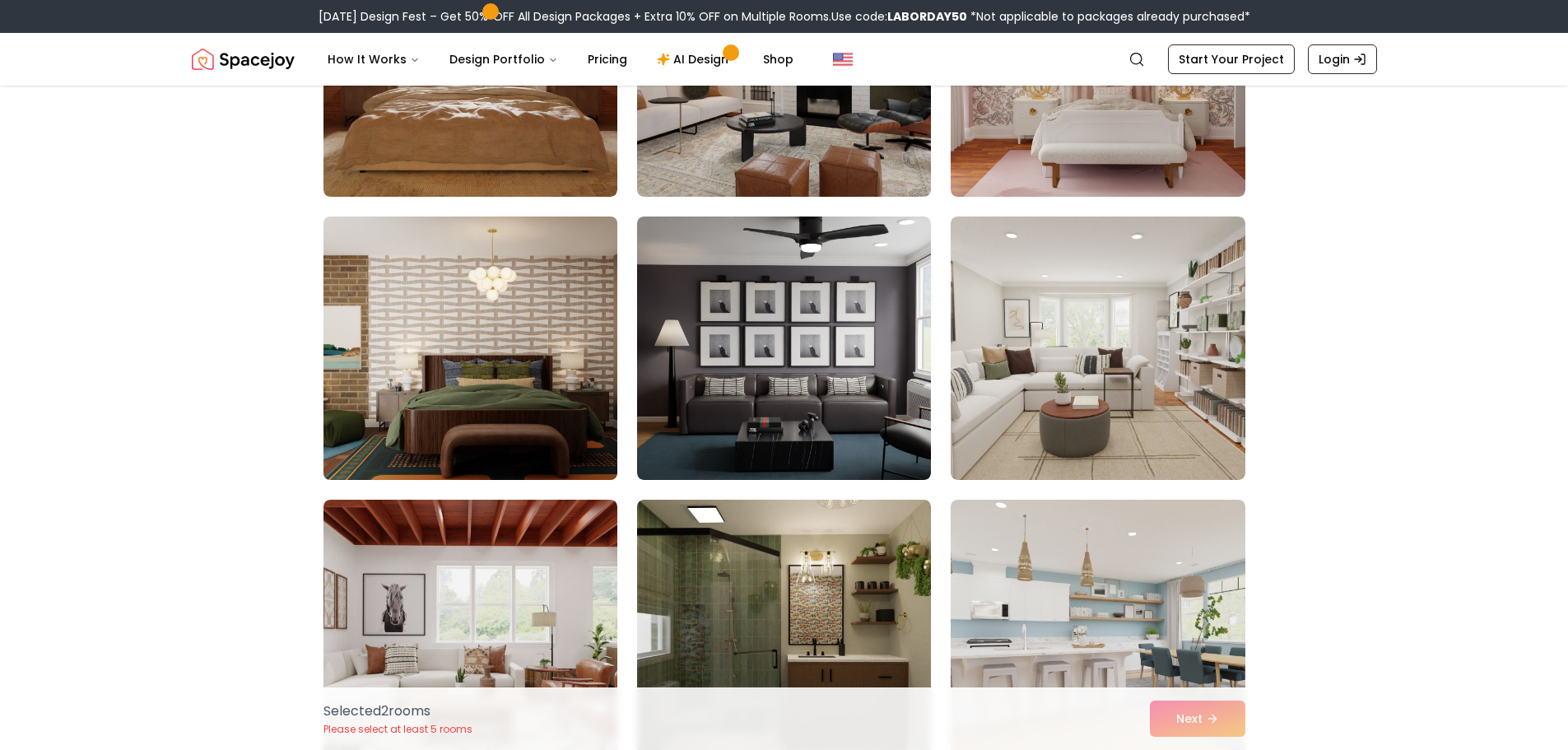
click at [588, 445] on img at bounding box center [471, 348] width 309 height 276
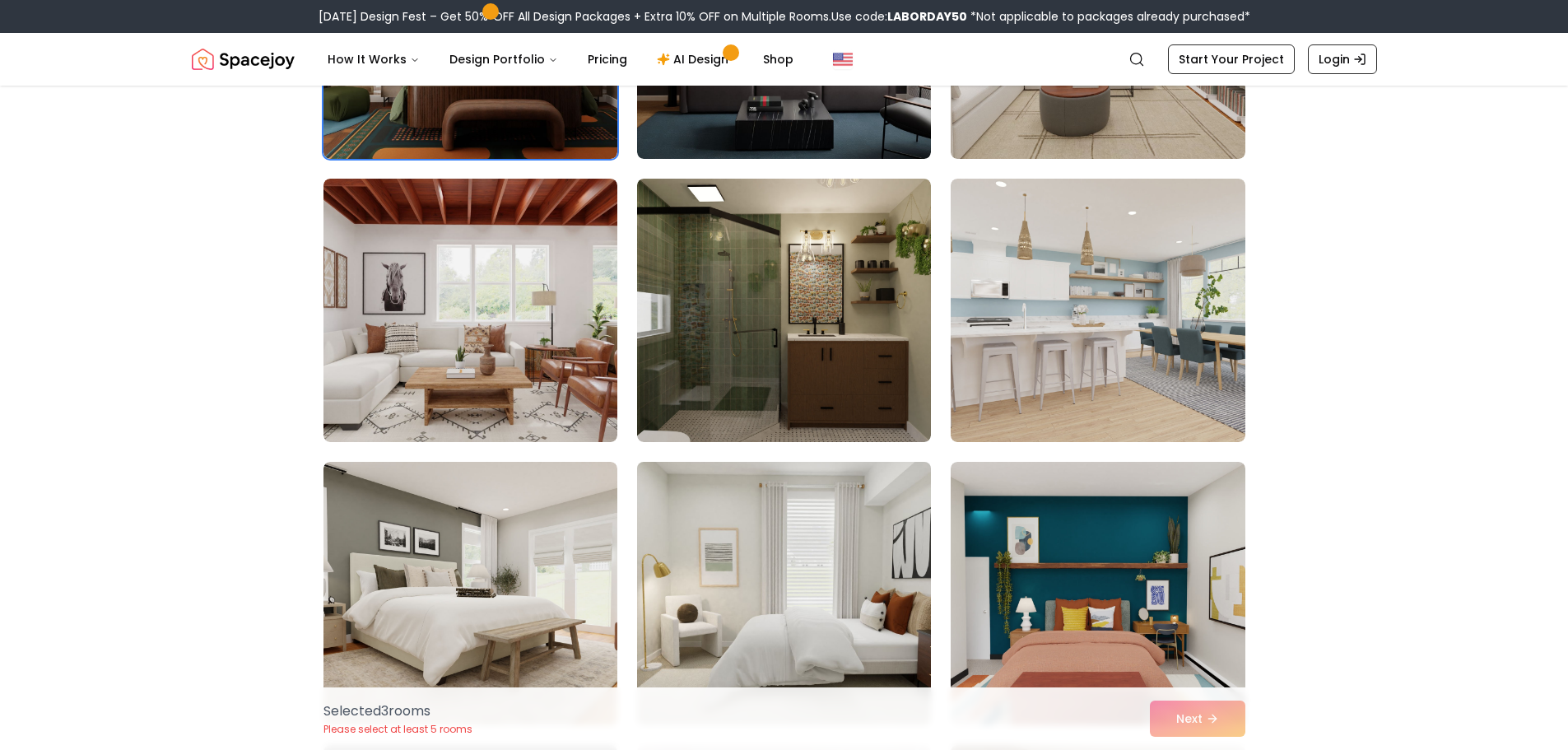
scroll to position [7413, 0]
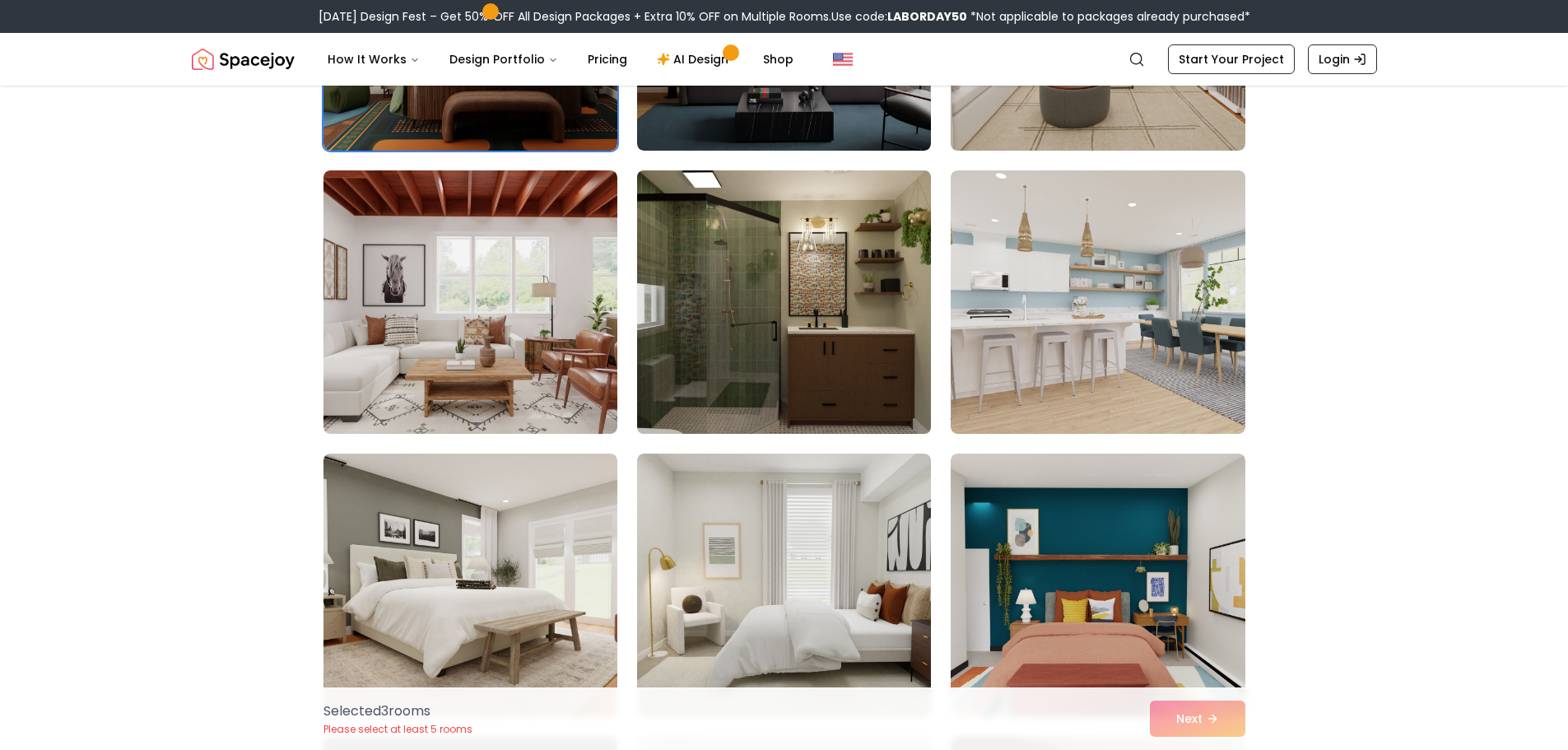
click at [829, 370] on img at bounding box center [784, 302] width 309 height 276
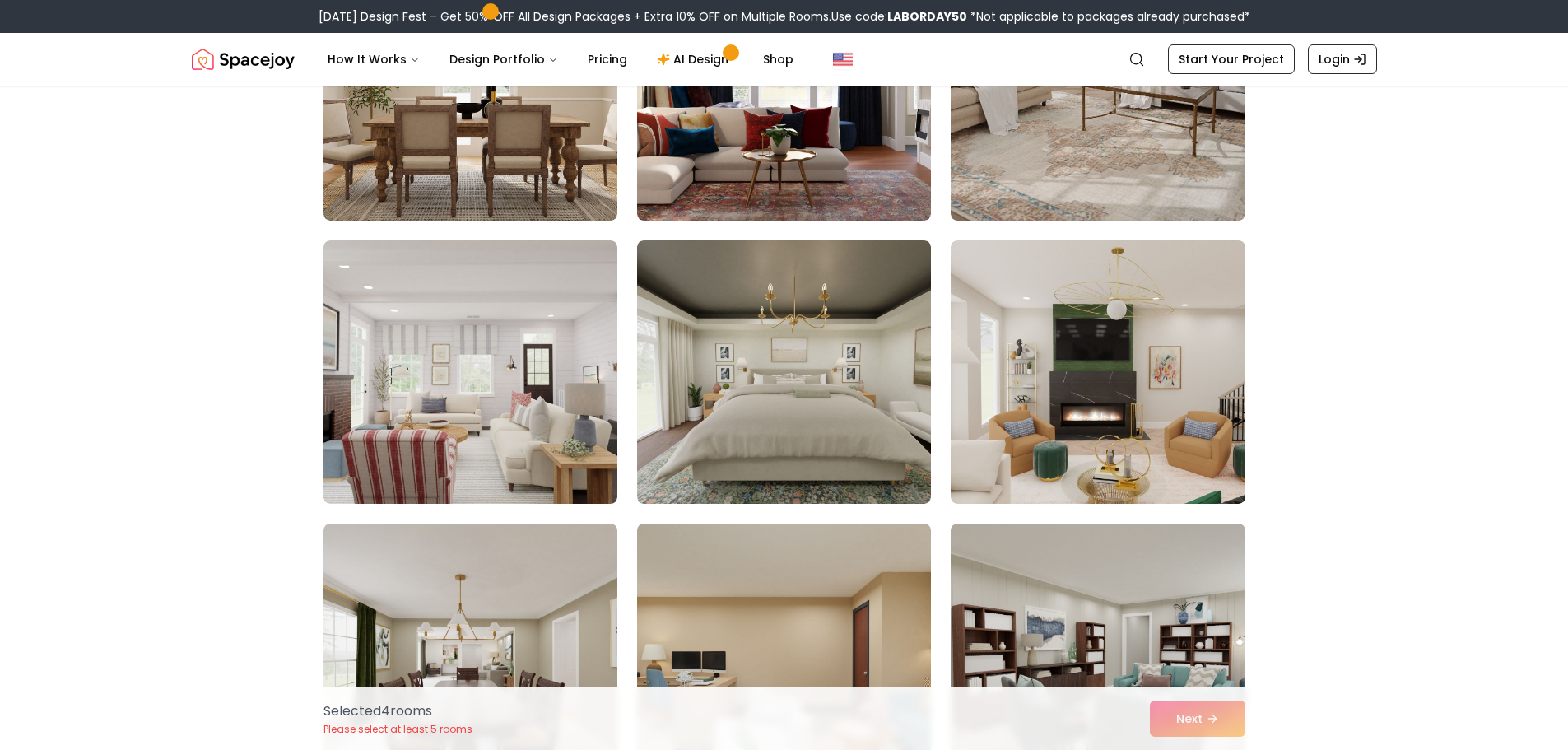
scroll to position [8484, 0]
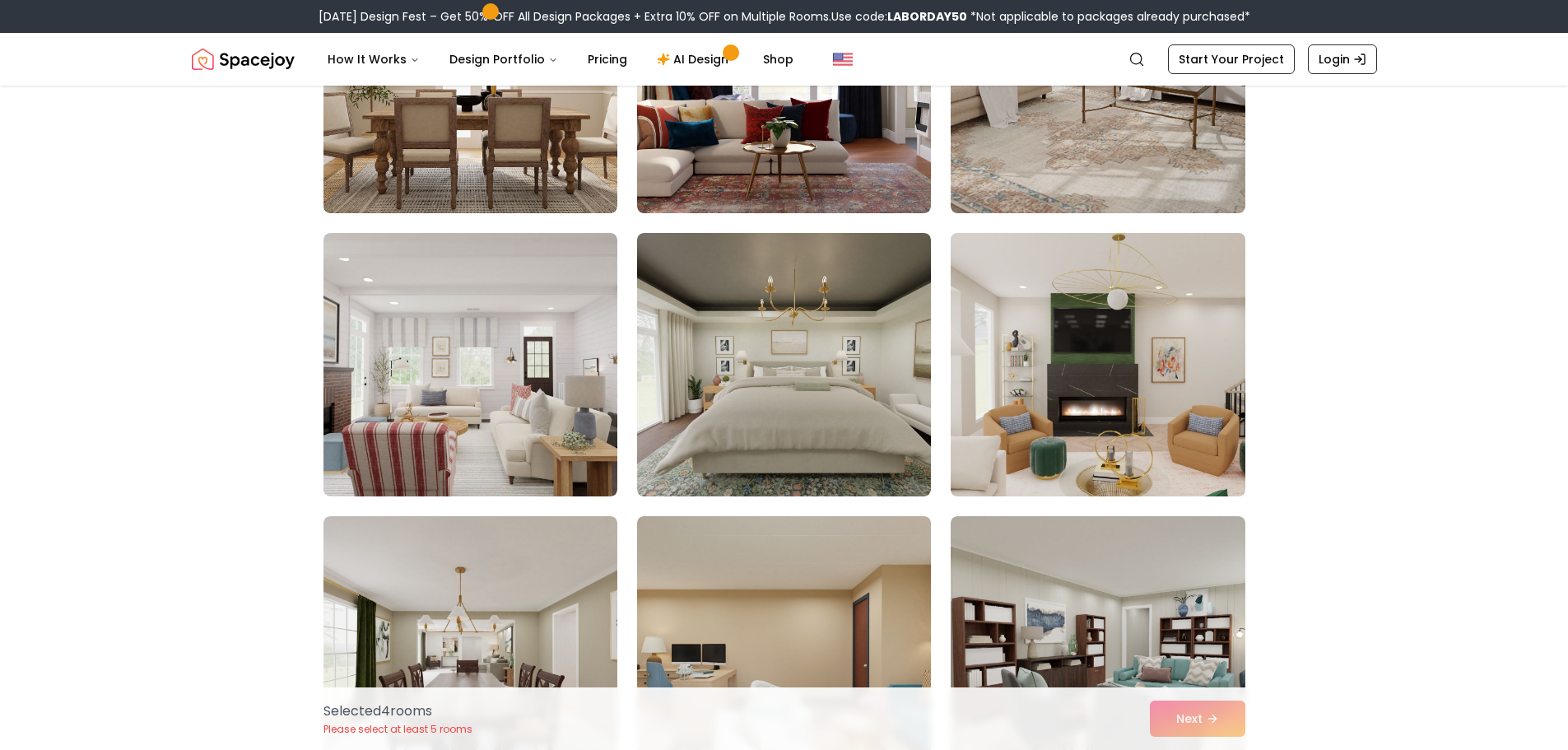
click at [1090, 447] on img at bounding box center [1097, 365] width 309 height 276
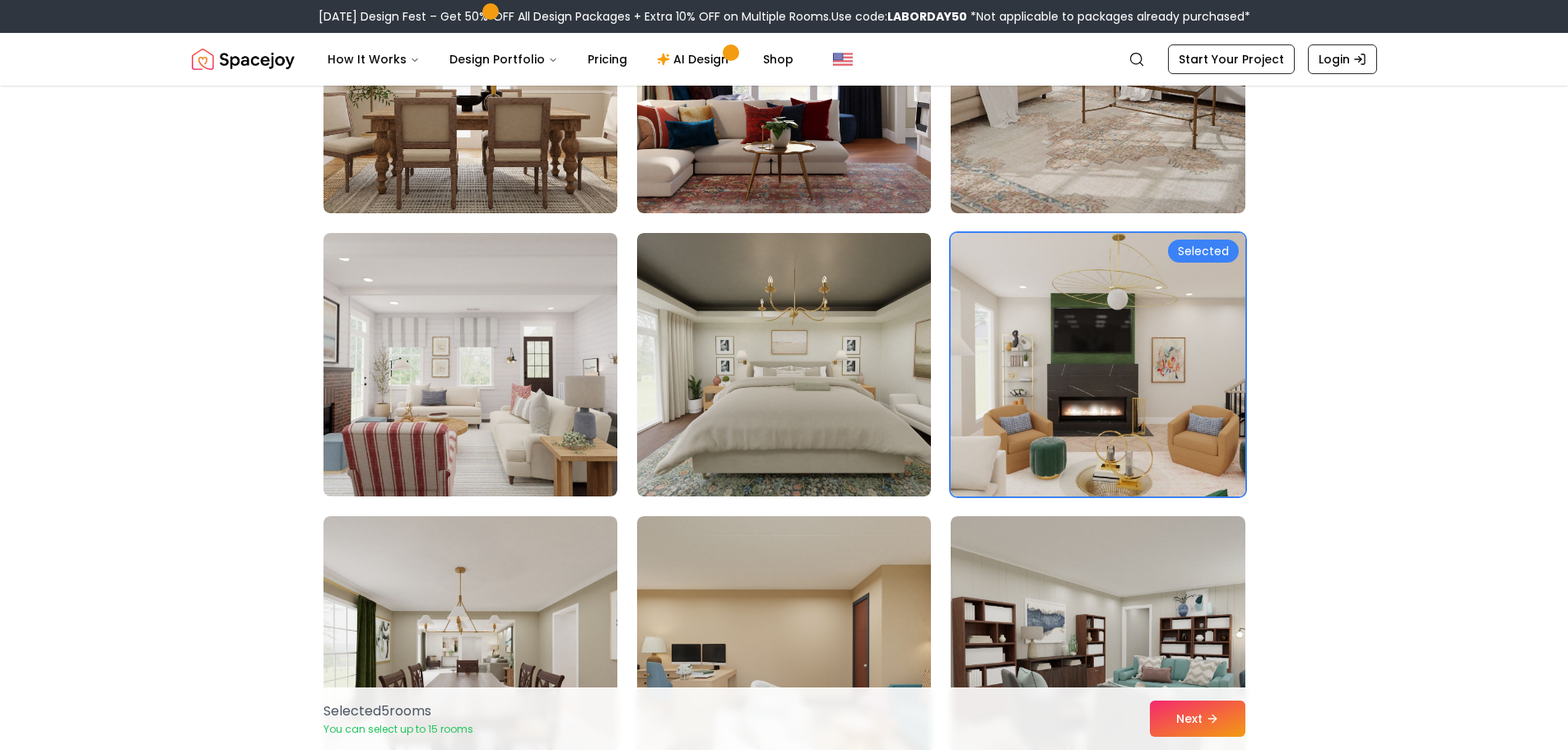
click at [1181, 449] on img at bounding box center [1097, 365] width 309 height 276
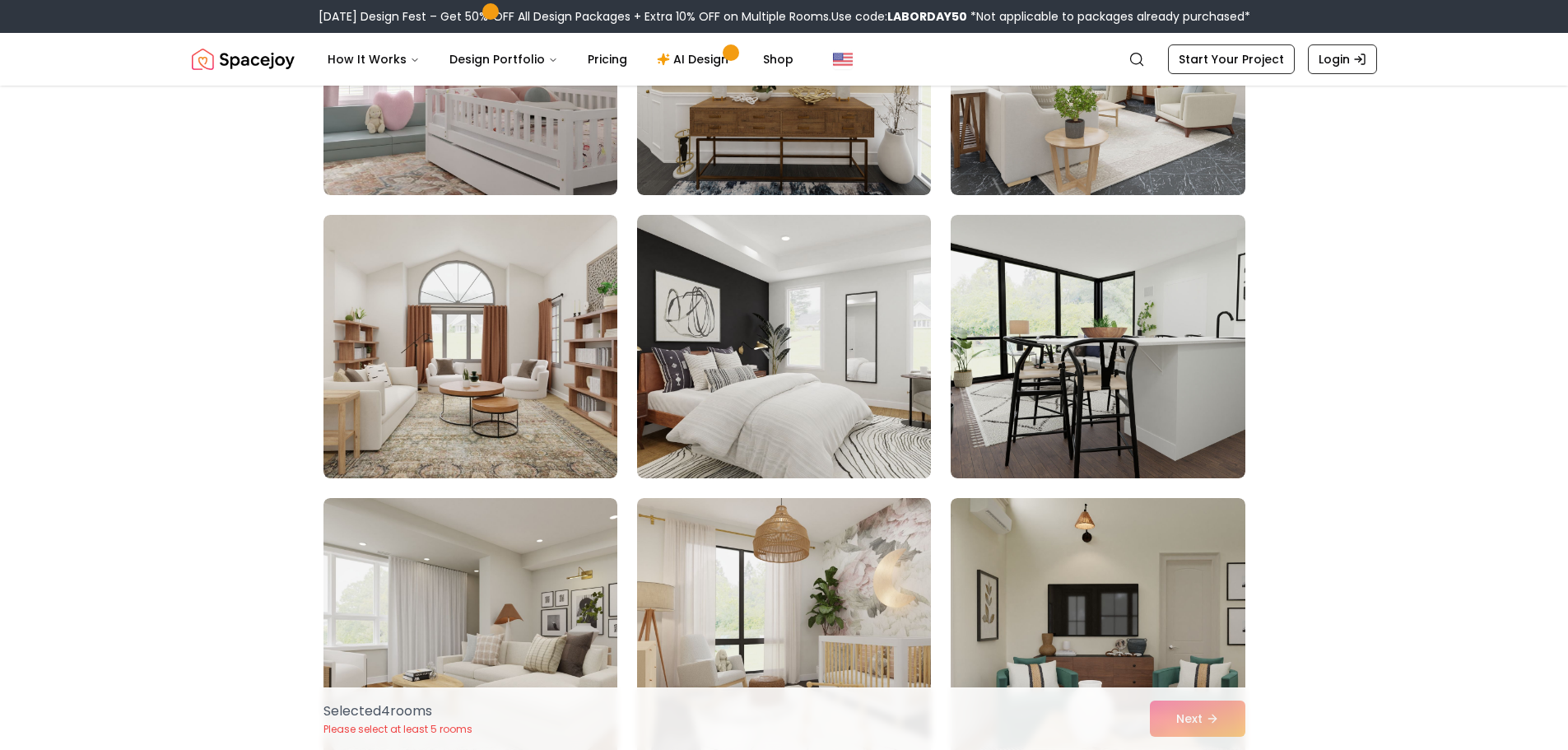
scroll to position [1234, 0]
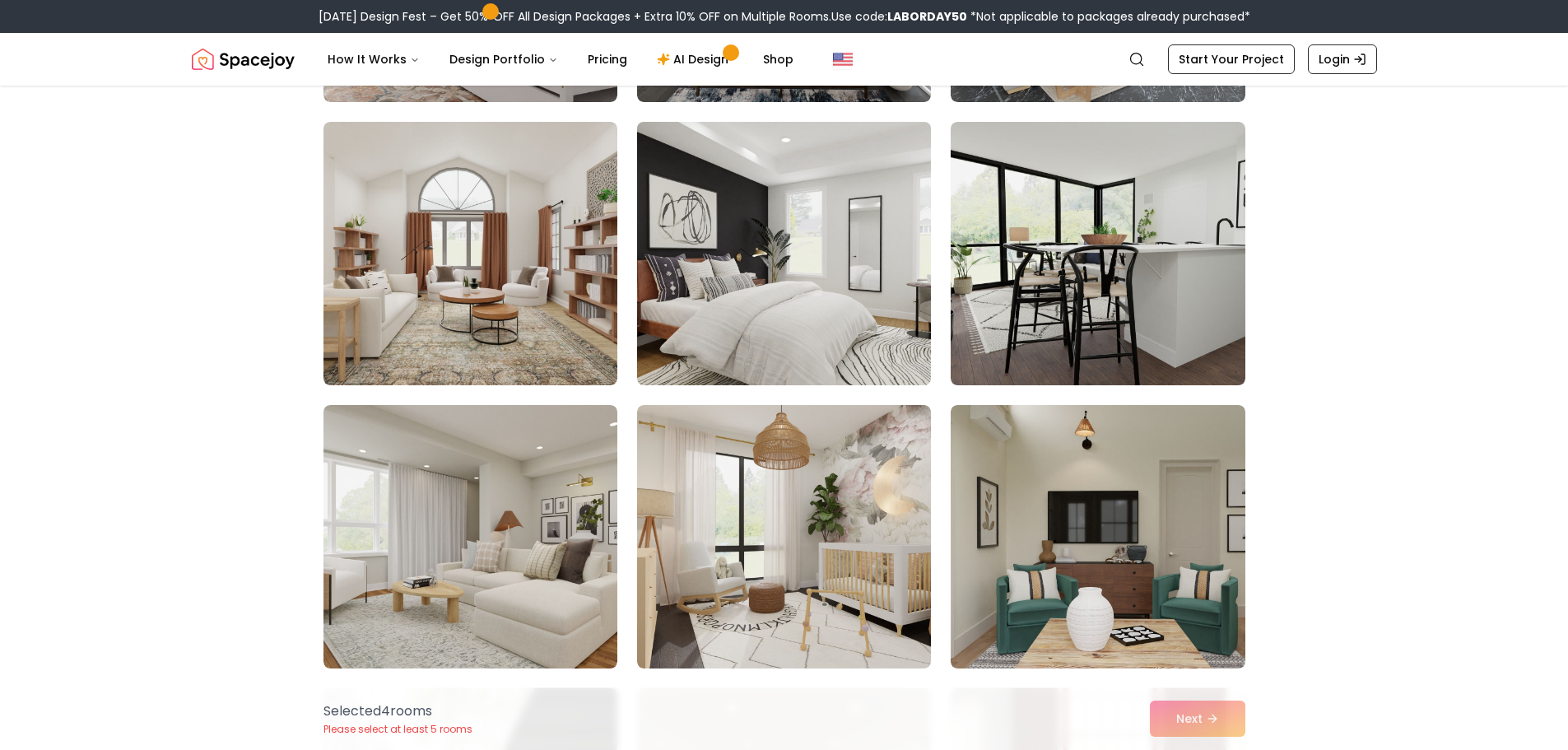
click at [892, 310] on img at bounding box center [784, 253] width 309 height 276
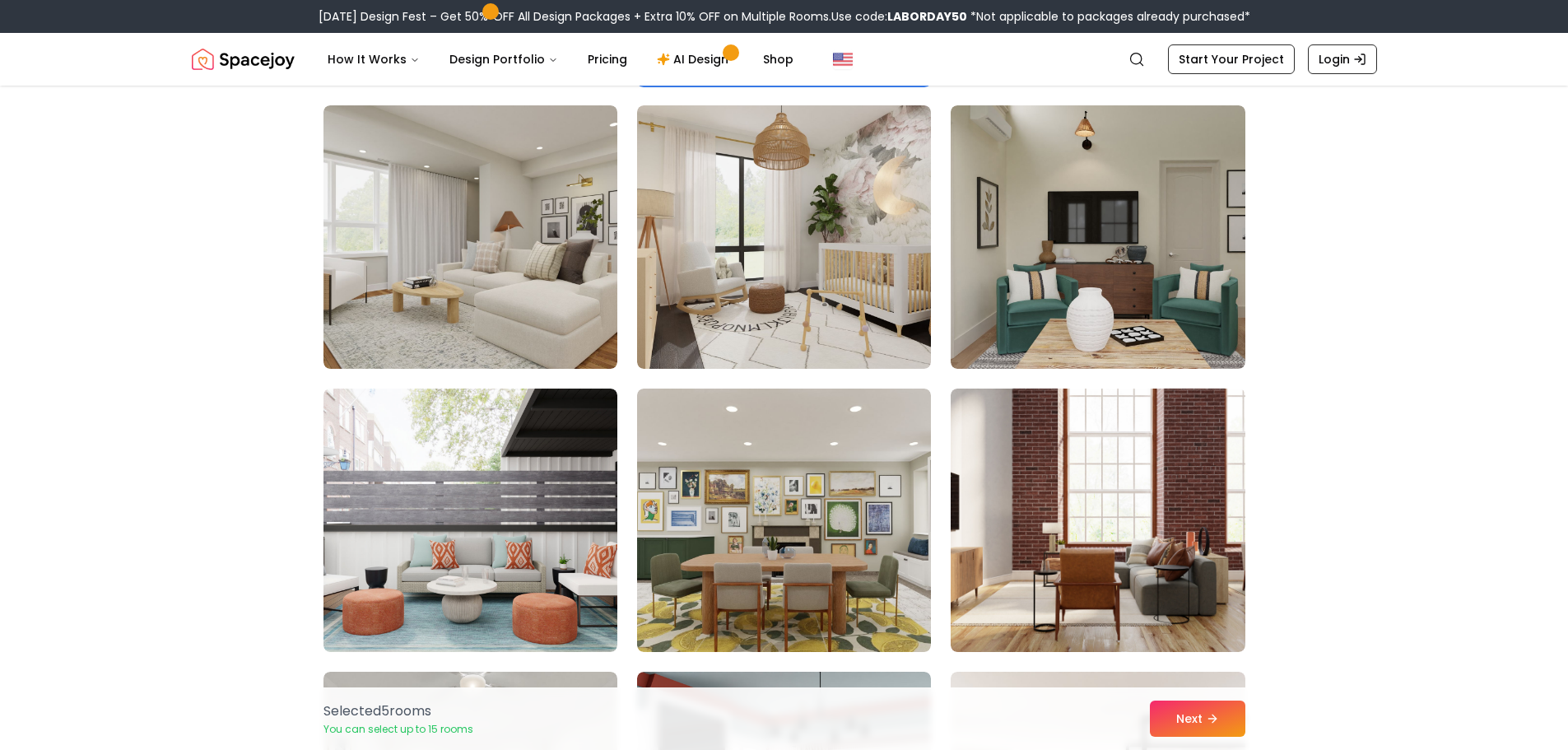
scroll to position [1563, 0]
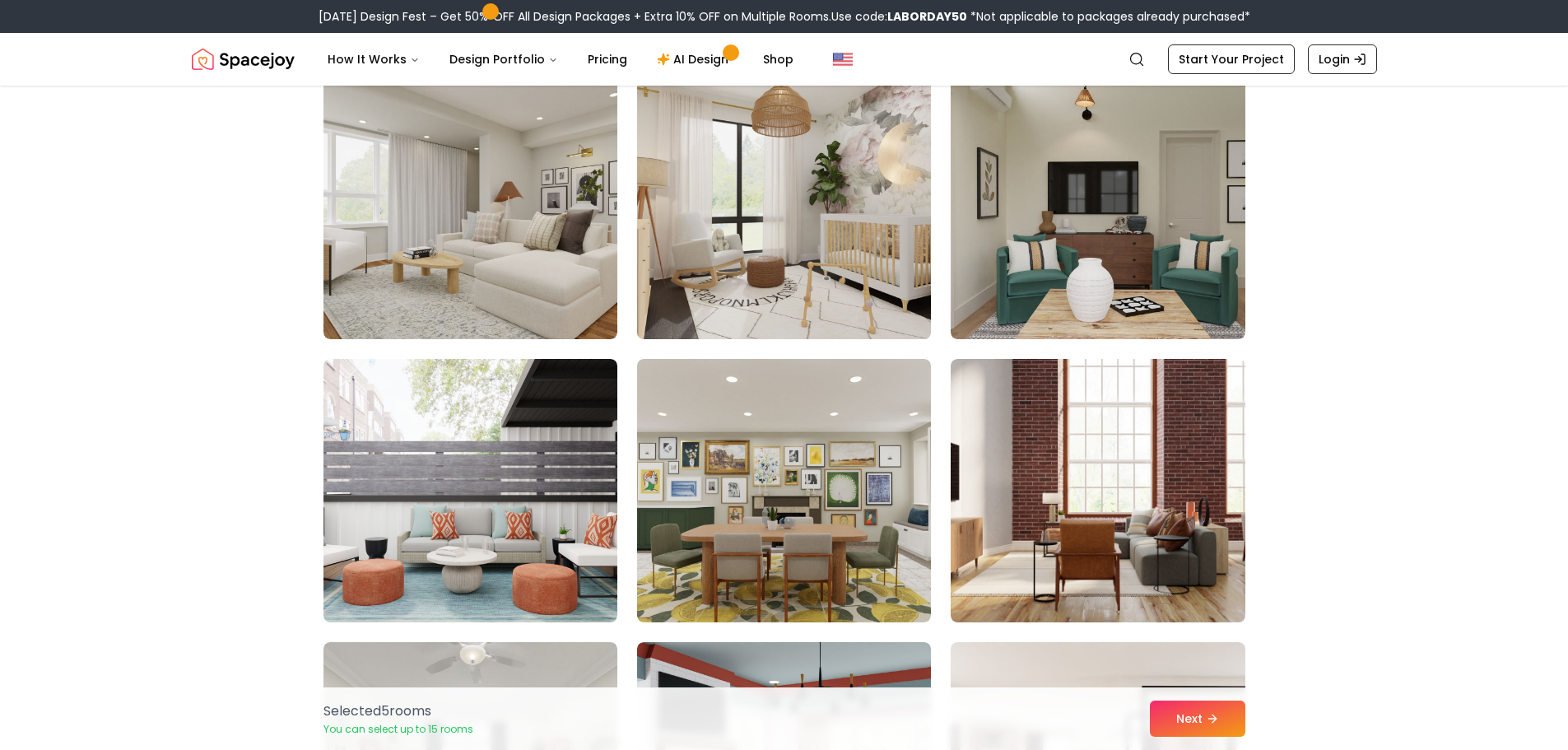
click at [840, 307] on img at bounding box center [784, 207] width 309 height 276
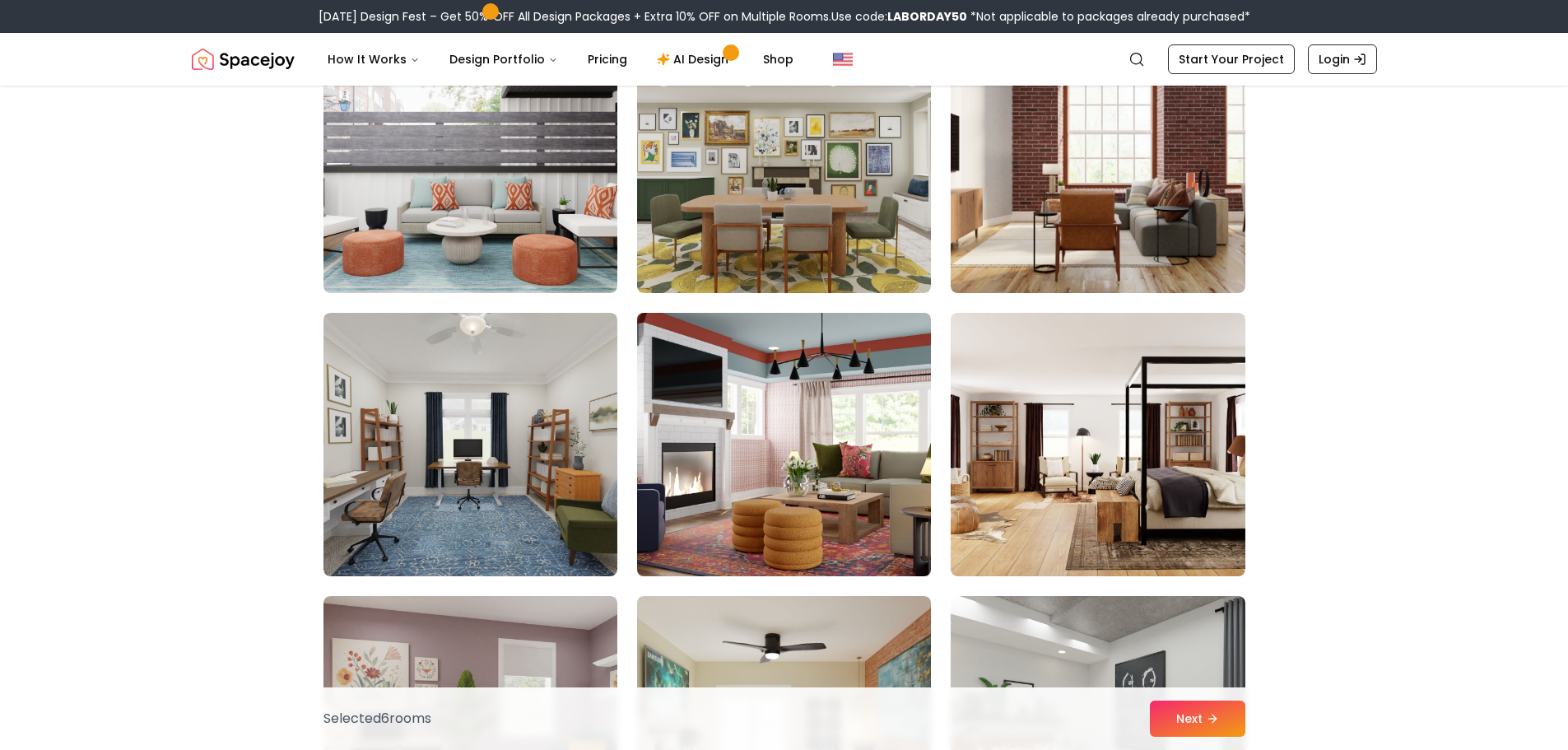
scroll to position [1975, 0]
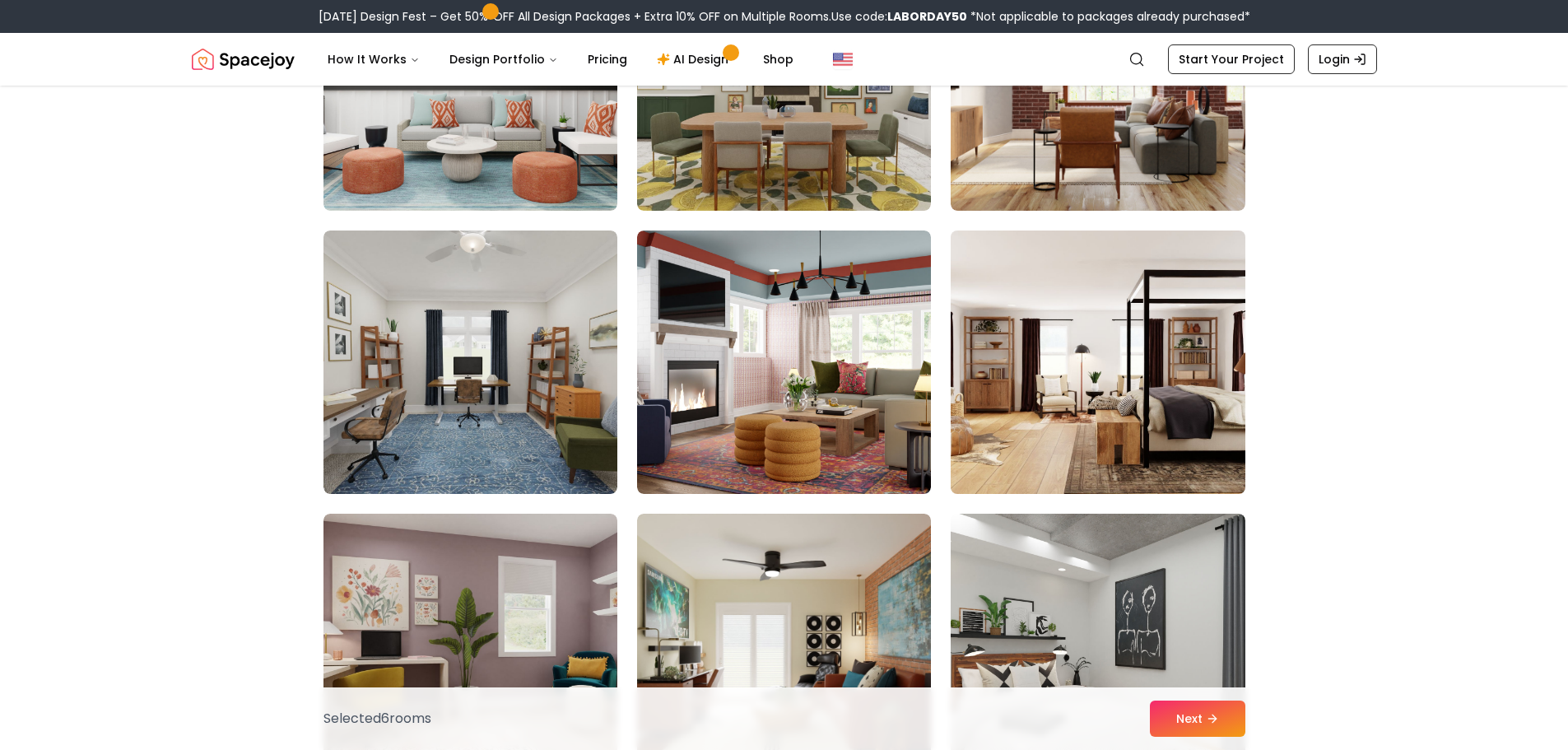
click at [1067, 428] on img at bounding box center [1097, 362] width 309 height 276
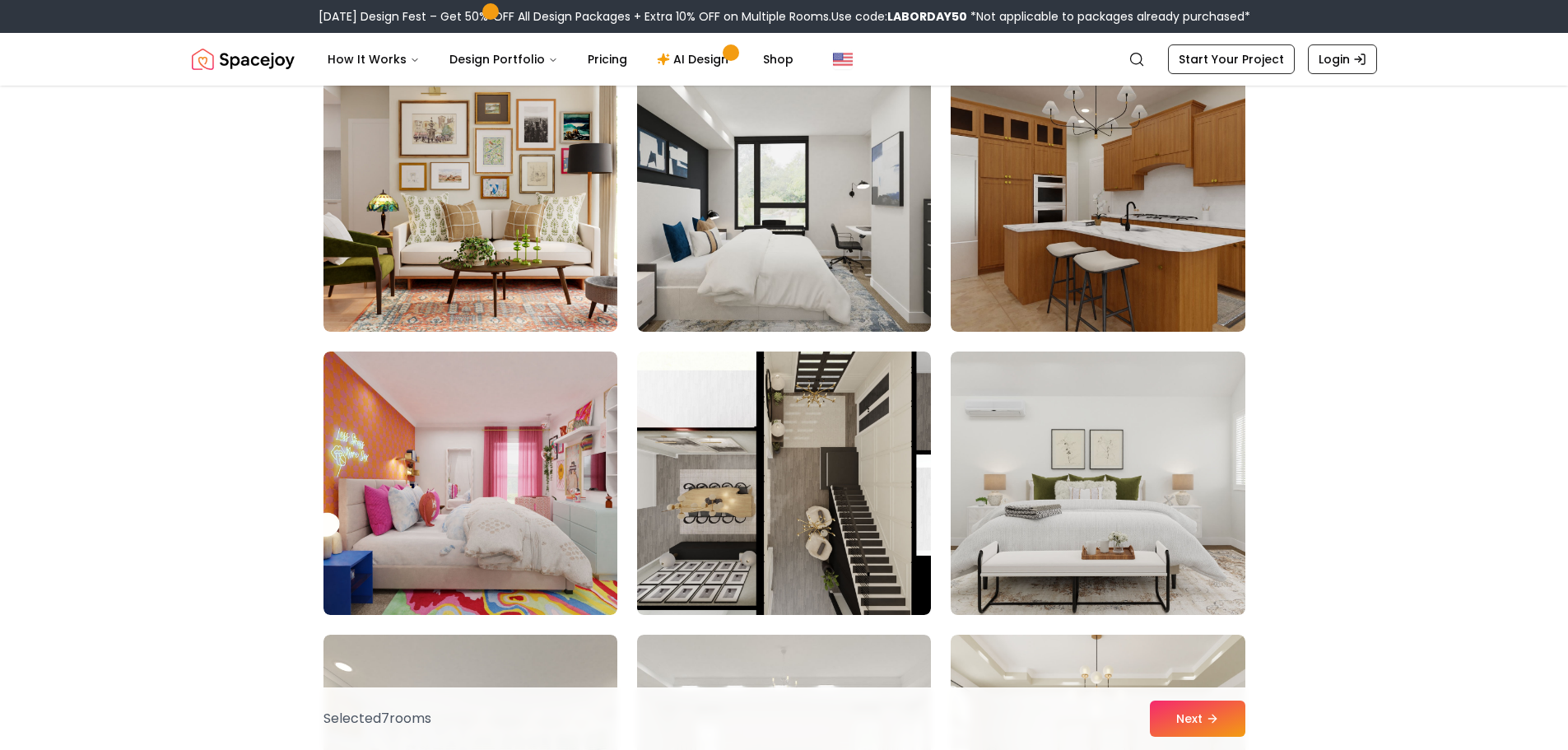
scroll to position [3374, 0]
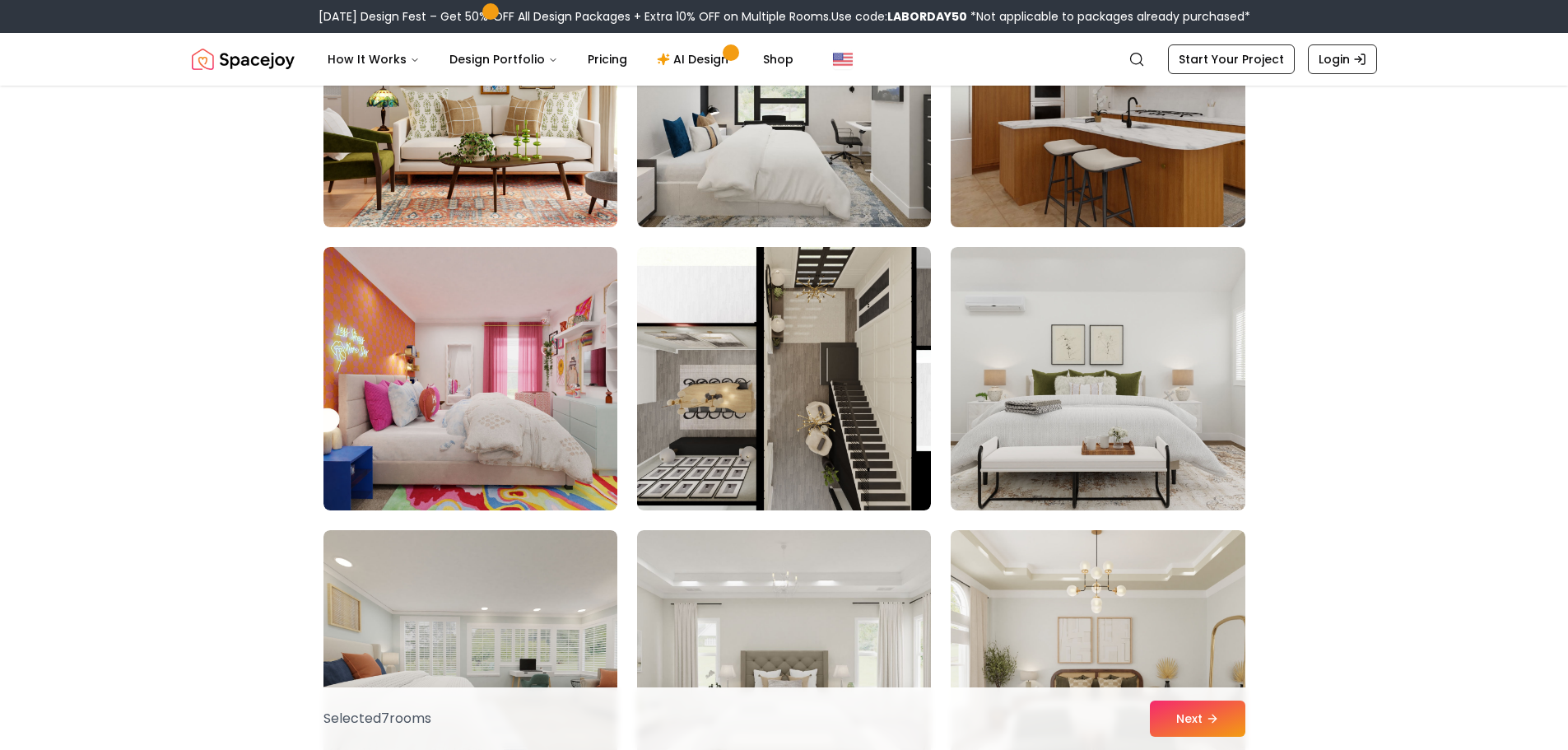
click at [1132, 174] on img at bounding box center [1097, 95] width 309 height 276
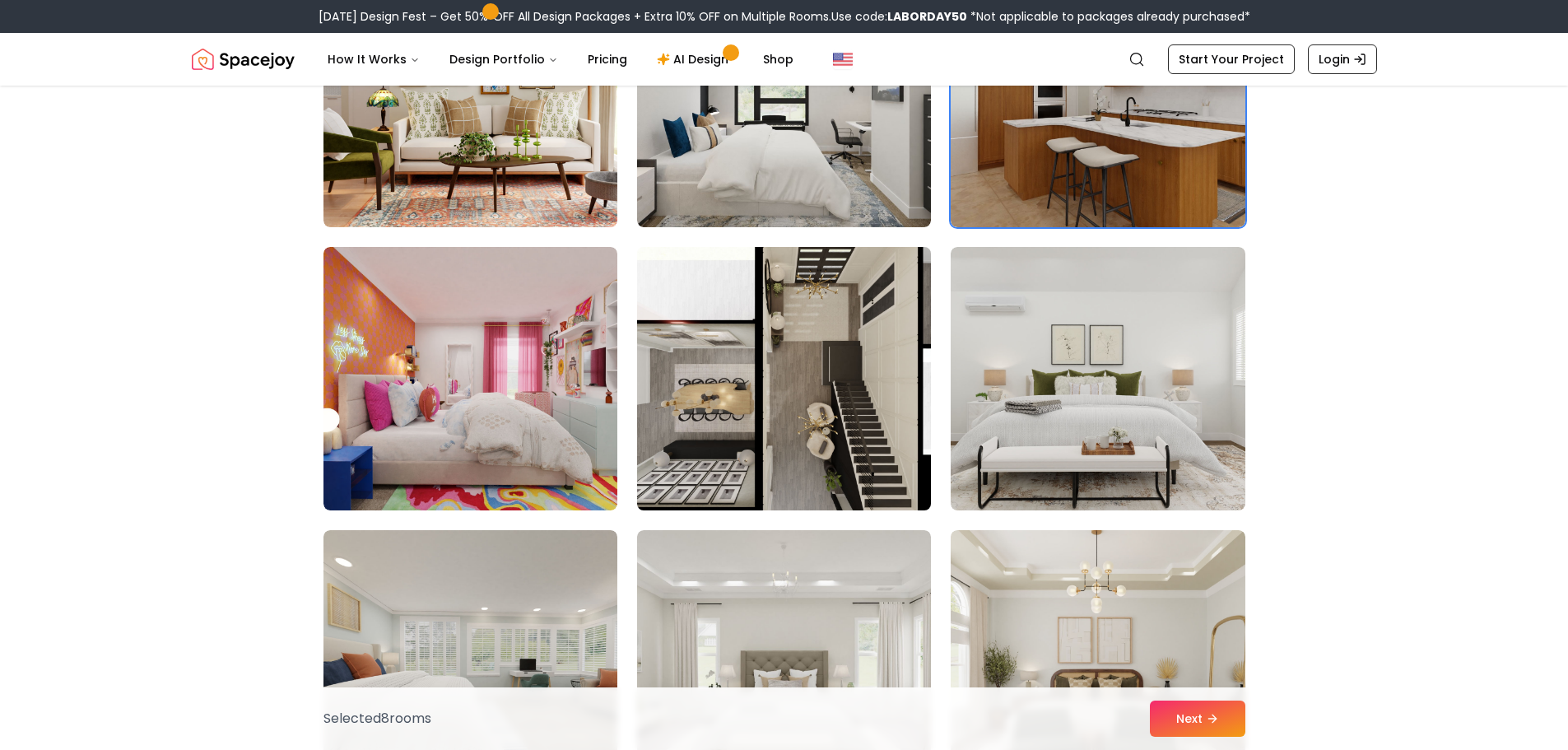
click at [836, 416] on img at bounding box center [784, 378] width 309 height 276
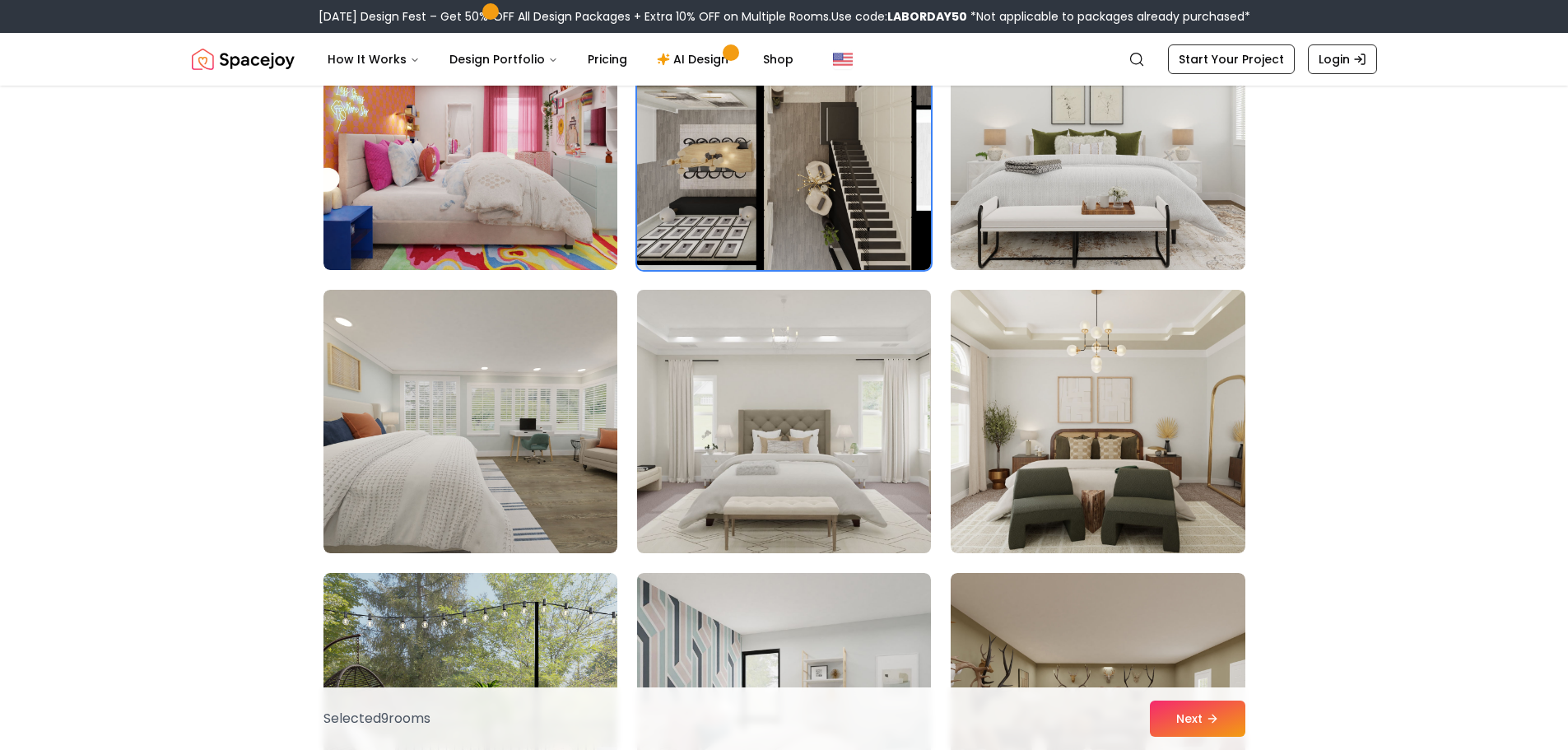
scroll to position [3703, 0]
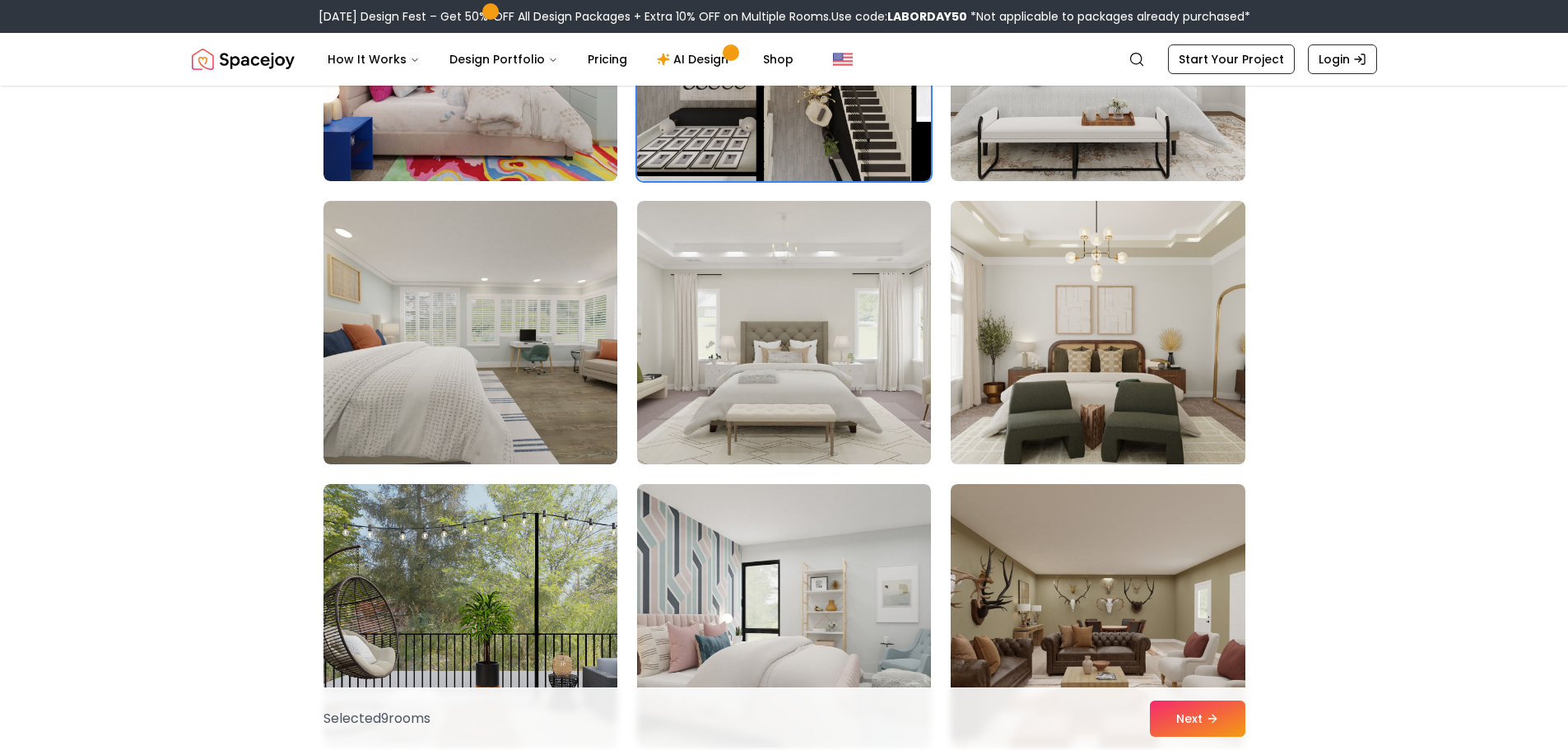
click at [1073, 366] on img at bounding box center [1097, 332] width 309 height 276
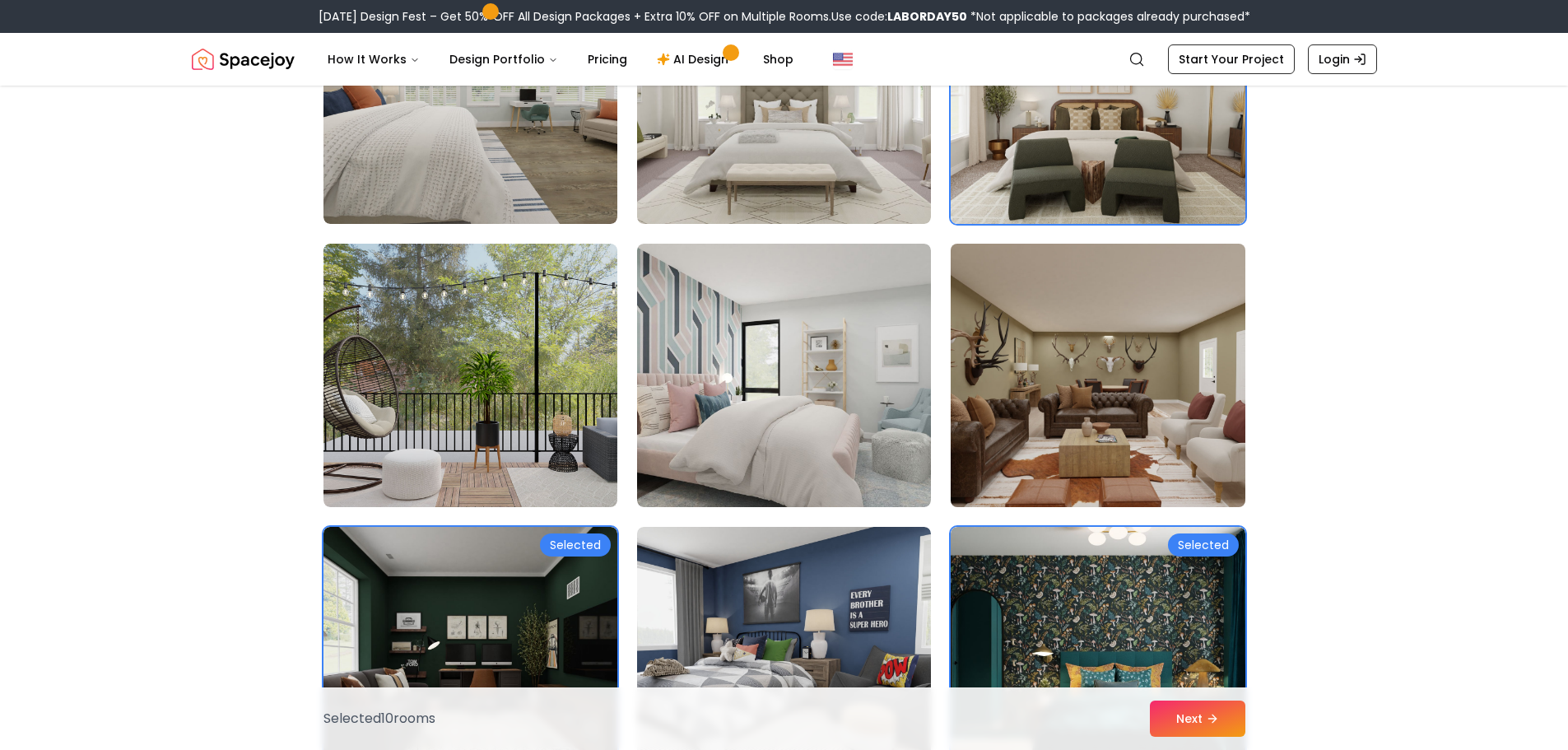
scroll to position [3949, 0]
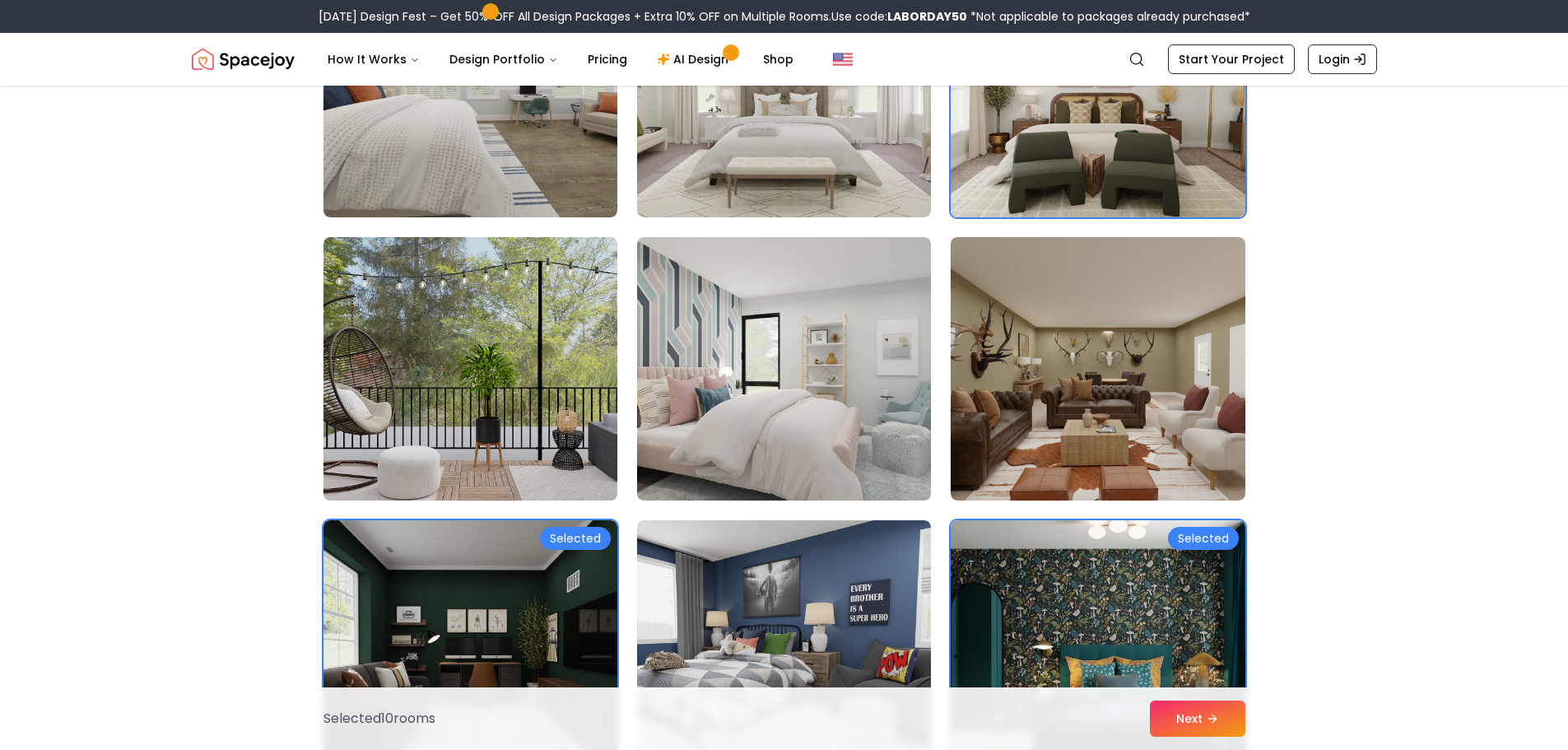
click at [587, 424] on img at bounding box center [471, 368] width 309 height 276
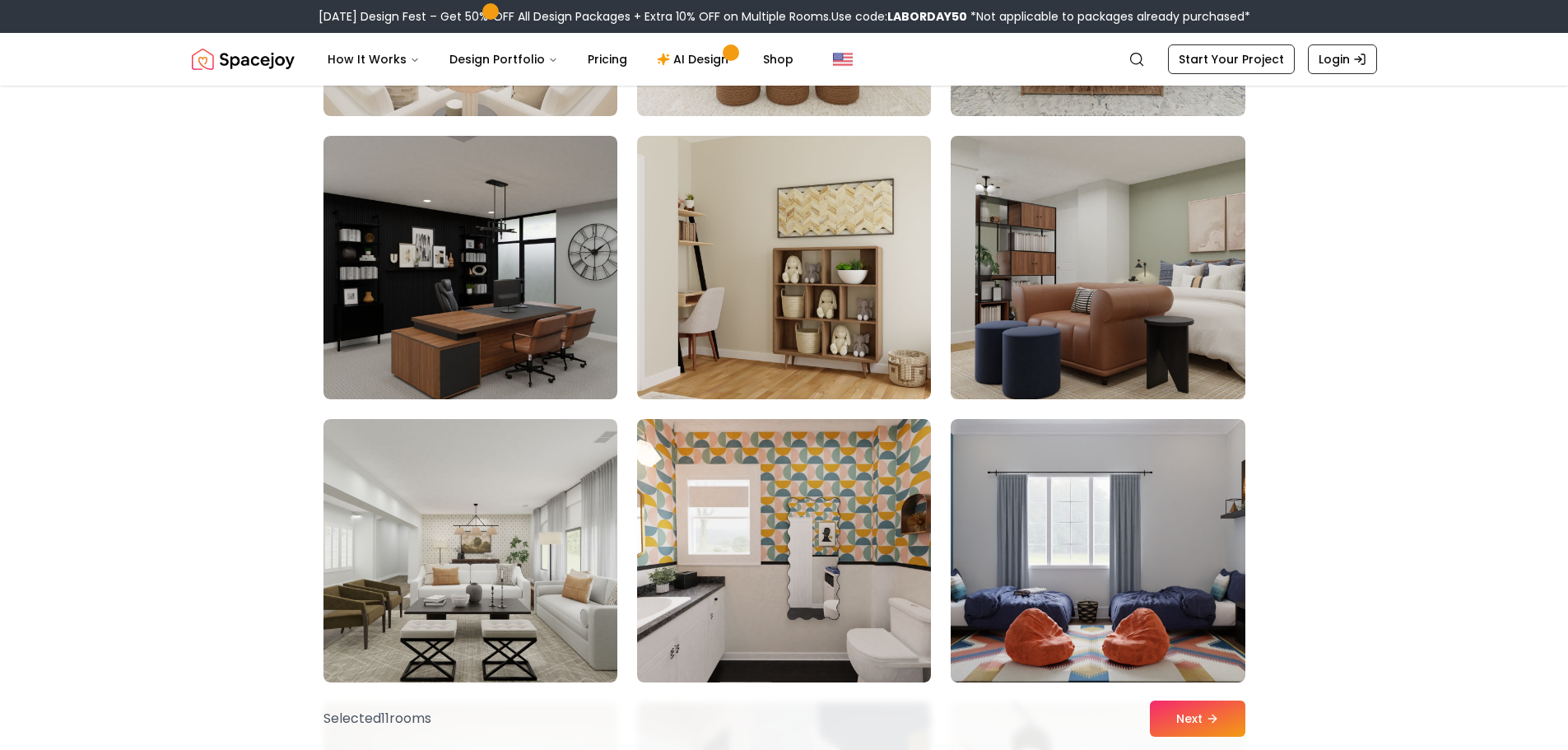
scroll to position [5184, 0]
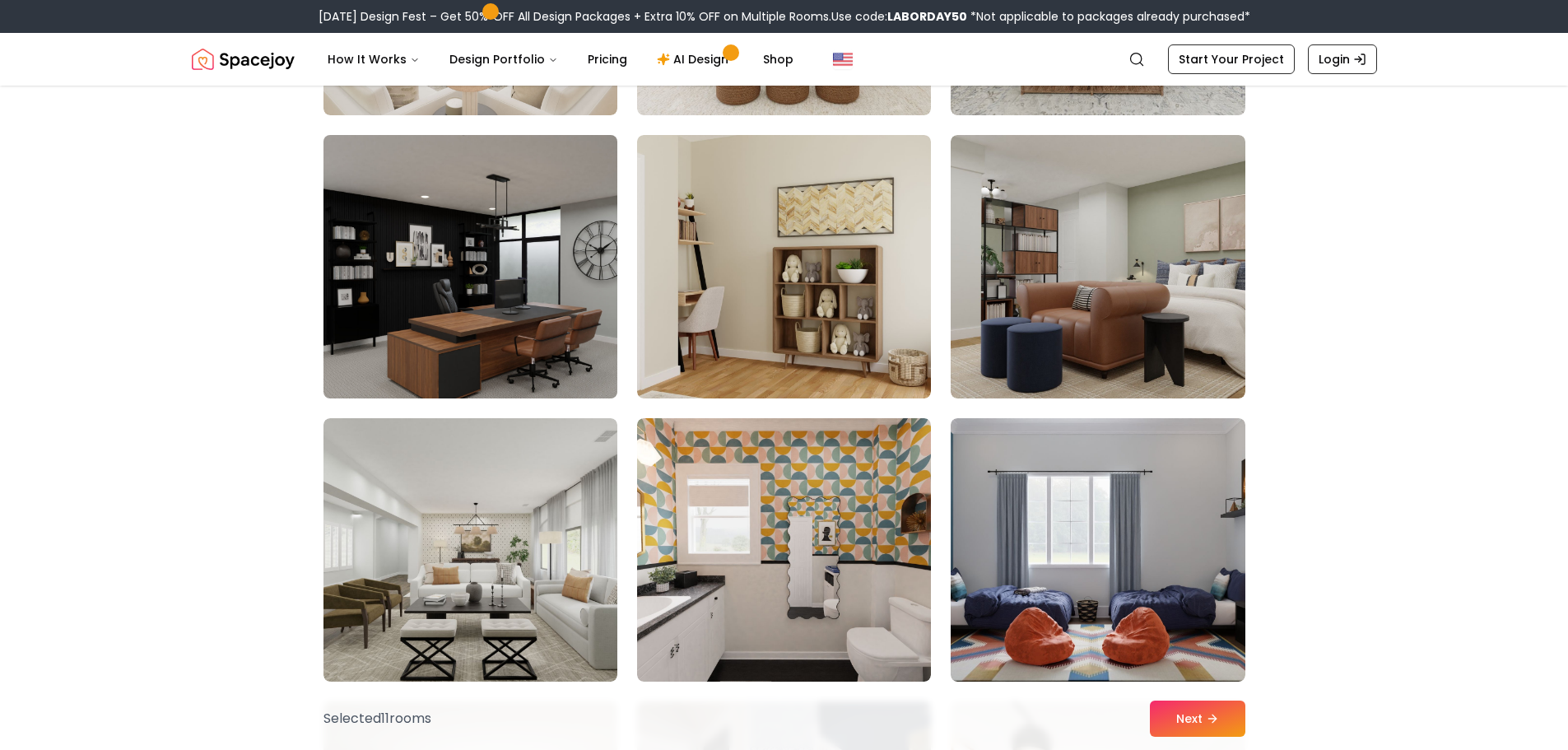
click at [541, 363] on img at bounding box center [471, 267] width 309 height 276
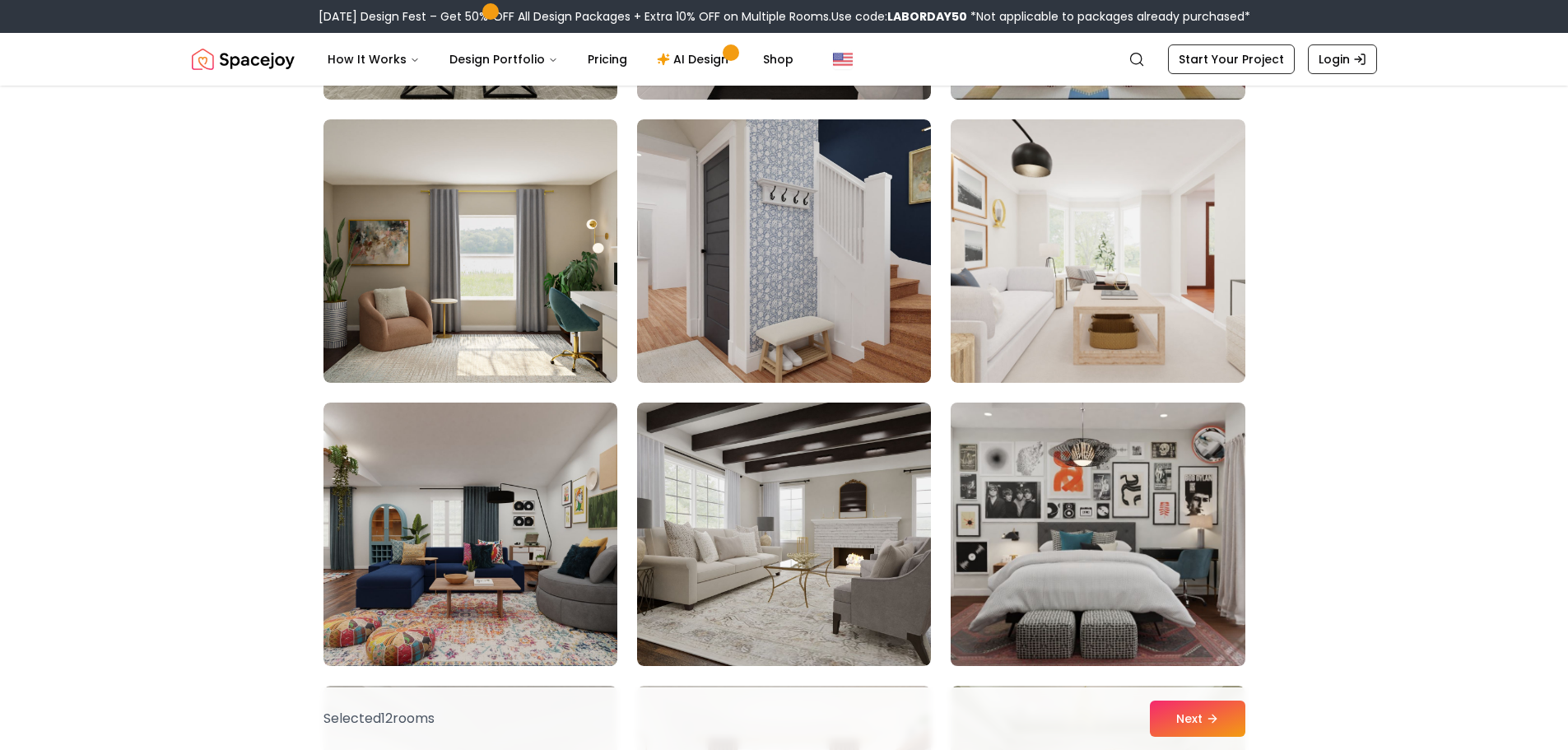
scroll to position [5925, 0]
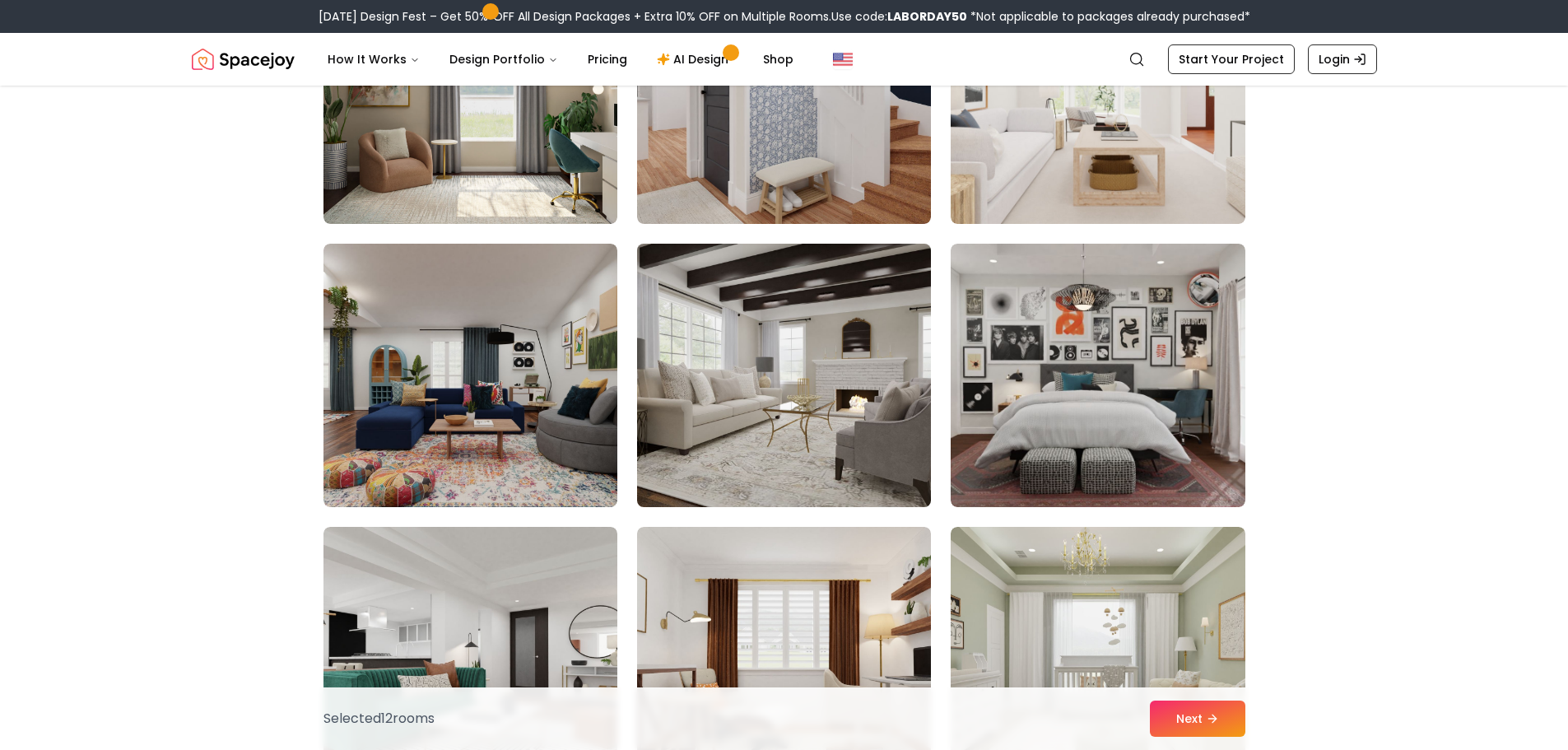
click at [898, 436] on img at bounding box center [784, 375] width 309 height 276
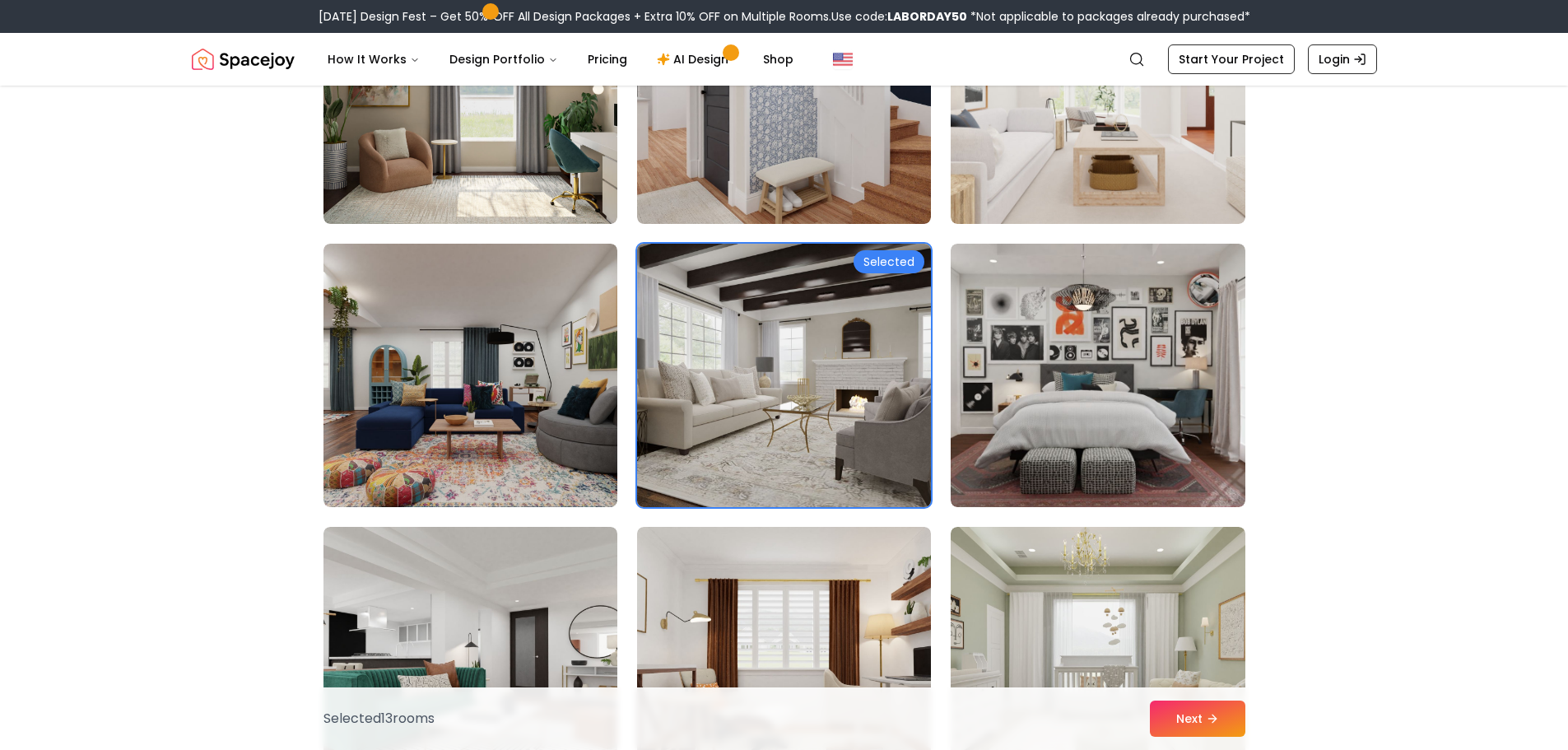
click at [895, 436] on img at bounding box center [784, 375] width 309 height 276
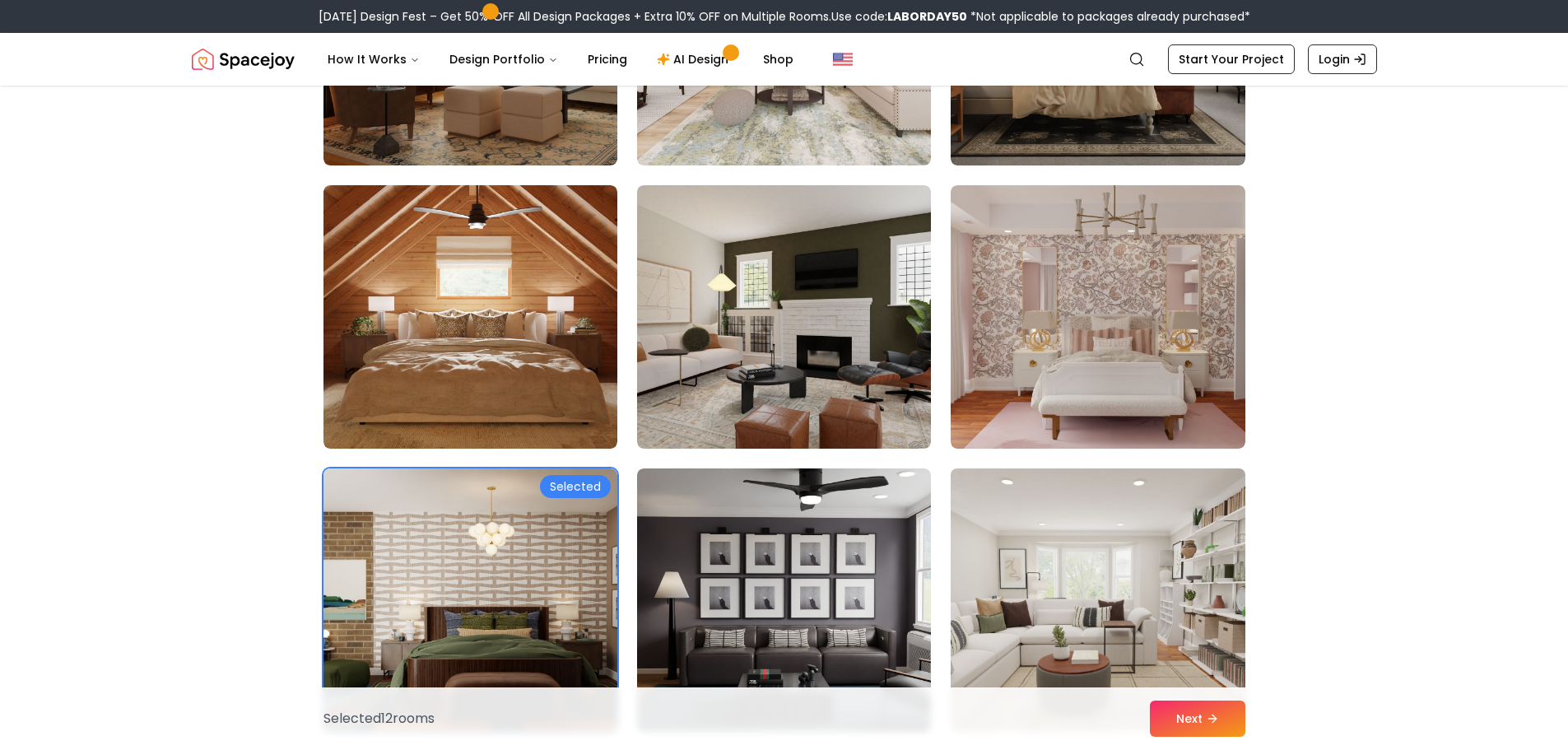
scroll to position [6830, 0]
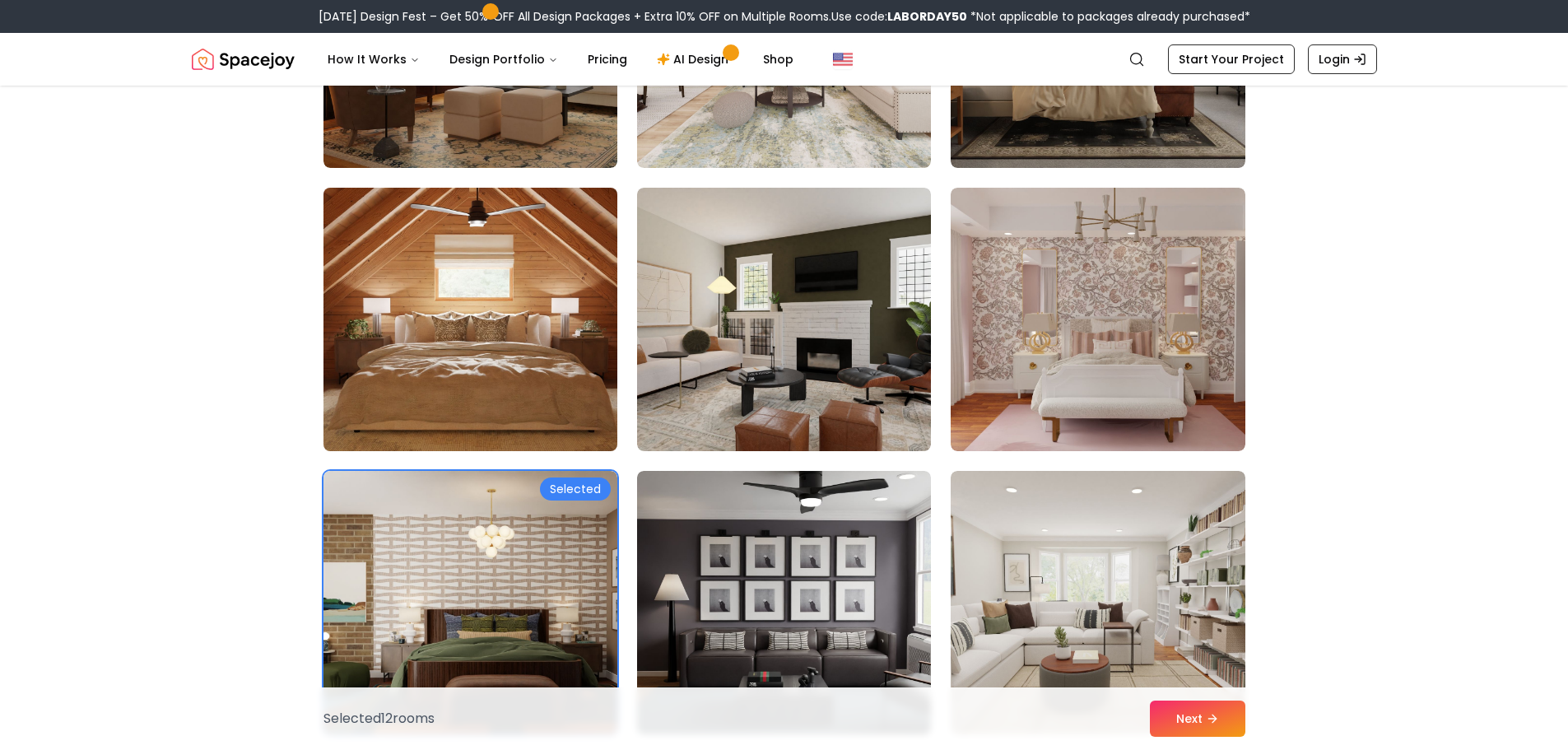
click at [541, 380] on img at bounding box center [471, 319] width 309 height 276
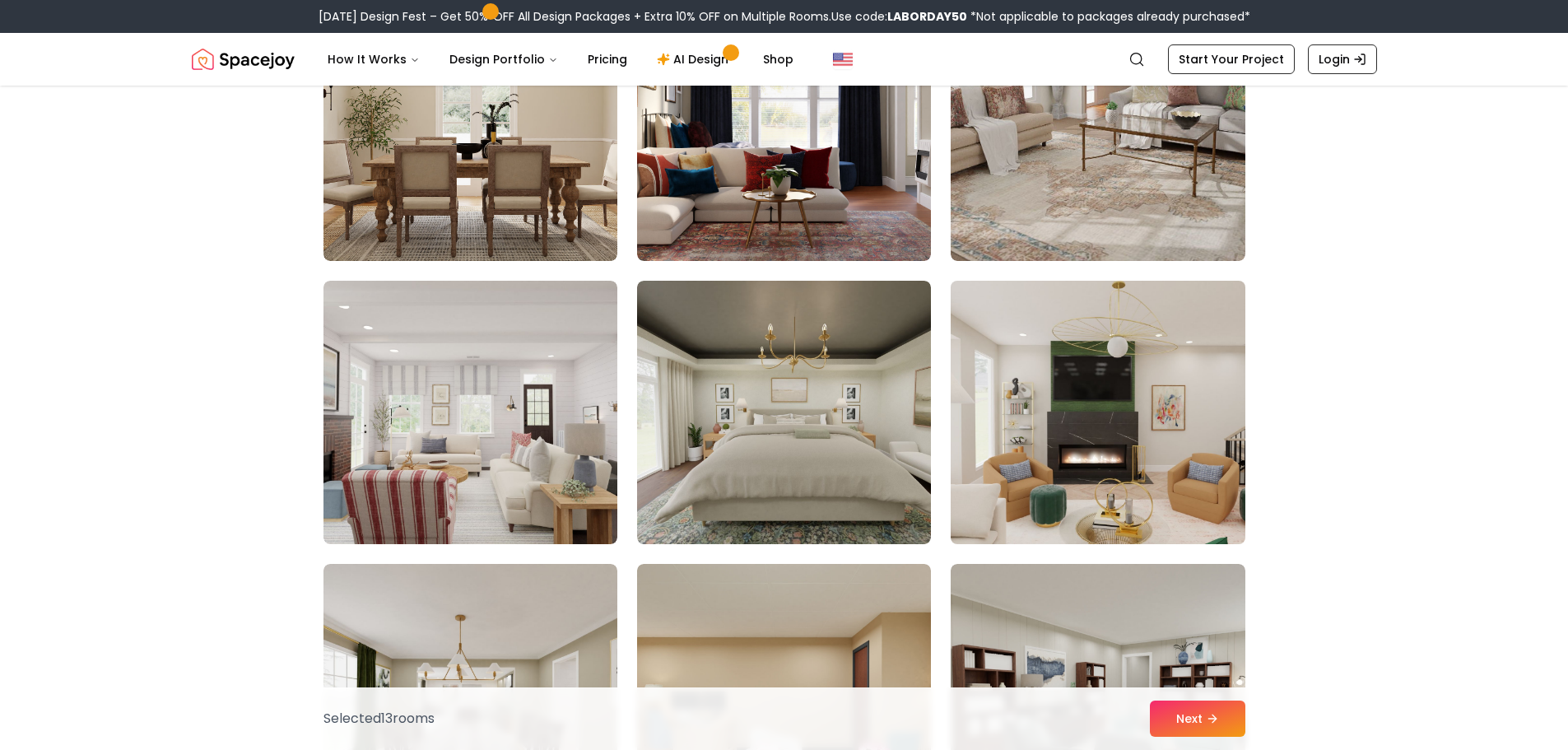
scroll to position [8476, 0]
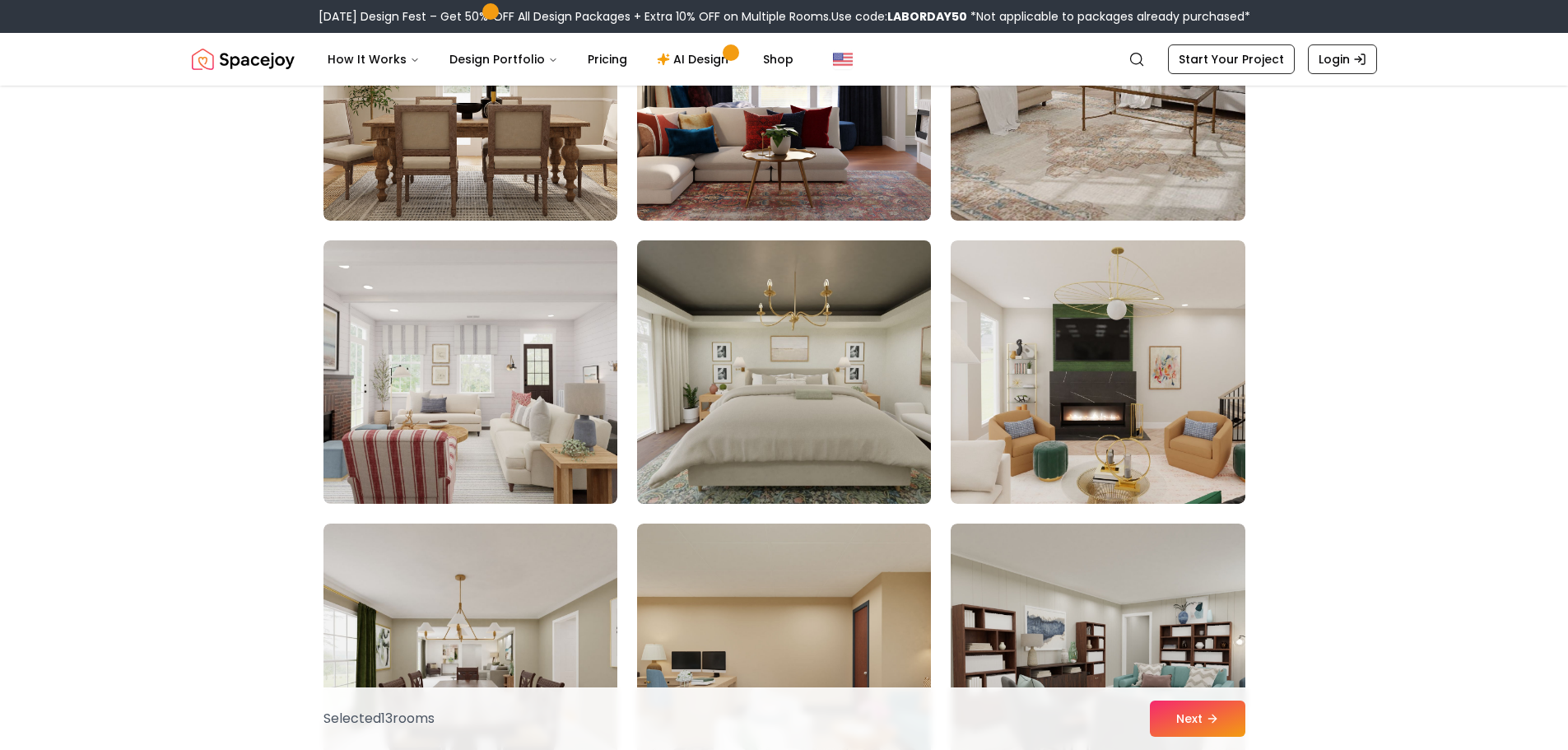
click at [877, 426] on img at bounding box center [784, 372] width 309 height 276
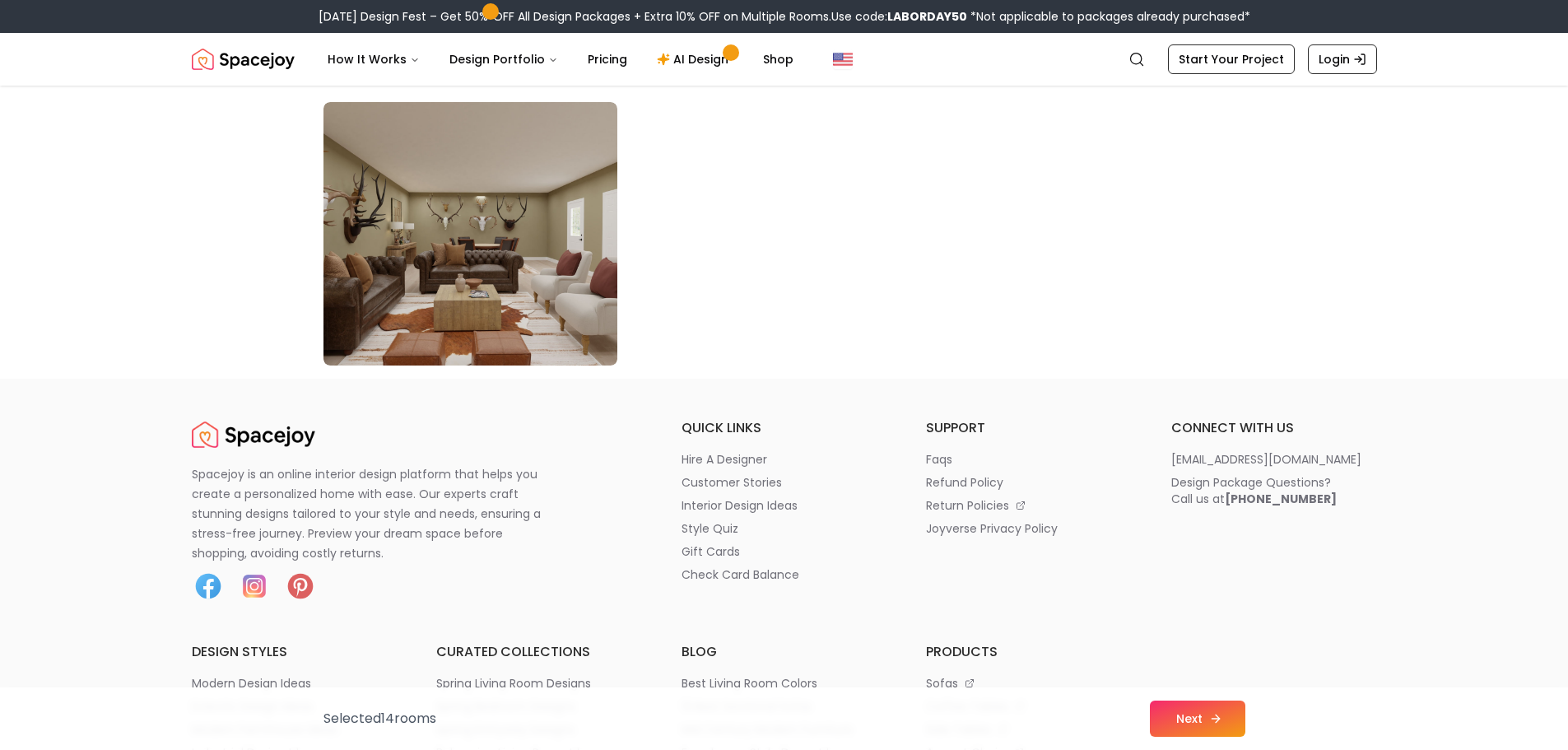
click at [1195, 730] on button "Next" at bounding box center [1198, 718] width 95 height 36
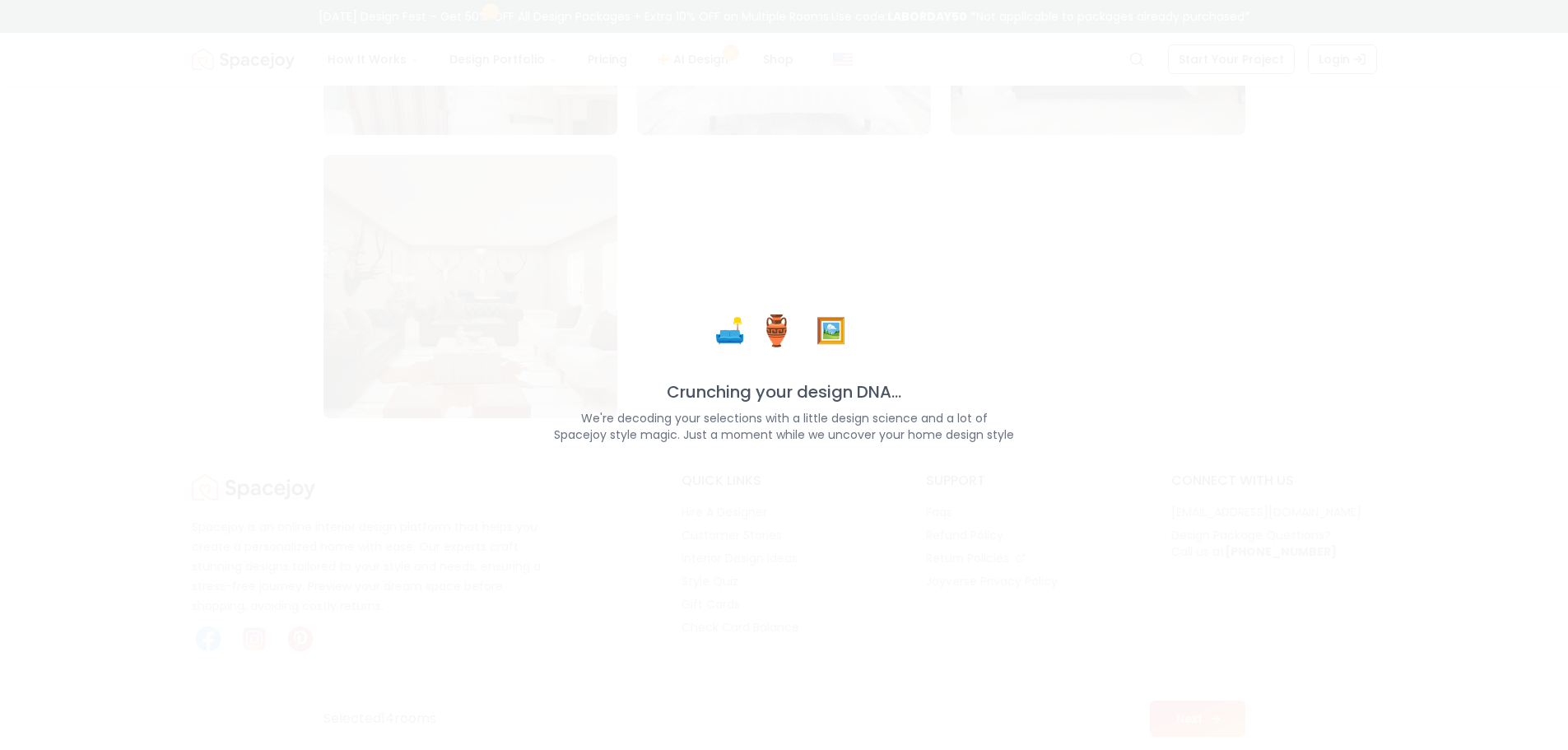
scroll to position [9516, 0]
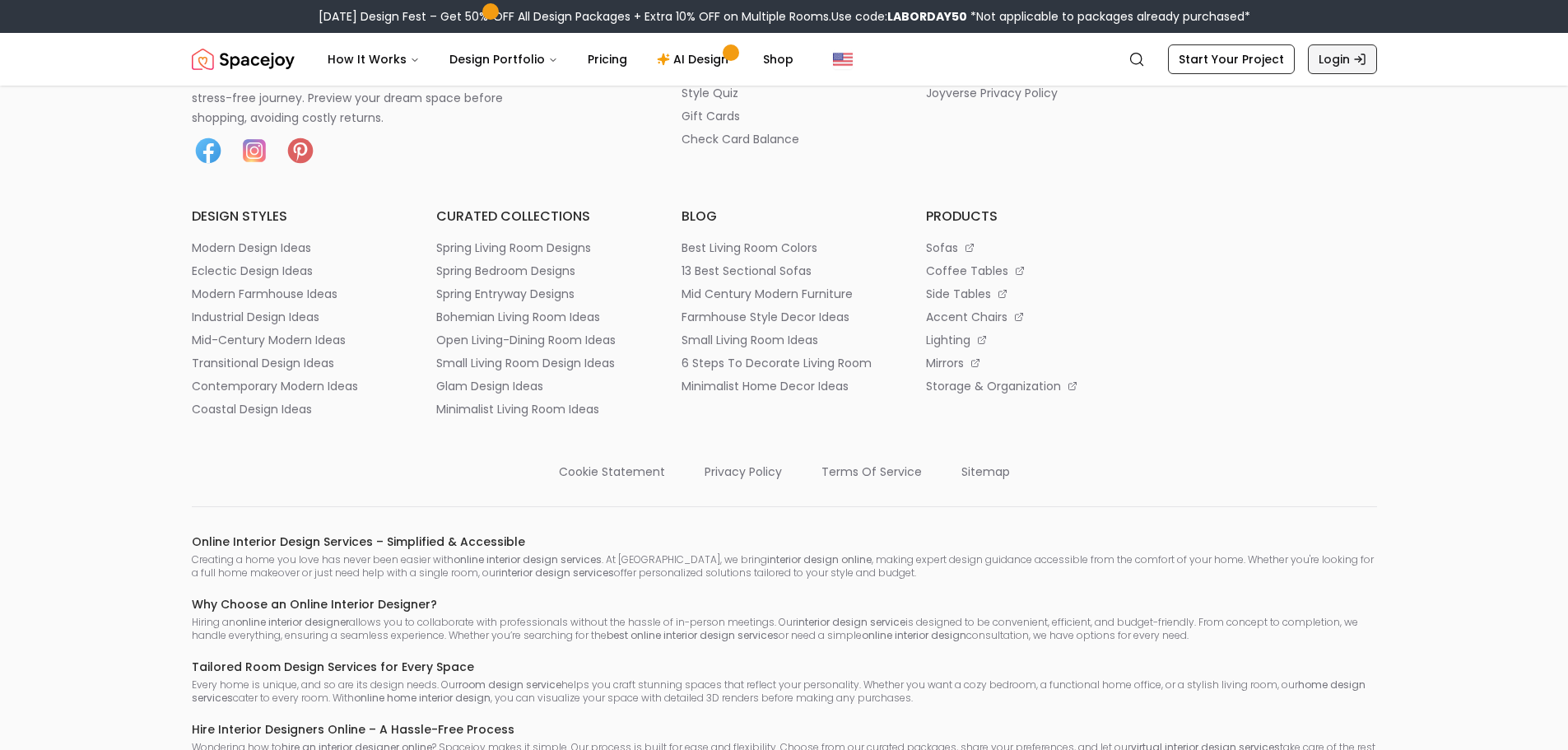
scroll to position [2807, 0]
